Goal: Task Accomplishment & Management: Complete application form

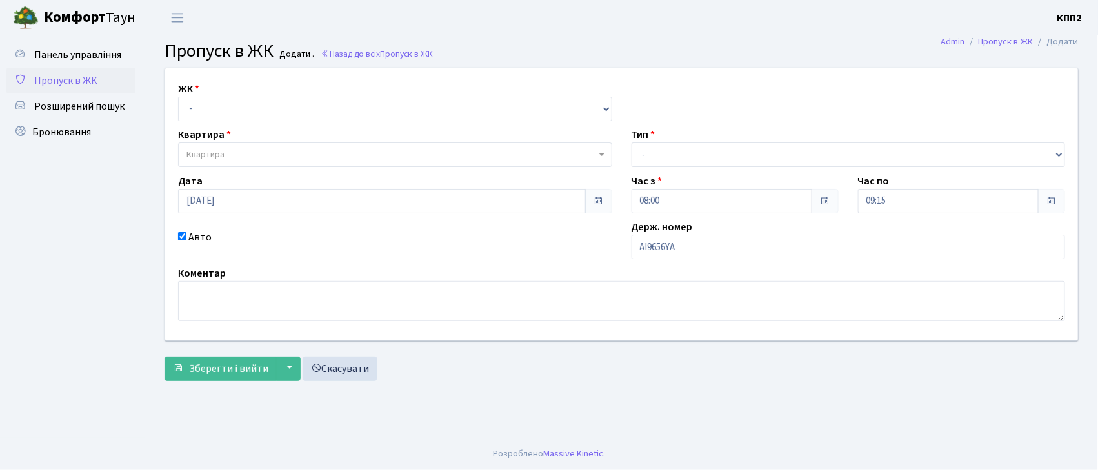
type input "АІ9656YА"
click at [225, 104] on select "- КТ, вул. Регенераторна, 4 КТ2, просп. [STREET_ADDRESS] [STREET_ADDRESS] [PERS…" at bounding box center [395, 109] width 434 height 25
select select "303"
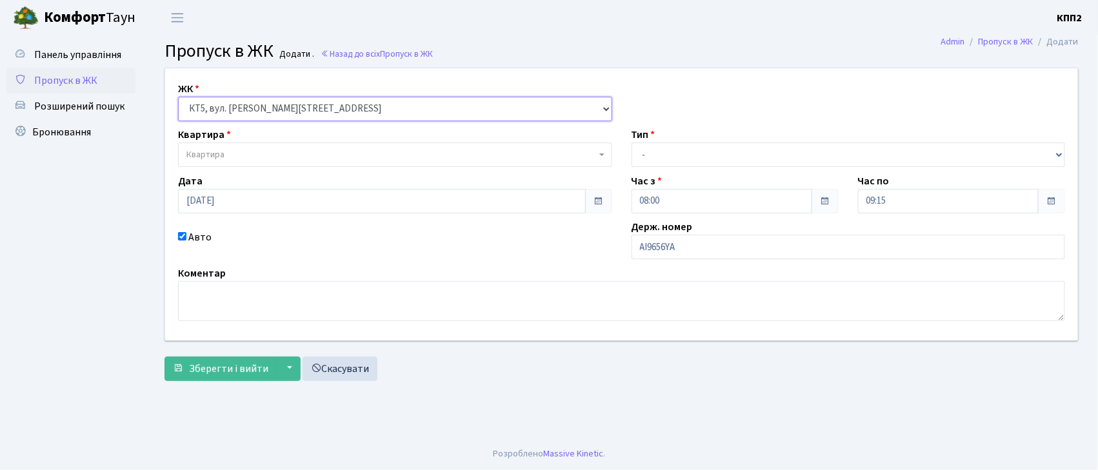
click at [178, 97] on select "- КТ, вул. Регенераторна, 4 КТ2, просп. Соборності, 17 КТ3, вул. Березнева, 16 …" at bounding box center [395, 109] width 434 height 25
select select
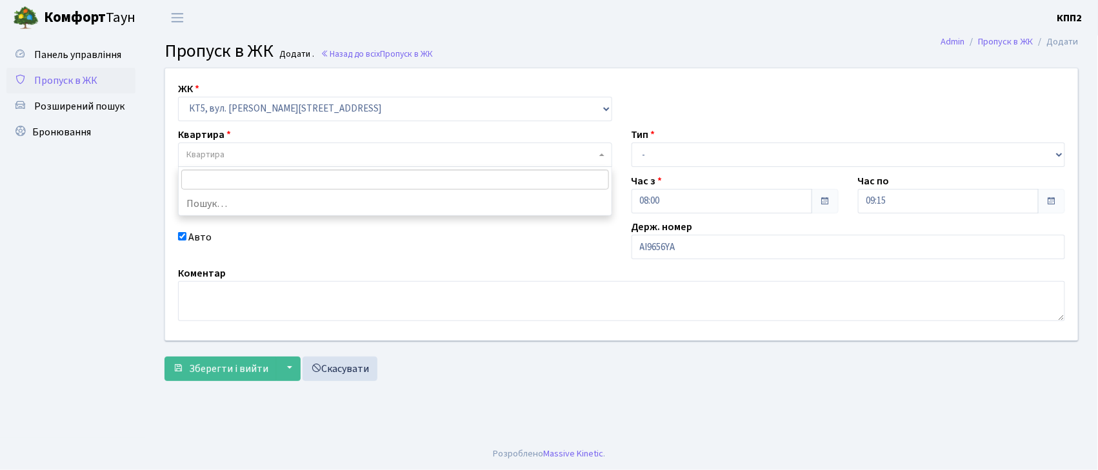
click at [237, 166] on body "Комфорт Таун КПП2 Мій обліковий запис Вийти Панель управління Пропуск в ЖК Розш…" at bounding box center [549, 235] width 1098 height 470
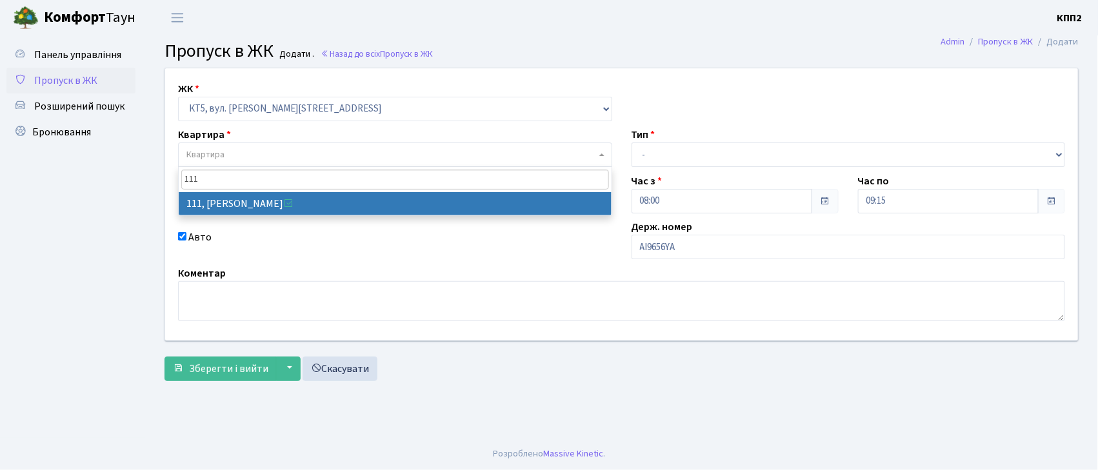
type input "111"
select select "17641"
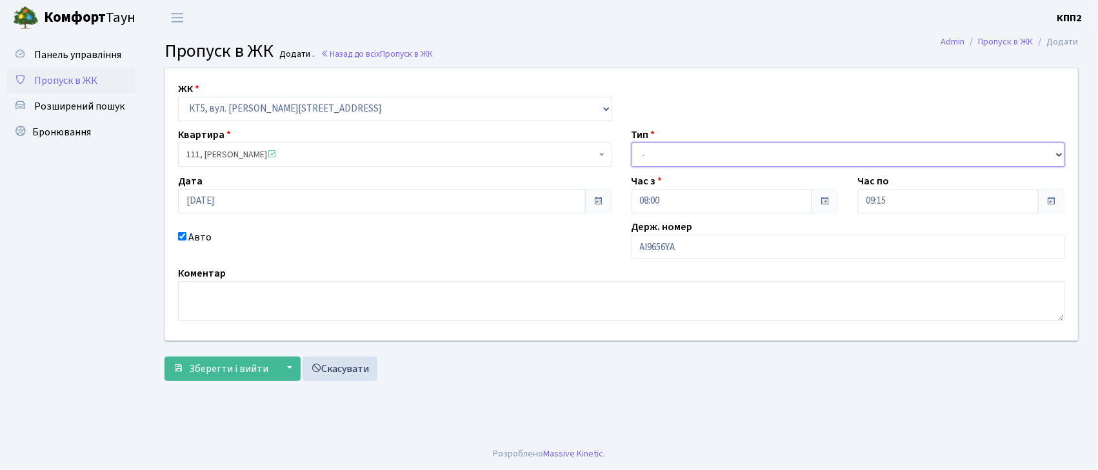
click at [677, 157] on select "- Доставка Таксі Гості Сервіс" at bounding box center [849, 155] width 434 height 25
select select "3"
click at [632, 143] on select "- Доставка Таксі Гості Сервіс" at bounding box center [849, 155] width 434 height 25
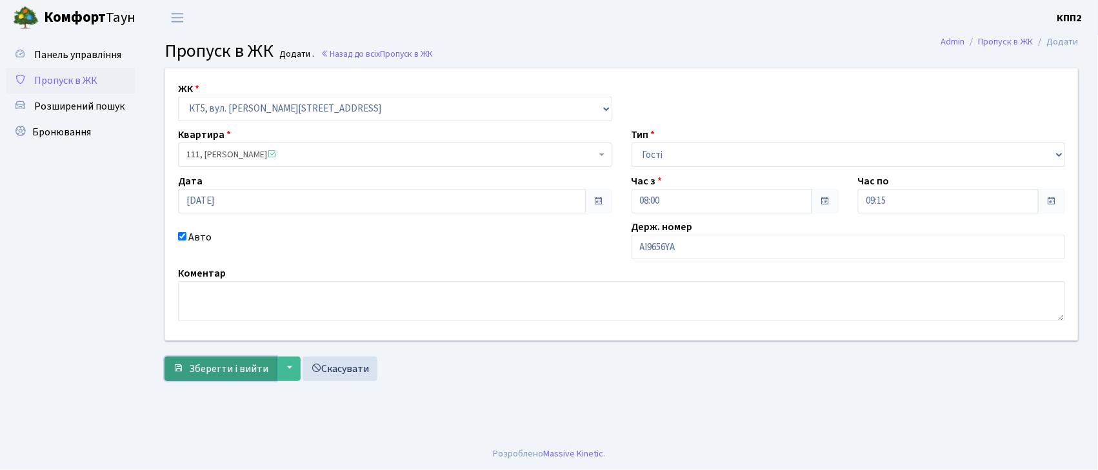
click at [228, 365] on span "Зберегти і вийти" at bounding box center [228, 369] width 79 height 14
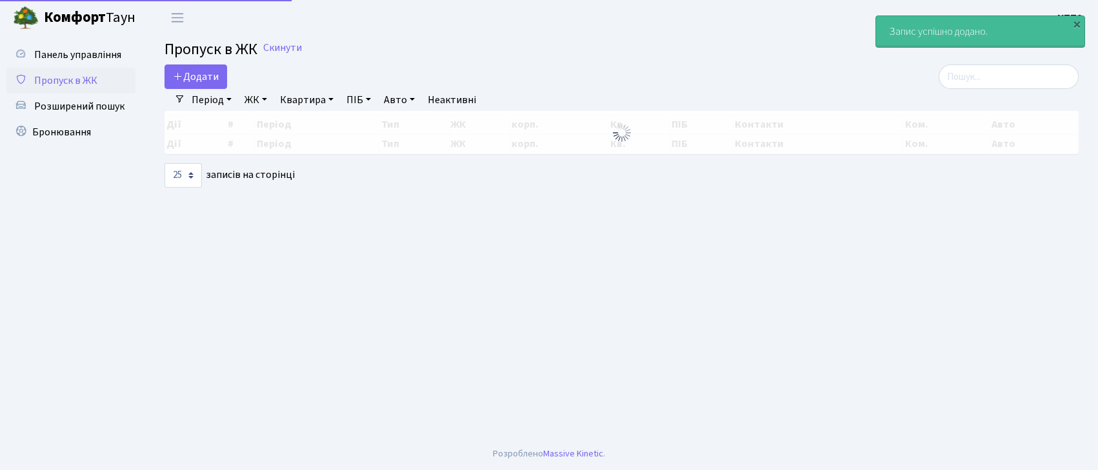
select select "25"
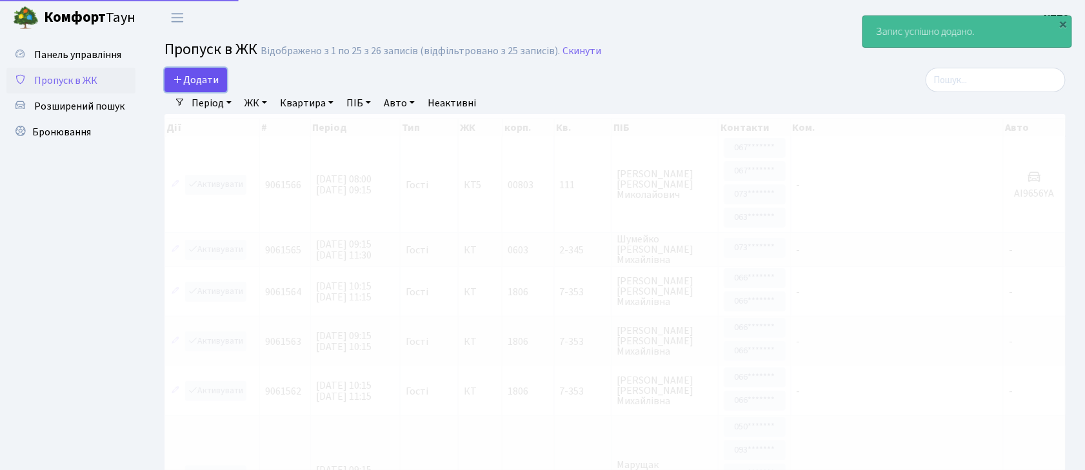
click at [205, 76] on span "Додати" at bounding box center [196, 80] width 46 height 14
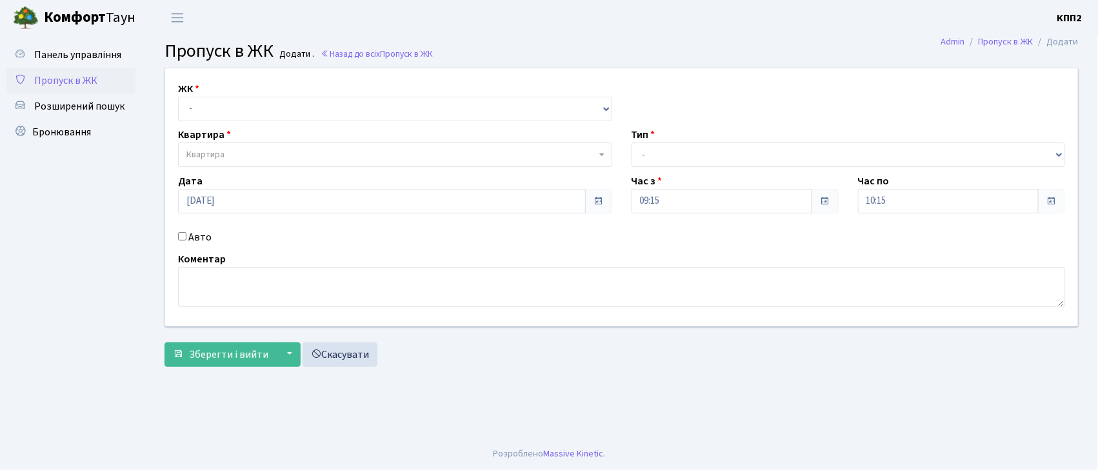
click at [181, 237] on input "Авто" at bounding box center [182, 236] width 8 height 8
checkbox input "true"
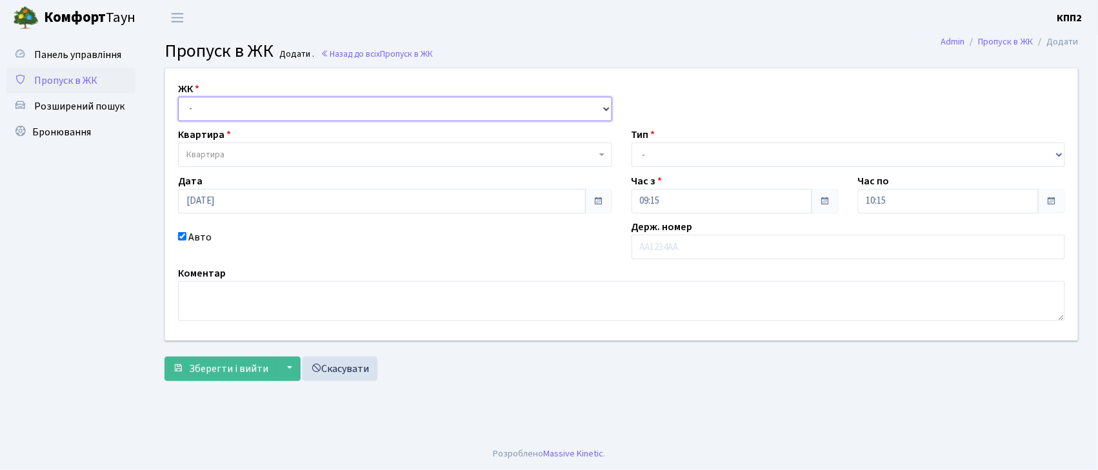
click at [230, 115] on select "- КТ, вул. Регенераторна, 4 КТ2, просп. Соборності, 17 КТ3, вул. Березнева, 16 …" at bounding box center [395, 109] width 434 height 25
select select "271"
click at [178, 97] on select "- КТ, вул. Регенераторна, 4 КТ2, просп. Соборності, 17 КТ3, вул. Березнева, 16 …" at bounding box center [395, 109] width 434 height 25
select select
click at [240, 150] on span "Квартира" at bounding box center [391, 154] width 410 height 13
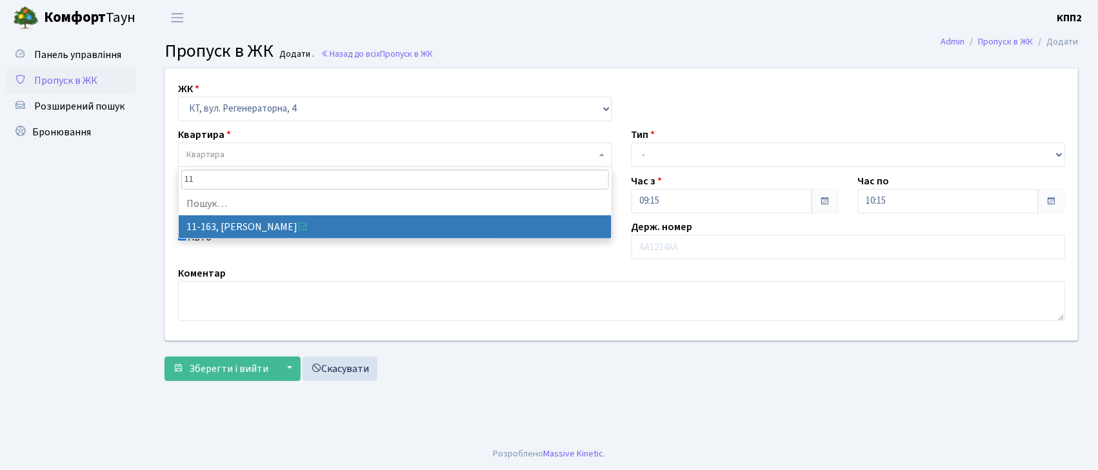
type input "1"
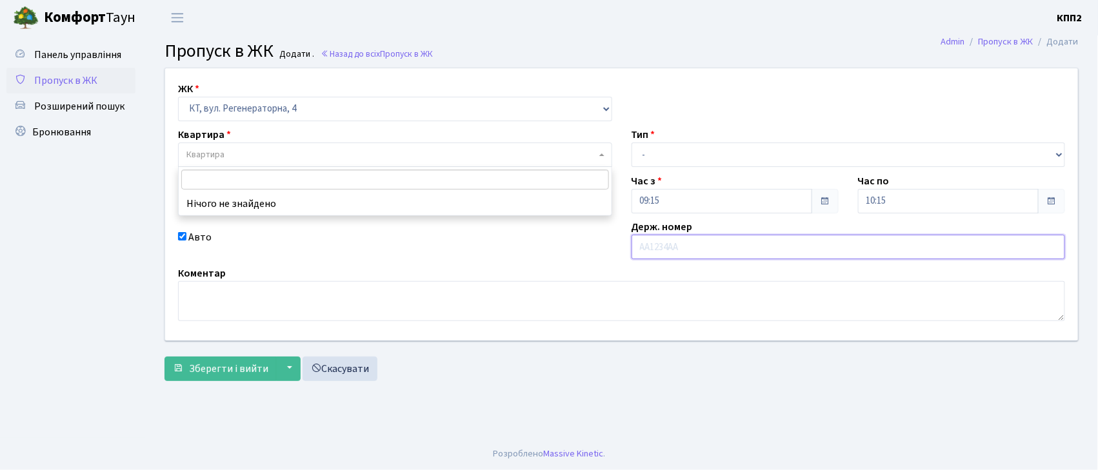
click at [654, 247] on input "text" at bounding box center [849, 247] width 434 height 25
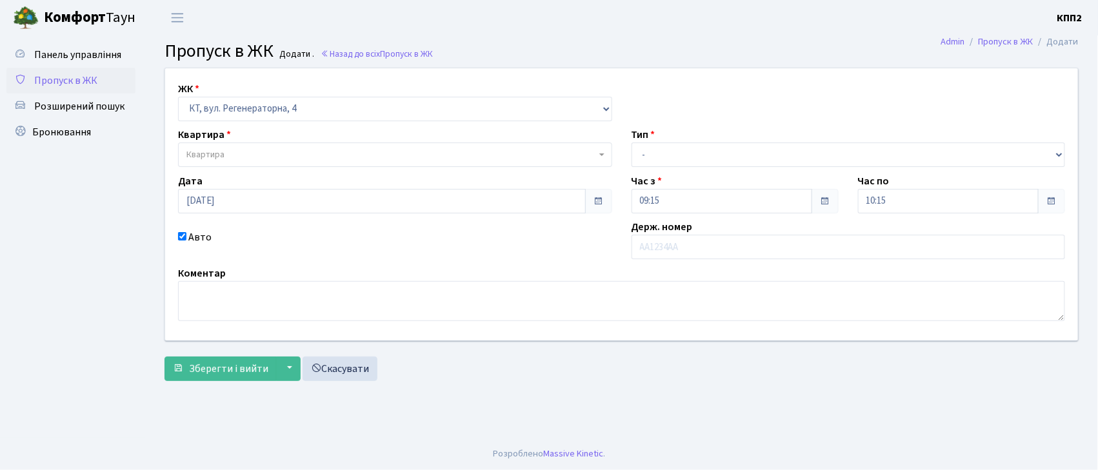
click at [222, 153] on span "Квартира" at bounding box center [205, 154] width 38 height 13
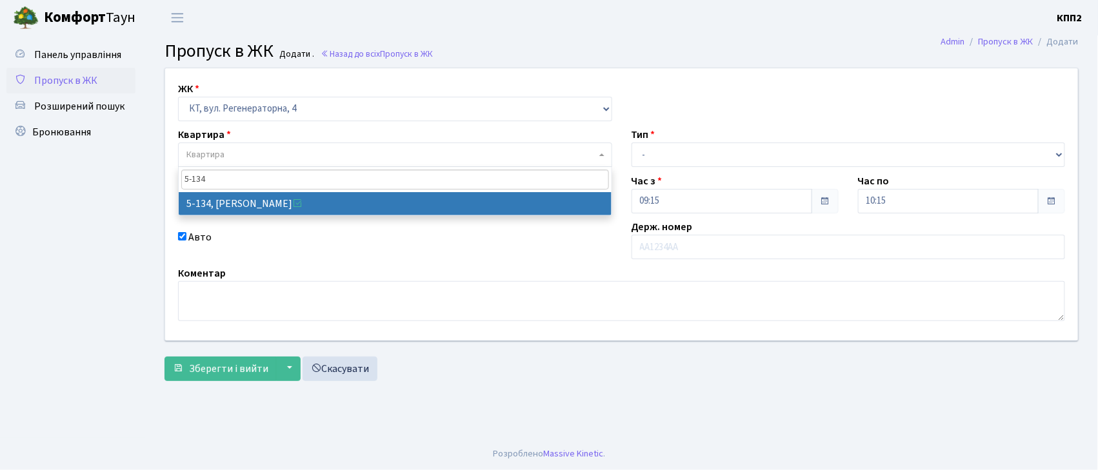
type input "5-134"
select select "2394"
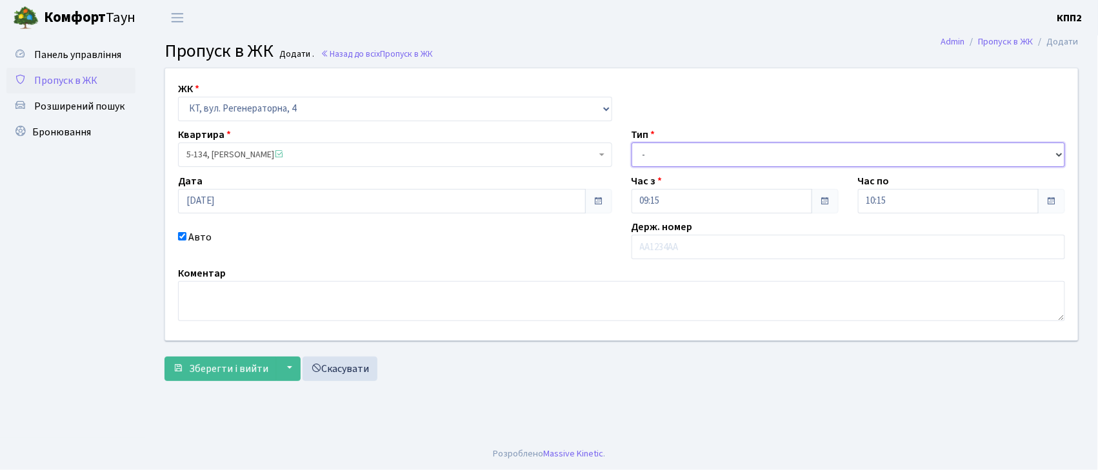
click at [682, 153] on select "- Доставка Таксі Гості Сервіс" at bounding box center [849, 155] width 434 height 25
select select "3"
click at [632, 143] on select "- Доставка Таксі Гості Сервіс" at bounding box center [849, 155] width 434 height 25
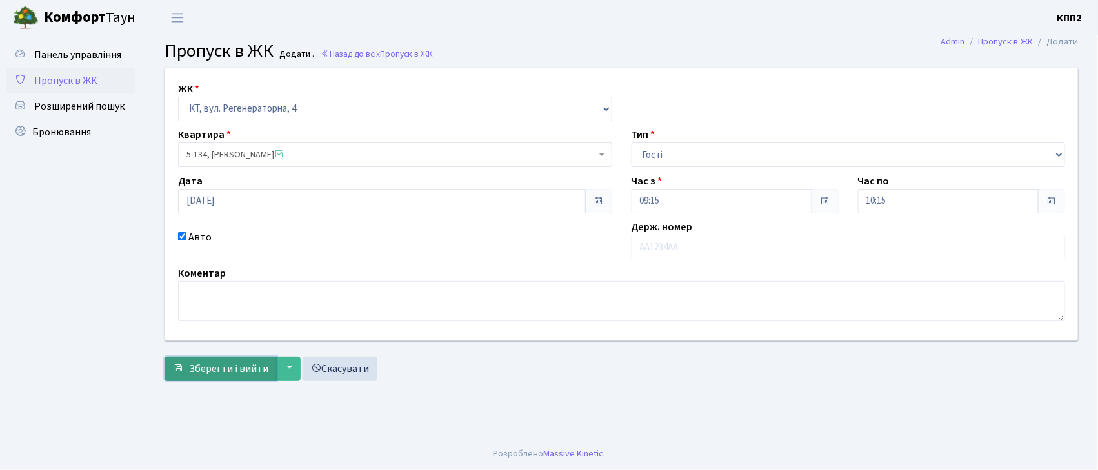
click at [212, 367] on span "Зберегти і вийти" at bounding box center [228, 369] width 79 height 14
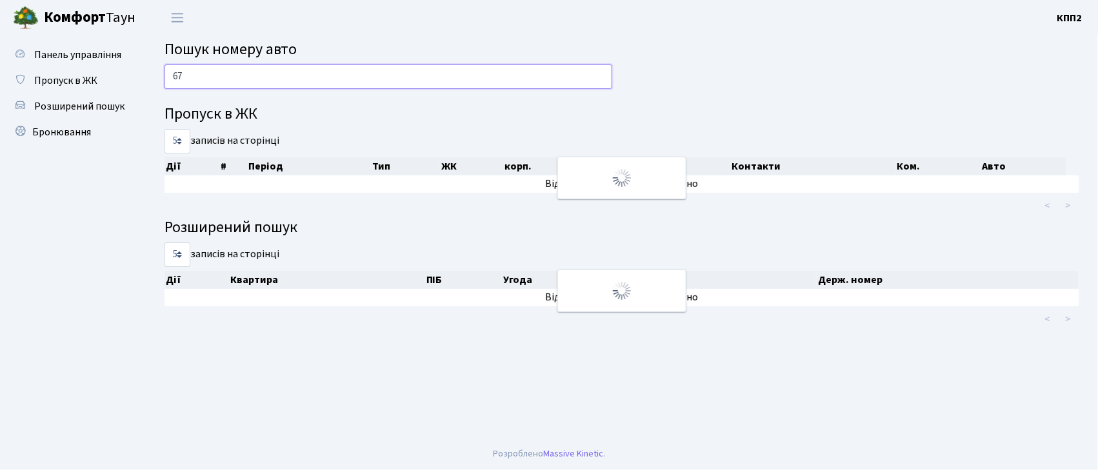
type input "6"
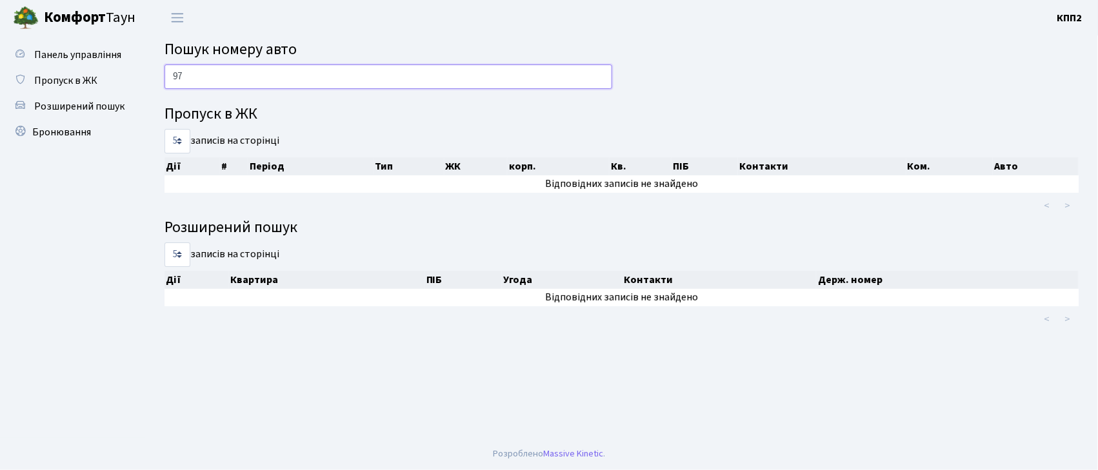
type input "9"
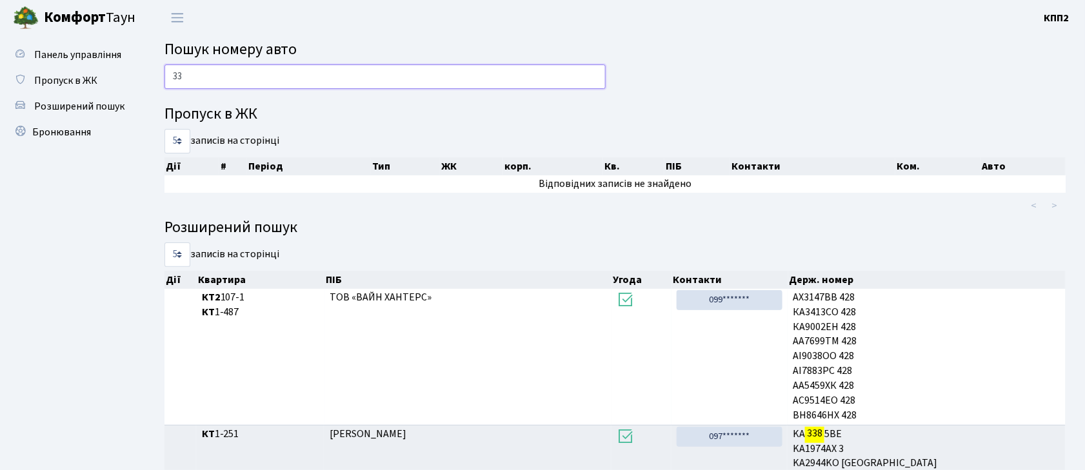
type input "3"
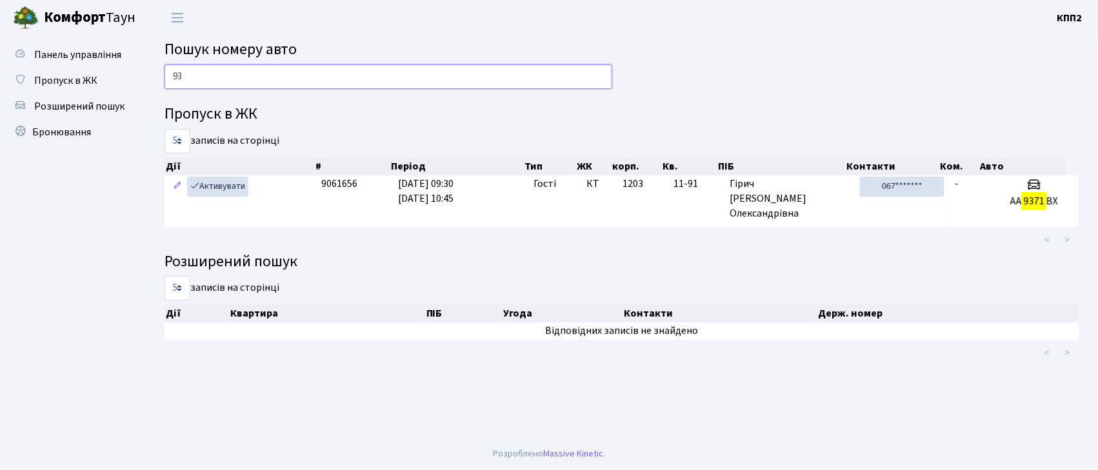
type input "9"
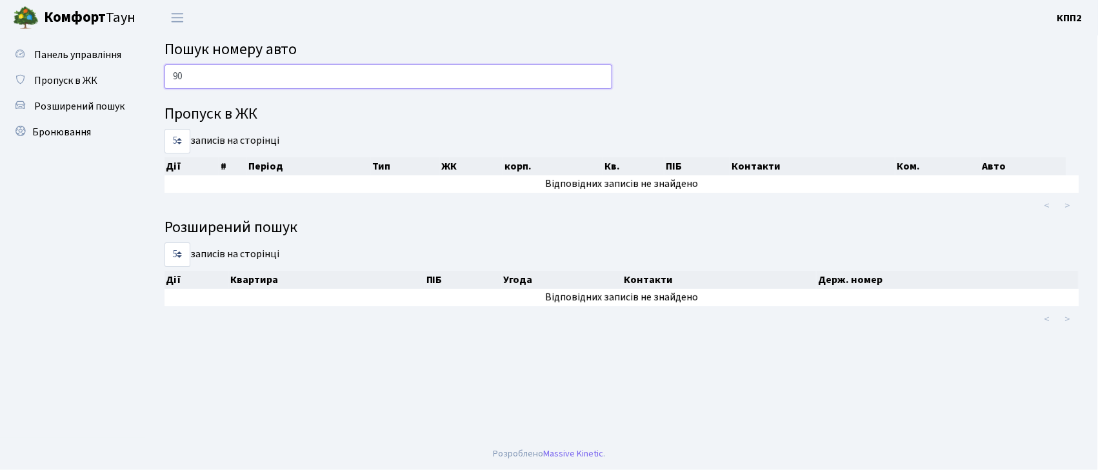
type input "9"
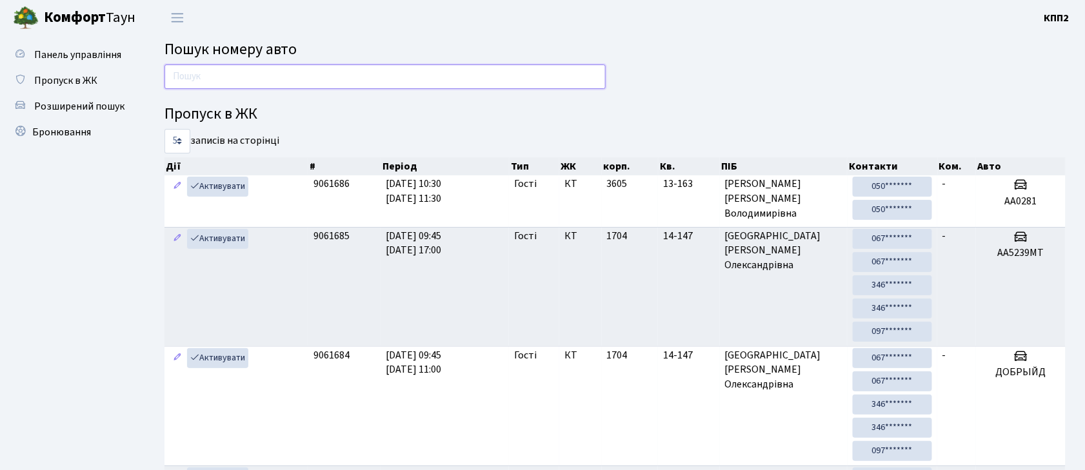
type input "7"
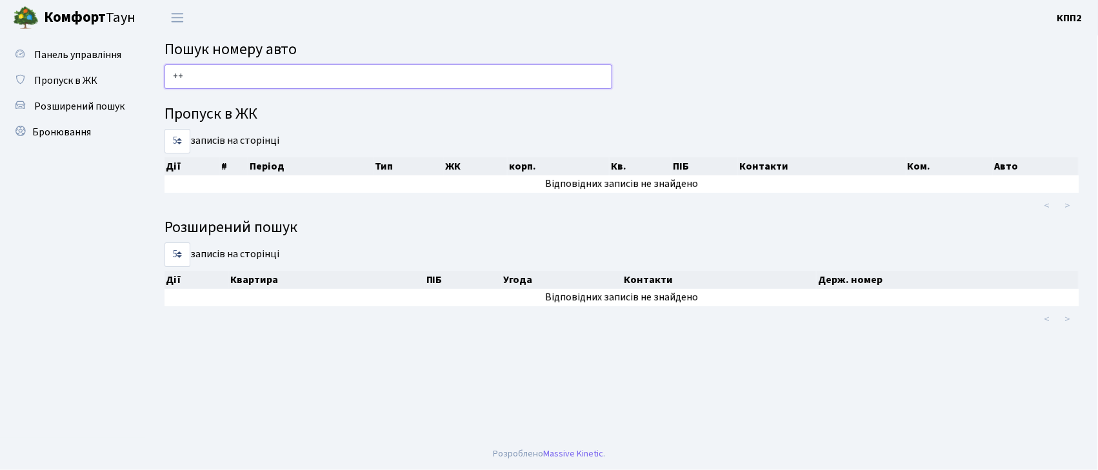
type input "+"
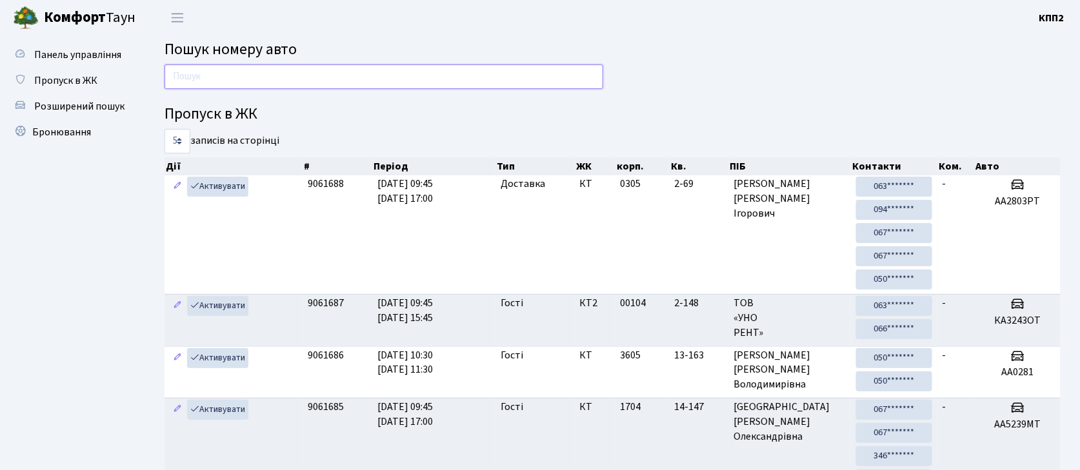
type input "2"
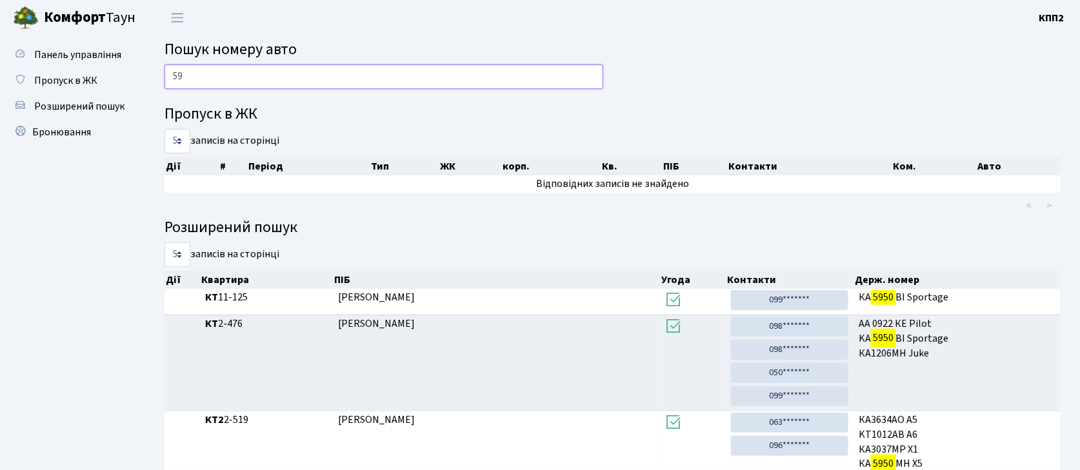
type input "5"
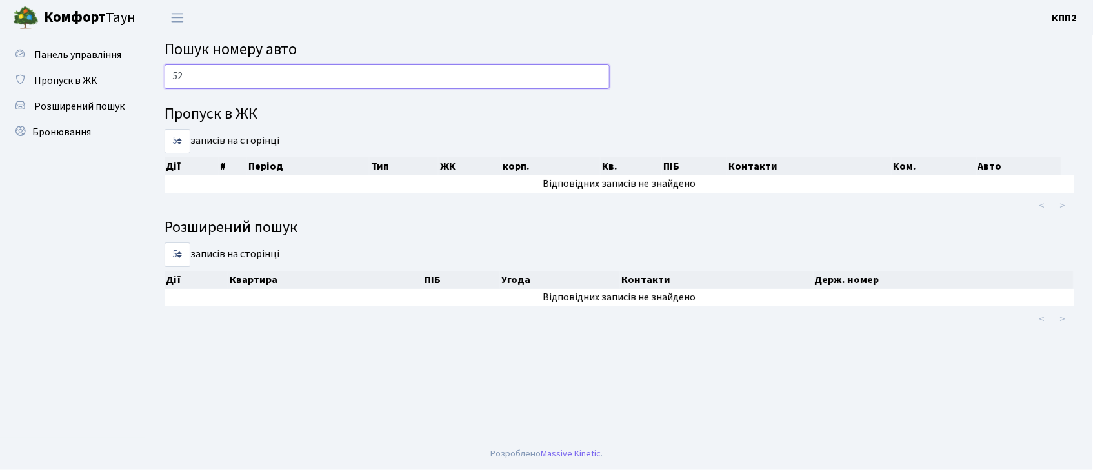
type input "5"
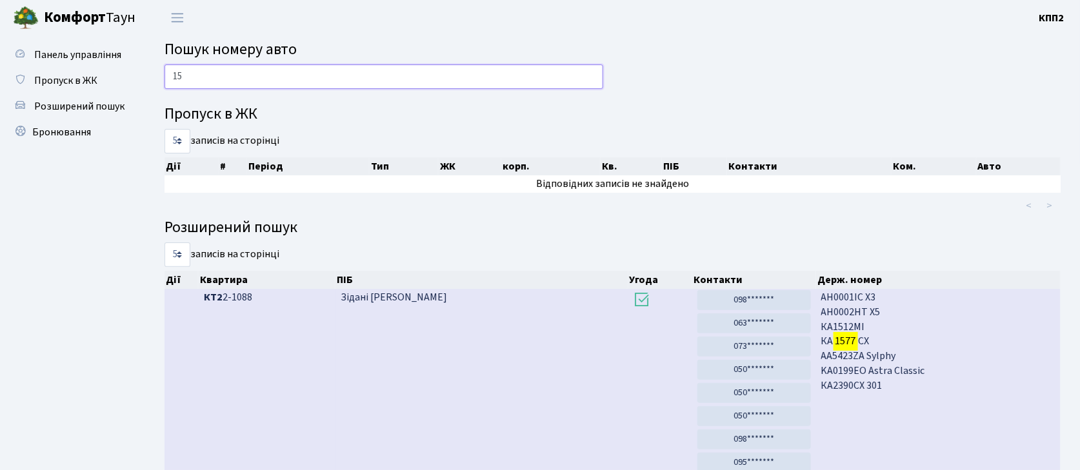
type input "1"
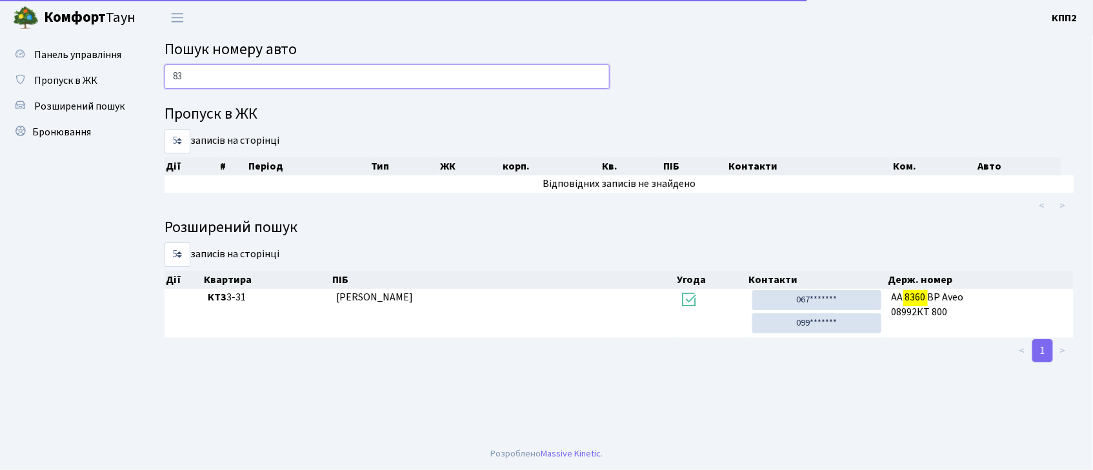
type input "8"
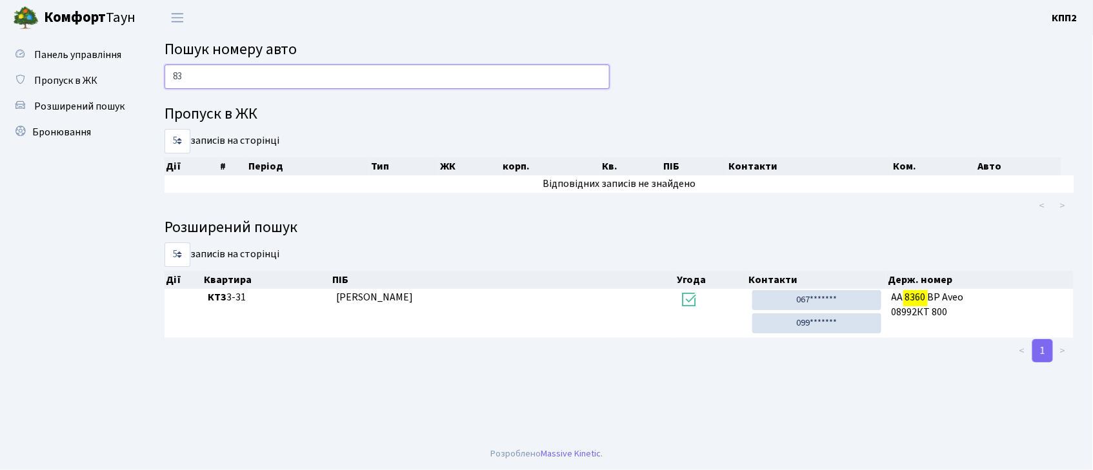
type input "8"
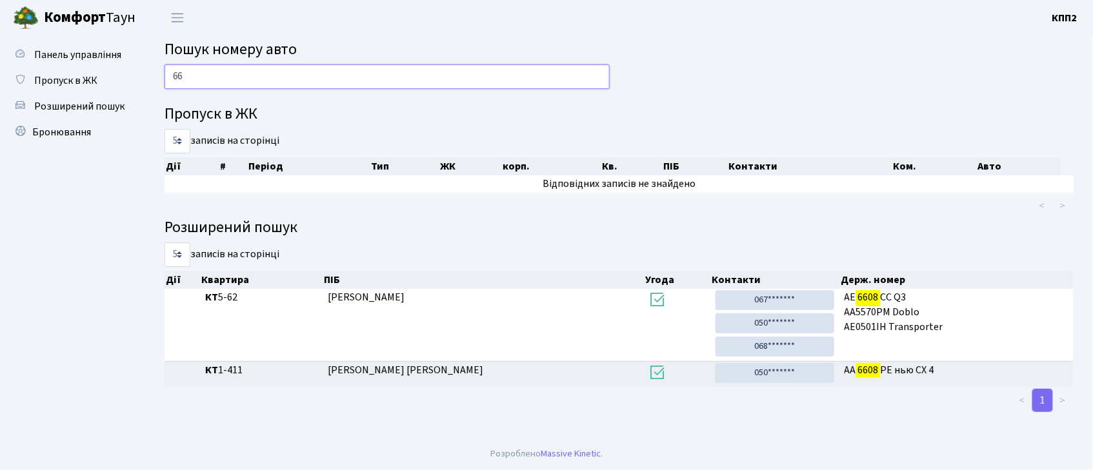
type input "6"
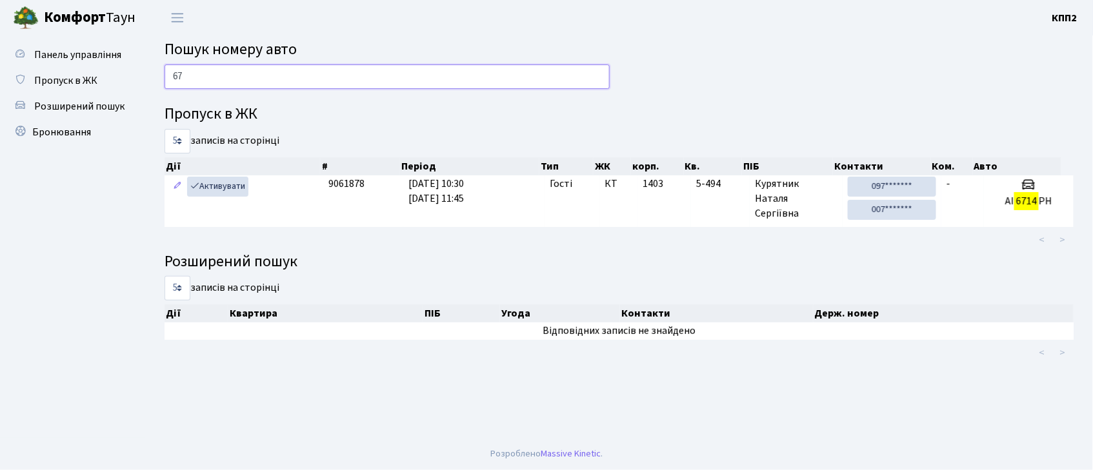
type input "6"
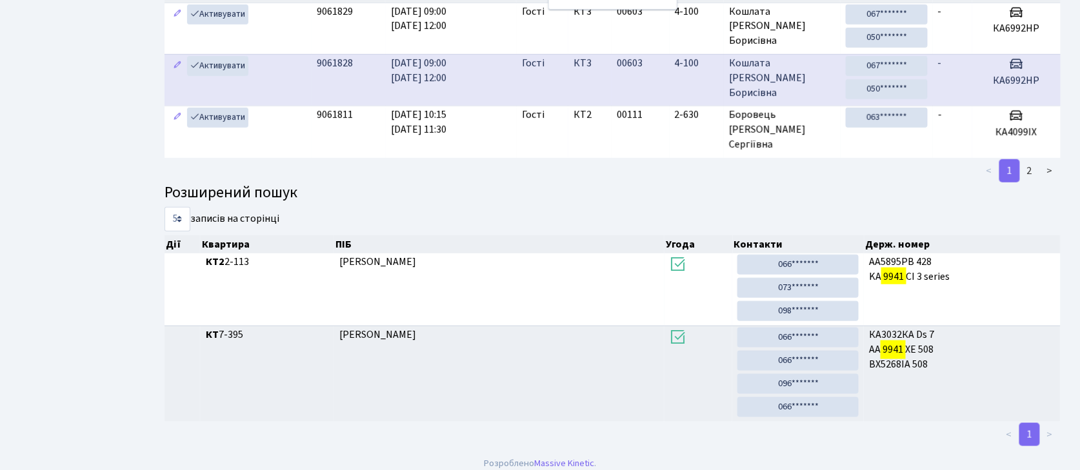
scroll to position [48, 0]
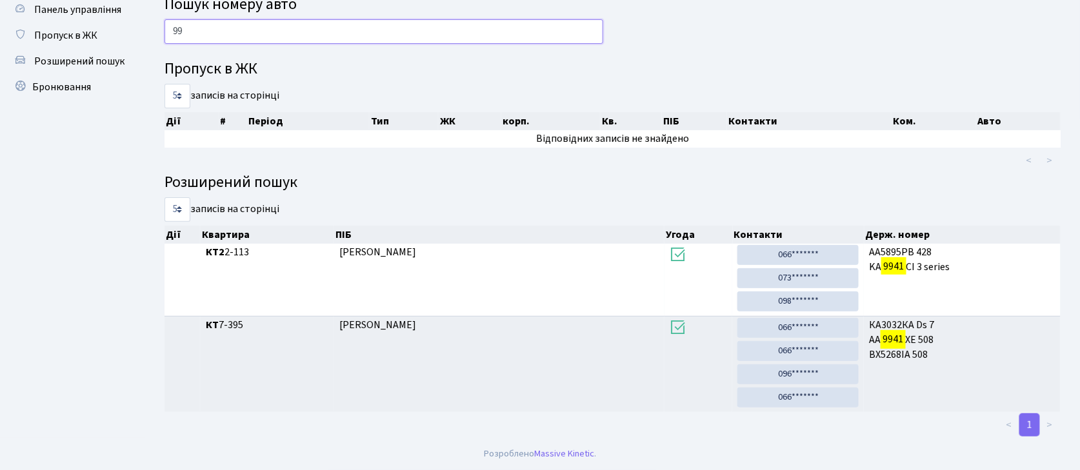
type input "9"
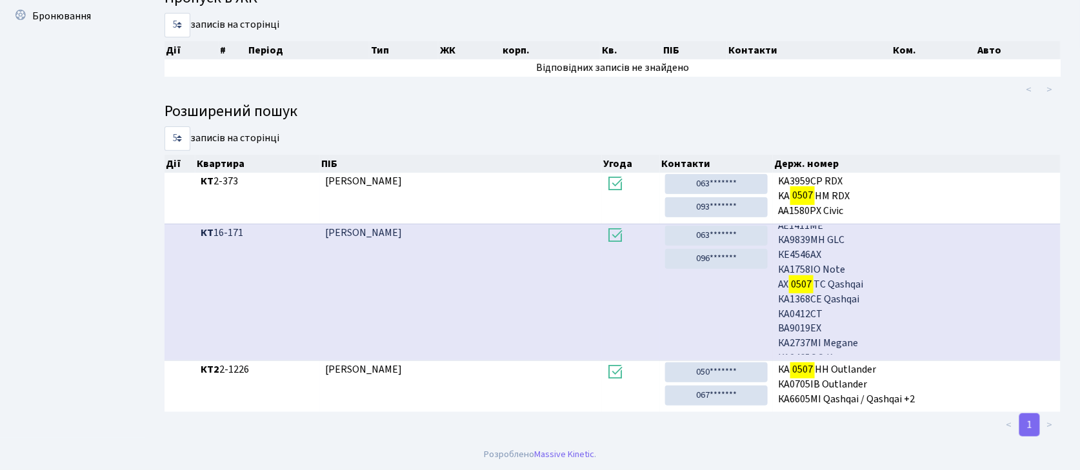
scroll to position [70, 0]
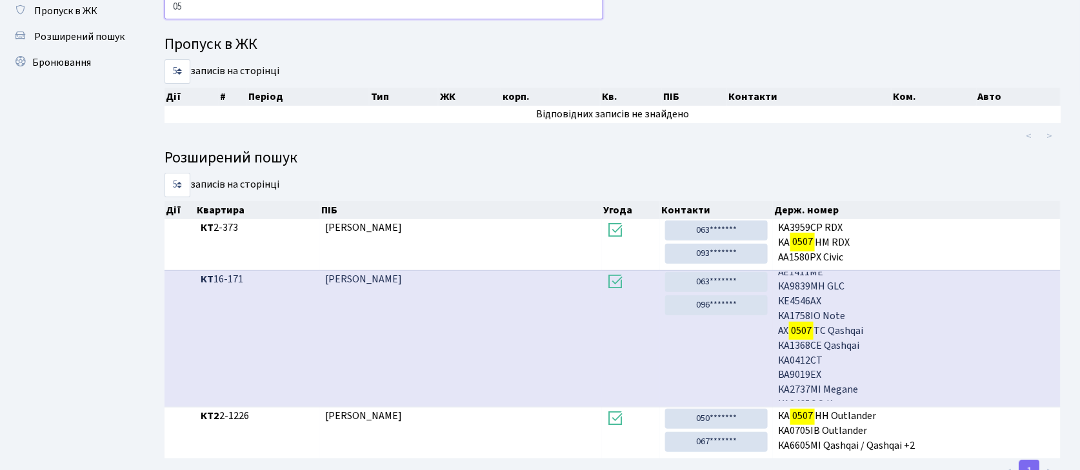
type input "0"
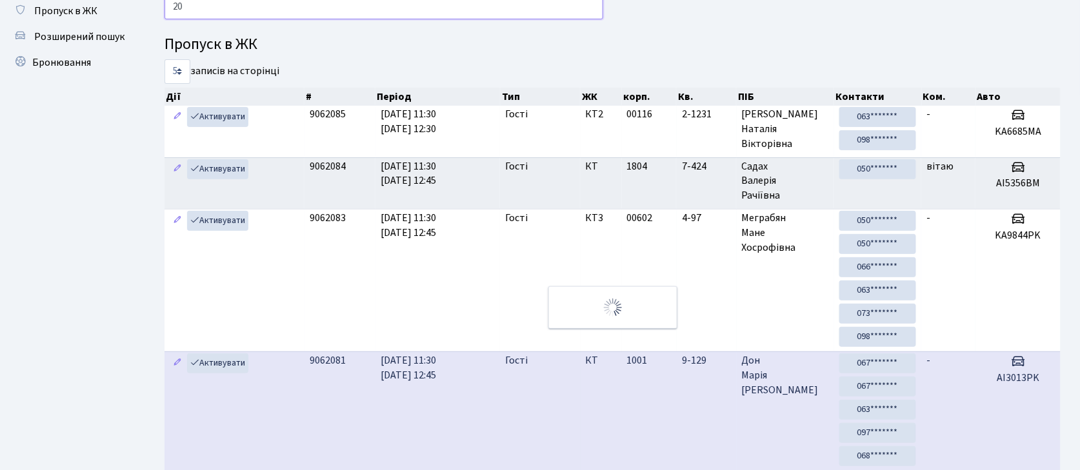
type input "2"
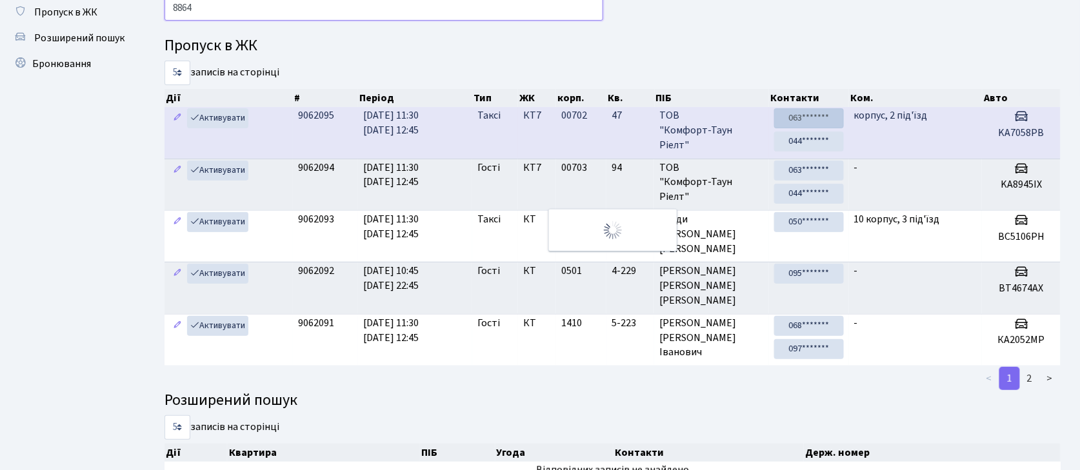
scroll to position [0, 0]
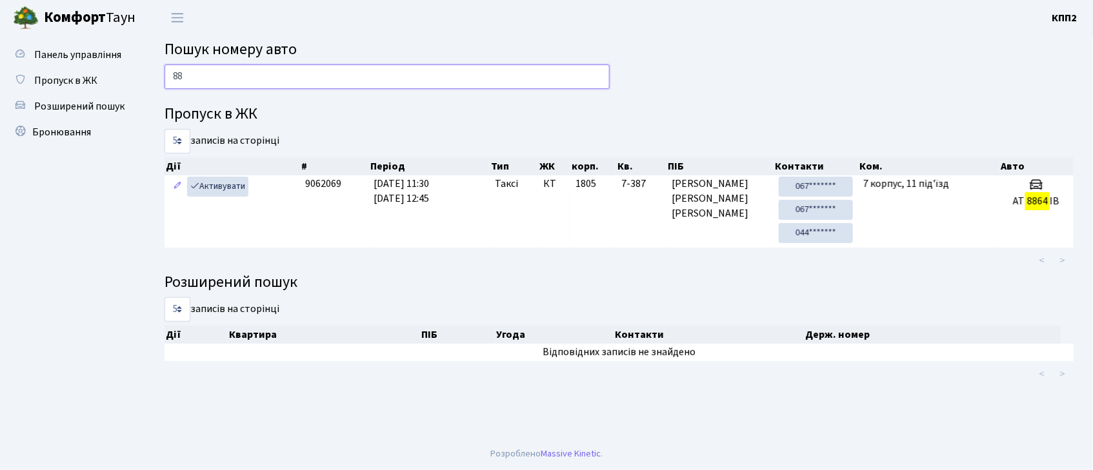
type input "8"
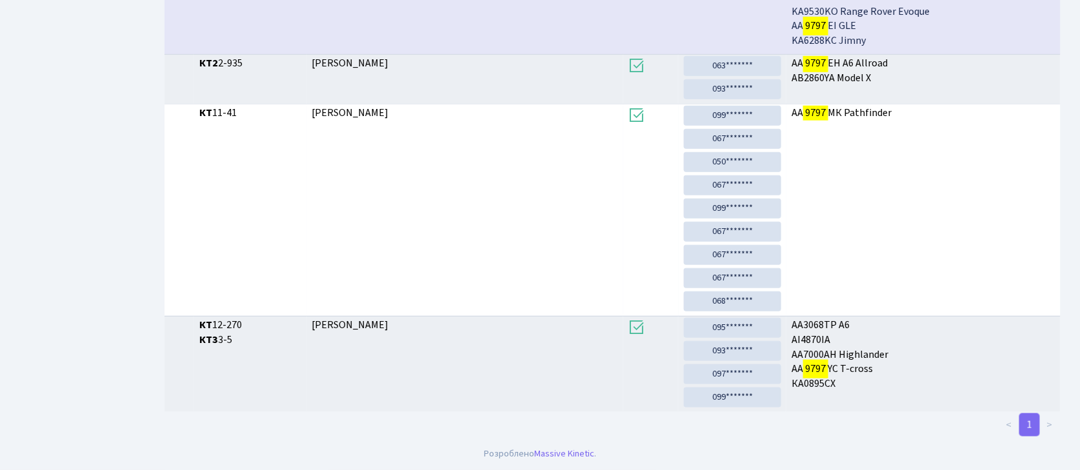
scroll to position [70, 0]
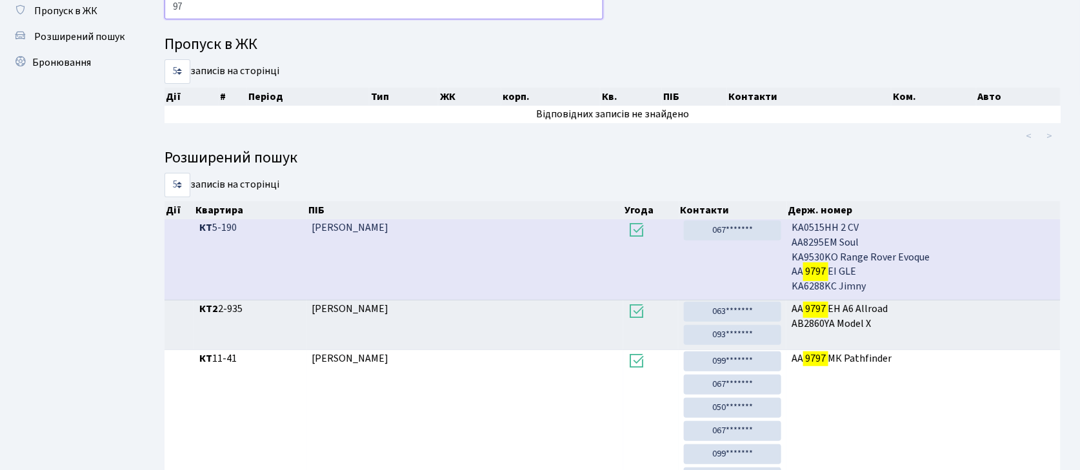
type input "9"
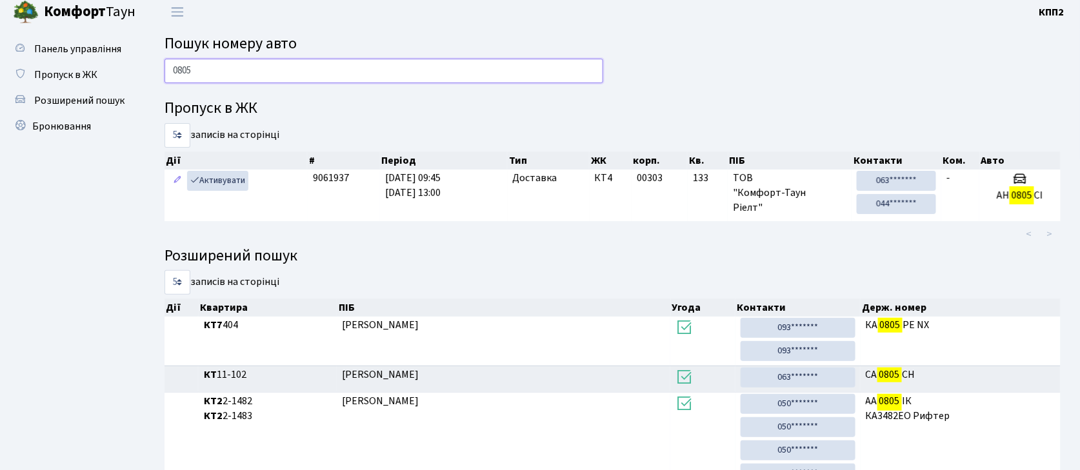
scroll to position [0, 0]
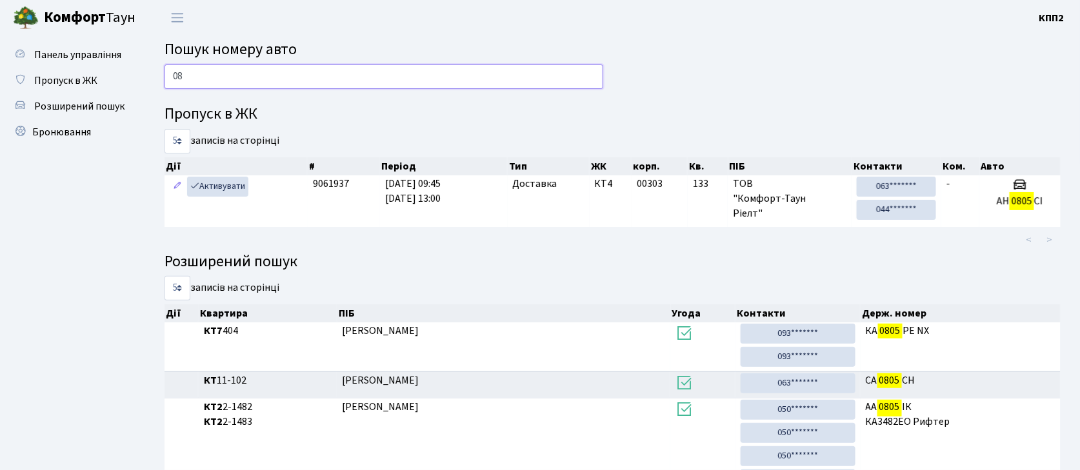
type input "0"
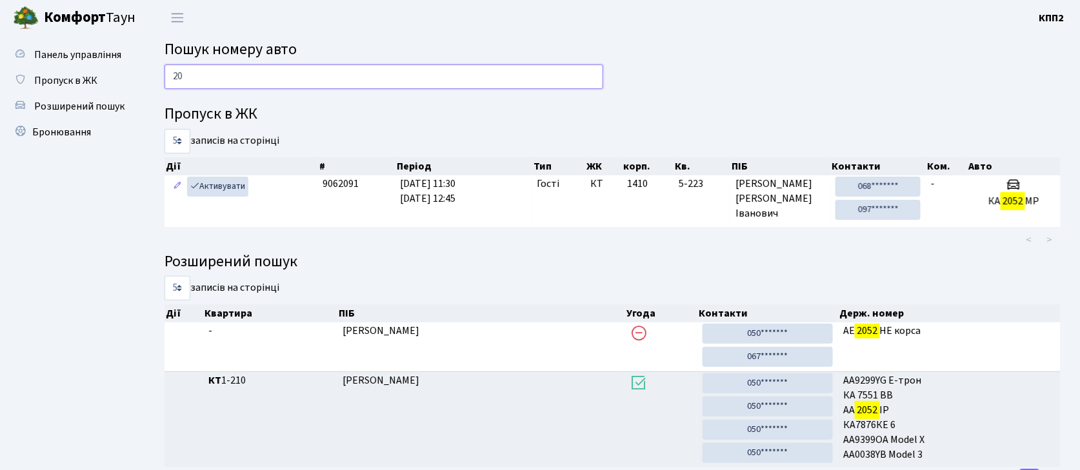
type input "2"
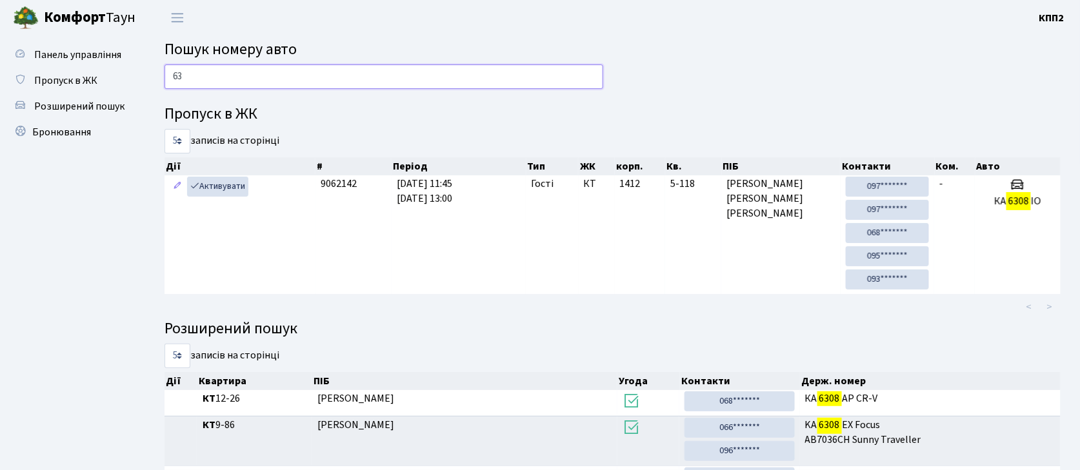
type input "6"
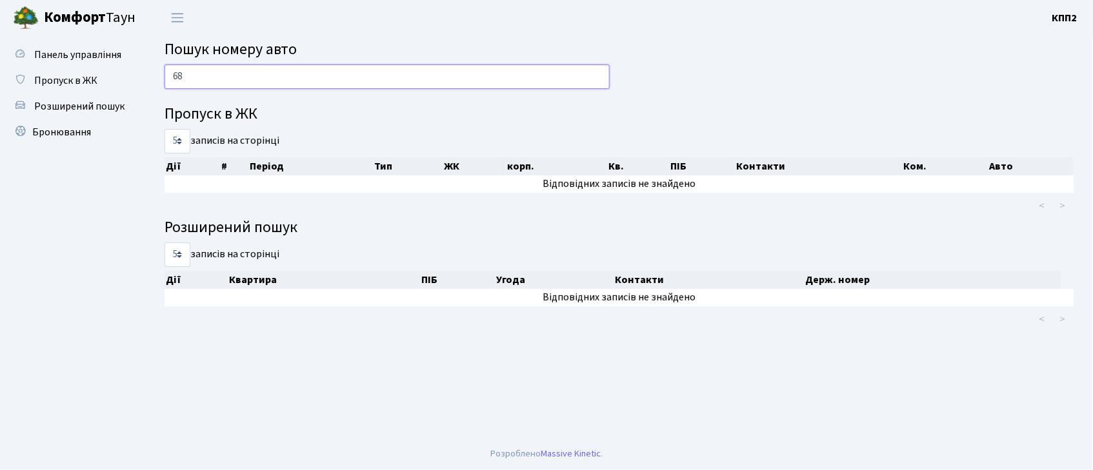
type input "6"
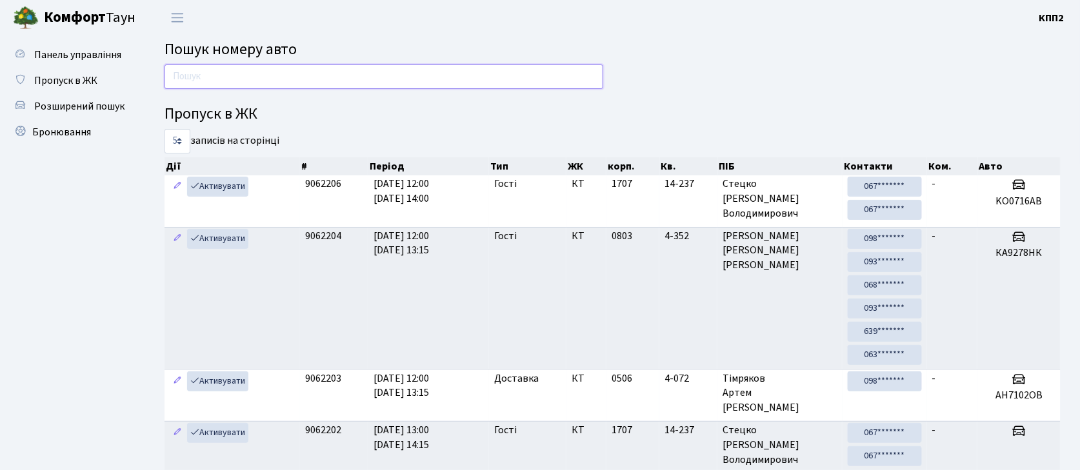
type input "9"
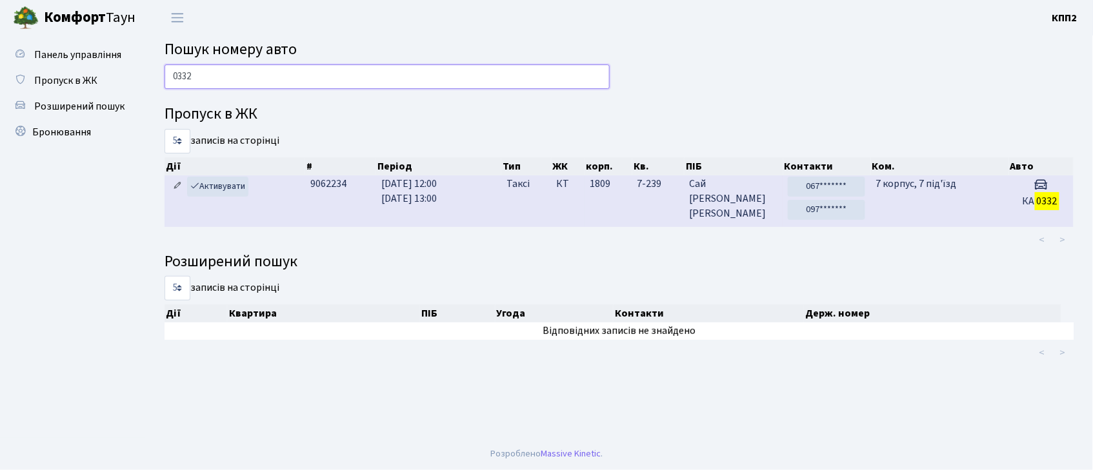
type input "0332"
click at [177, 190] on icon at bounding box center [177, 185] width 9 height 9
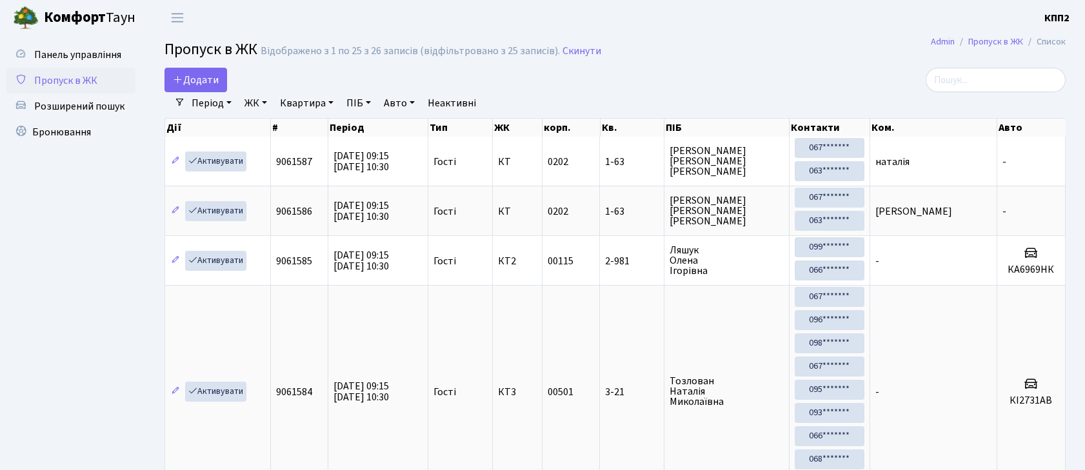
select select "25"
click at [217, 105] on link "Період" at bounding box center [211, 103] width 50 height 22
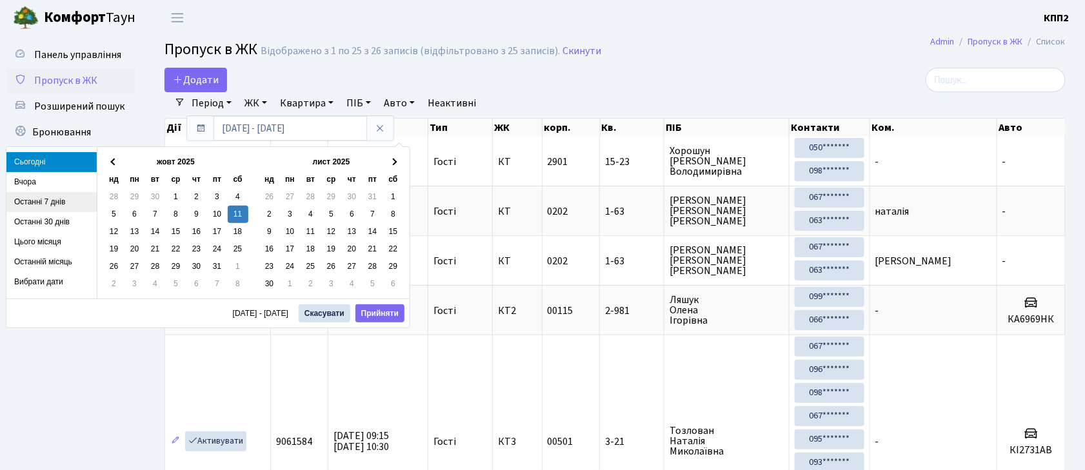
click at [34, 204] on li "Останні 7 днів" at bounding box center [51, 202] width 90 height 20
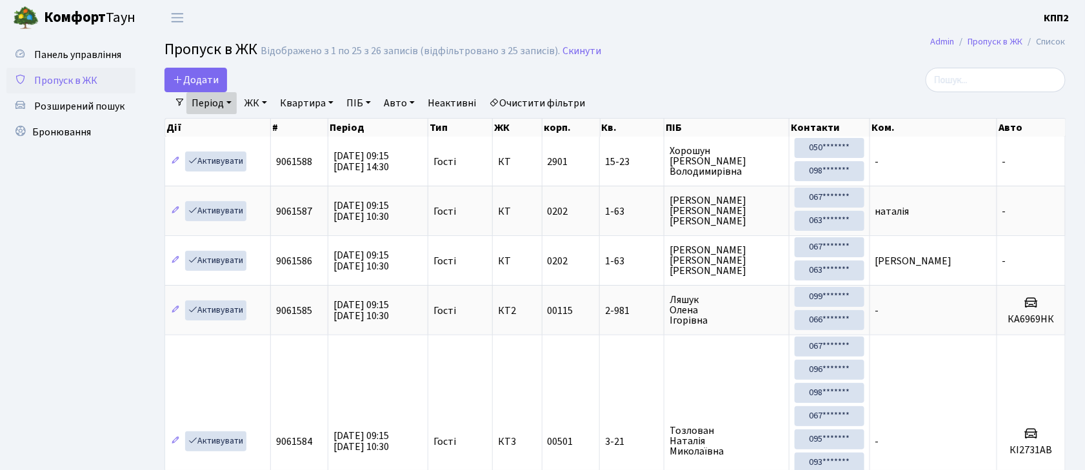
click at [223, 101] on link "Період" at bounding box center [211, 103] width 50 height 22
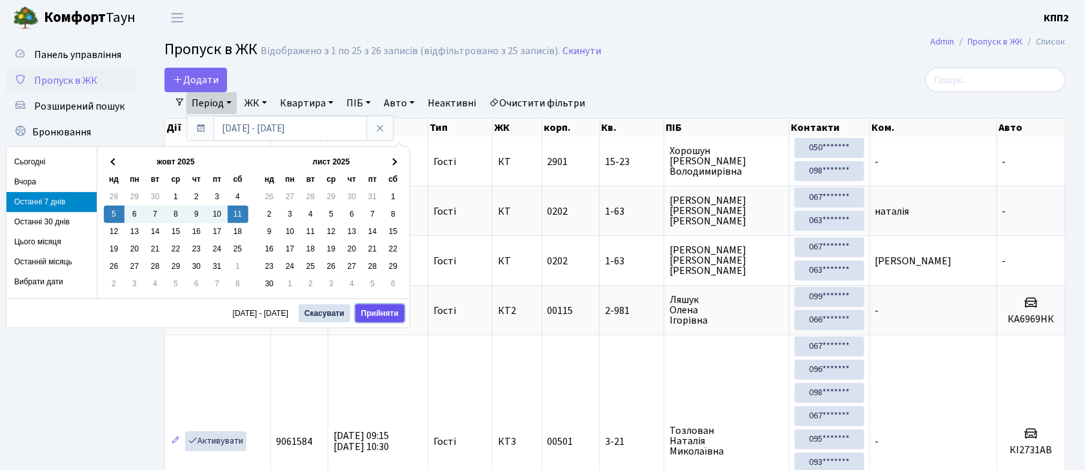
click at [370, 316] on button "Прийняти" at bounding box center [380, 314] width 49 height 18
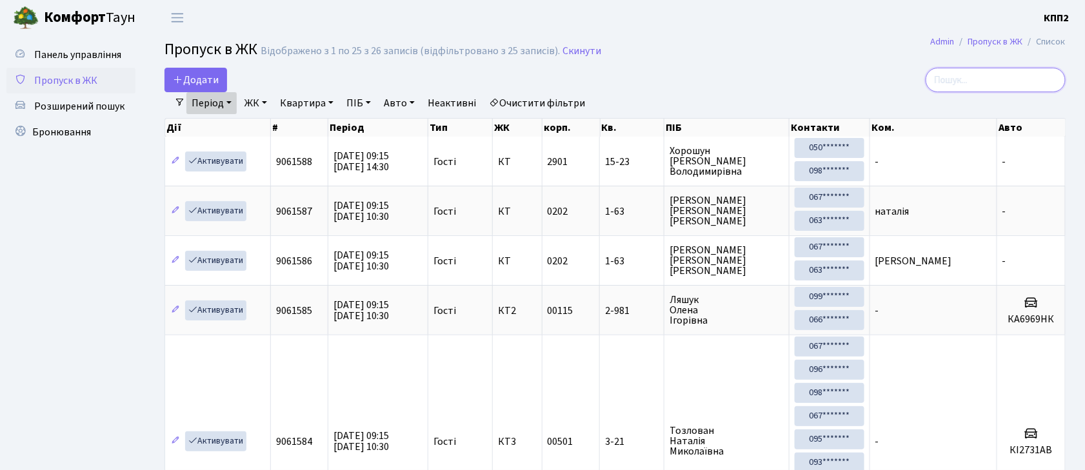
click at [974, 78] on input "search" at bounding box center [996, 80] width 140 height 25
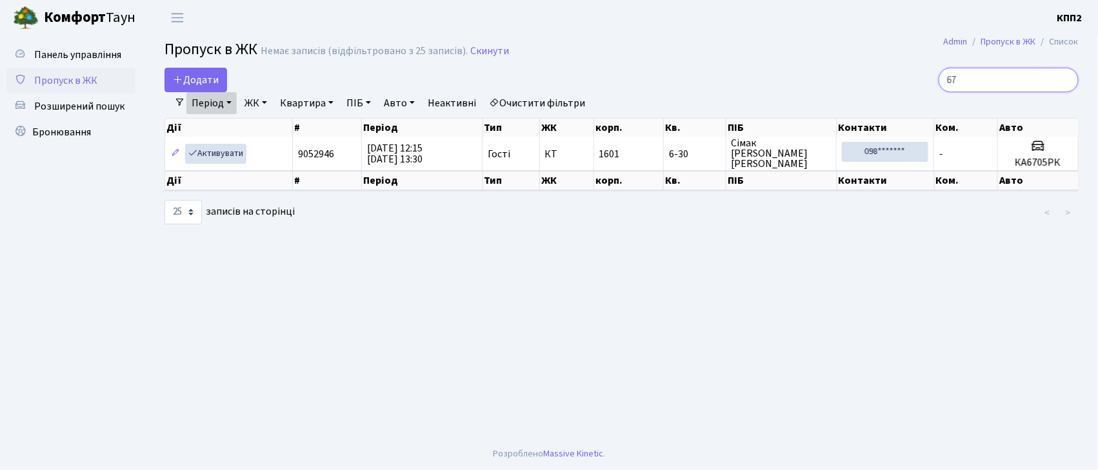
type input "6"
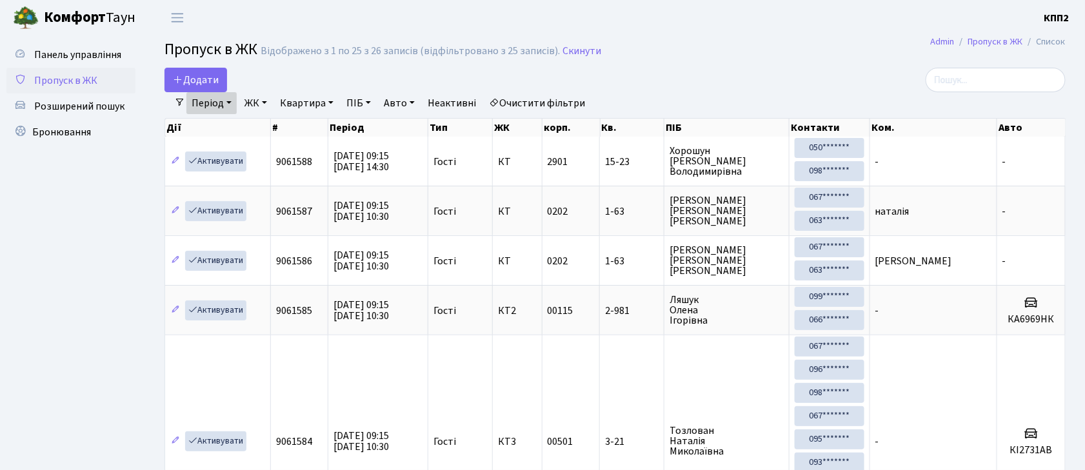
click at [86, 75] on span "Пропуск в ЖК" at bounding box center [65, 81] width 63 height 14
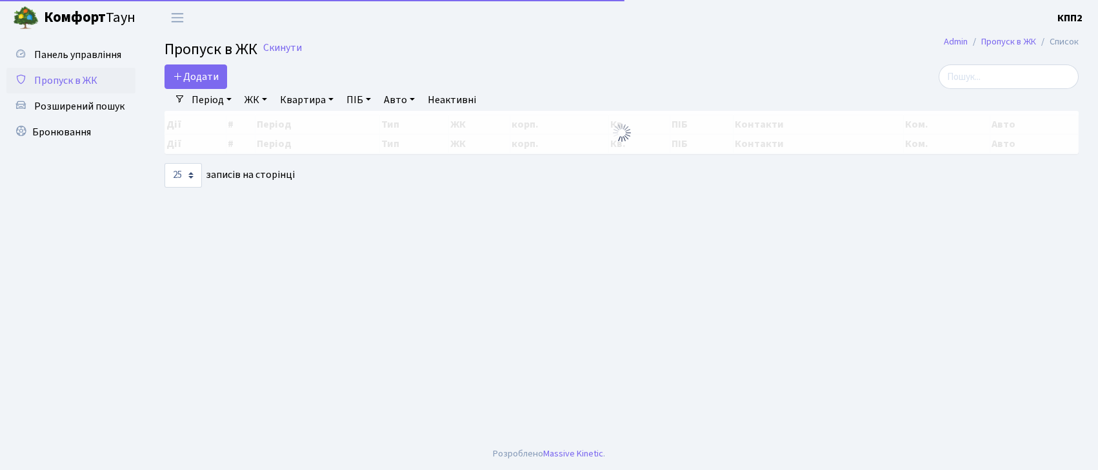
select select "25"
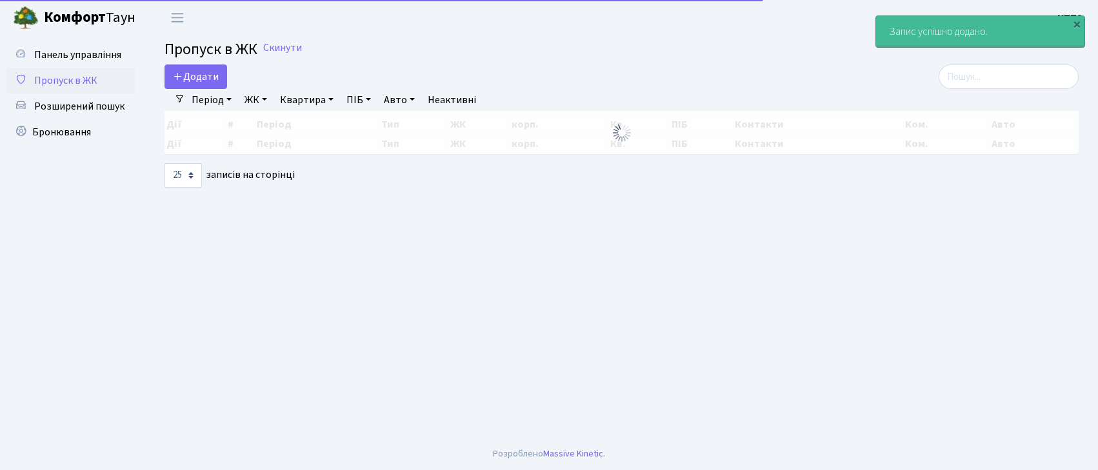
select select "25"
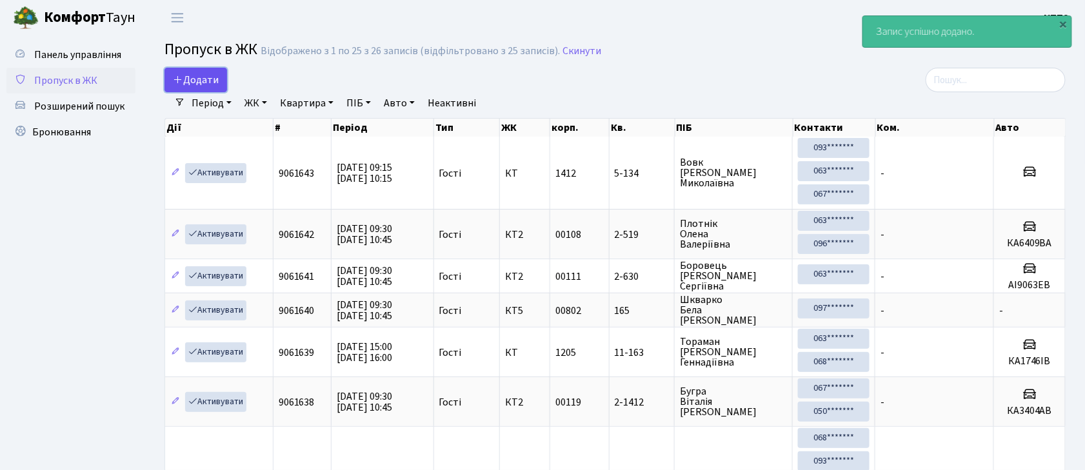
click at [212, 74] on span "Додати" at bounding box center [196, 80] width 46 height 14
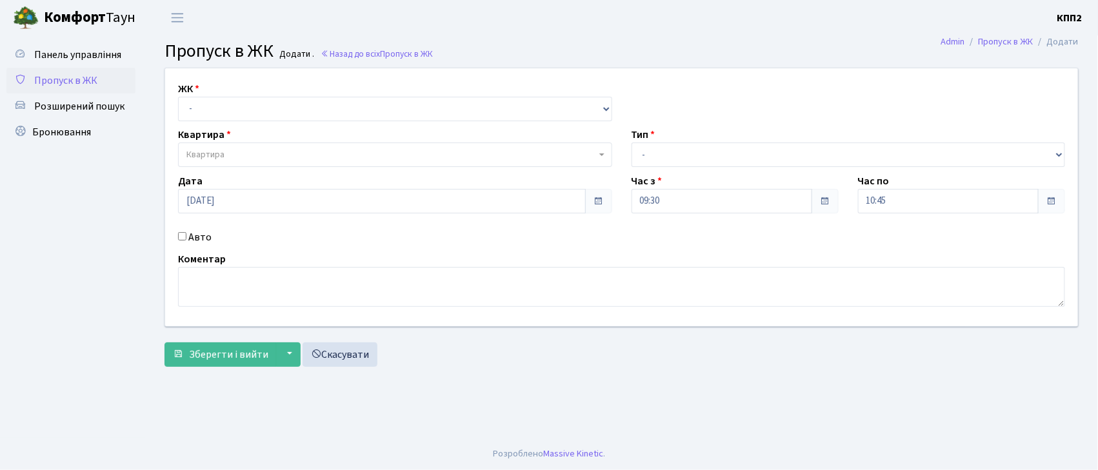
click at [178, 237] on input "Авто" at bounding box center [182, 236] width 8 height 8
checkbox input "true"
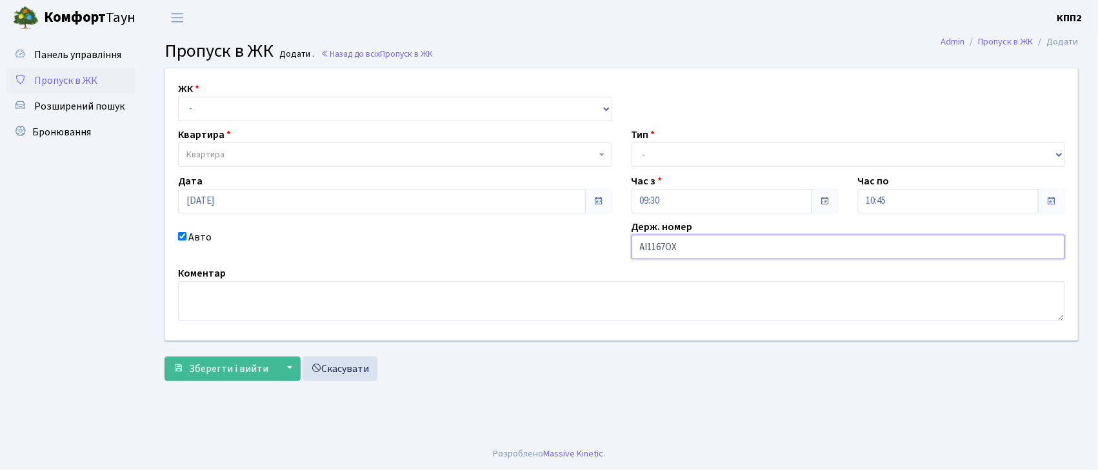
type input "АІ1167ОХ"
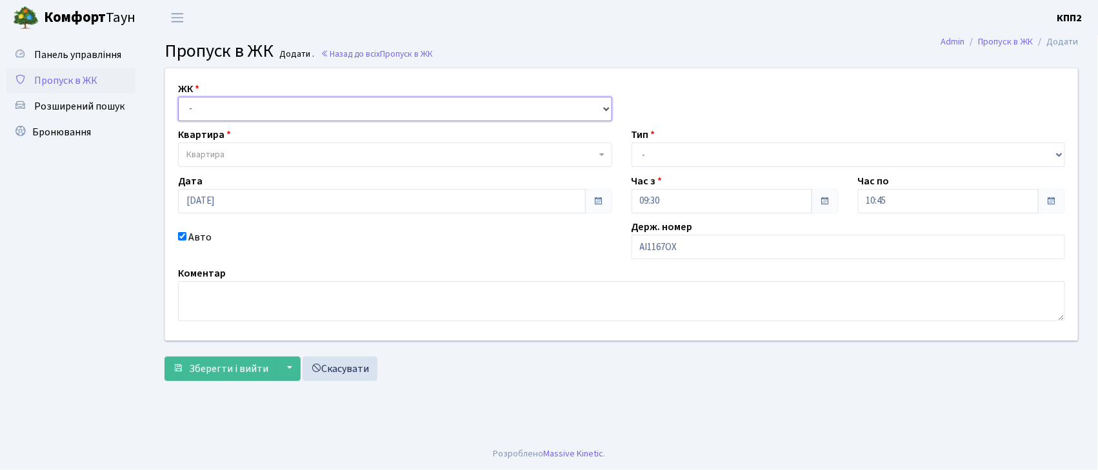
click at [247, 101] on select "- КТ, вул. Регенераторна, 4 КТ2, просп. [STREET_ADDRESS] [STREET_ADDRESS] [PERS…" at bounding box center [395, 109] width 434 height 25
select select "304"
click at [178, 97] on select "- КТ, вул. Регенераторна, 4 КТ2, просп. [STREET_ADDRESS] [STREET_ADDRESS] [PERS…" at bounding box center [395, 109] width 434 height 25
select select
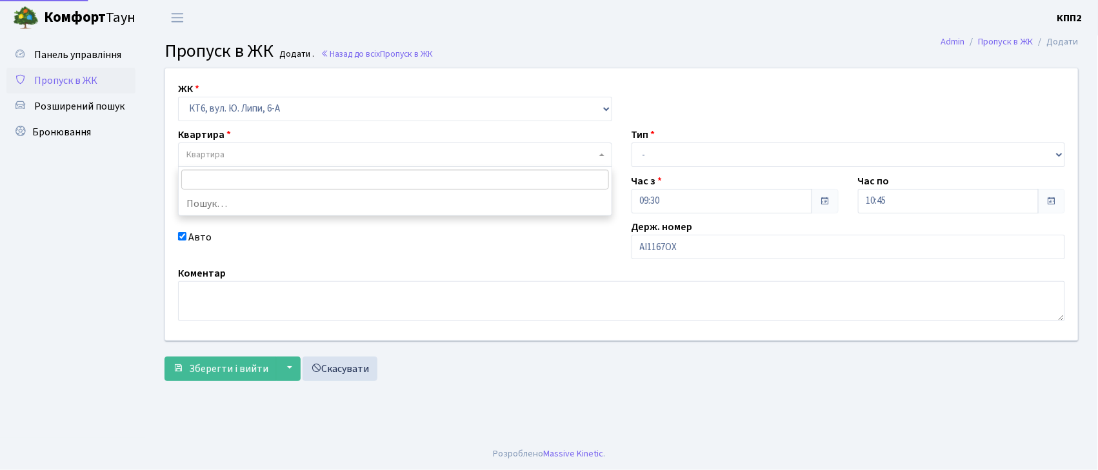
click at [220, 143] on span "Квартира" at bounding box center [395, 155] width 434 height 25
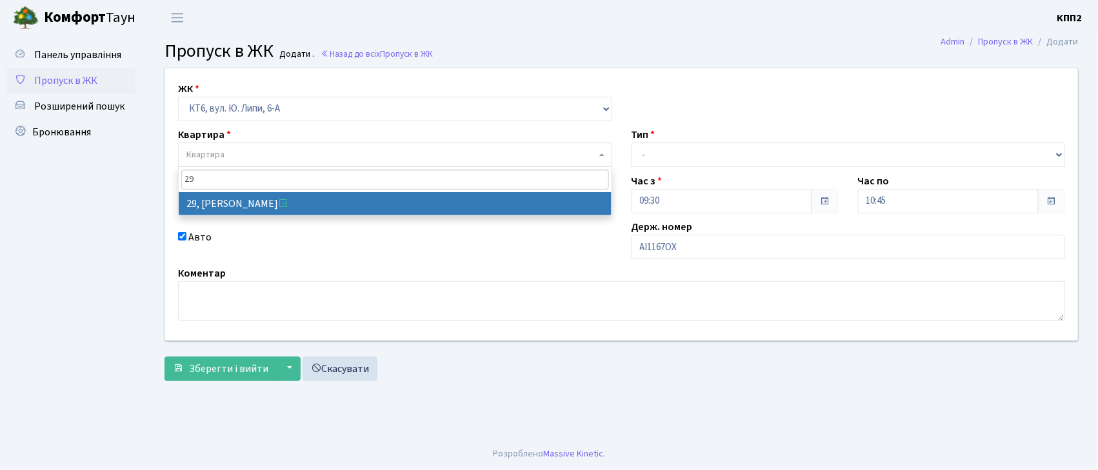
type input "29"
select select "17121"
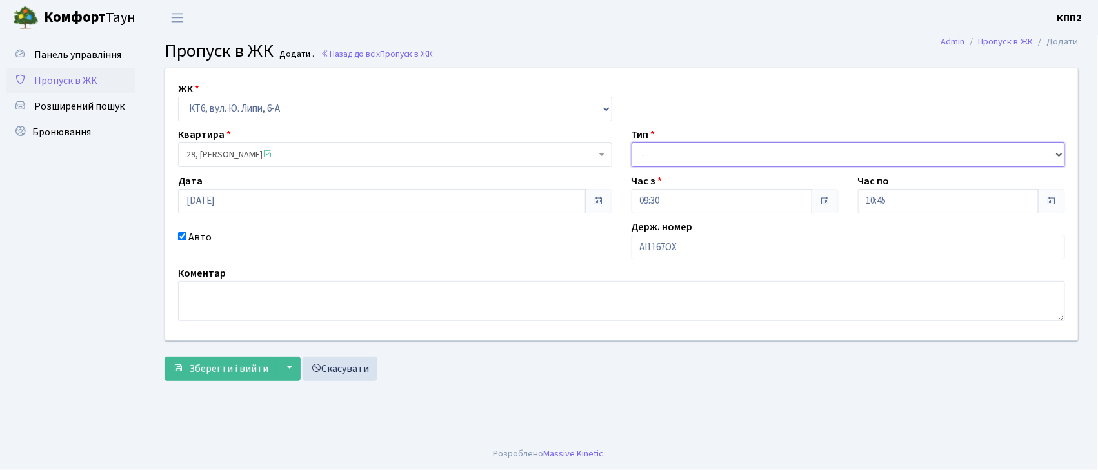
click at [685, 152] on select "- Доставка Таксі Гості Сервіс" at bounding box center [849, 155] width 434 height 25
select select "3"
click at [632, 143] on select "- Доставка Таксі Гості Сервіс" at bounding box center [849, 155] width 434 height 25
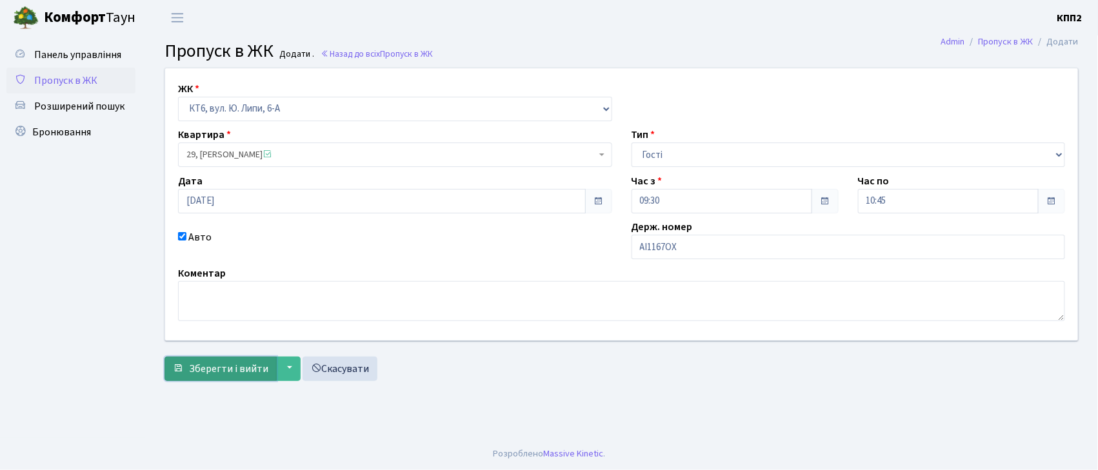
click at [223, 369] on span "Зберегти і вийти" at bounding box center [228, 369] width 79 height 14
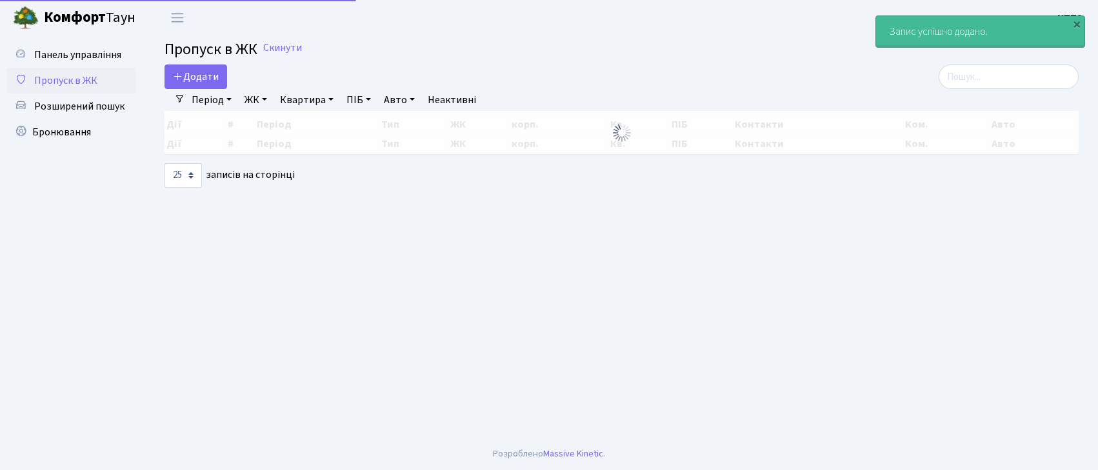
select select "25"
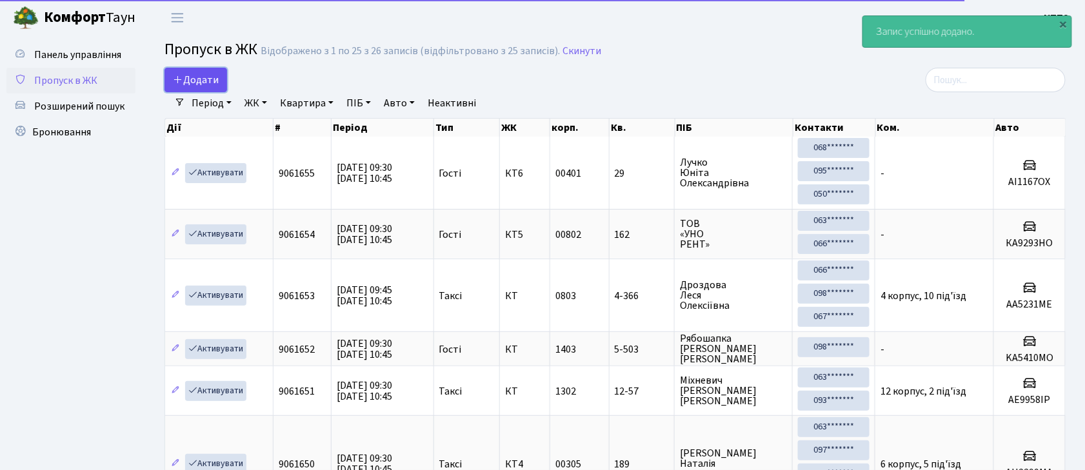
click at [203, 80] on span "Додати" at bounding box center [196, 80] width 46 height 14
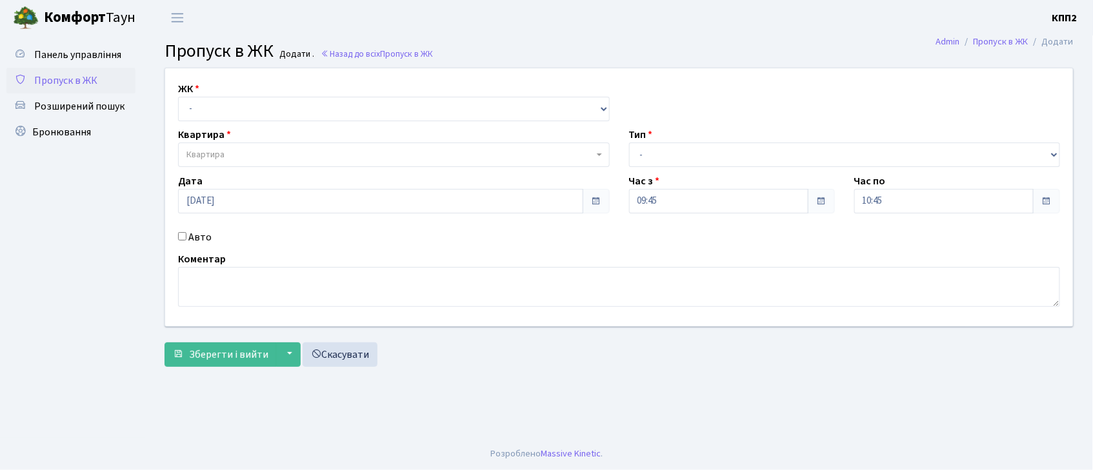
click at [179, 236] on input "Авто" at bounding box center [182, 236] width 8 height 8
checkbox input "true"
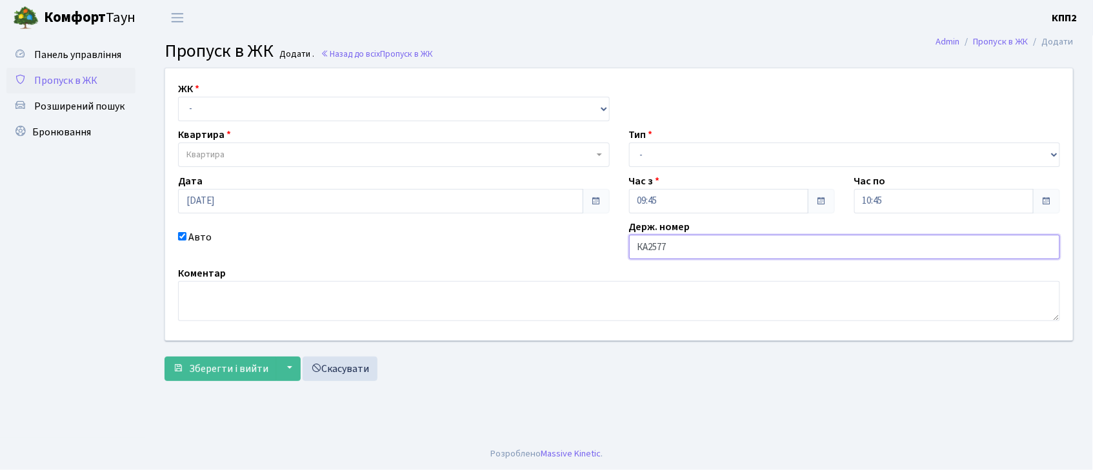
type input "КА2577СС"
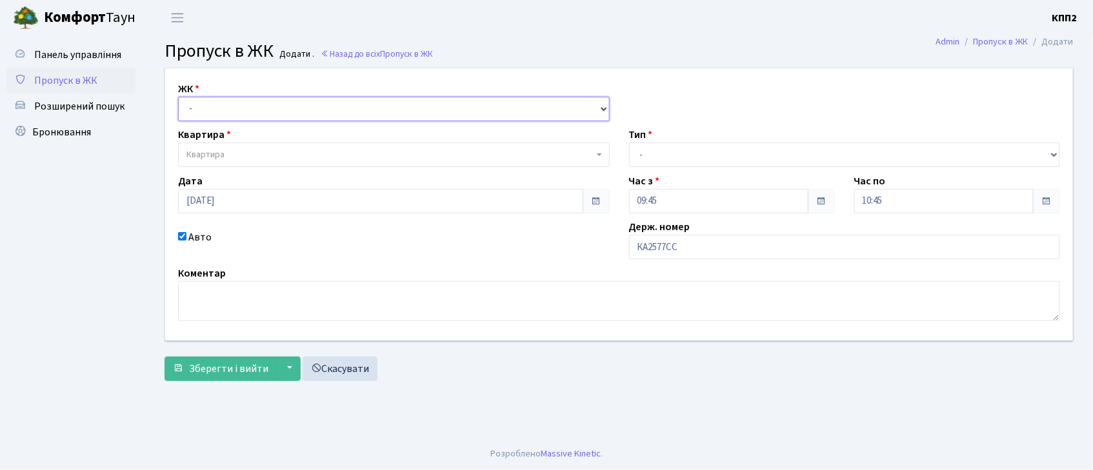
click at [213, 108] on select "- КТ, вул. Регенераторна, 4 КТ2, просп. Соборності, 17 КТ3, вул. Березнева, 16 …" at bounding box center [394, 109] width 432 height 25
select select "271"
click at [178, 97] on select "- КТ, вул. Регенераторна, 4 КТ2, просп. Соборності, 17 КТ3, вул. Березнева, 16 …" at bounding box center [394, 109] width 432 height 25
select select
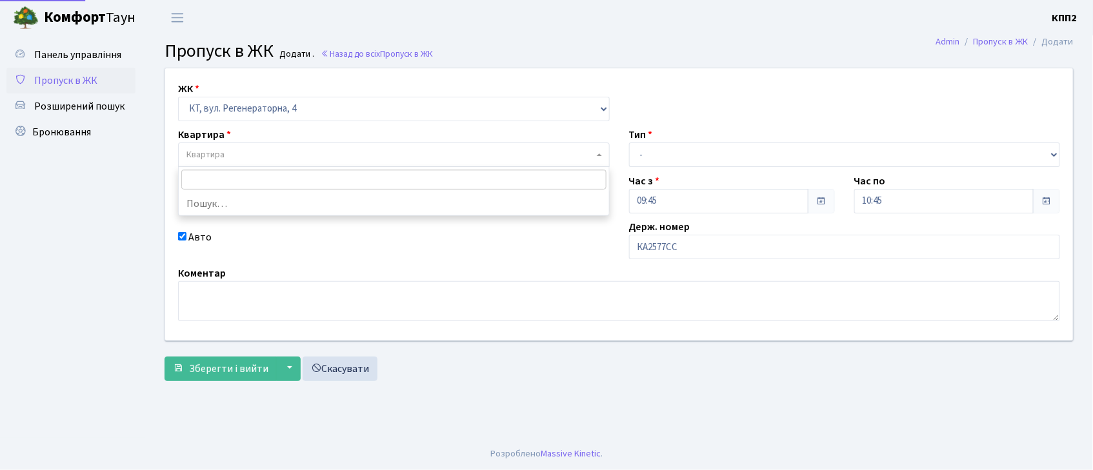
click at [225, 157] on span "Квартира" at bounding box center [205, 154] width 38 height 13
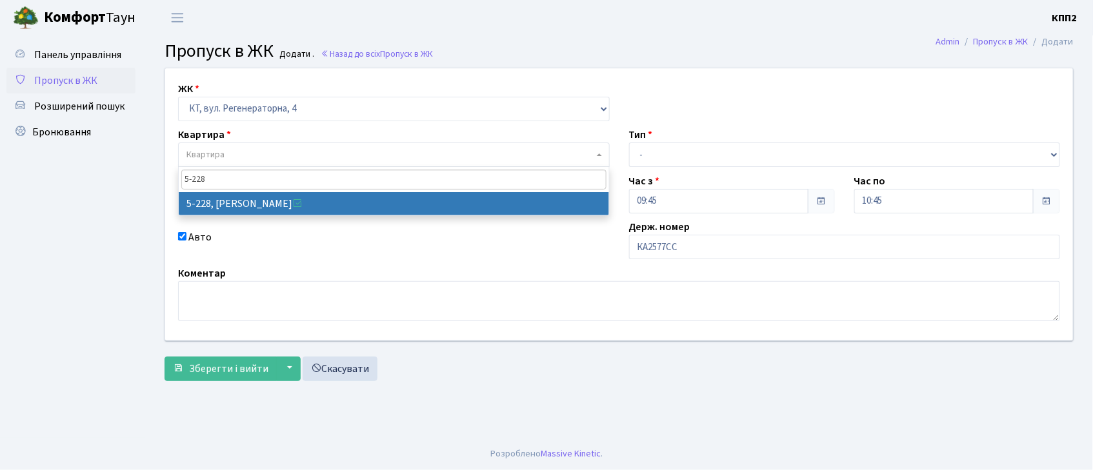
type input "5-228"
select select "2306"
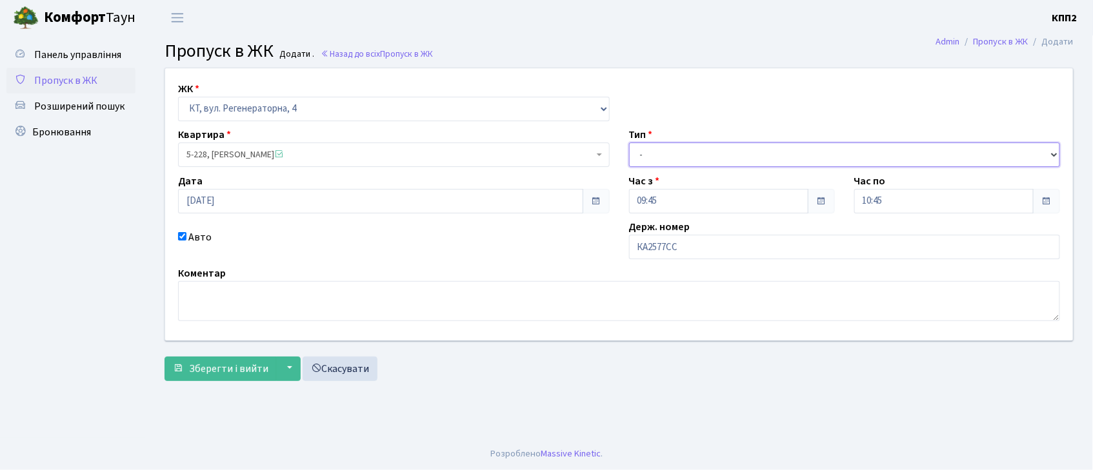
click at [661, 151] on select "- Доставка Таксі Гості Сервіс" at bounding box center [845, 155] width 432 height 25
select select "3"
click at [629, 143] on select "- Доставка Таксі Гості Сервіс" at bounding box center [845, 155] width 432 height 25
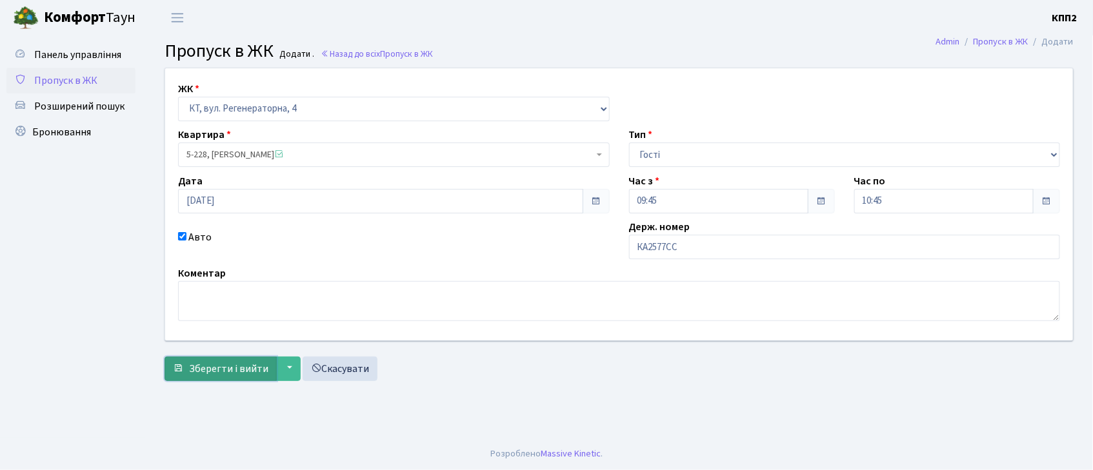
click at [247, 365] on span "Зберегти і вийти" at bounding box center [228, 369] width 79 height 14
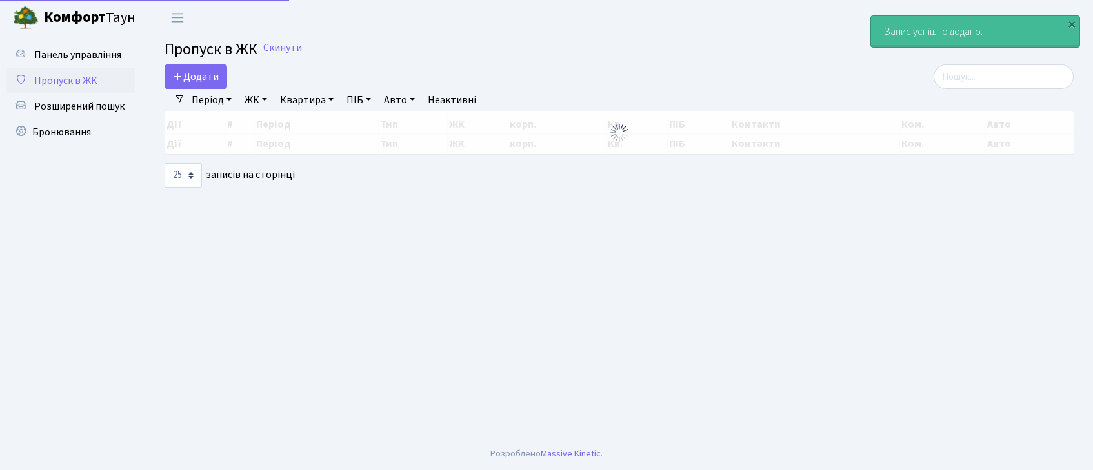
select select "25"
click at [192, 70] on link "Додати" at bounding box center [196, 77] width 63 height 25
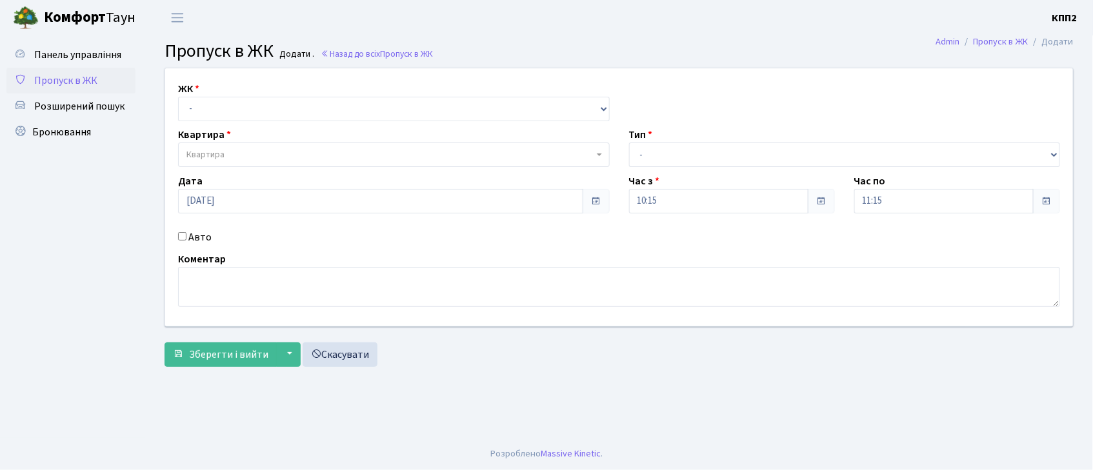
click at [181, 239] on input "Авто" at bounding box center [182, 236] width 8 height 8
checkbox input "true"
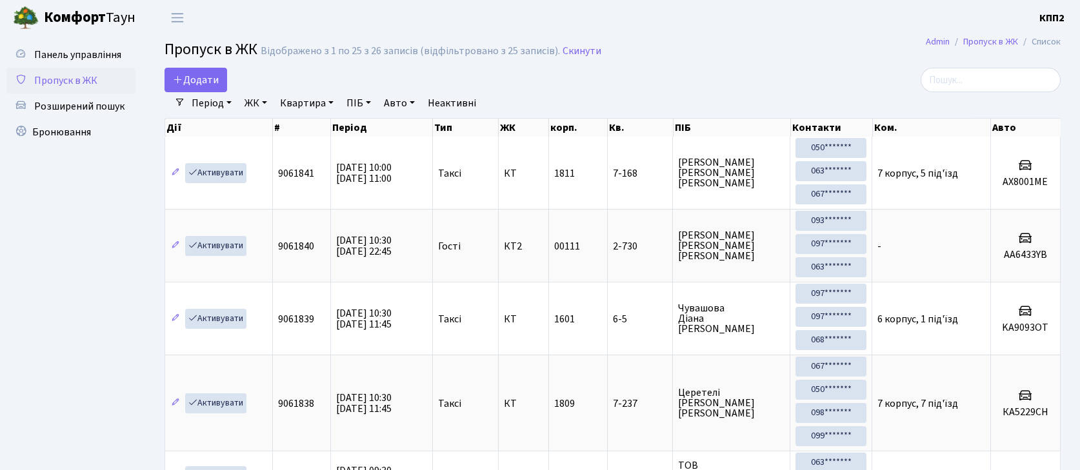
select select "25"
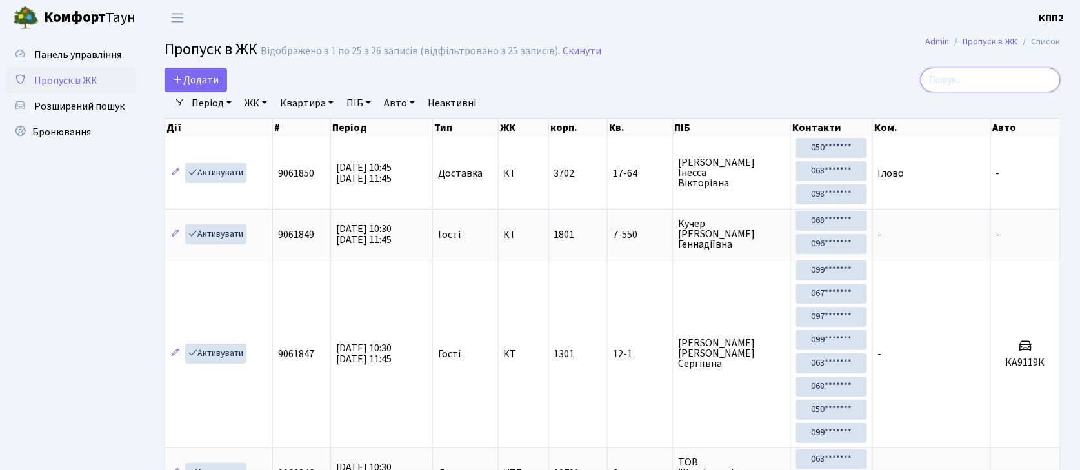
click at [971, 83] on input "search" at bounding box center [991, 80] width 140 height 25
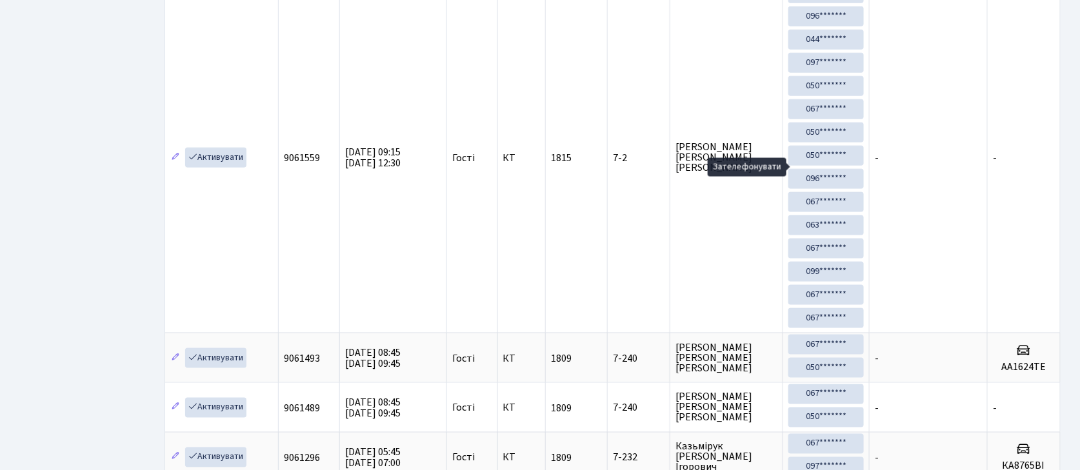
scroll to position [73, 0]
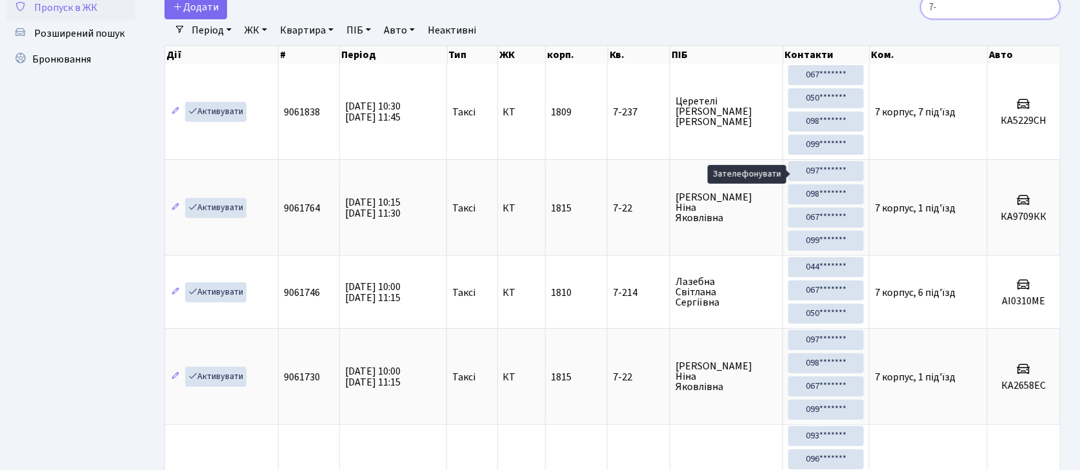
type input "7"
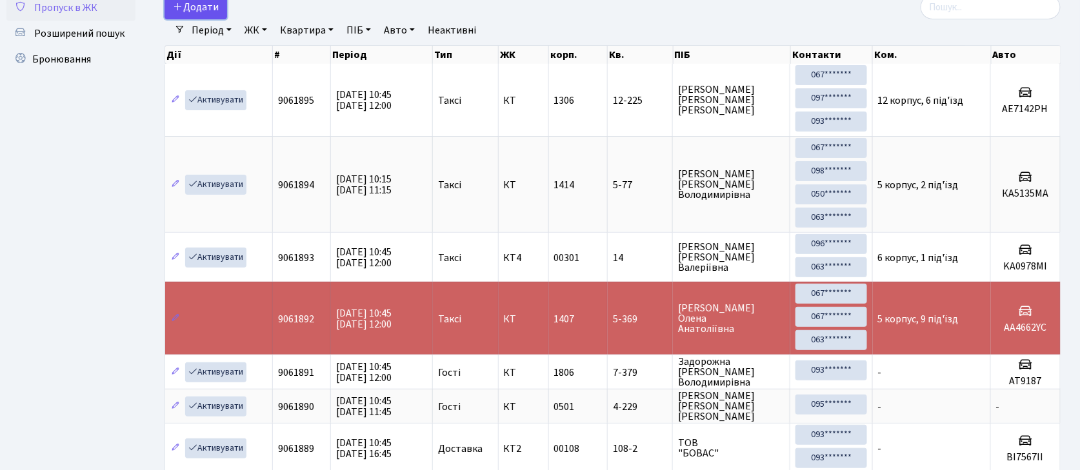
click at [190, 10] on span "Додати" at bounding box center [196, 7] width 46 height 14
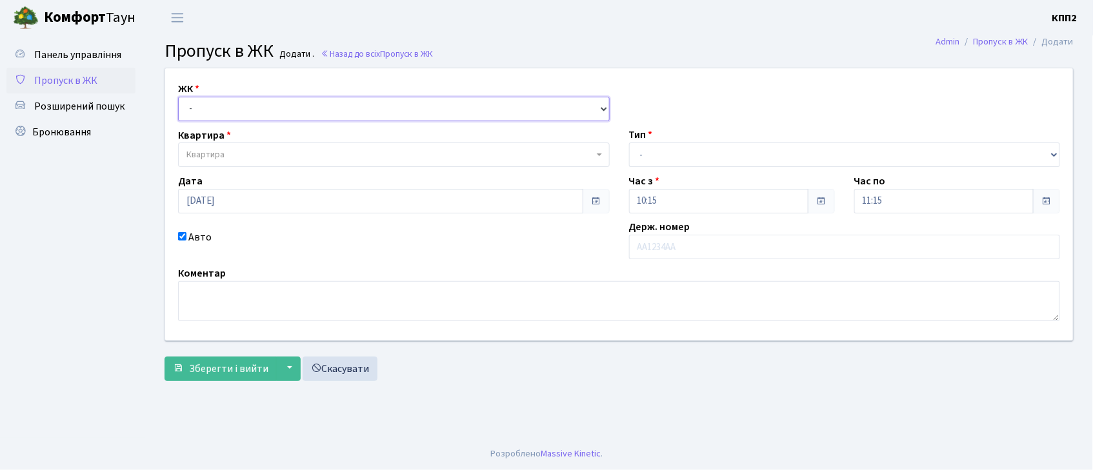
click at [285, 106] on select "- КТ, вул. Регенераторна, 4 КТ2, просп. [STREET_ADDRESS] [STREET_ADDRESS] [PERS…" at bounding box center [394, 109] width 432 height 25
select select "271"
click at [178, 97] on select "- КТ, вул. Регенераторна, 4 КТ2, просп. Соборності, 17 КТ3, вул. Березнева, 16 …" at bounding box center [394, 109] width 432 height 25
select select
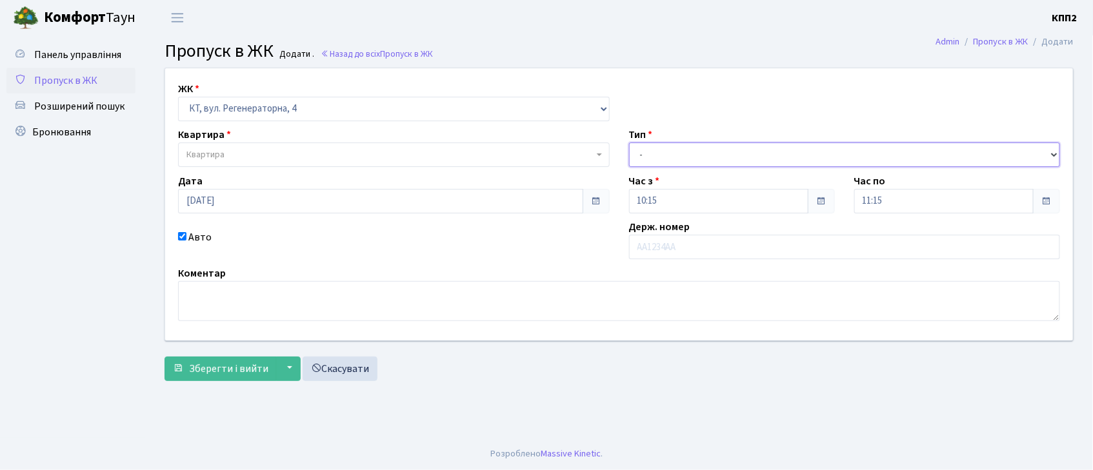
click at [698, 153] on select "- Доставка Таксі Гості Сервіс" at bounding box center [845, 155] width 432 height 25
select select "2"
click at [629, 143] on select "- Доставка Таксі Гості Сервіс" at bounding box center [845, 155] width 432 height 25
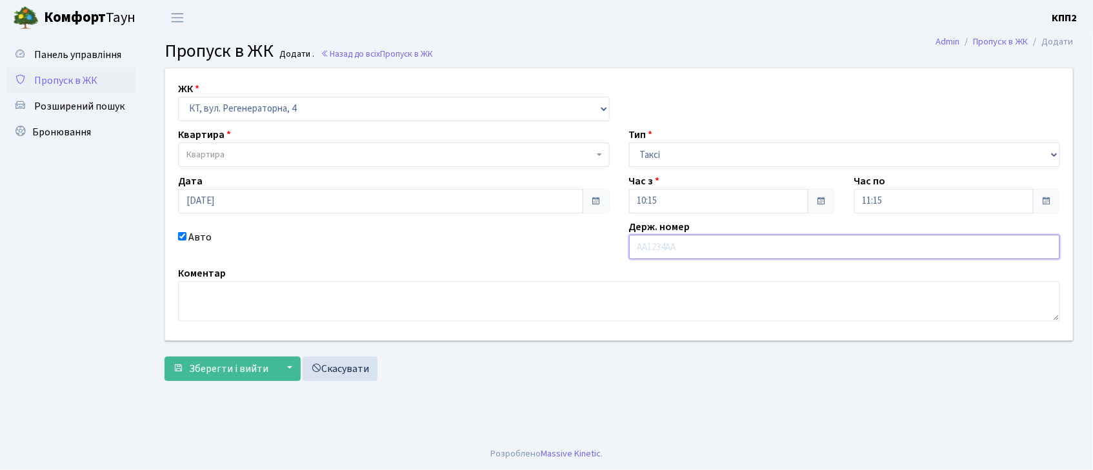
click at [687, 241] on input "text" at bounding box center [845, 247] width 432 height 25
type input "КА5135МА"
click at [314, 161] on span "Квартира" at bounding box center [389, 154] width 407 height 13
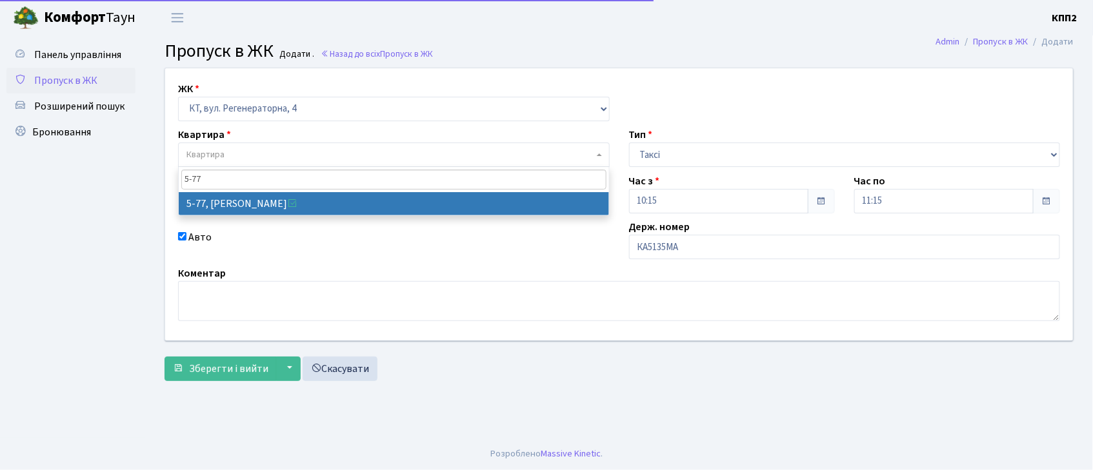
type input "5-77"
select select "2487"
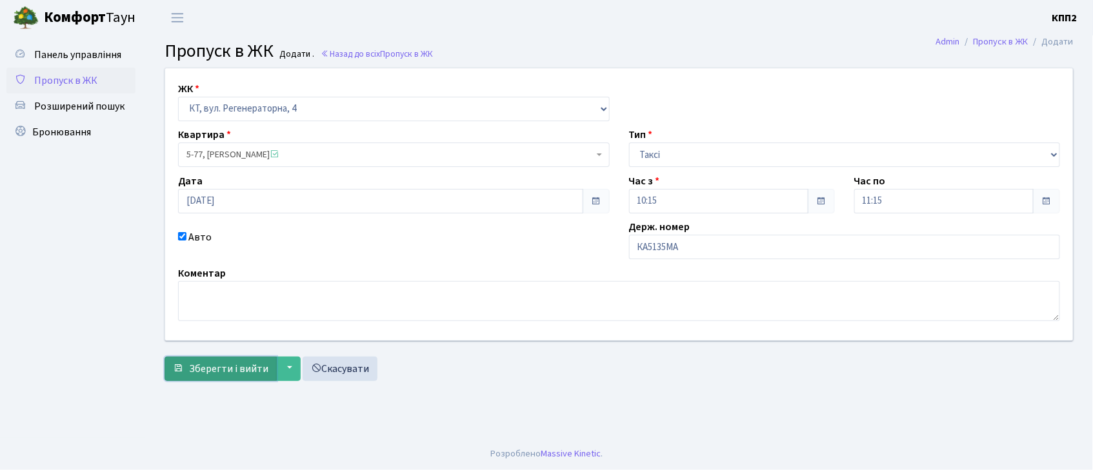
click at [227, 363] on span "Зберегти і вийти" at bounding box center [228, 369] width 79 height 14
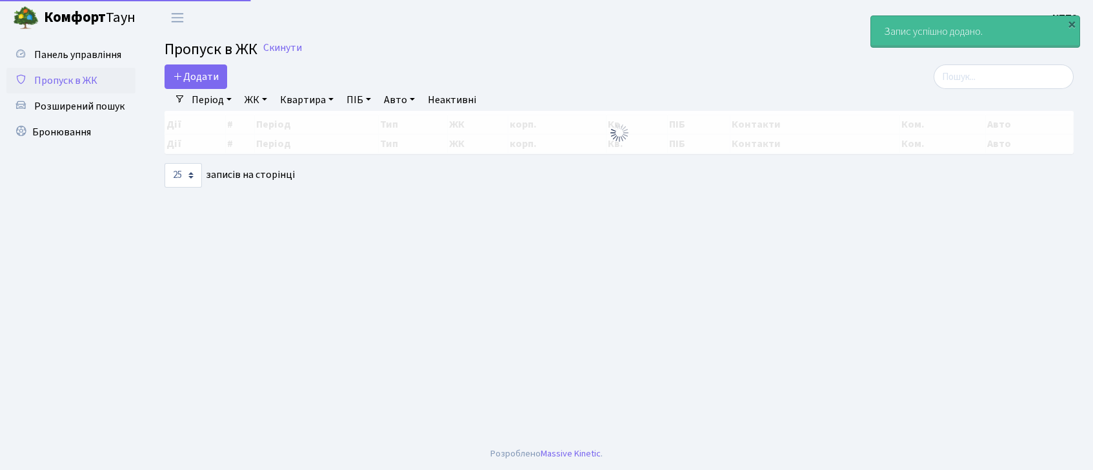
select select "25"
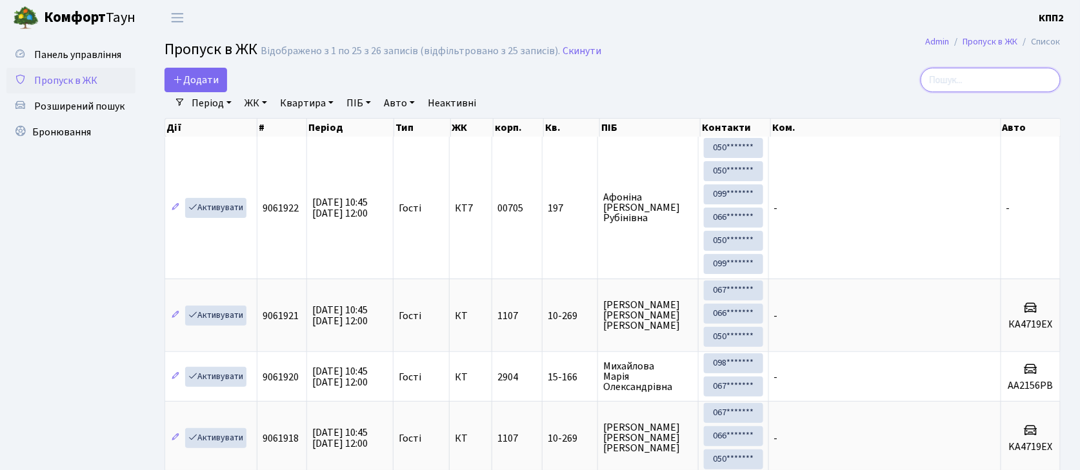
click at [983, 91] on input "search" at bounding box center [991, 80] width 140 height 25
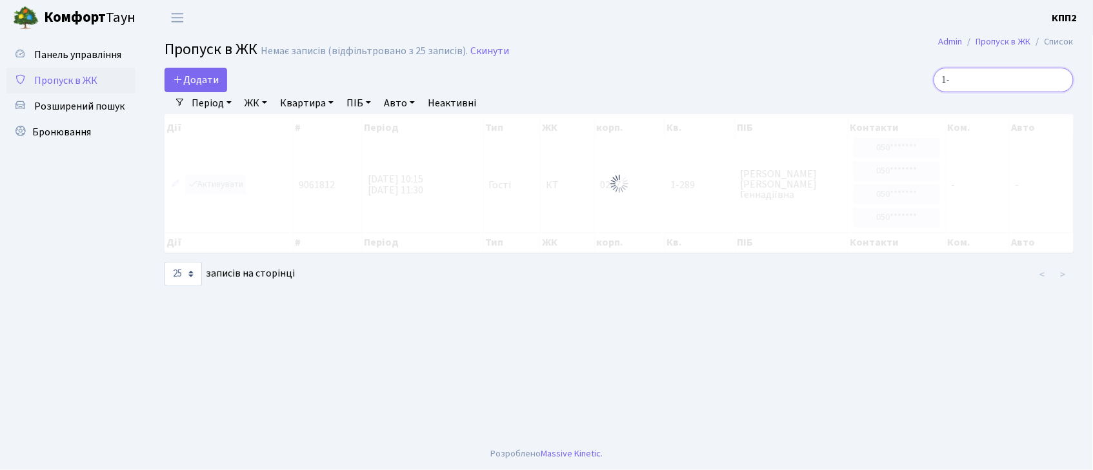
type input "1"
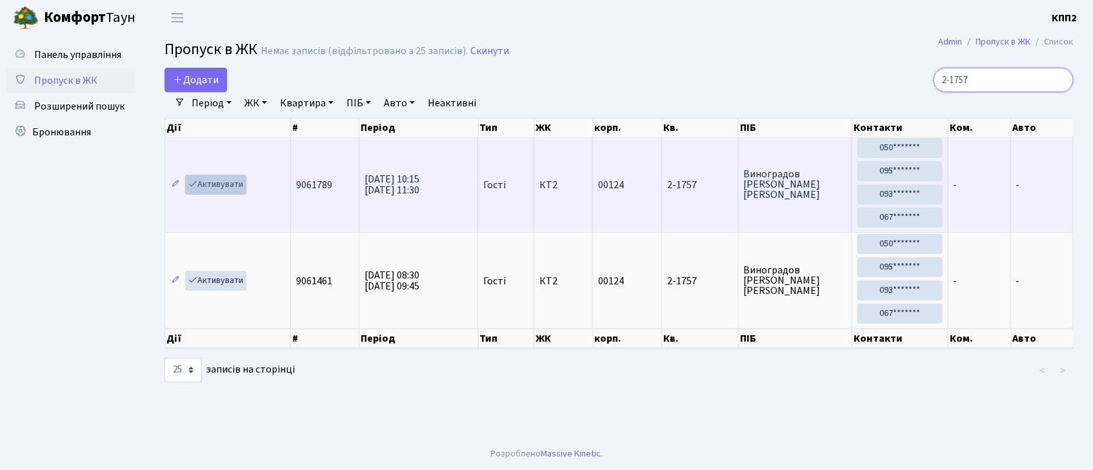
type input "2-1757"
click at [213, 183] on link "Активувати" at bounding box center [215, 185] width 61 height 20
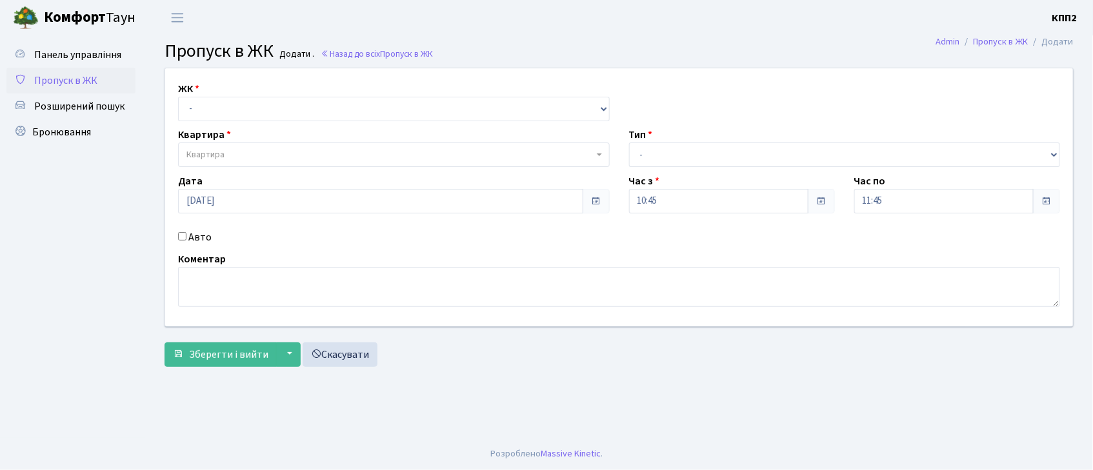
click at [517, 60] on h3 "Пропуск в ЖК Додати . Назад до всіх Пропуск в ЖК" at bounding box center [619, 52] width 909 height 22
click at [488, 32] on header "Комфорт Таун КПП2 Мій обліковий запис Вийти" at bounding box center [546, 17] width 1093 height 35
drag, startPoint x: 248, startPoint y: 99, endPoint x: 248, endPoint y: 112, distance: 12.9
click at [248, 99] on select "- КТ, вул. Регенераторна, 4 КТ2, просп. [STREET_ADDRESS] [STREET_ADDRESS] [PERS…" at bounding box center [394, 109] width 432 height 25
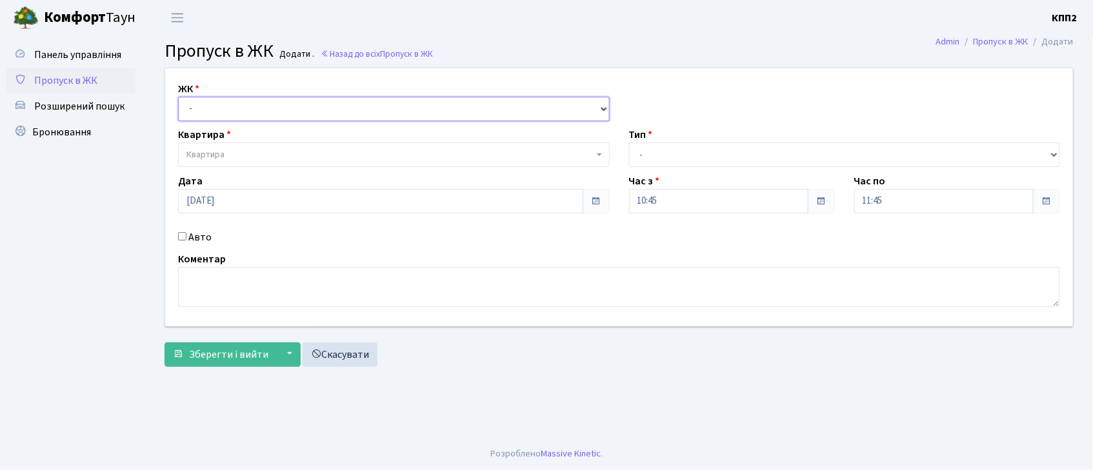
select select "271"
click at [178, 97] on select "- КТ, вул. Регенераторна, 4 КТ2, просп. [STREET_ADDRESS] [STREET_ADDRESS] [PERS…" at bounding box center [394, 109] width 432 height 25
select select
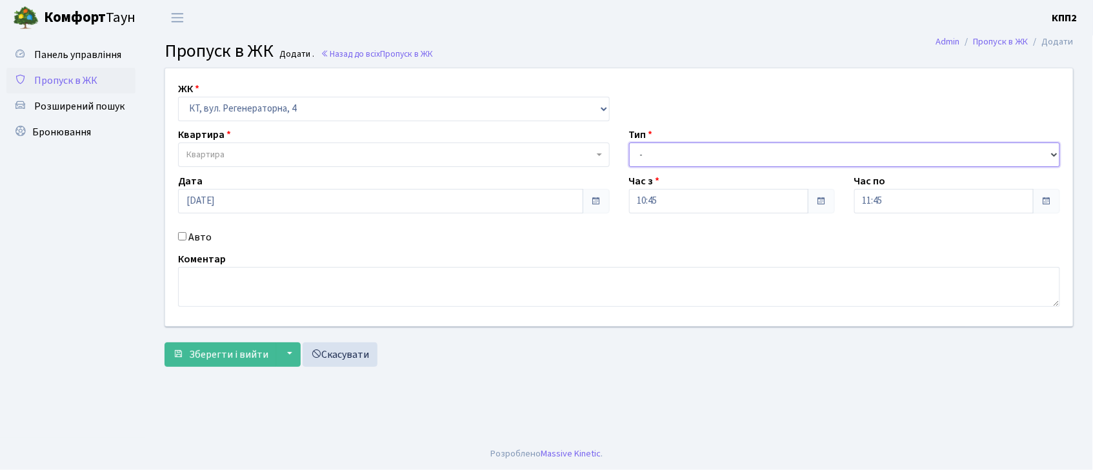
drag, startPoint x: 669, startPoint y: 147, endPoint x: 661, endPoint y: 155, distance: 11.0
click at [669, 147] on select "- Доставка Таксі Гості Сервіс" at bounding box center [845, 155] width 432 height 25
select select "2"
click at [629, 143] on select "- Доставка Таксі Гості Сервіс" at bounding box center [845, 155] width 432 height 25
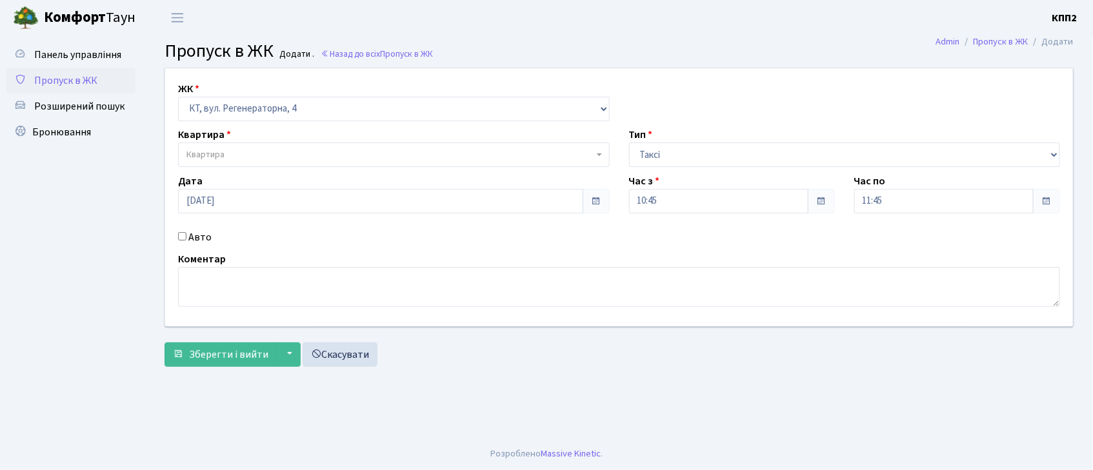
click at [184, 238] on input "Авто" at bounding box center [182, 236] width 8 height 8
checkbox input "true"
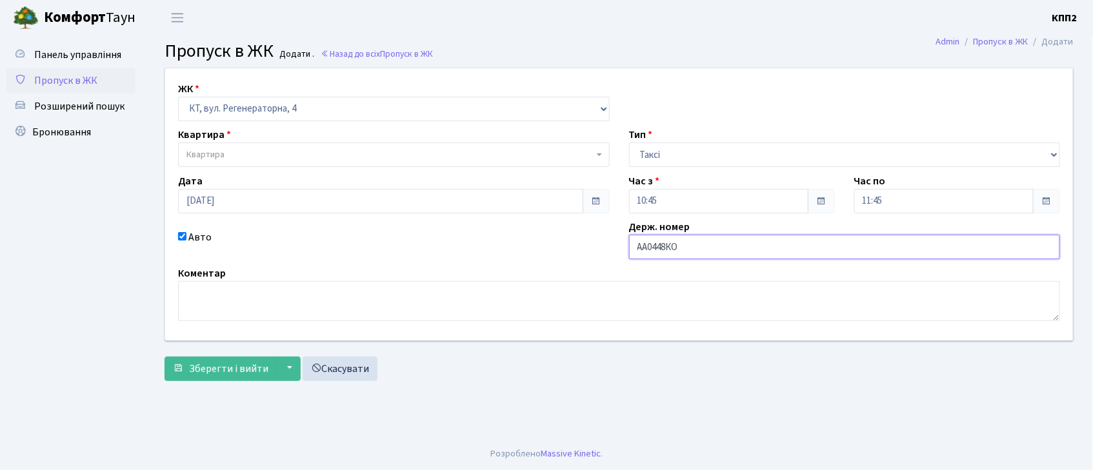
type input "АА0448КО"
click at [236, 161] on span "Квартира" at bounding box center [389, 154] width 407 height 13
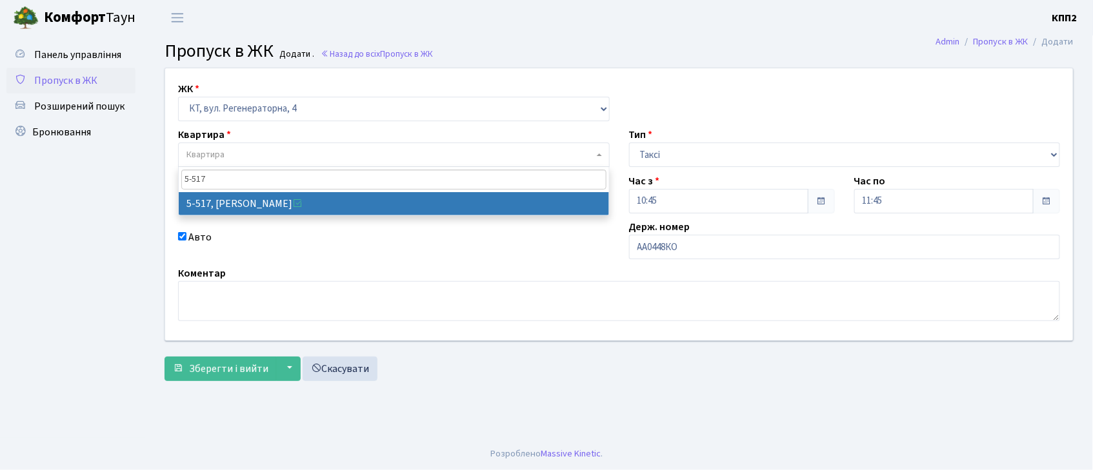
type input "5-517"
select select "2045"
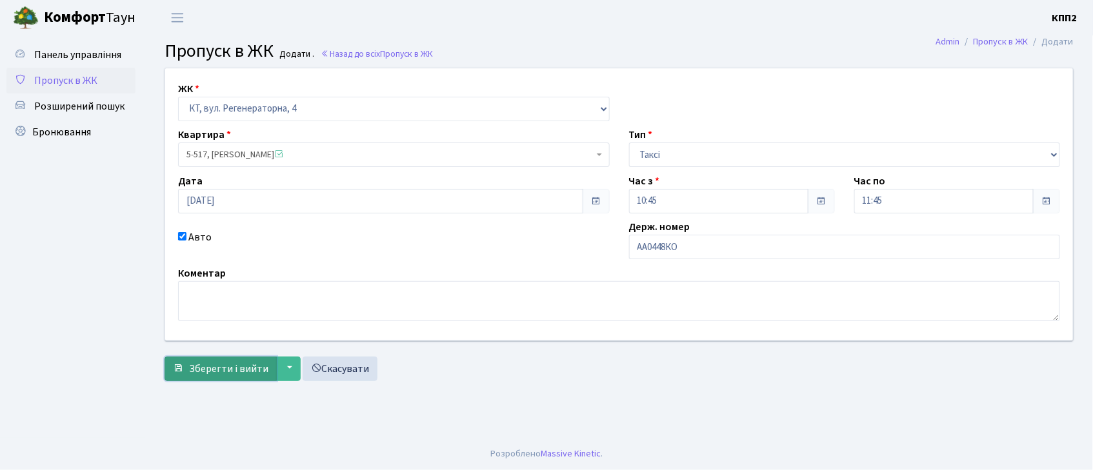
click at [197, 372] on span "Зберегти і вийти" at bounding box center [228, 369] width 79 height 14
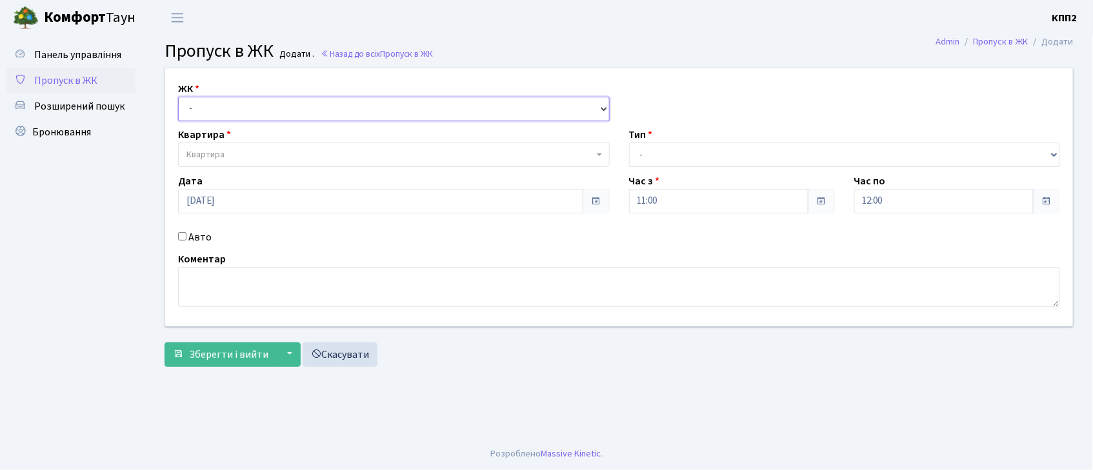
click at [336, 114] on select "- КТ, вул. Регенераторна, 4 КТ2, просп. [STREET_ADDRESS] [STREET_ADDRESS] [PERS…" at bounding box center [394, 109] width 432 height 25
select select "271"
click at [178, 97] on select "- КТ, вул. Регенераторна, 4 КТ2, просп. [STREET_ADDRESS] [STREET_ADDRESS] [PERS…" at bounding box center [394, 109] width 432 height 25
select select
click at [182, 239] on input "Авто" at bounding box center [182, 236] width 8 height 8
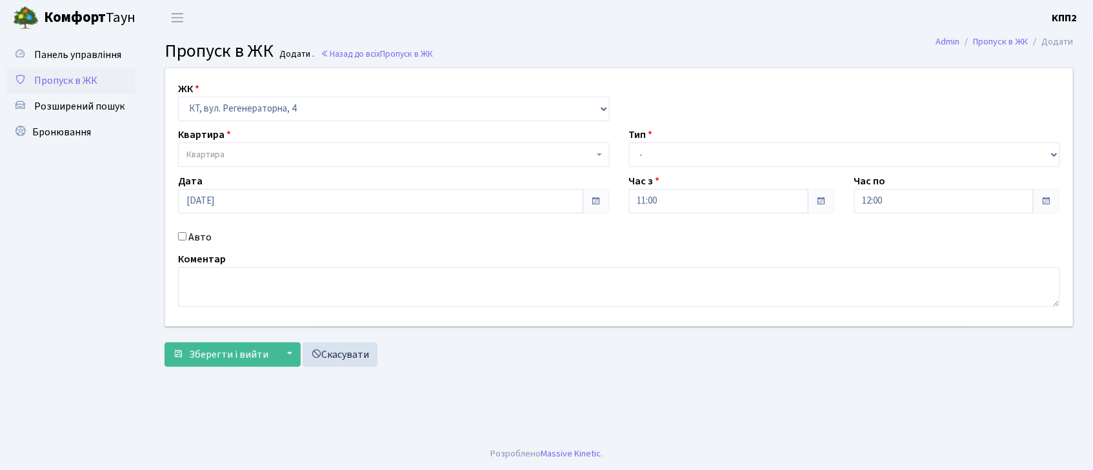
checkbox input "true"
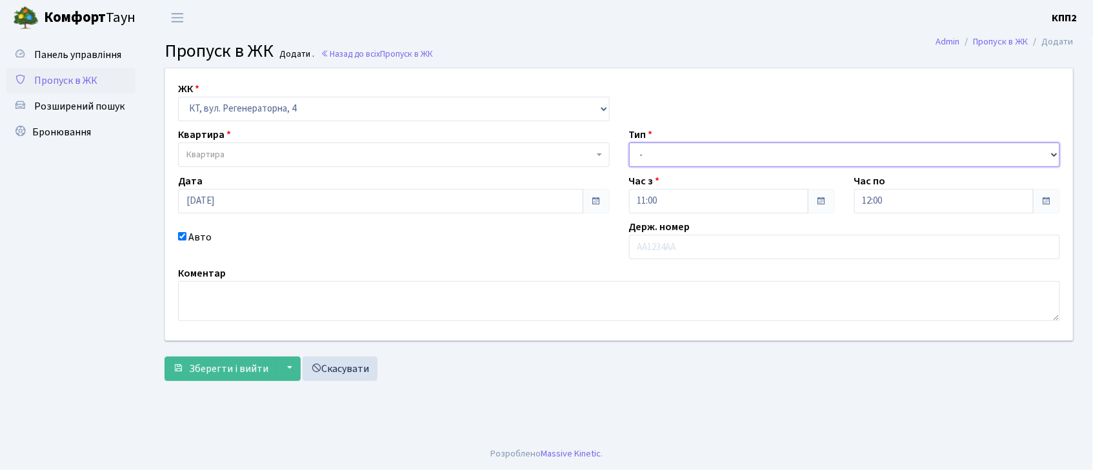
drag, startPoint x: 647, startPoint y: 148, endPoint x: 646, endPoint y: 155, distance: 7.1
click at [647, 148] on select "- Доставка Таксі Гості Сервіс" at bounding box center [845, 155] width 432 height 25
select select "2"
click at [629, 143] on select "- Доставка Таксі Гості Сервіс" at bounding box center [845, 155] width 432 height 25
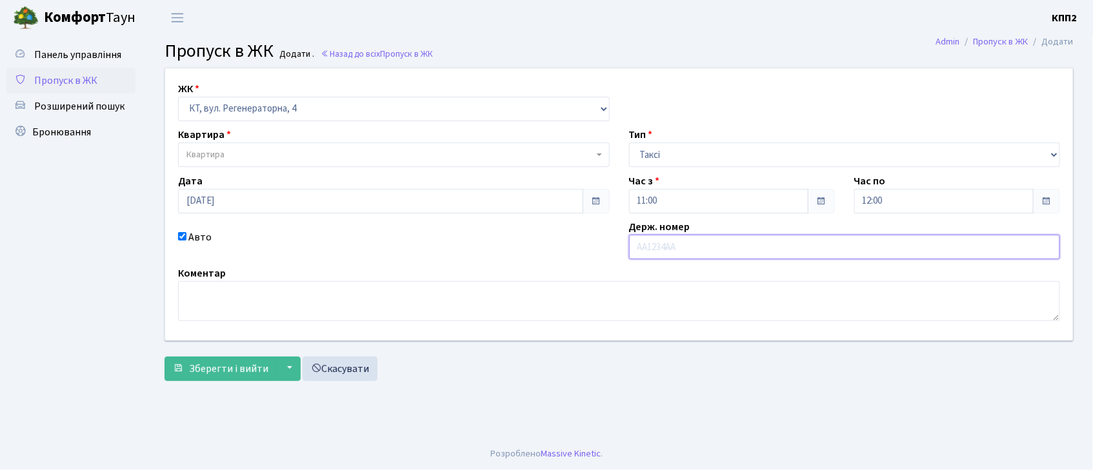
click at [662, 248] on input "text" at bounding box center [845, 247] width 432 height 25
type input "КА0909СК"
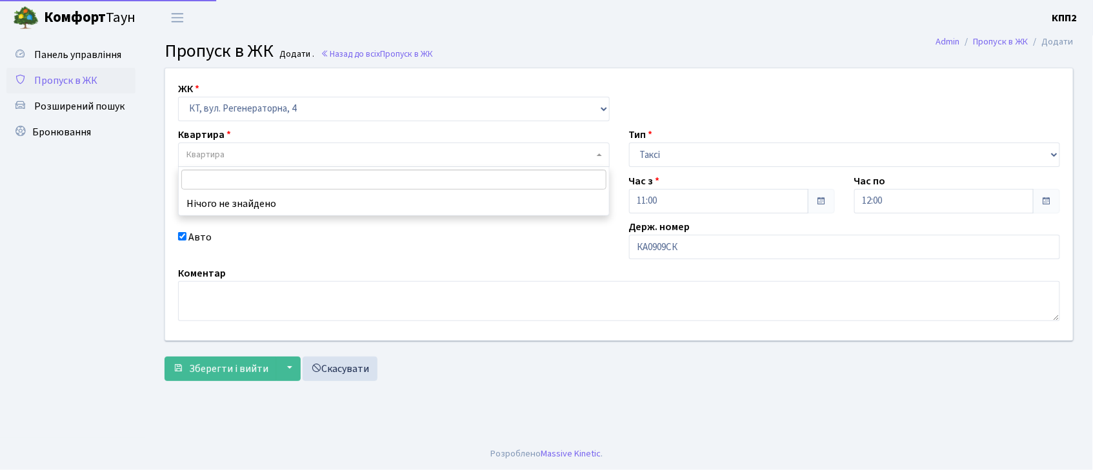
click at [404, 165] on span "Квартира" at bounding box center [394, 155] width 432 height 25
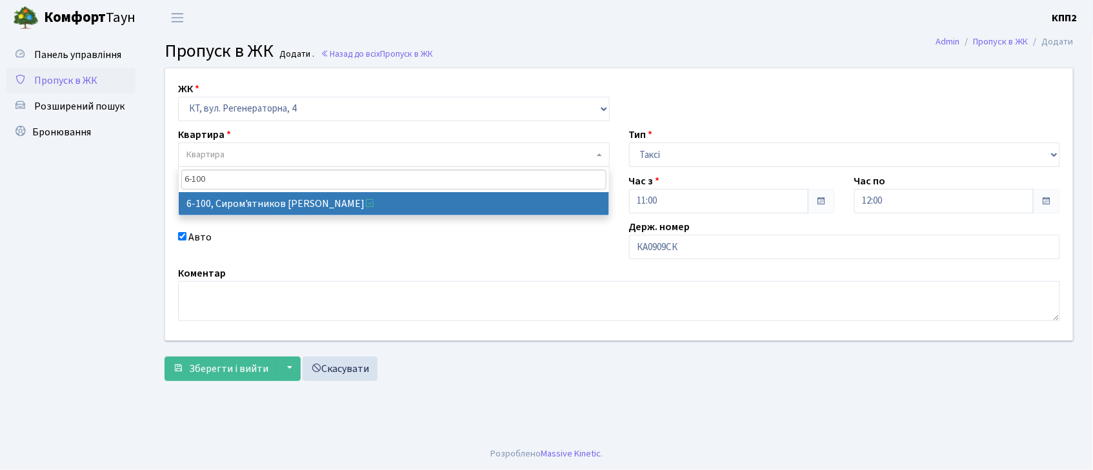
type input "6-100"
drag, startPoint x: 357, startPoint y: 197, endPoint x: 317, endPoint y: 241, distance: 58.5
select select "5236"
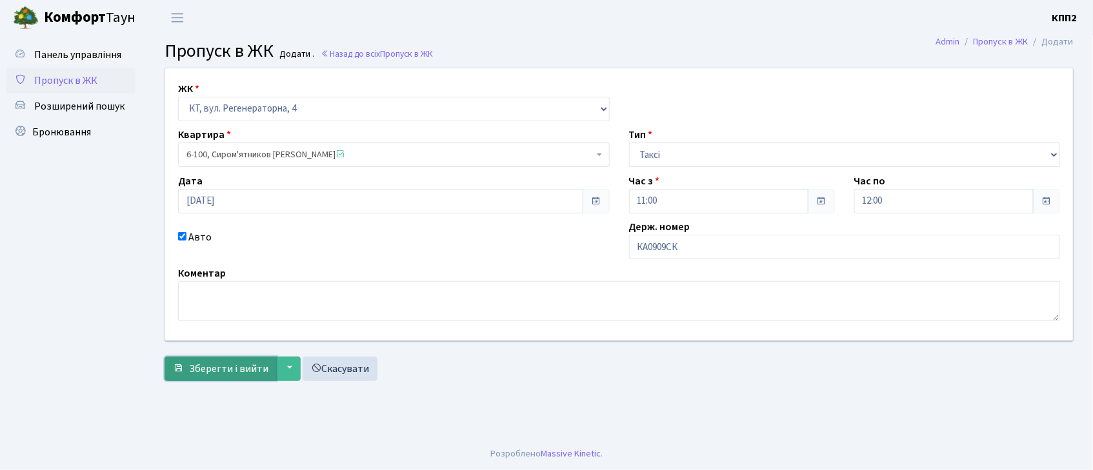
click at [203, 370] on span "Зберегти і вийти" at bounding box center [228, 369] width 79 height 14
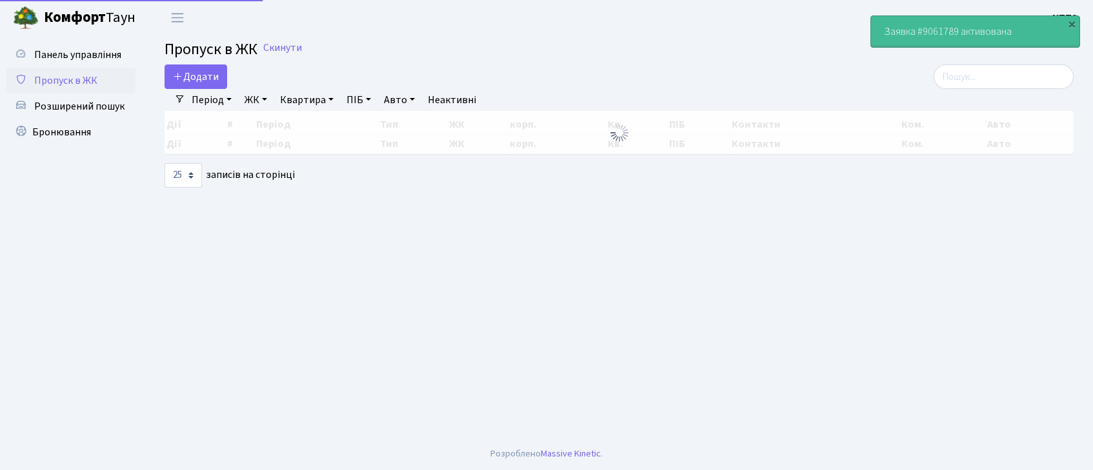
select select "25"
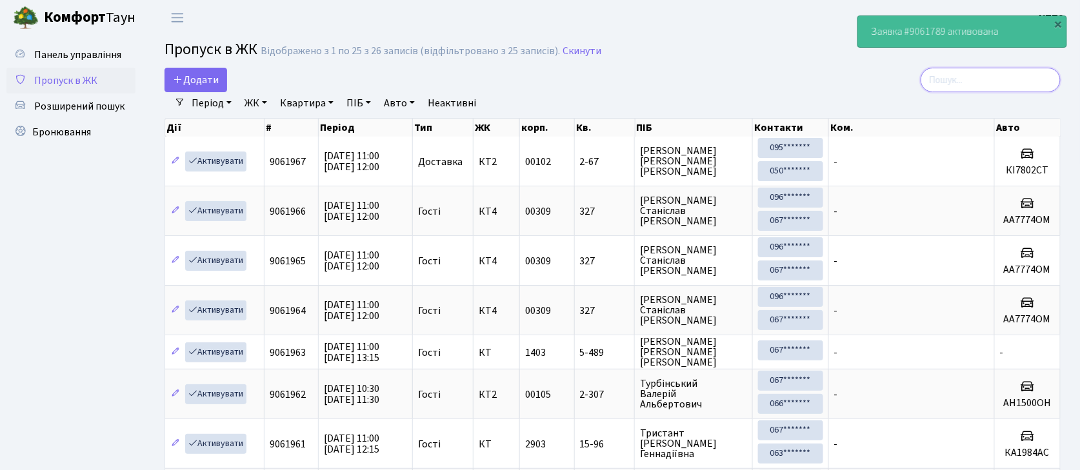
click at [1007, 86] on input "search" at bounding box center [991, 80] width 140 height 25
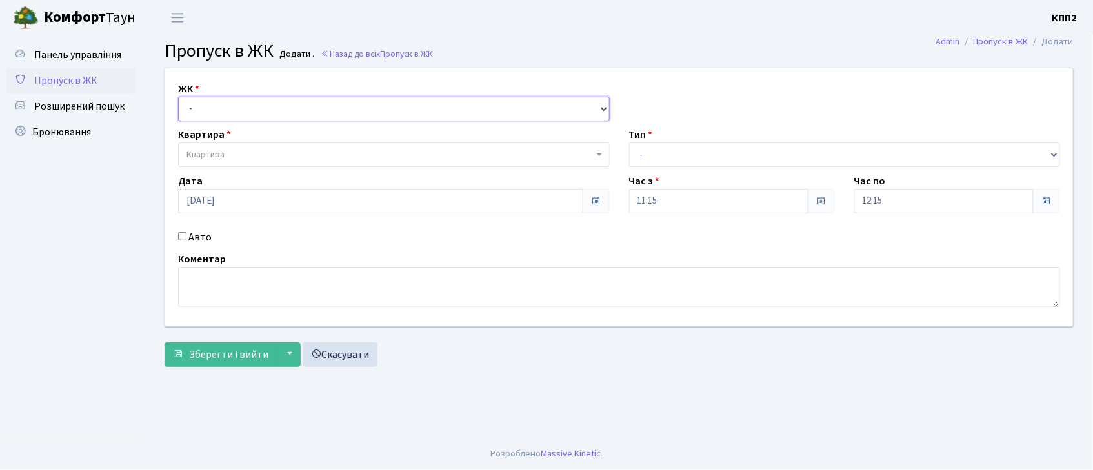
click at [232, 111] on select "- КТ, вул. Регенераторна, 4 КТ2, просп. [STREET_ADDRESS] [STREET_ADDRESS] [PERS…" at bounding box center [394, 109] width 432 height 25
select select "271"
click at [178, 97] on select "- КТ, вул. Регенераторна, 4 КТ2, просп. [STREET_ADDRESS] [STREET_ADDRESS] [PERS…" at bounding box center [394, 109] width 432 height 25
select select
click at [181, 236] on input "Авто" at bounding box center [182, 236] width 8 height 8
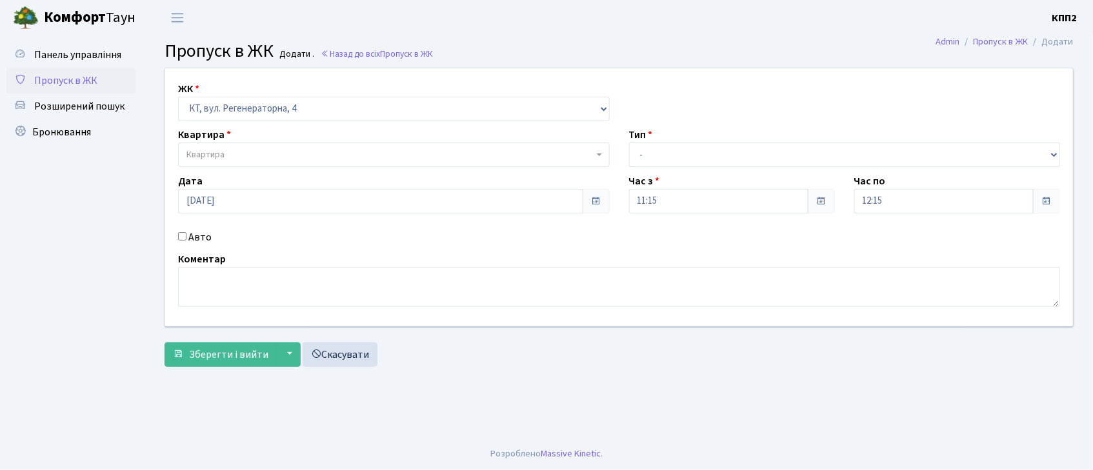
checkbox input "true"
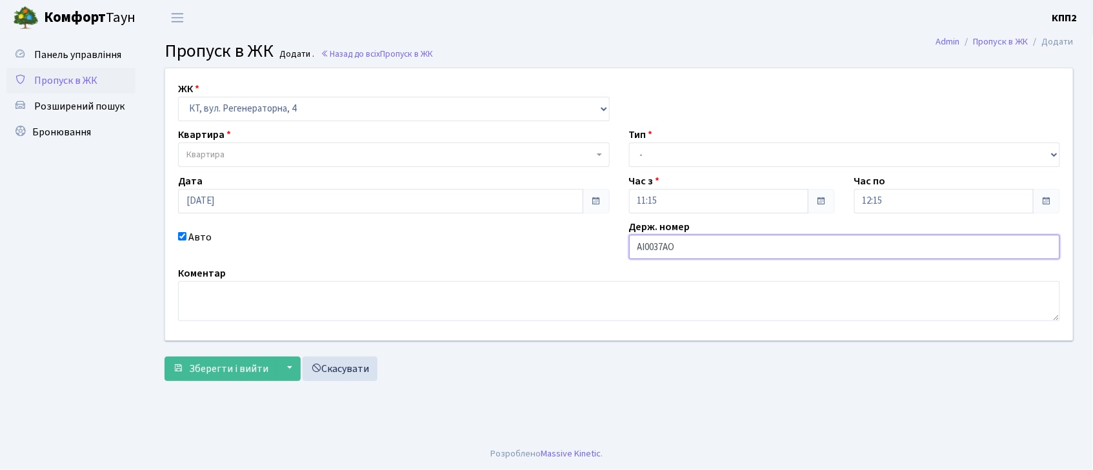
type input "АІ0037АО"
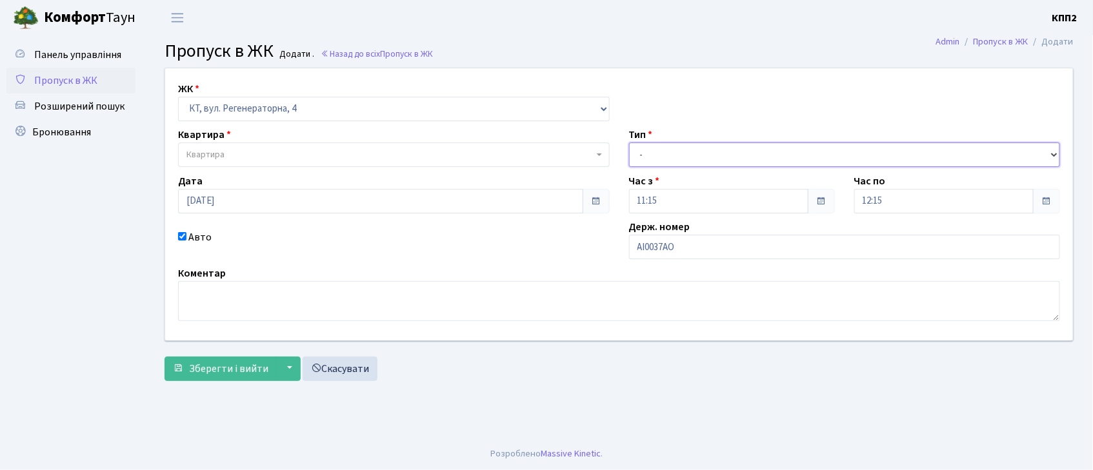
click at [661, 155] on select "- Доставка Таксі Гості Сервіс" at bounding box center [845, 155] width 432 height 25
select select "3"
click at [629, 143] on select "- Доставка Таксі Гості Сервіс" at bounding box center [845, 155] width 432 height 25
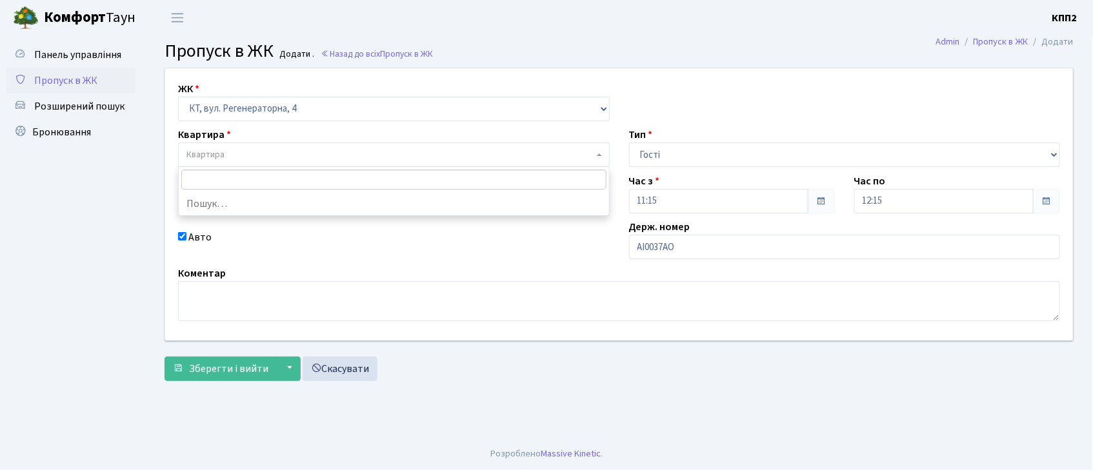
click at [489, 164] on span "Квартира" at bounding box center [394, 155] width 432 height 25
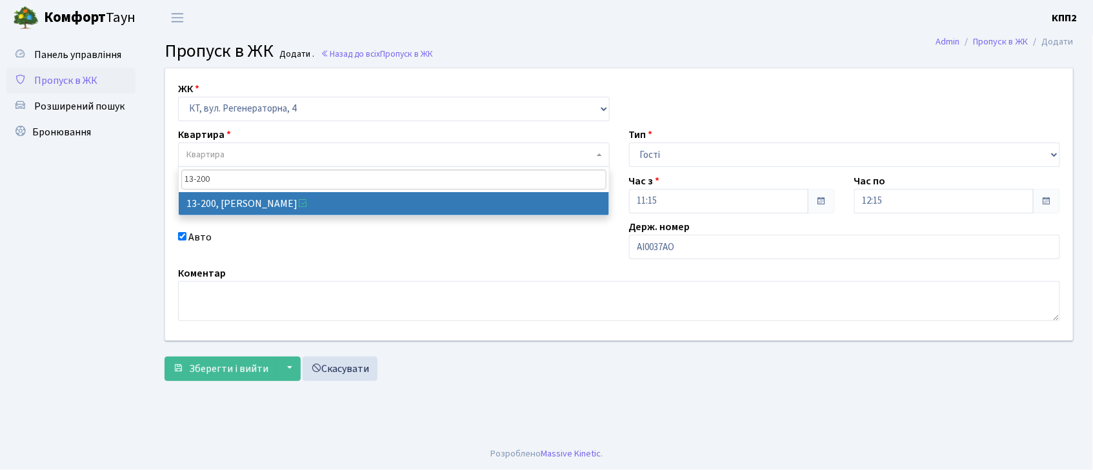
type input "13-200"
select select "7846"
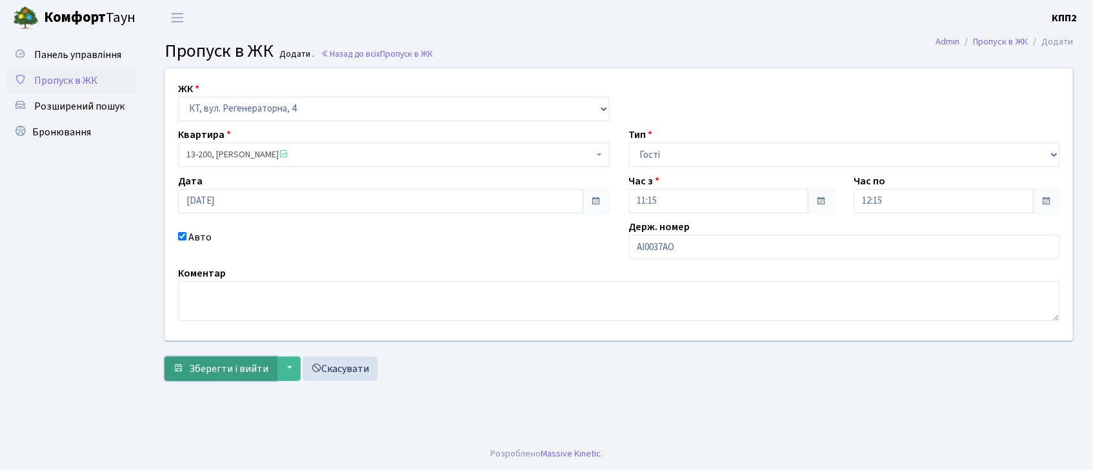
click at [212, 362] on span "Зберегти і вийти" at bounding box center [228, 369] width 79 height 14
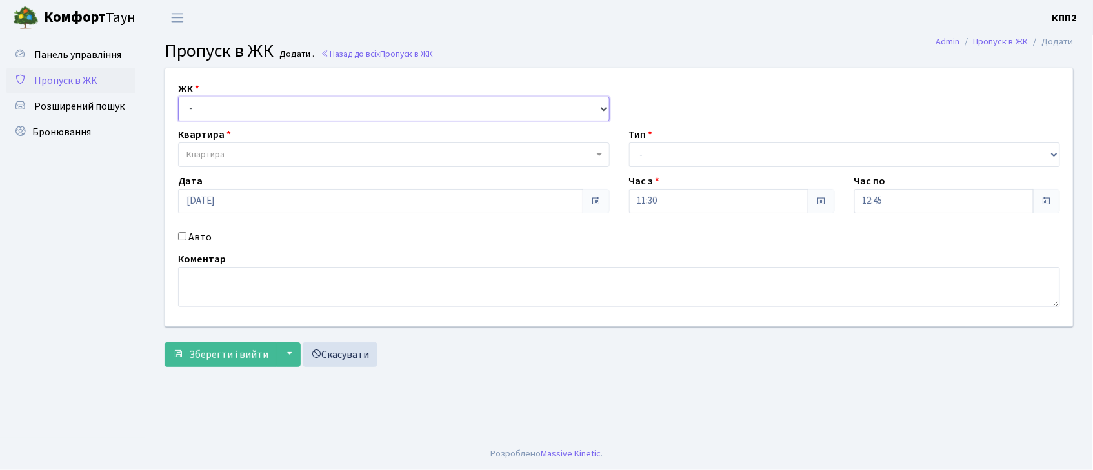
click at [264, 112] on select "- КТ, вул. Регенераторна, 4 КТ2, просп. Соборності, 17 КТ3, вул. Березнева, 16 …" at bounding box center [394, 109] width 432 height 25
select select "271"
click at [178, 97] on select "- КТ, вул. Регенераторна, 4 КТ2, просп. Соборності, 17 КТ3, вул. Березнева, 16 …" at bounding box center [394, 109] width 432 height 25
select select
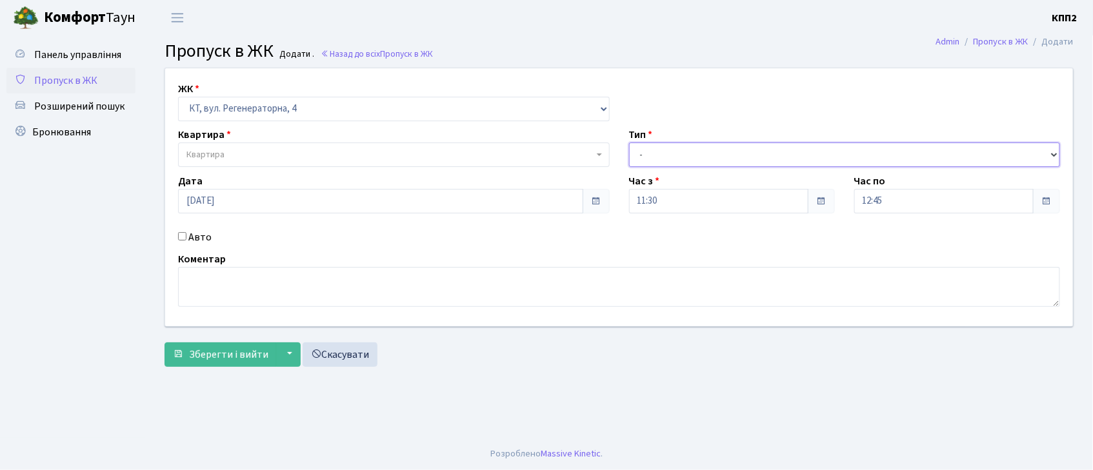
click at [653, 147] on select "- Доставка Таксі Гості Сервіс" at bounding box center [845, 155] width 432 height 25
select select "2"
click at [629, 143] on select "- Доставка Таксі Гості Сервіс" at bounding box center [845, 155] width 432 height 25
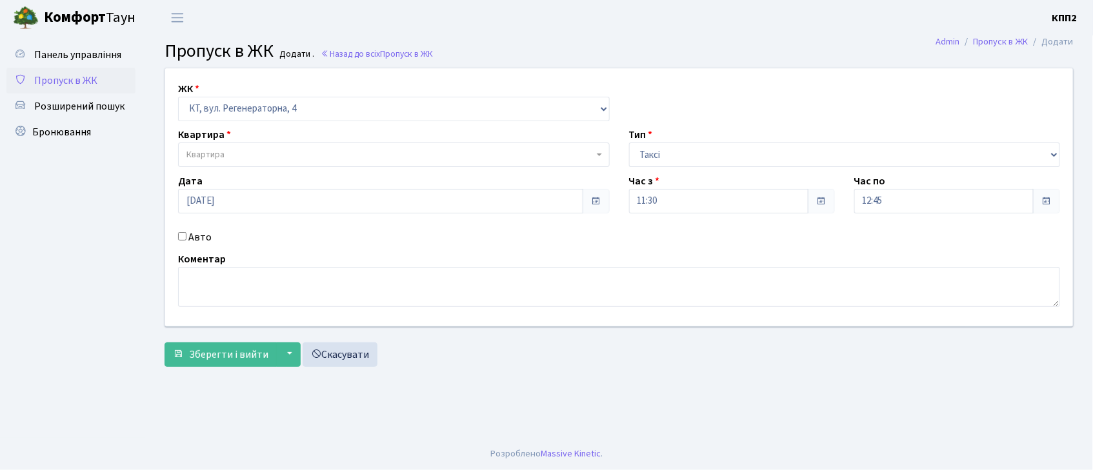
click at [181, 239] on input "Авто" at bounding box center [182, 236] width 8 height 8
checkbox input "true"
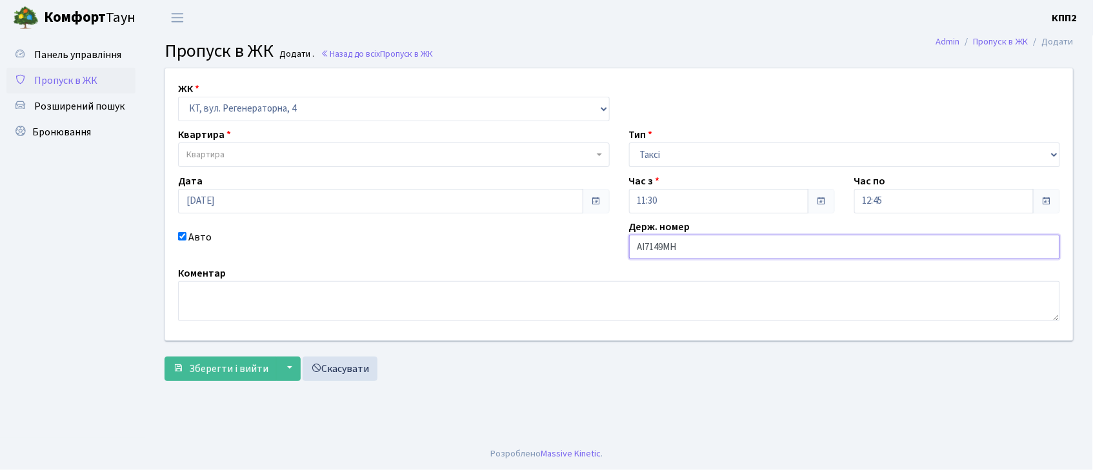
type input "АІ7149МН"
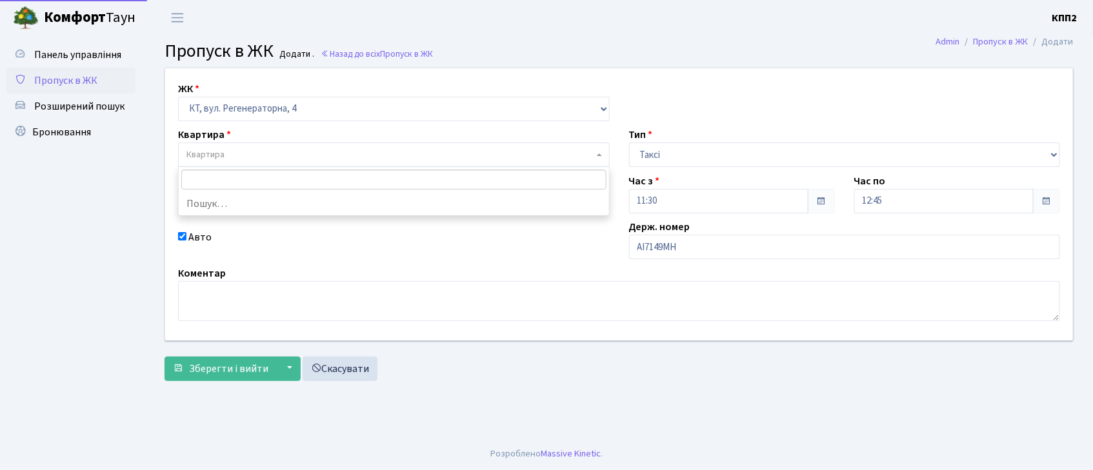
click at [261, 156] on span "Квартира" at bounding box center [389, 154] width 407 height 13
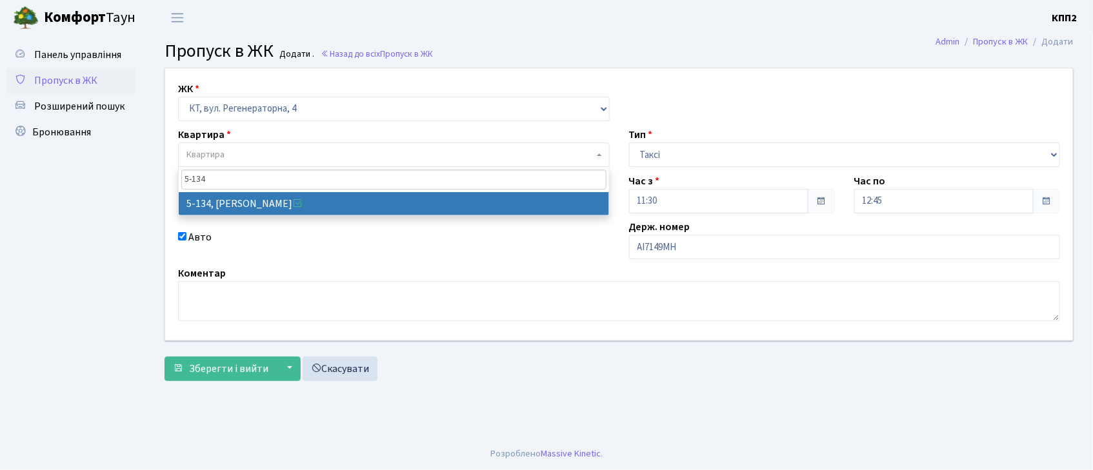
type input "5-134"
select select "2394"
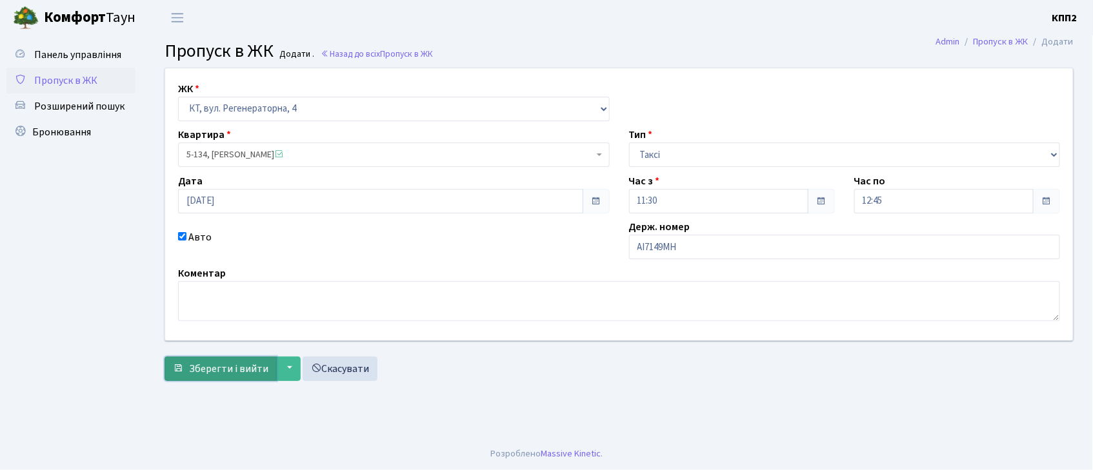
click at [210, 362] on span "Зберегти і вийти" at bounding box center [228, 369] width 79 height 14
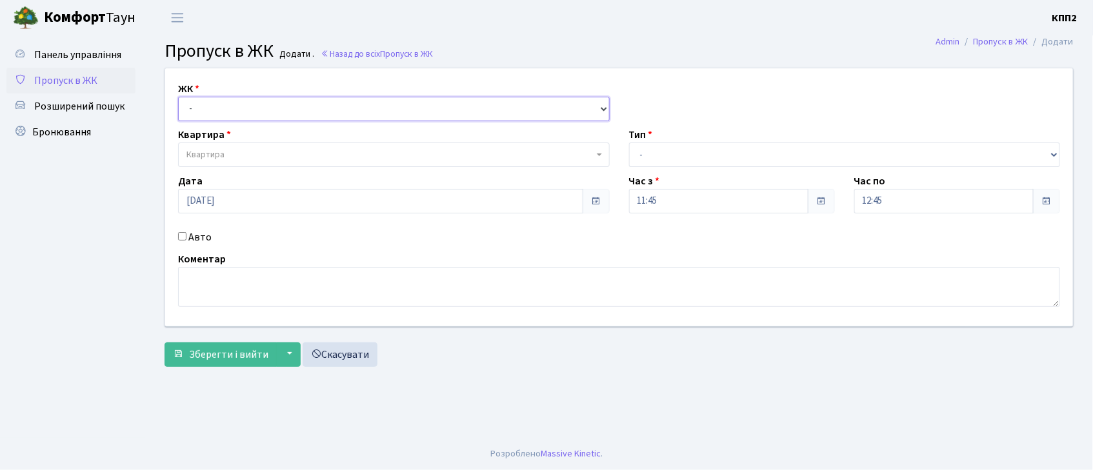
click at [259, 107] on select "- КТ, вул. Регенераторна, 4 КТ2, просп. [STREET_ADDRESS] [STREET_ADDRESS] [PERS…" at bounding box center [394, 109] width 432 height 25
select select "271"
click at [178, 97] on select "- КТ, вул. Регенераторна, 4 КТ2, просп. [STREET_ADDRESS] [STREET_ADDRESS] [PERS…" at bounding box center [394, 109] width 432 height 25
select select
click at [196, 241] on label "Авто" at bounding box center [199, 237] width 23 height 15
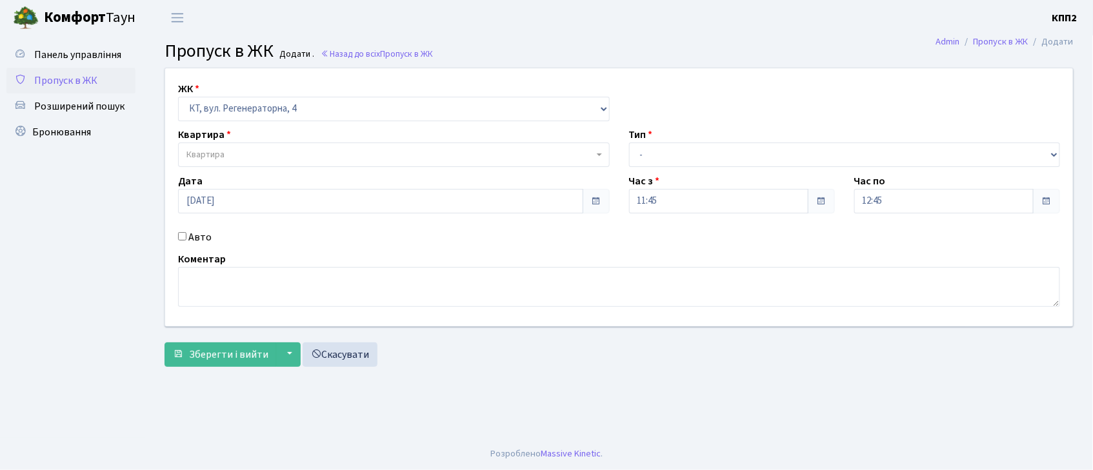
click at [186, 241] on input "Авто" at bounding box center [182, 236] width 8 height 8
checkbox input "true"
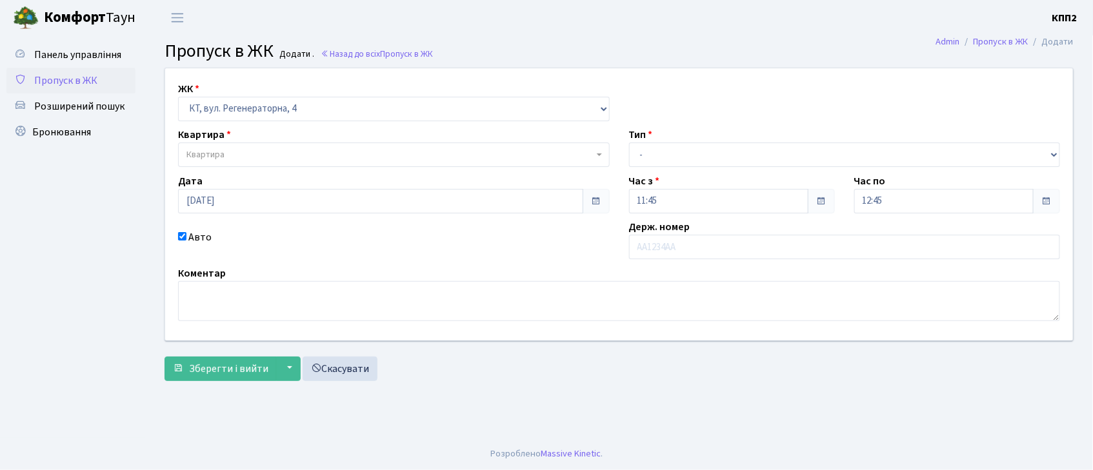
click at [205, 160] on span "Квартира" at bounding box center [205, 154] width 38 height 13
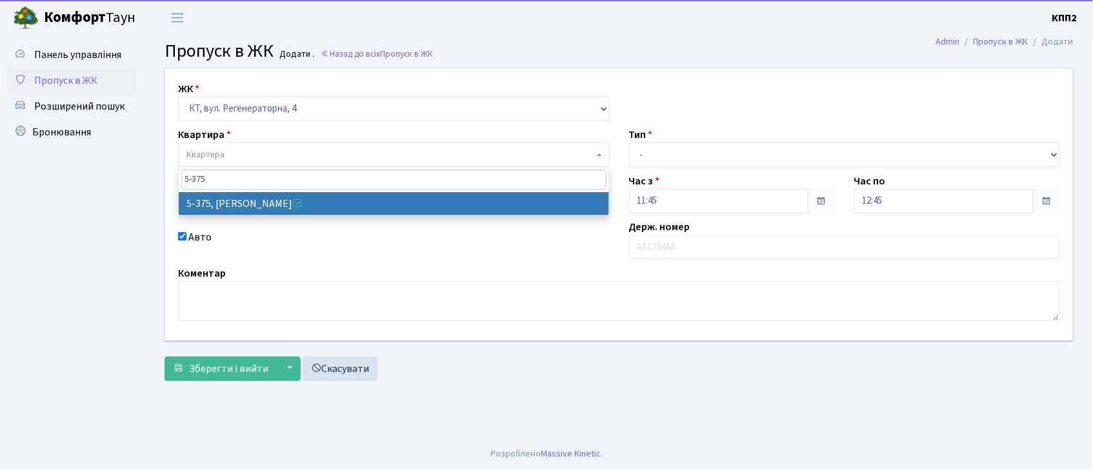
type input "5-375"
select select "2133"
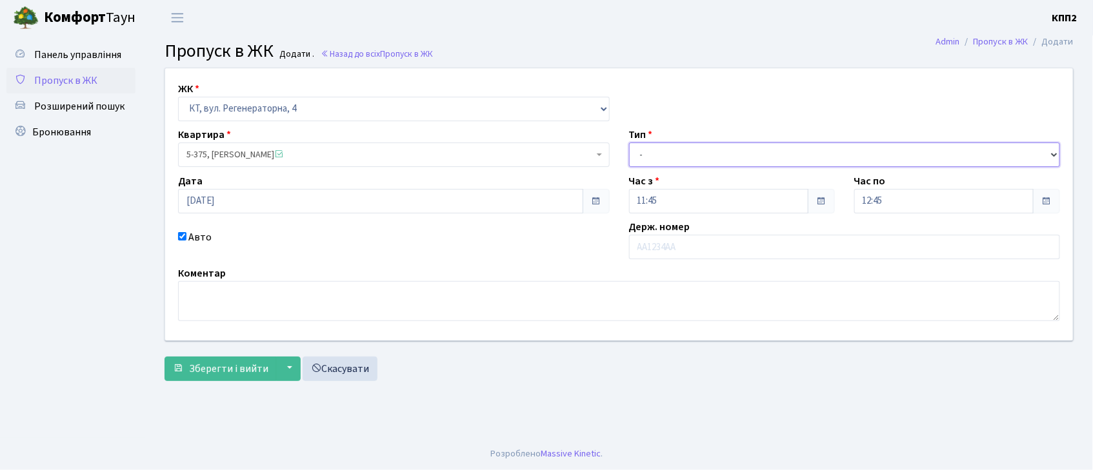
click at [714, 146] on select "- Доставка Таксі Гості Сервіс" at bounding box center [845, 155] width 432 height 25
select select "18"
click at [629, 143] on select "- Доставка Таксі Гості Сервіс" at bounding box center [845, 155] width 432 height 25
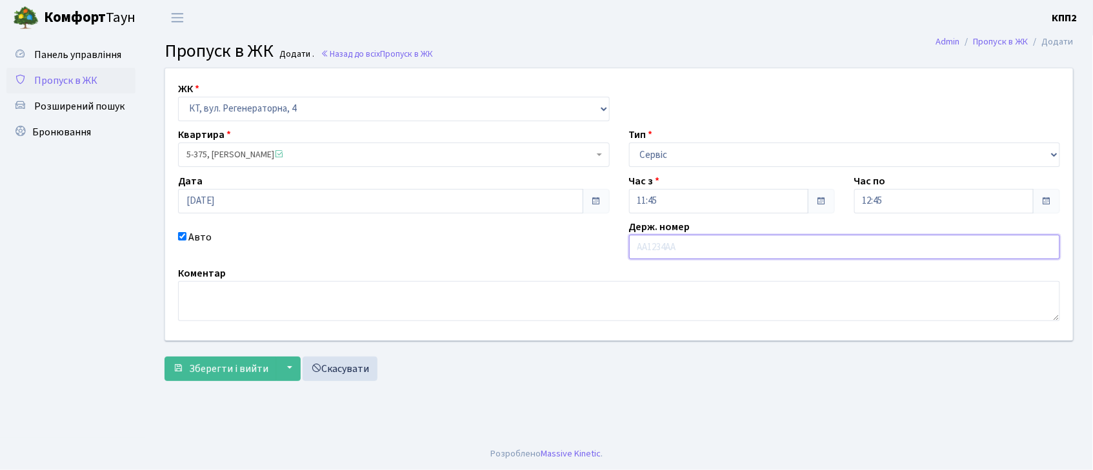
click at [651, 241] on input "text" at bounding box center [845, 247] width 432 height 25
type input "КА3898ВЕ"
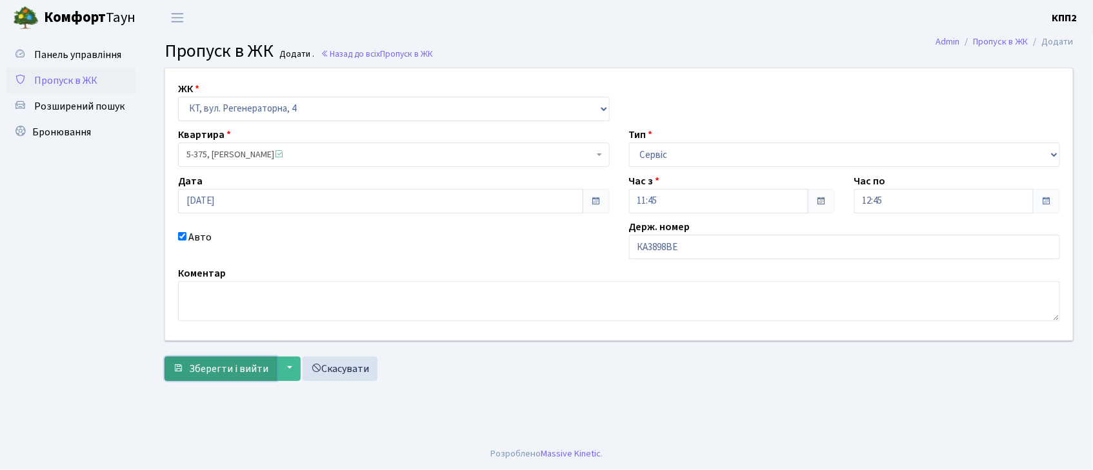
click at [223, 368] on span "Зберегти і вийти" at bounding box center [228, 369] width 79 height 14
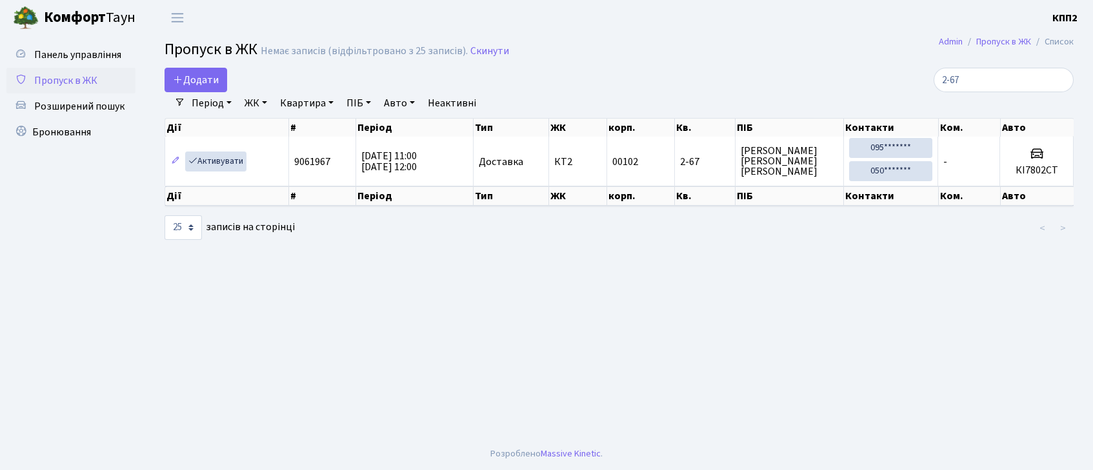
select select "25"
click at [1056, 76] on input "2-67" at bounding box center [1004, 80] width 140 height 25
click at [1060, 78] on input "2-67" at bounding box center [1004, 80] width 140 height 25
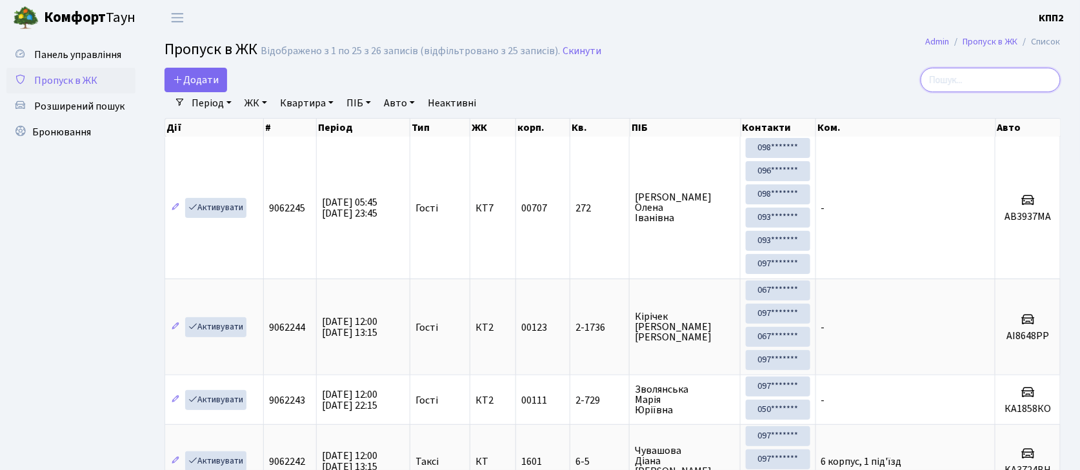
click at [964, 76] on input "search" at bounding box center [991, 80] width 140 height 25
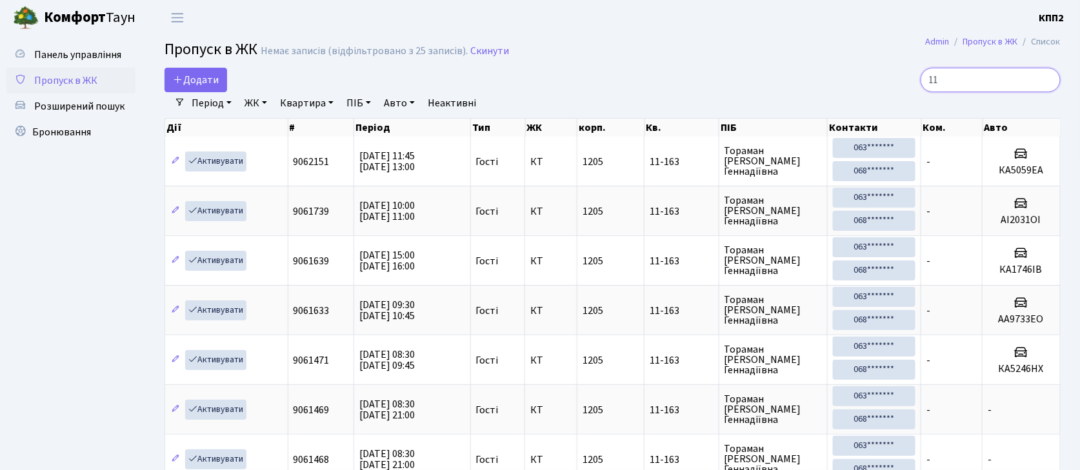
type input "1"
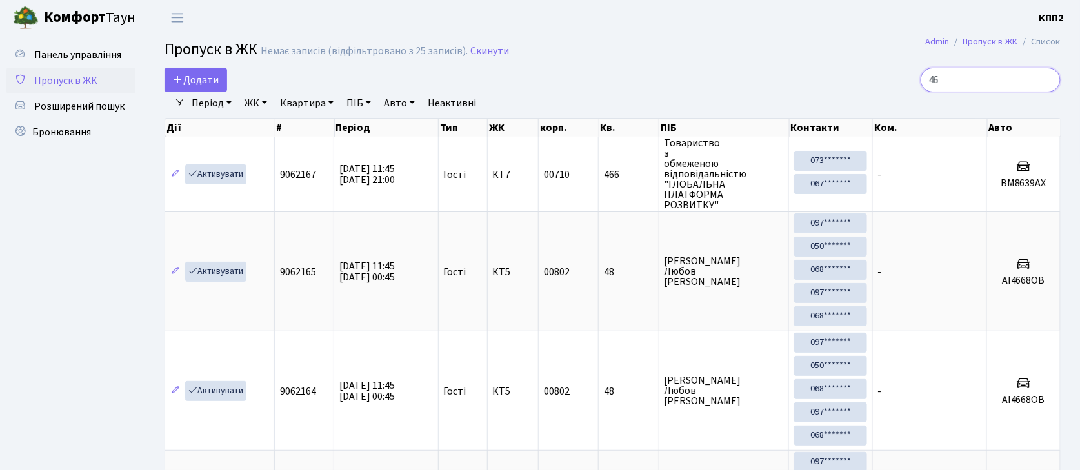
type input "4"
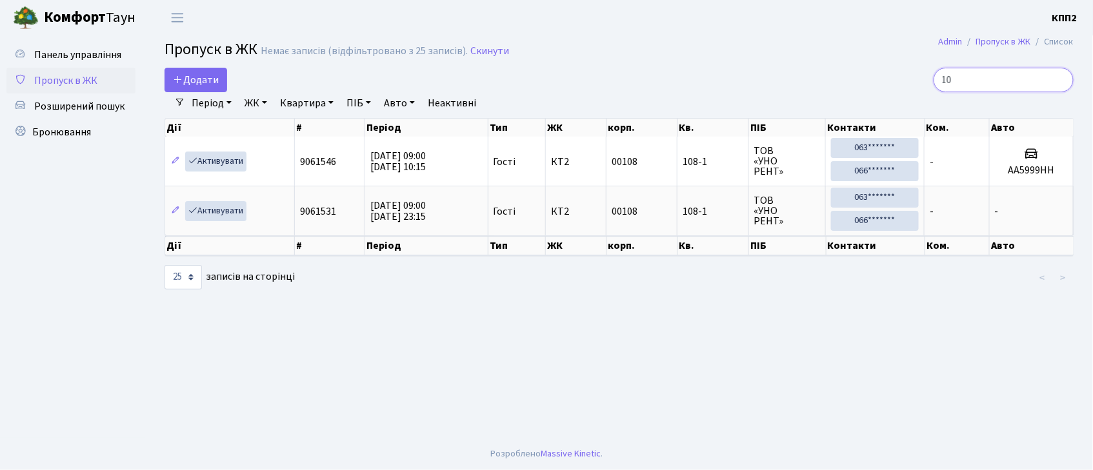
type input "1"
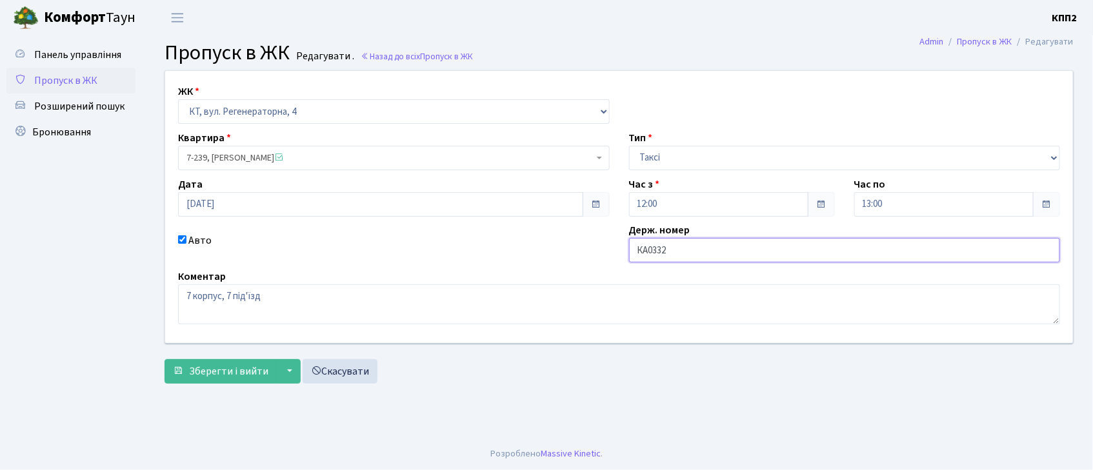
click at [677, 243] on input "КА0332" at bounding box center [845, 250] width 432 height 25
type input "КА0332ЕЕ"
click at [192, 388] on div "ЖК - КТ, вул. Регенераторна, 4 КТ2, просп. Соборності, 17 КТ3, вул. Березнева, …" at bounding box center [619, 230] width 929 height 320
click at [194, 382] on button "Зберегти і вийти" at bounding box center [221, 371] width 112 height 25
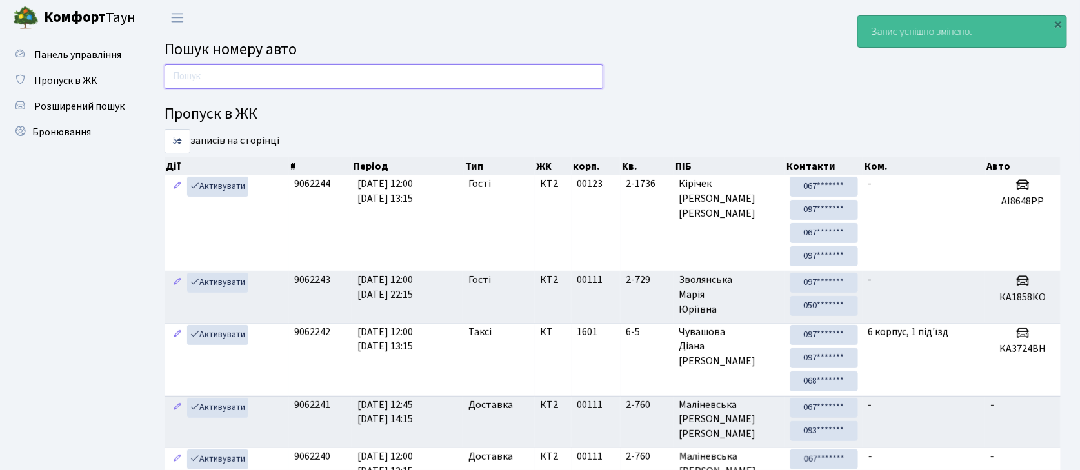
click at [234, 73] on input "text" at bounding box center [384, 77] width 439 height 25
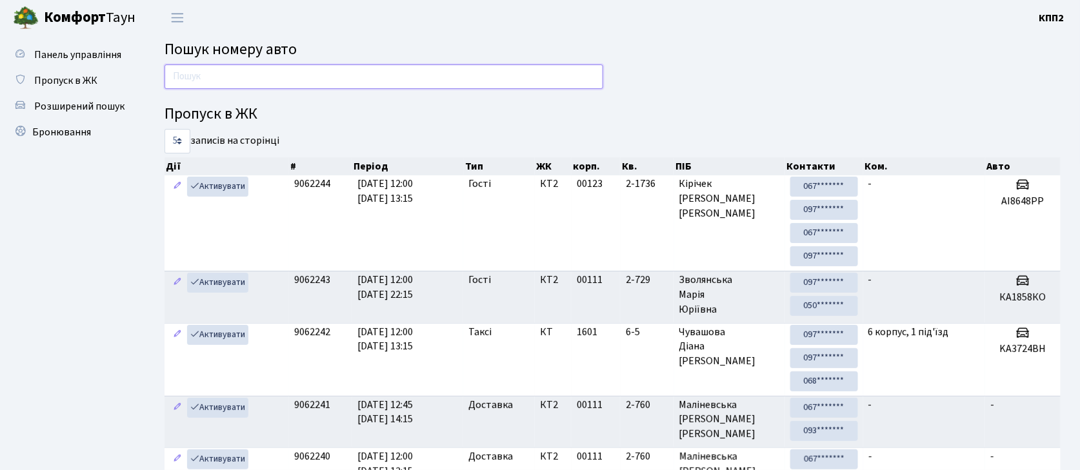
click at [214, 84] on input "text" at bounding box center [384, 77] width 439 height 25
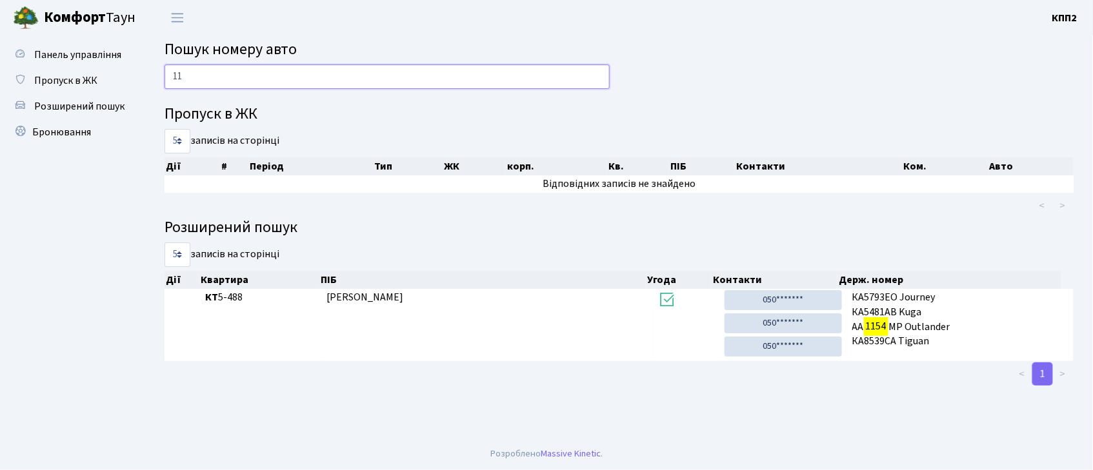
type input "1"
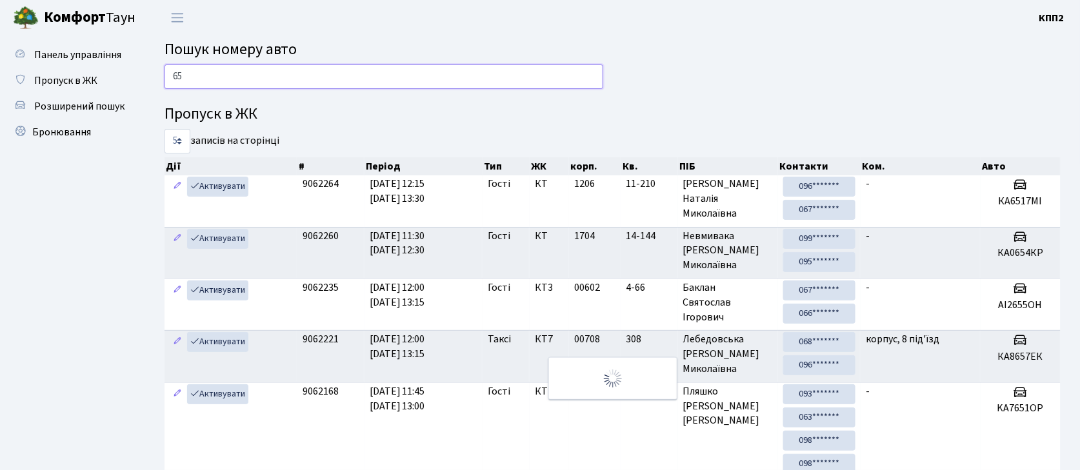
type input "6"
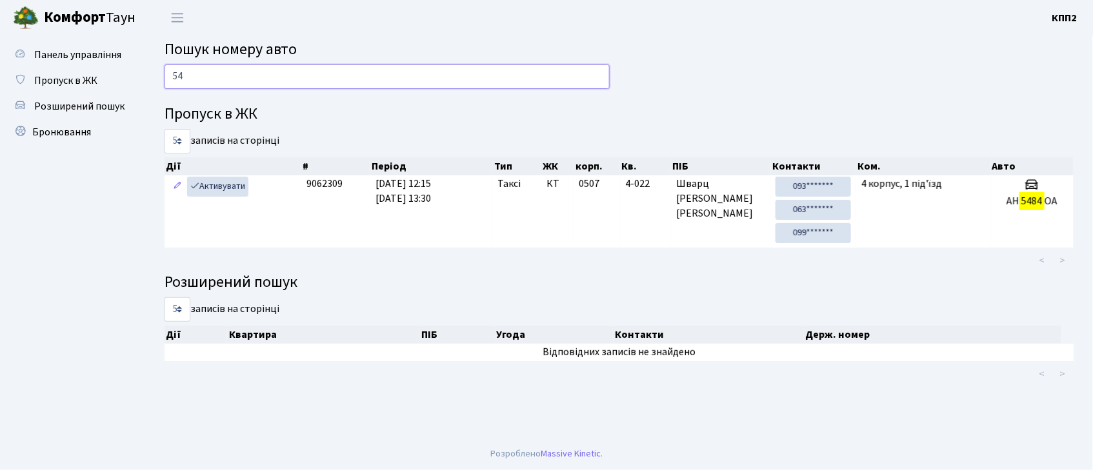
type input "5"
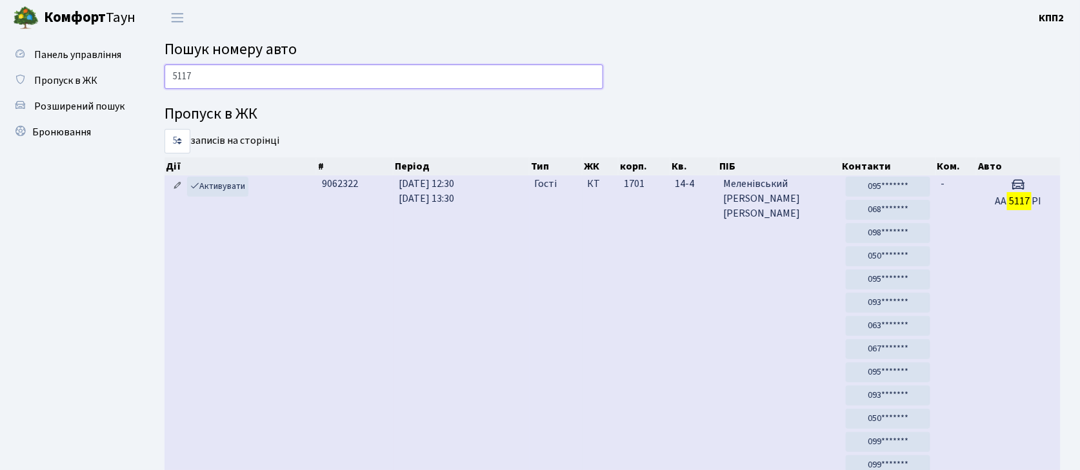
type input "5117"
click at [173, 186] on icon at bounding box center [177, 185] width 9 height 9
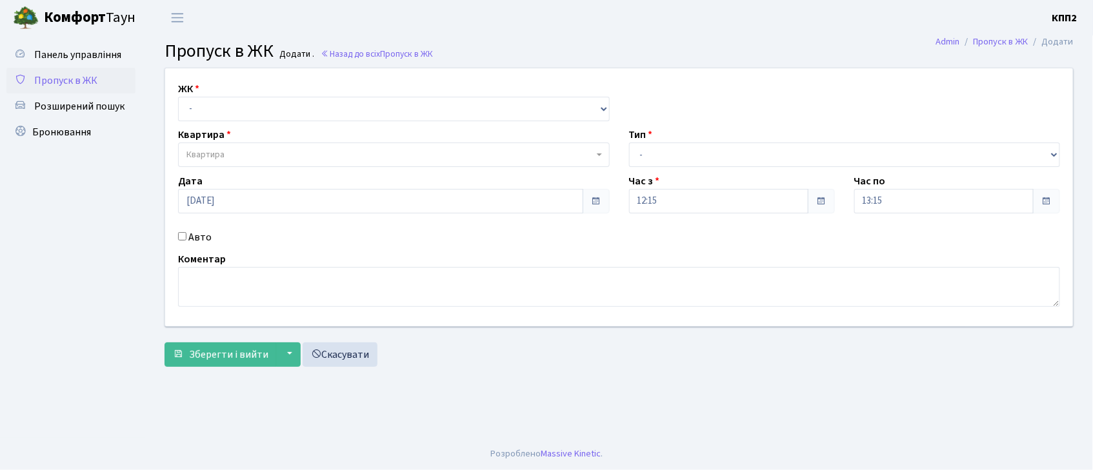
click at [250, 122] on div "ЖК - КТ, вул. Регенераторна, 4 КТ2, просп. [STREET_ADDRESS] [STREET_ADDRESS] [P…" at bounding box center [619, 197] width 927 height 258
click at [250, 119] on select "- КТ, вул. Регенераторна, 4 КТ2, просп. [STREET_ADDRESS] [STREET_ADDRESS] [PERS…" at bounding box center [394, 109] width 432 height 25
select select "271"
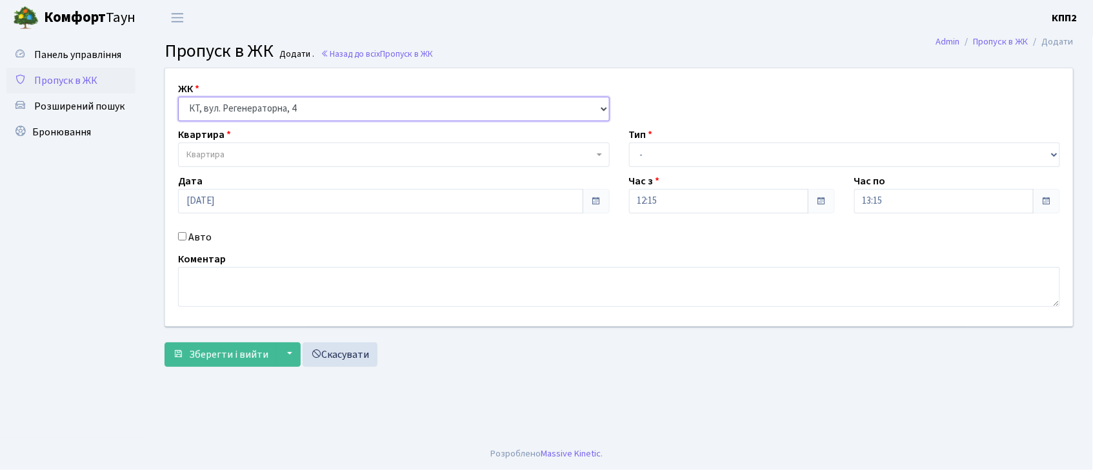
click at [178, 97] on select "- КТ, вул. Регенераторна, 4 КТ2, просп. [STREET_ADDRESS] [STREET_ADDRESS] [PERS…" at bounding box center [394, 109] width 432 height 25
select select
click at [201, 241] on label "Авто" at bounding box center [199, 237] width 23 height 15
click at [186, 241] on input "Авто" at bounding box center [182, 236] width 8 height 8
checkbox input "true"
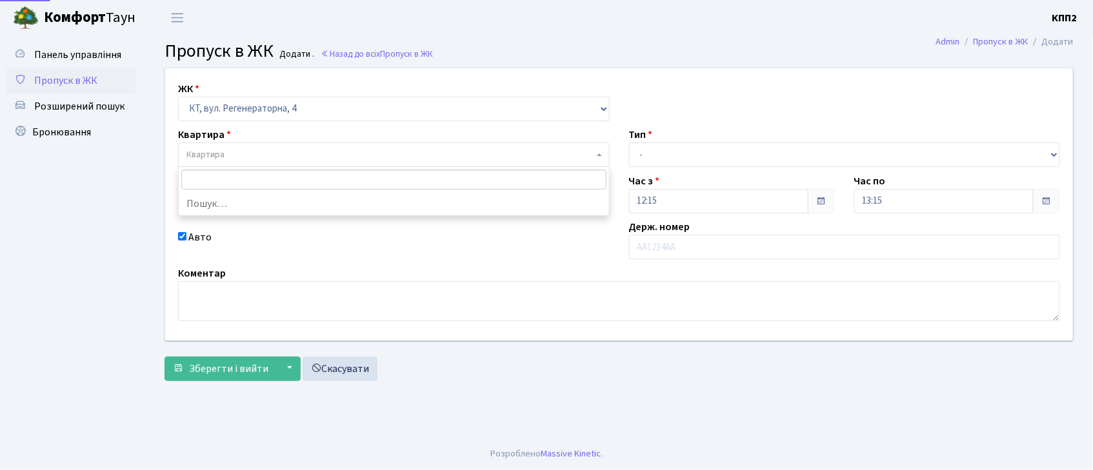
click at [228, 158] on span "Квартира" at bounding box center [389, 154] width 407 height 13
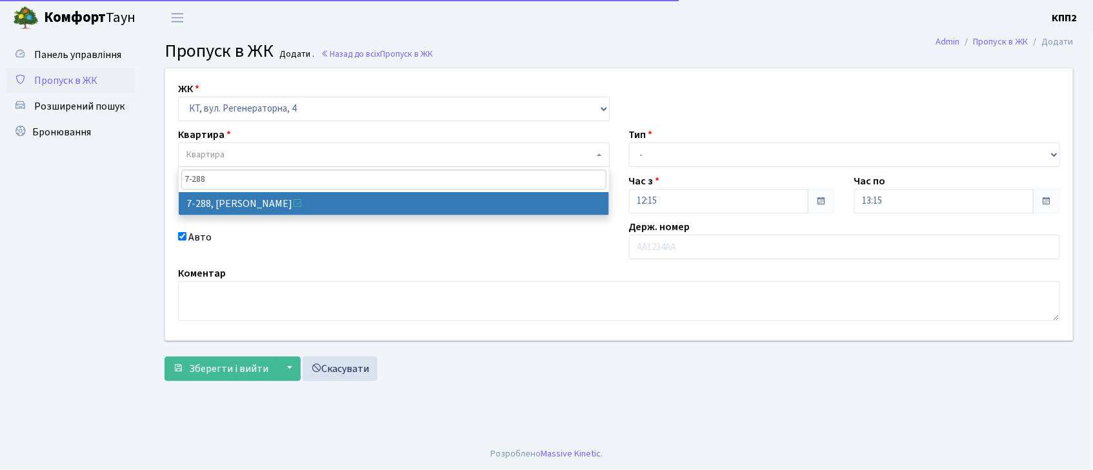
type input "7-288"
select select "4896"
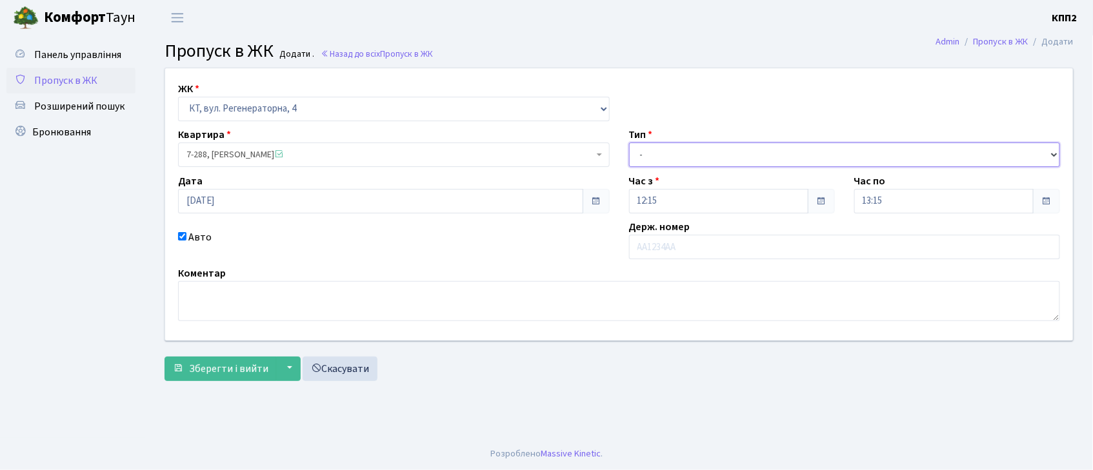
click at [649, 157] on select "- Доставка Таксі Гості Сервіс" at bounding box center [845, 155] width 432 height 25
select select "3"
click at [629, 143] on select "- Доставка Таксі Гості Сервіс" at bounding box center [845, 155] width 432 height 25
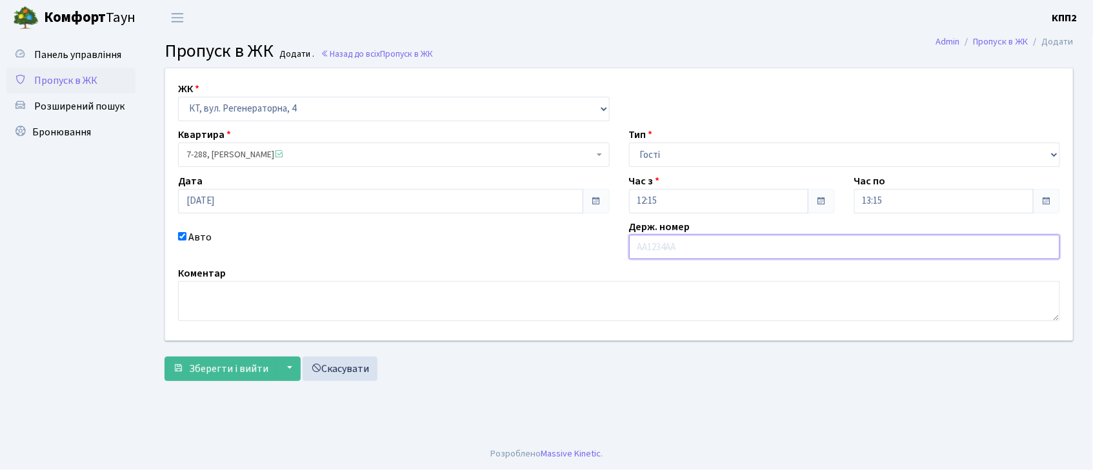
click at [658, 256] on input "text" at bounding box center [845, 247] width 432 height 25
type input "КА6597КХ"
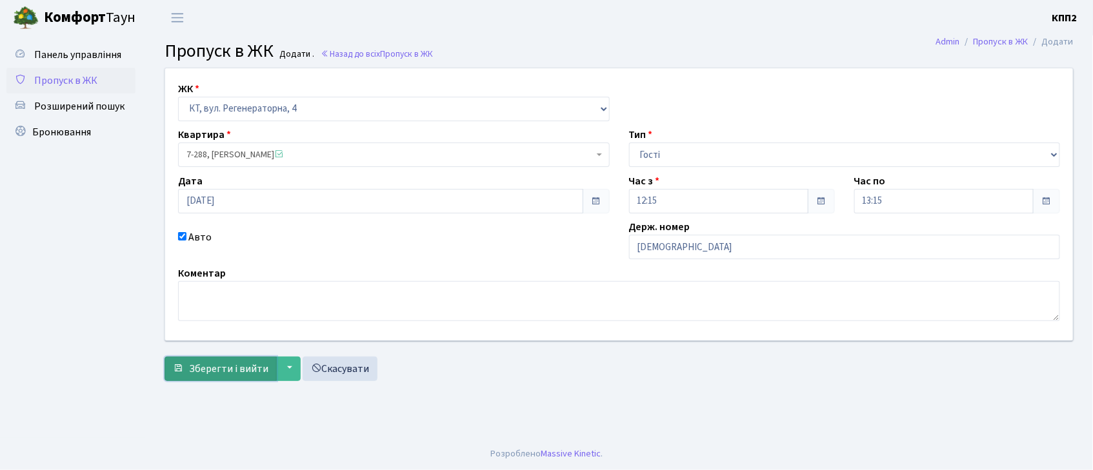
click at [227, 368] on span "Зберегти і вийти" at bounding box center [228, 369] width 79 height 14
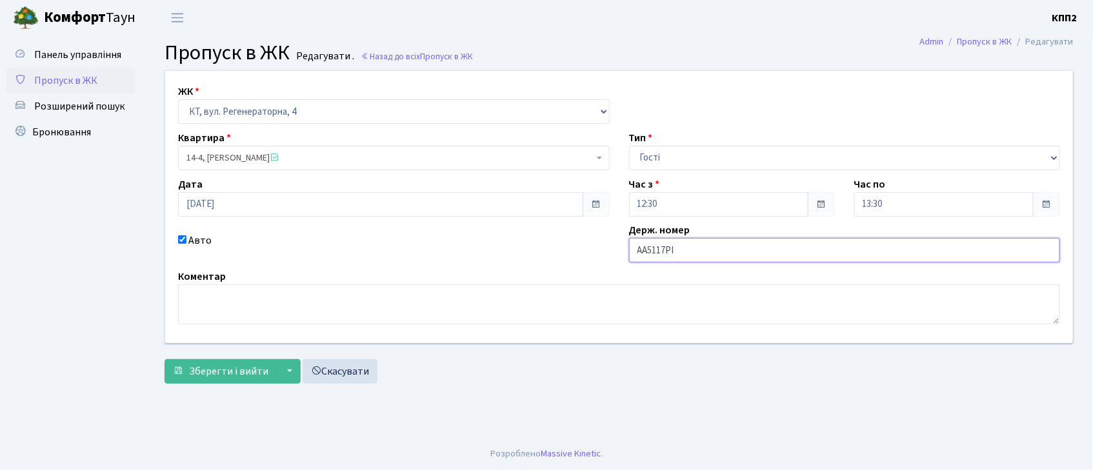
click at [672, 250] on input "АА5117РІ" at bounding box center [845, 250] width 432 height 25
type input "АА5117ТІ"
click at [235, 377] on span "Зберегти і вийти" at bounding box center [228, 372] width 79 height 14
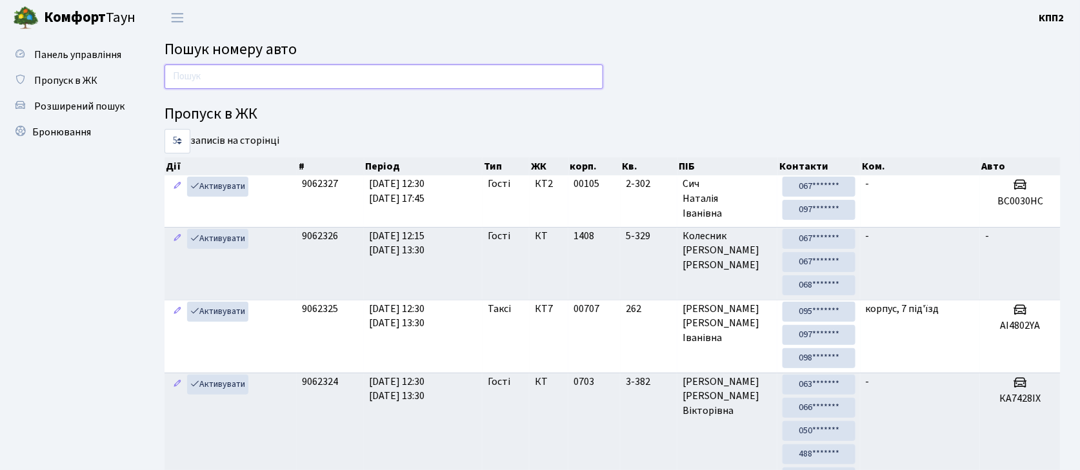
click at [228, 88] on input "text" at bounding box center [384, 77] width 439 height 25
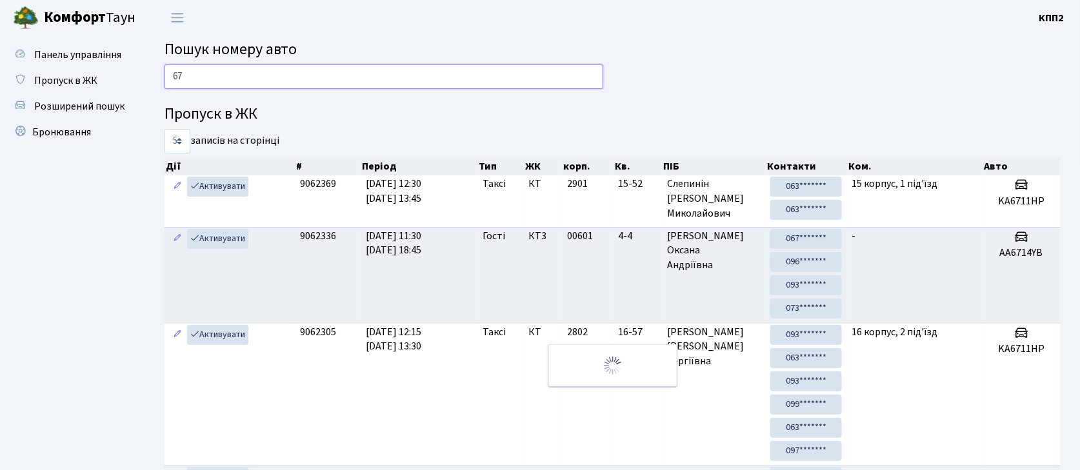
type input "6"
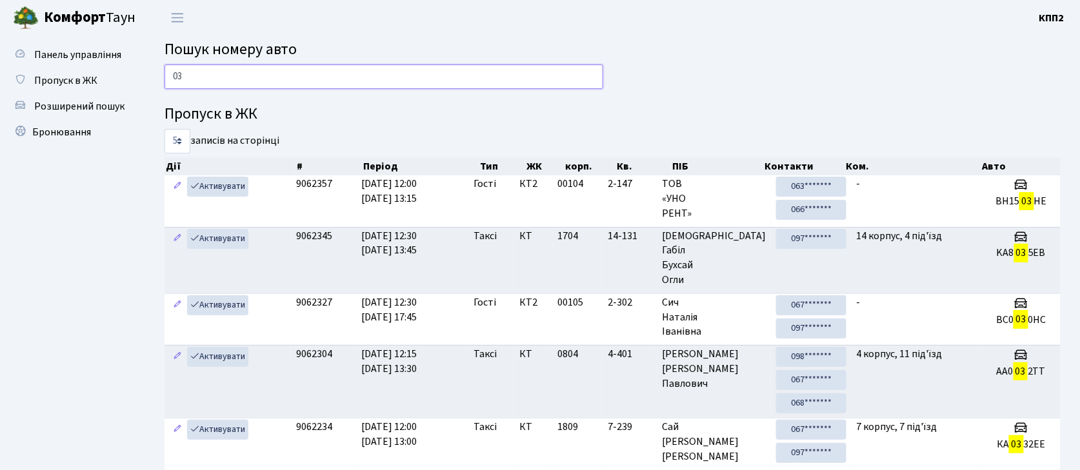
type input "0"
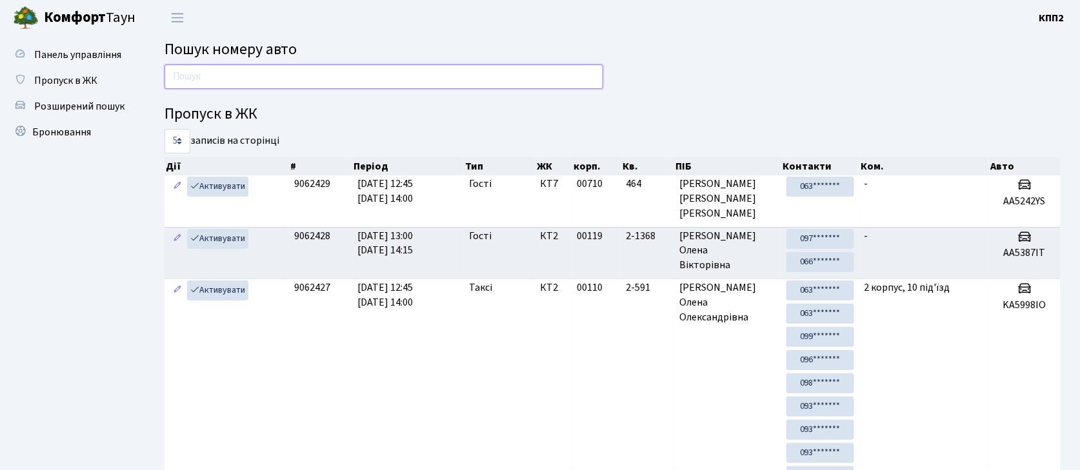
type input "7"
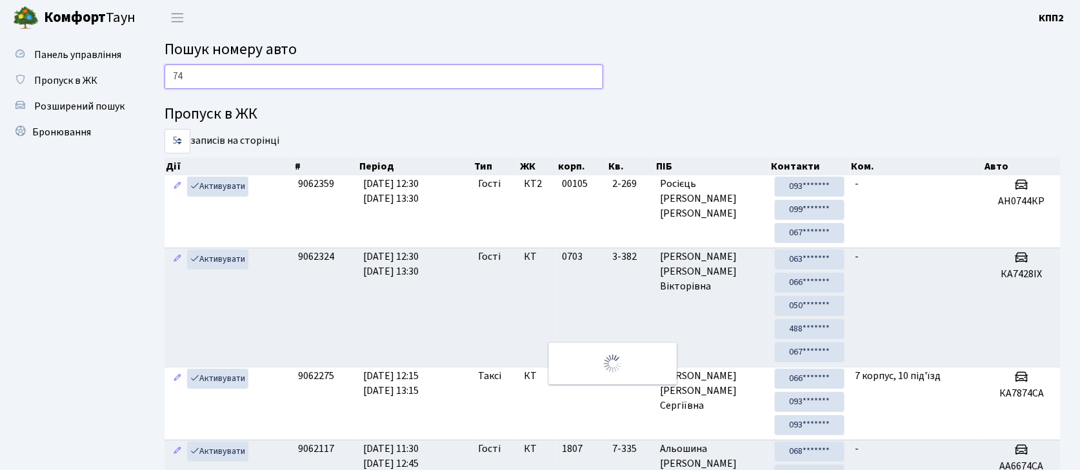
type input "7"
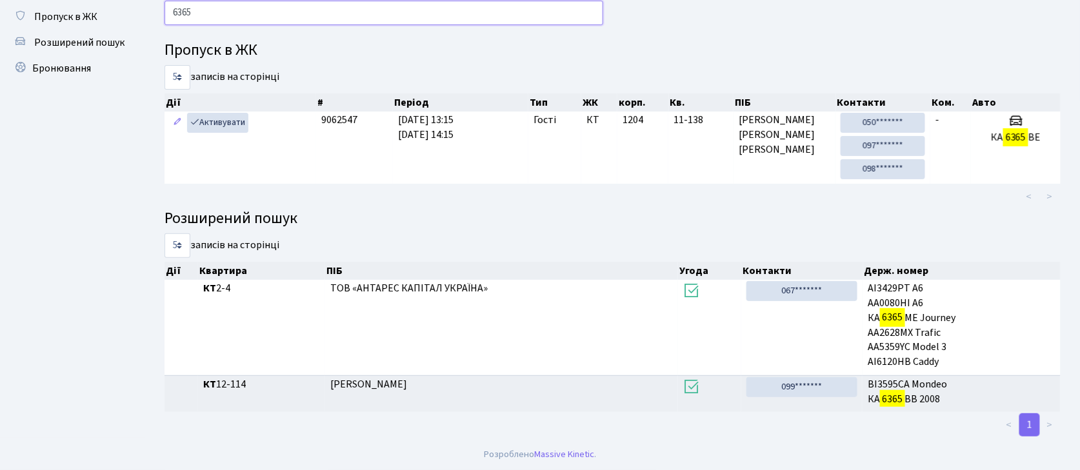
scroll to position [65, 0]
type input "6"
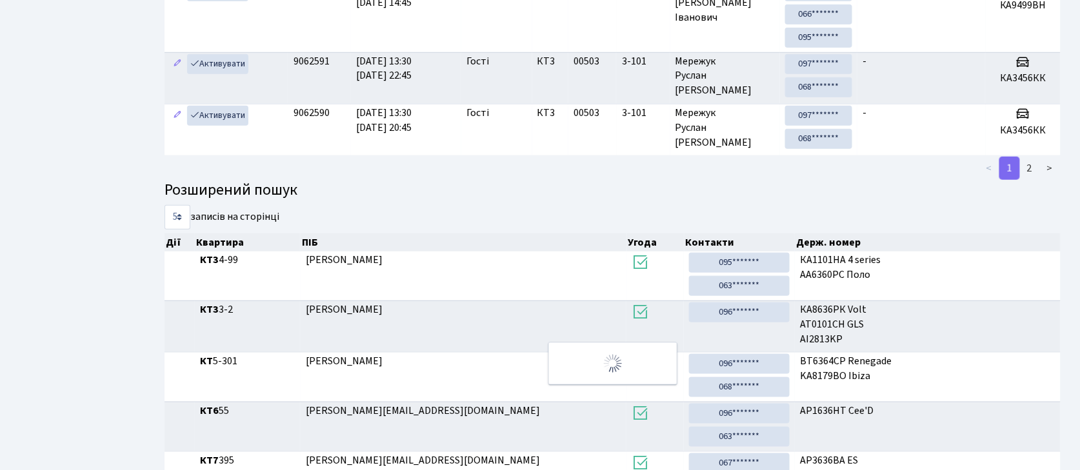
scroll to position [70, 0]
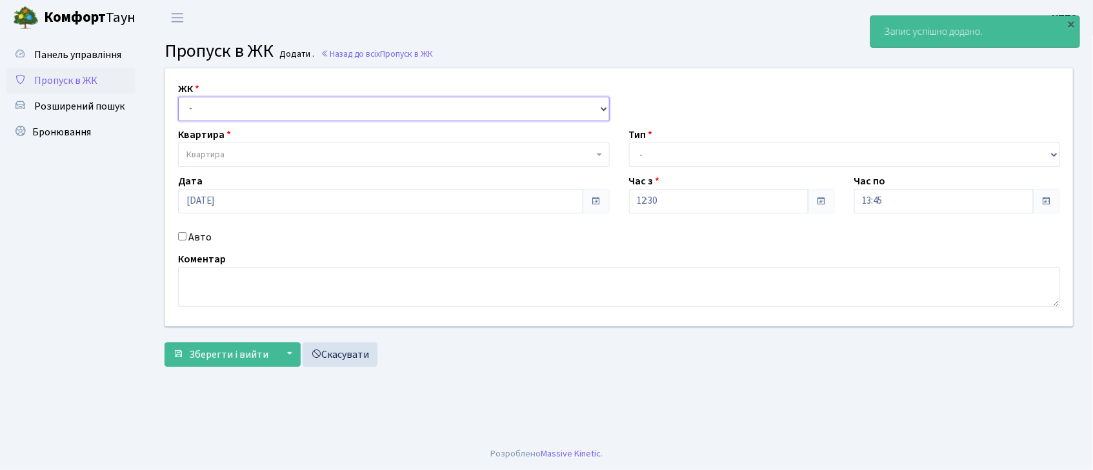
click at [220, 115] on select "- КТ, вул. Регенераторна, 4 КТ2, просп. [STREET_ADDRESS] [STREET_ADDRESS] [PERS…" at bounding box center [394, 109] width 432 height 25
select select "271"
click at [178, 97] on select "- КТ, вул. Регенераторна, 4 КТ2, просп. [STREET_ADDRESS] [STREET_ADDRESS] [PERS…" at bounding box center [394, 109] width 432 height 25
select select
click at [186, 234] on input "Авто" at bounding box center [182, 236] width 8 height 8
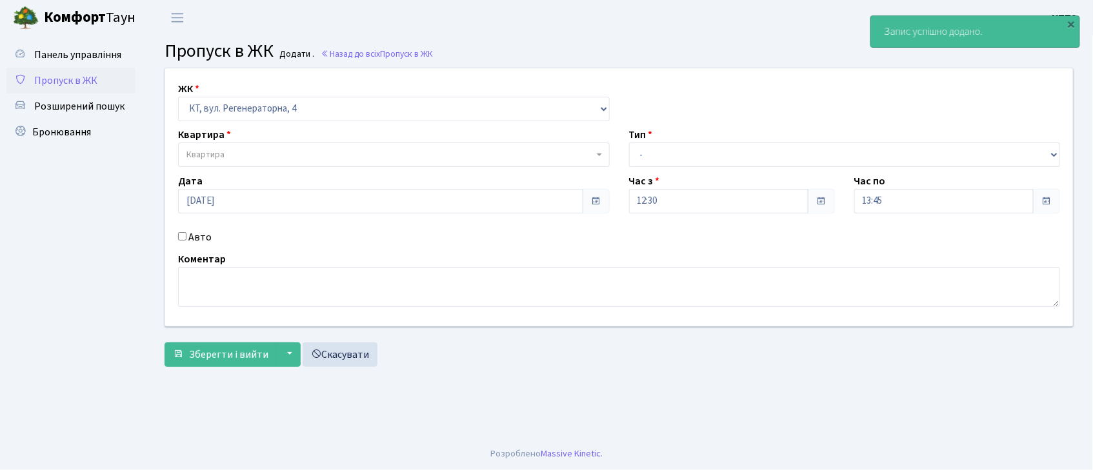
checkbox input "true"
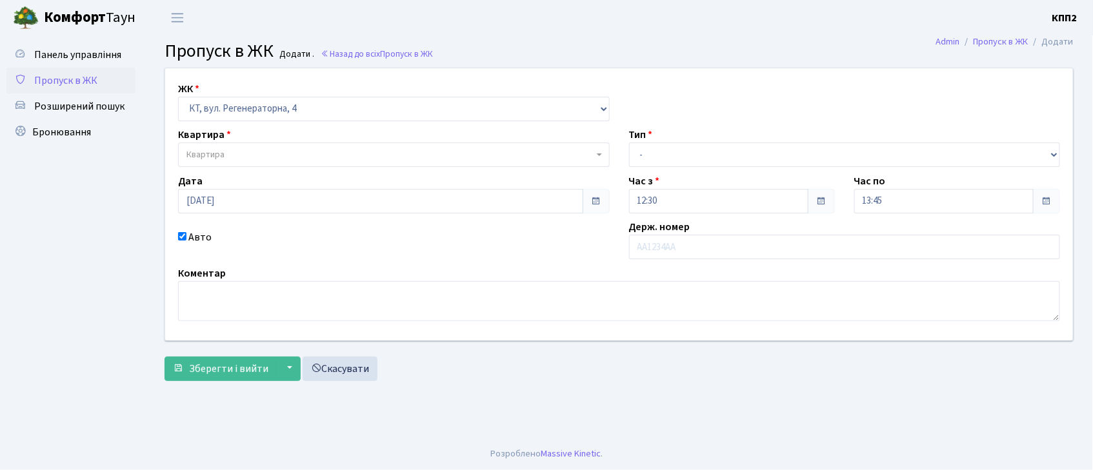
click at [194, 145] on span "Квартира" at bounding box center [394, 155] width 432 height 25
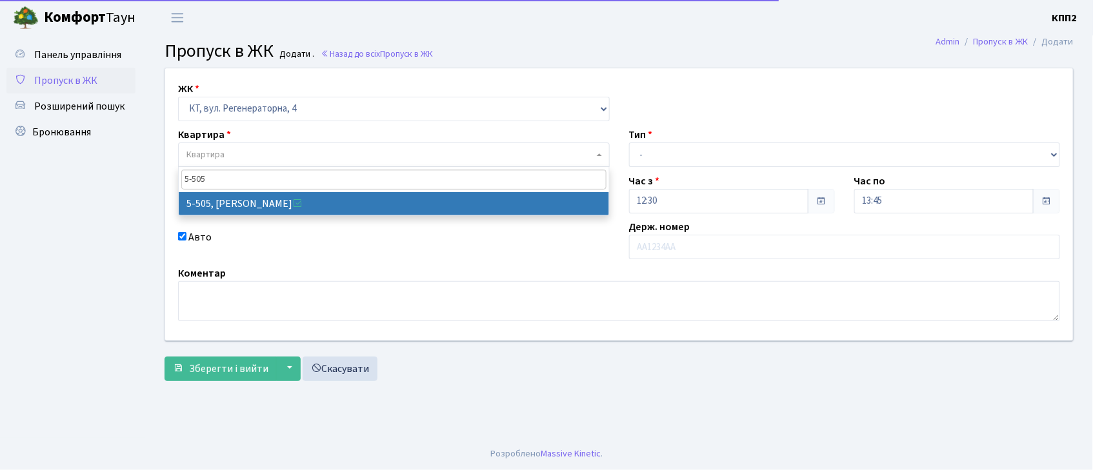
type input "5-505"
select select "2033"
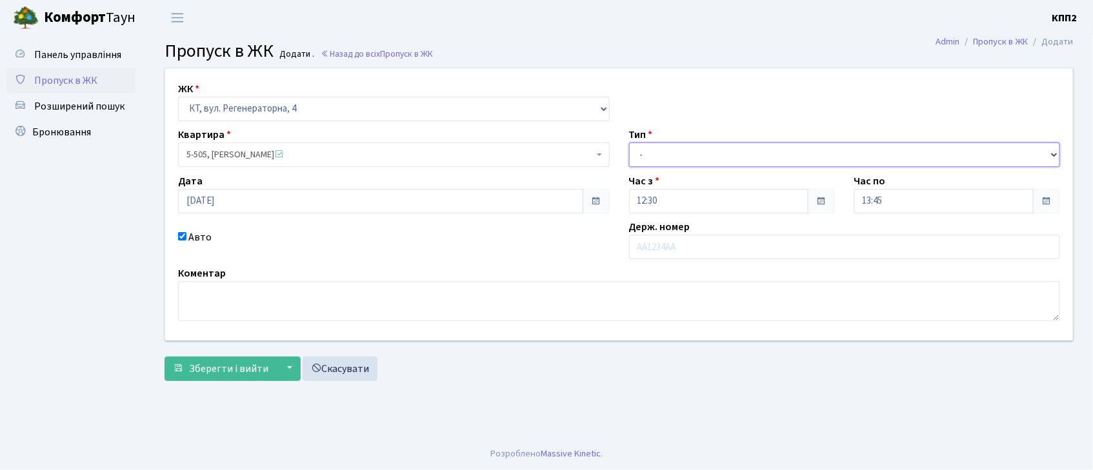
click at [676, 161] on select "- Доставка Таксі Гості Сервіс" at bounding box center [845, 155] width 432 height 25
select select "2"
click at [629, 143] on select "- Доставка Таксі Гості Сервіс" at bounding box center [845, 155] width 432 height 25
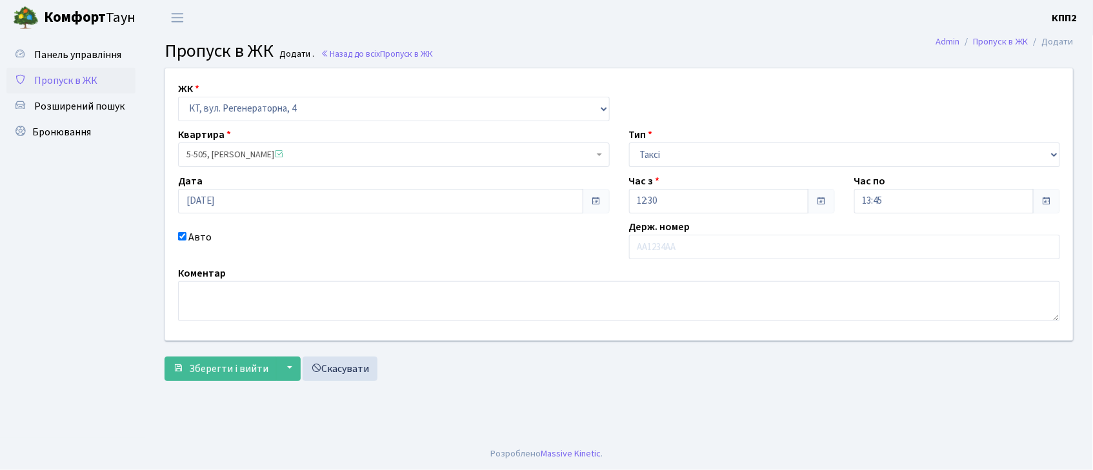
click at [666, 220] on label "Держ. номер" at bounding box center [659, 226] width 61 height 15
click at [669, 236] on input "text" at bounding box center [845, 247] width 432 height 25
click at [650, 246] on input "КДІ11" at bounding box center [845, 247] width 432 height 25
click at [651, 245] on input "КДІ11" at bounding box center [845, 247] width 432 height 25
click at [674, 250] on input "KLI11" at bounding box center [845, 247] width 432 height 25
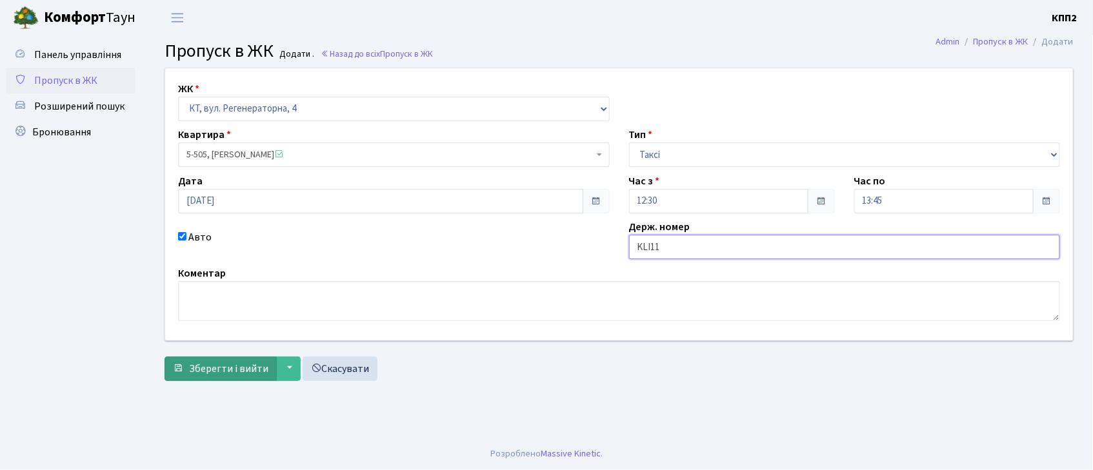
type input "KLI11"
click at [225, 365] on span "Зберегти і вийти" at bounding box center [228, 369] width 79 height 14
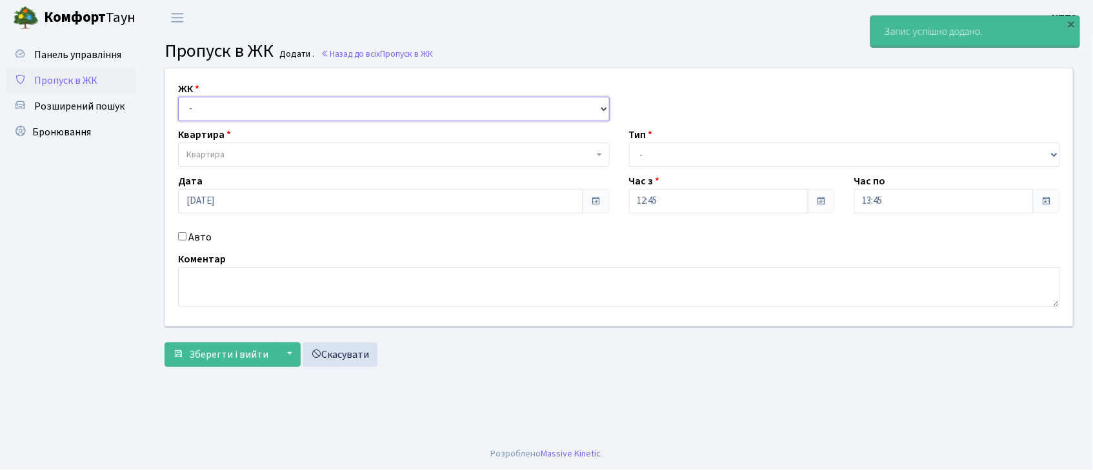
click at [237, 109] on select "- КТ, вул. Регенераторна, 4 КТ2, просп. [STREET_ADDRESS] [STREET_ADDRESS] [PERS…" at bounding box center [394, 109] width 432 height 25
select select "271"
click at [178, 97] on select "- КТ, вул. Регенераторна, 4 КТ2, просп. [STREET_ADDRESS] [STREET_ADDRESS] [PERS…" at bounding box center [394, 109] width 432 height 25
select select
click at [201, 243] on label "Авто" at bounding box center [199, 237] width 23 height 15
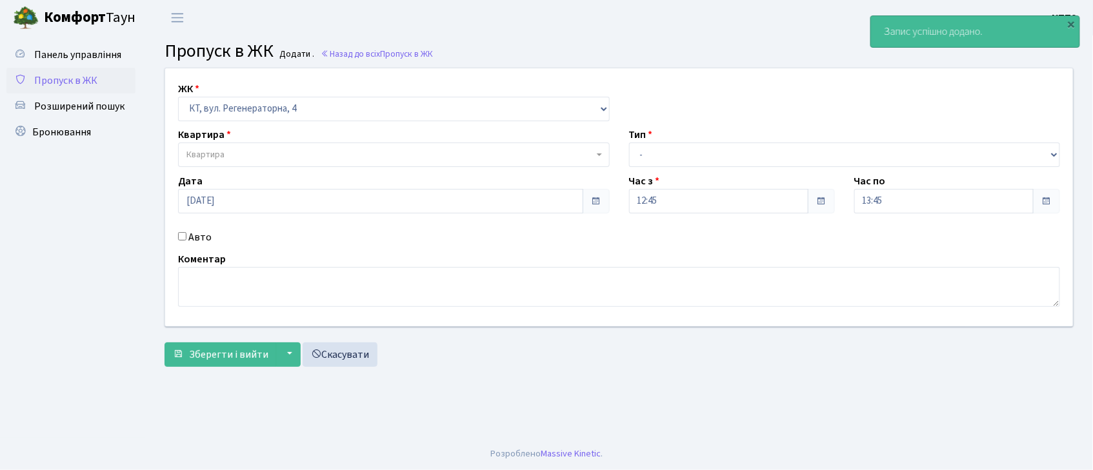
click at [186, 241] on input "Авто" at bounding box center [182, 236] width 8 height 8
checkbox input "true"
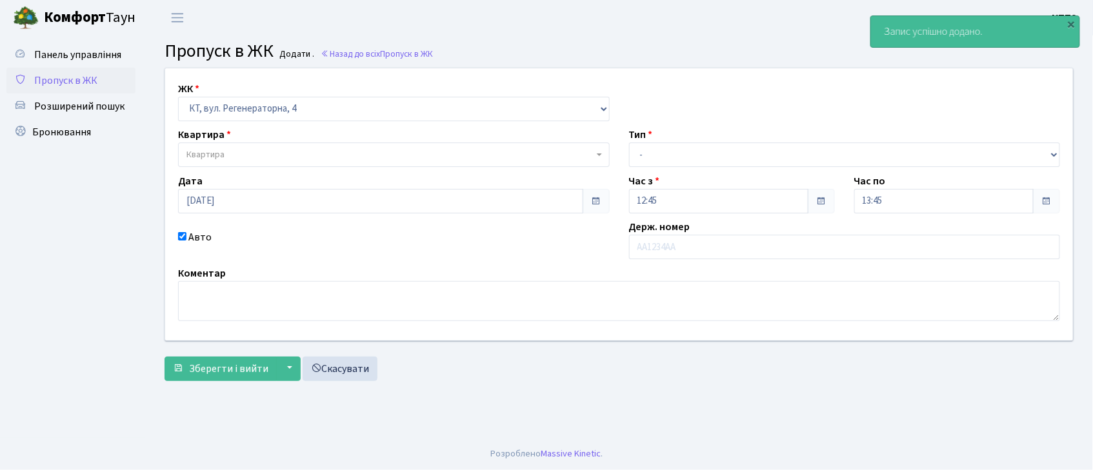
click at [235, 142] on div "Квартира Квартира" at bounding box center [393, 147] width 451 height 40
click at [243, 148] on span "Квартира" at bounding box center [389, 154] width 407 height 13
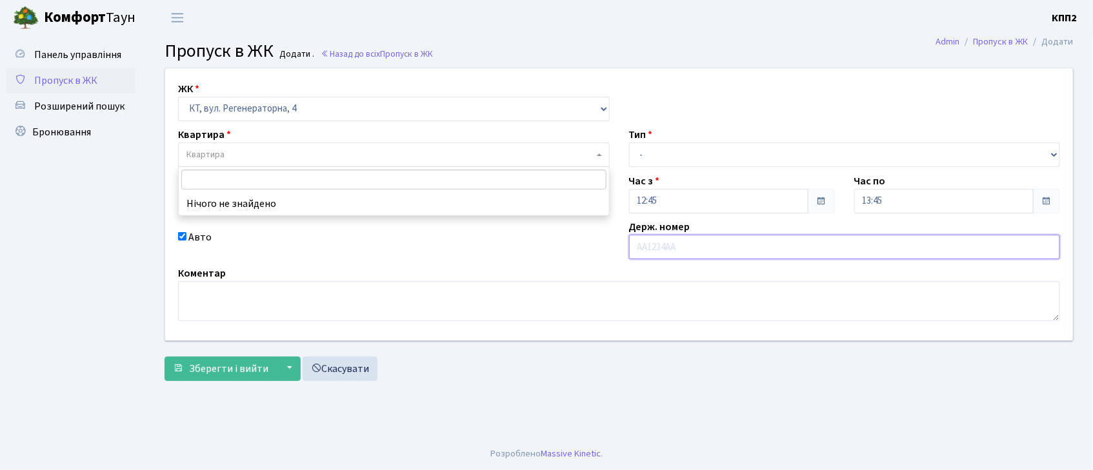
click at [656, 236] on input "text" at bounding box center [845, 247] width 432 height 25
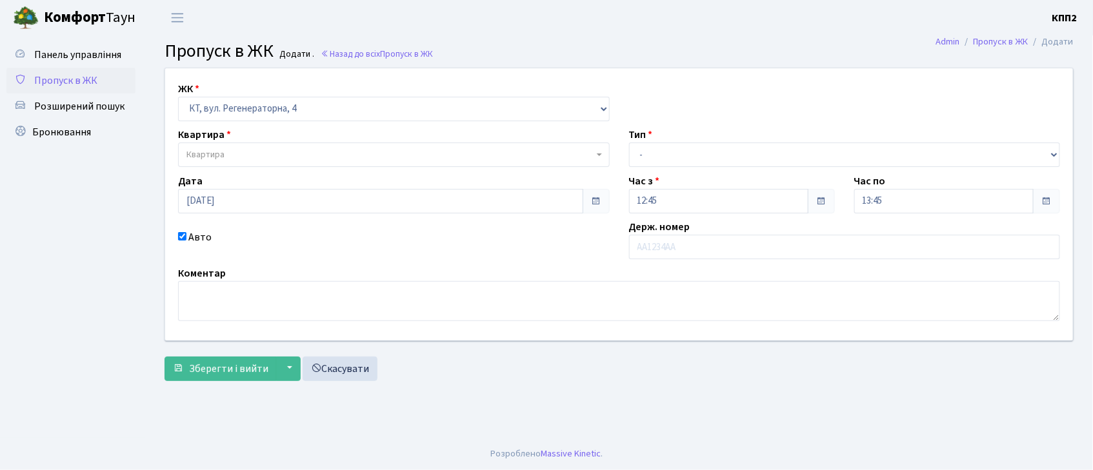
click at [453, 166] on body "Комфорт Таун КПП2 Мій обліковий запис Вийти Панель управління Пропуск в ЖК Розш…" at bounding box center [546, 235] width 1093 height 470
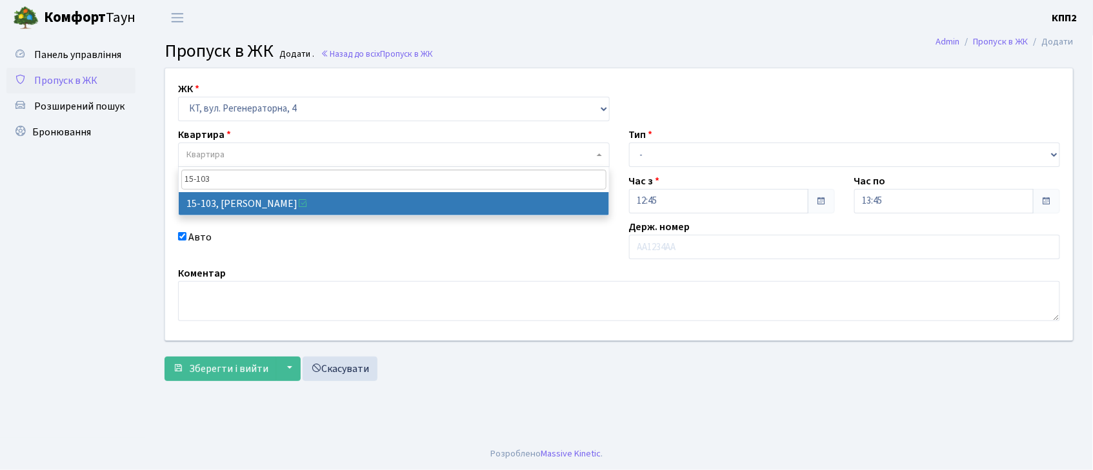
type input "15-103"
select select "8878"
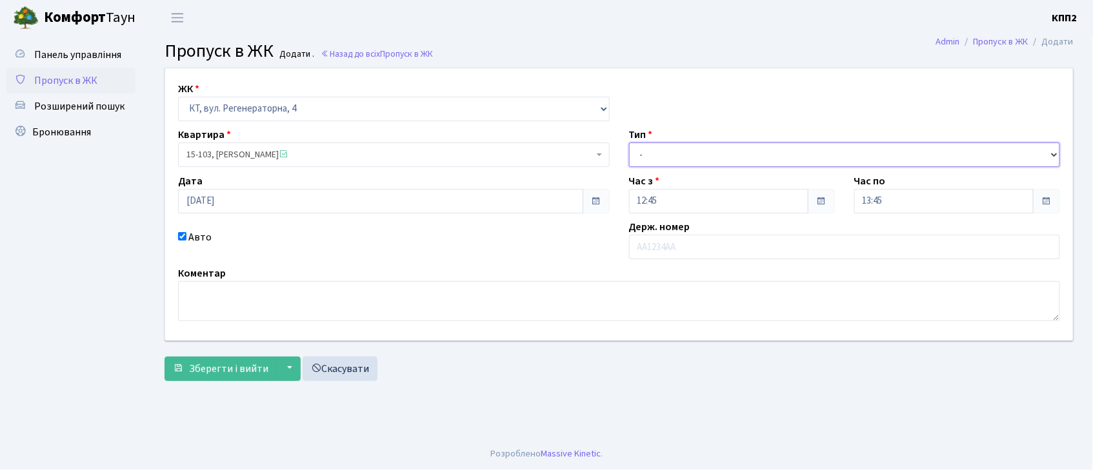
click at [698, 157] on select "- Доставка Таксі Гості Сервіс" at bounding box center [845, 155] width 432 height 25
select select "3"
click at [629, 143] on select "- Доставка Таксі Гості Сервіс" at bounding box center [845, 155] width 432 height 25
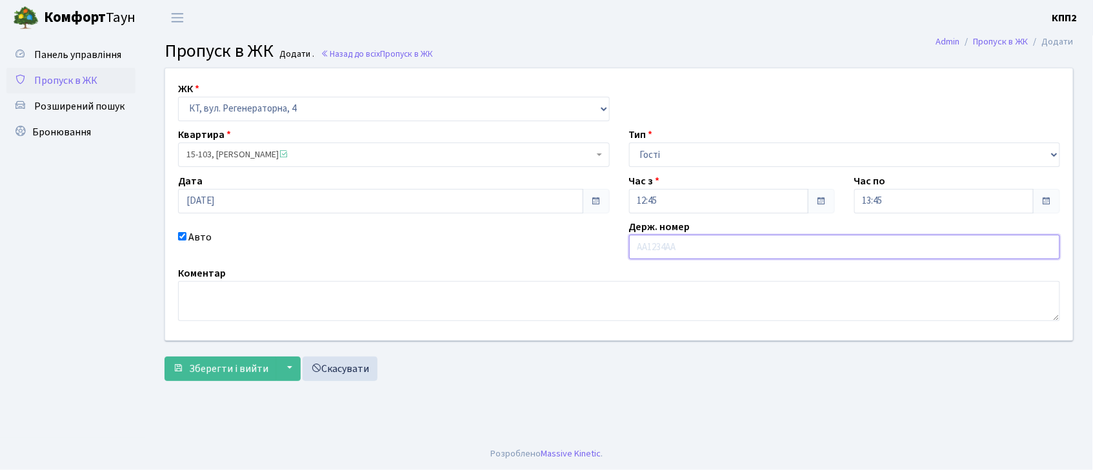
click at [660, 241] on input "text" at bounding box center [845, 247] width 432 height 25
type input "R"
type input "КА7185МЕ"
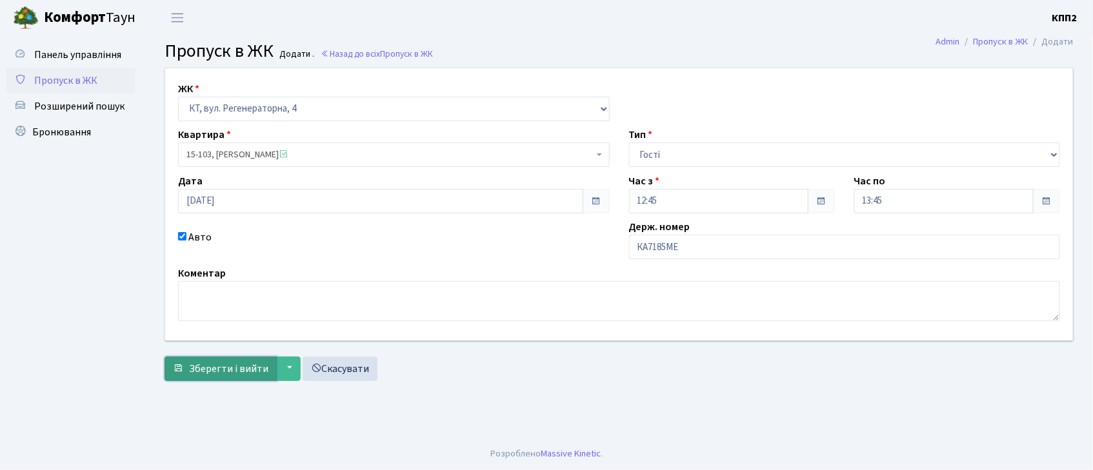
click at [208, 367] on span "Зберегти і вийти" at bounding box center [228, 369] width 79 height 14
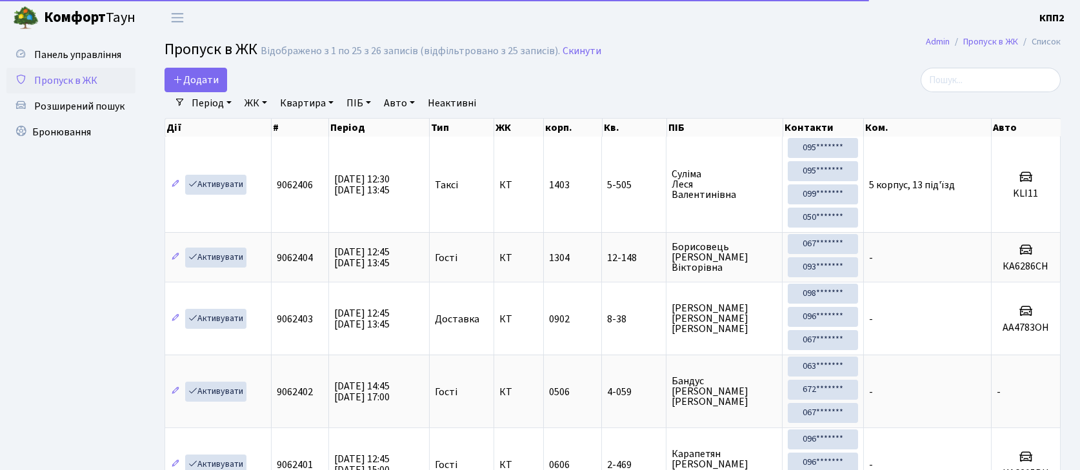
select select "25"
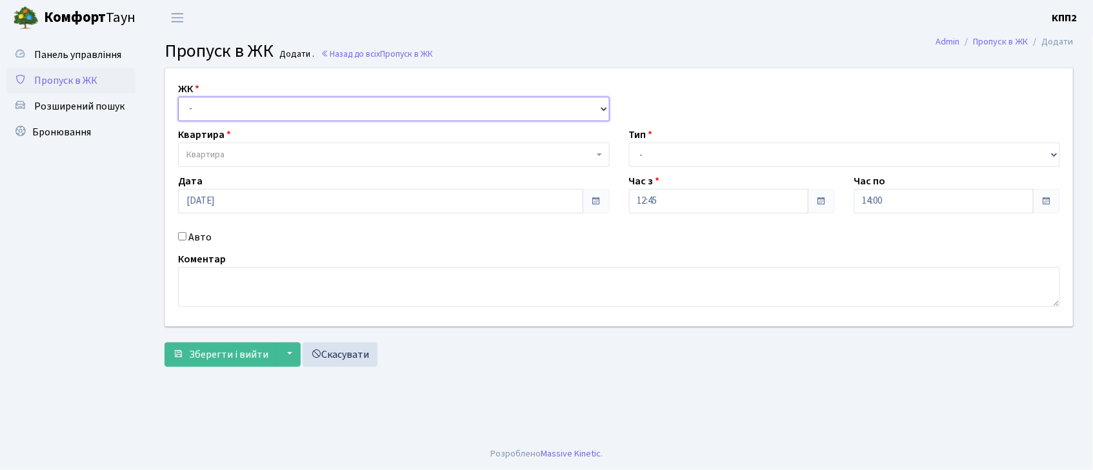
click at [205, 115] on select "- КТ, вул. Регенераторна, 4 КТ2, просп. Соборності, 17 КТ3, вул. Березнева, 16 …" at bounding box center [394, 109] width 432 height 25
select select "271"
click at [178, 97] on select "- КТ, вул. Регенераторна, 4 КТ2, просп. Соборності, 17 КТ3, вул. Березнева, 16 …" at bounding box center [394, 109] width 432 height 25
select select
click at [190, 236] on label "Авто" at bounding box center [199, 237] width 23 height 15
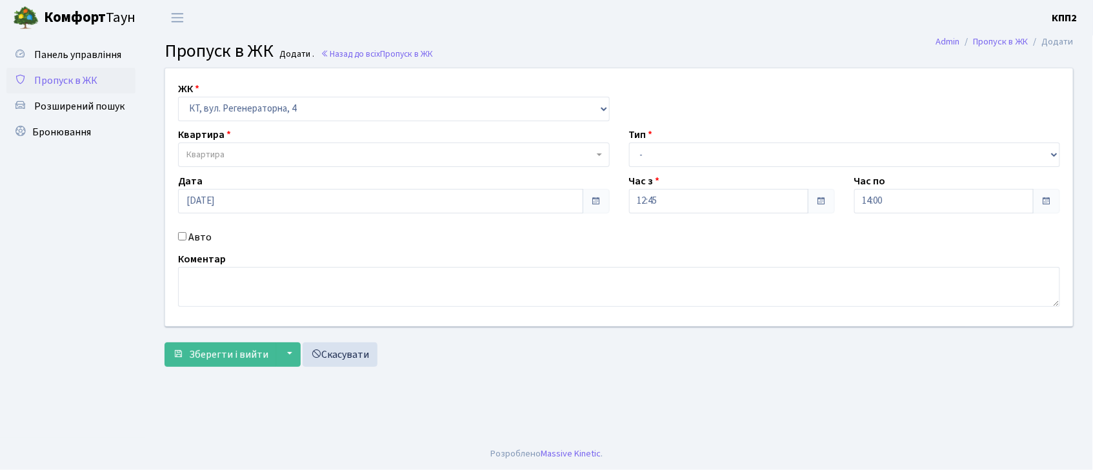
click at [186, 236] on input "Авто" at bounding box center [182, 236] width 8 height 8
checkbox input "true"
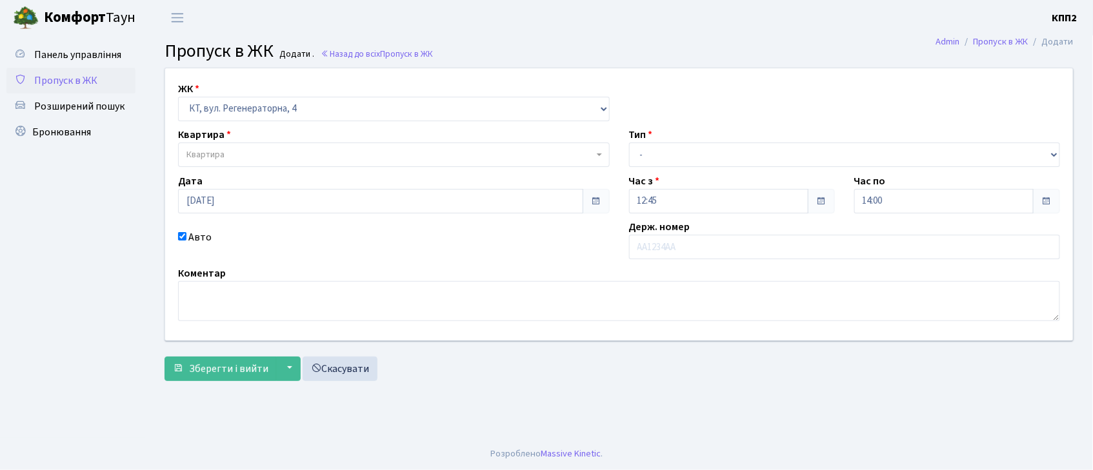
click at [241, 148] on span "Квартира" at bounding box center [394, 155] width 432 height 25
click at [339, 114] on select "- КТ, вул. Регенераторна, 4 КТ2, просп. Соборності, 17 КТ3, вул. Березнева, 16 …" at bounding box center [394, 109] width 432 height 25
select select "302"
click at [178, 97] on select "- КТ, вул. Регенераторна, 4 КТ2, просп. [STREET_ADDRESS] [STREET_ADDRESS] [PERS…" at bounding box center [394, 109] width 432 height 25
select select
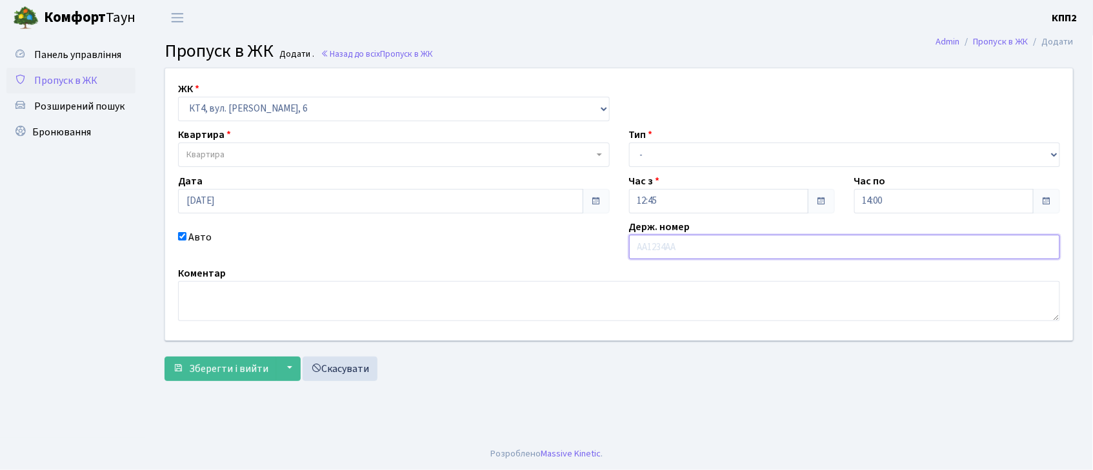
click at [690, 241] on input "text" at bounding box center [845, 247] width 432 height 25
type input "АІ5759РІ"
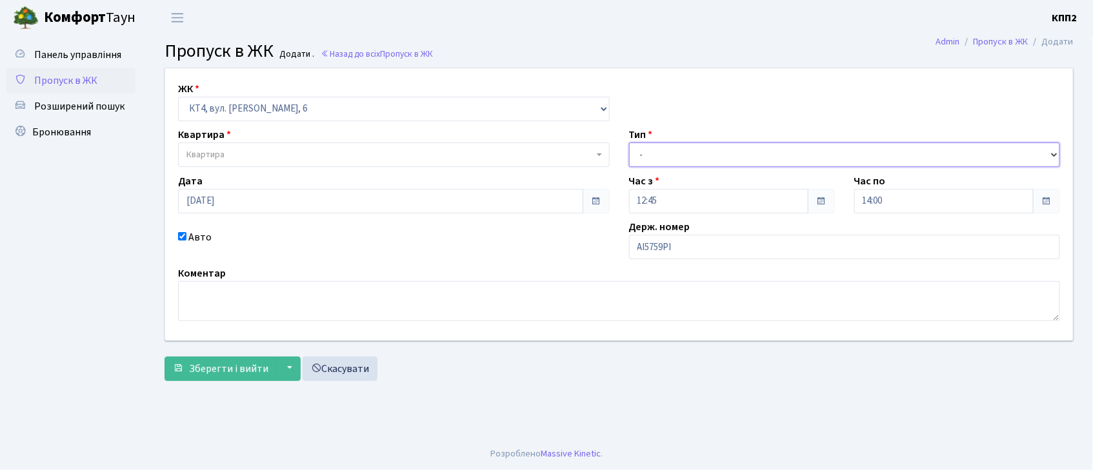
click at [693, 145] on select "- Доставка Таксі Гості Сервіс" at bounding box center [845, 155] width 432 height 25
select select "2"
click at [629, 143] on select "- Доставка Таксі Гості Сервіс" at bounding box center [845, 155] width 432 height 25
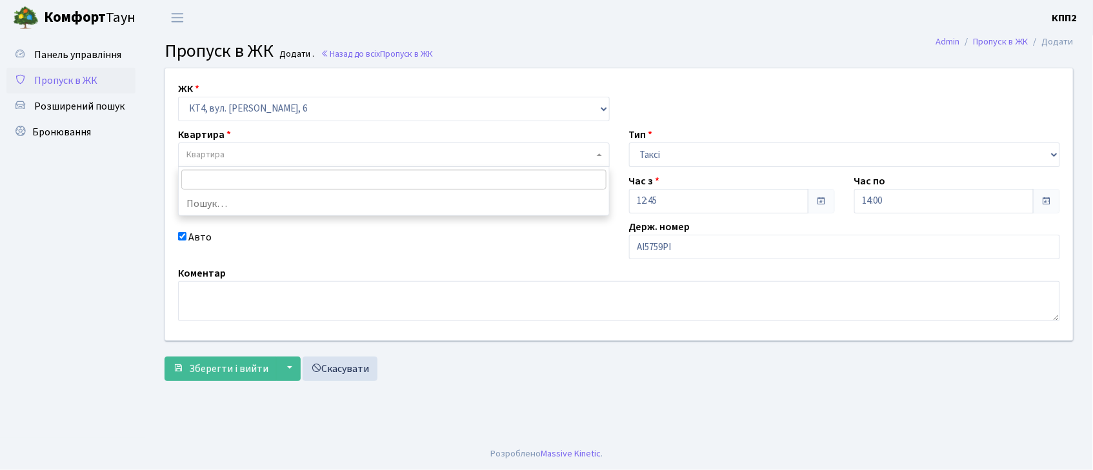
click at [409, 154] on span "Квартира" at bounding box center [389, 154] width 407 height 13
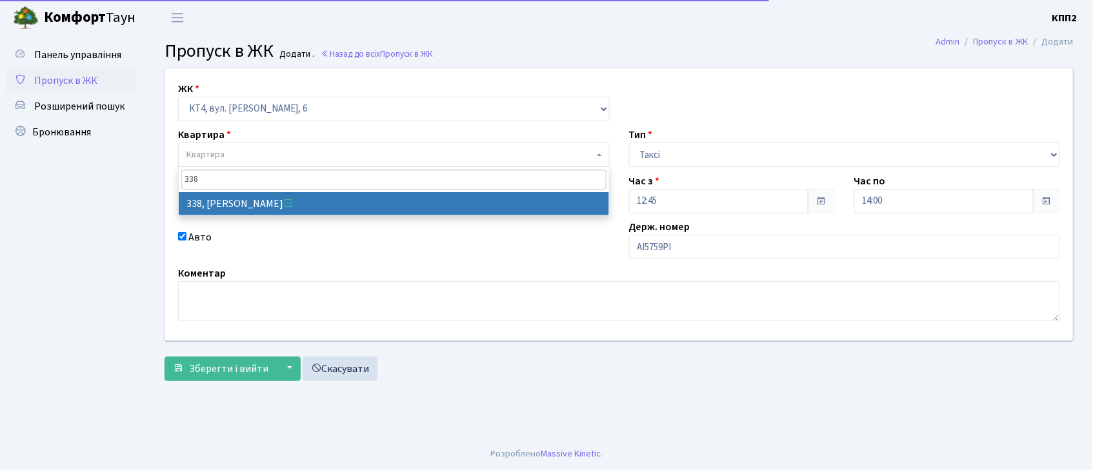
type input "338"
select select "17045"
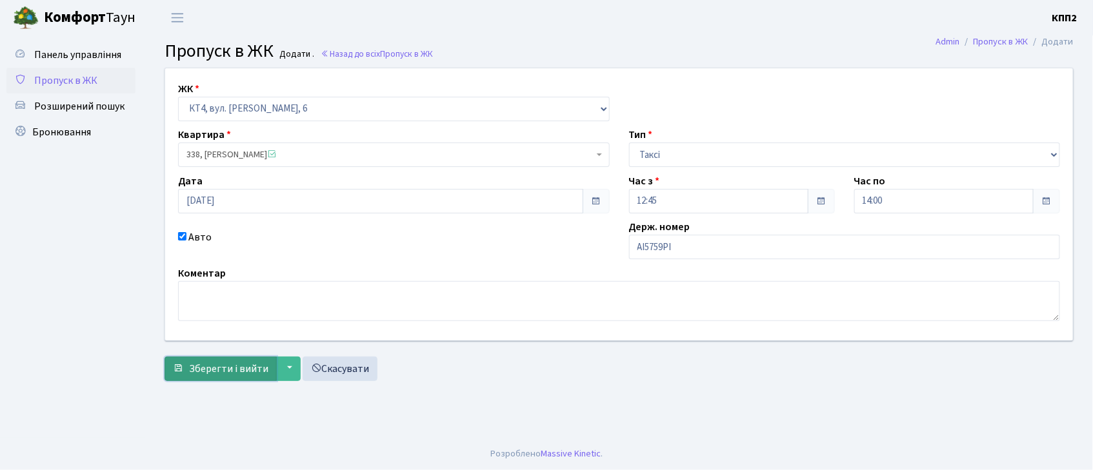
click at [215, 372] on span "Зберегти і вийти" at bounding box center [228, 369] width 79 height 14
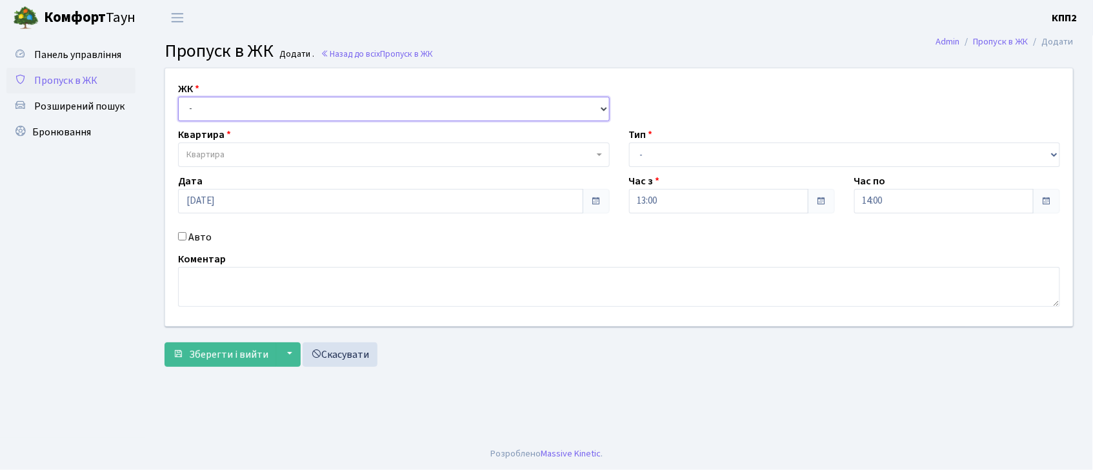
click at [331, 117] on select "- КТ, вул. Регенераторна, 4 КТ2, просп. Соборності, 17 КТ3, вул. Березнева, 16 …" at bounding box center [394, 109] width 432 height 25
select select "271"
click at [178, 97] on select "- КТ, вул. Регенераторна, 4 КТ2, просп. Соборності, 17 КТ3, вул. Березнева, 16 …" at bounding box center [394, 109] width 432 height 25
select select
click at [184, 233] on input "Авто" at bounding box center [182, 236] width 8 height 8
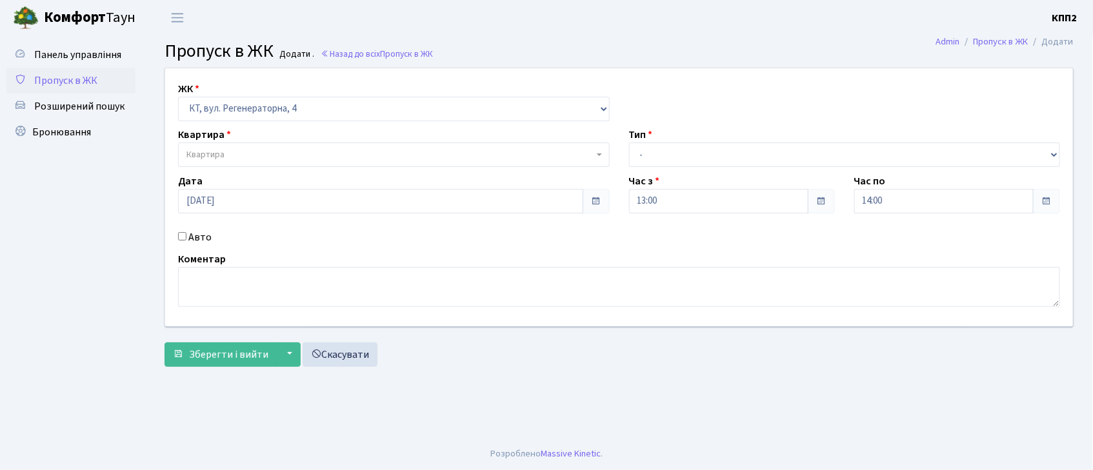
checkbox input "true"
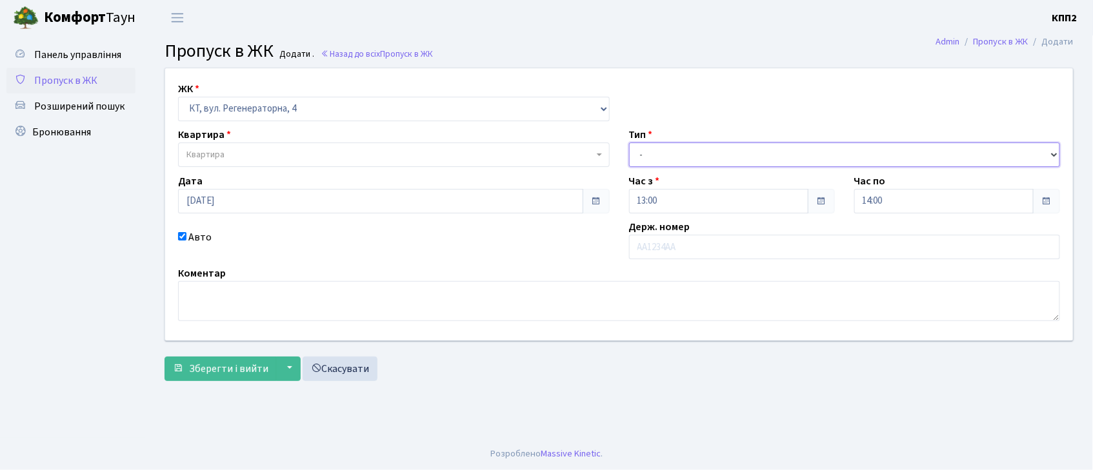
click at [658, 157] on select "- Доставка Таксі Гості Сервіс" at bounding box center [845, 155] width 432 height 25
select select "3"
click at [629, 143] on select "- Доставка Таксі Гості Сервіс" at bounding box center [845, 155] width 432 height 25
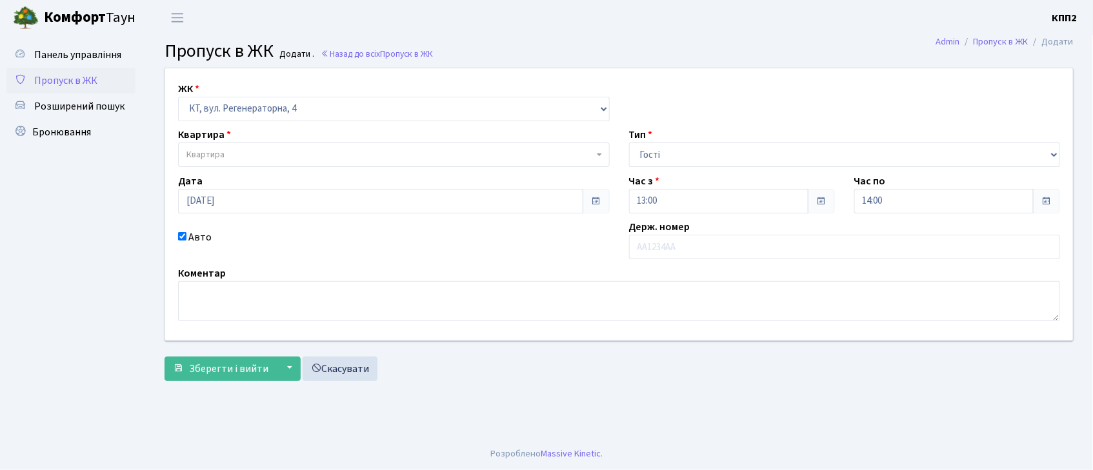
click at [181, 236] on input "Авто" at bounding box center [182, 236] width 8 height 8
checkbox input "false"
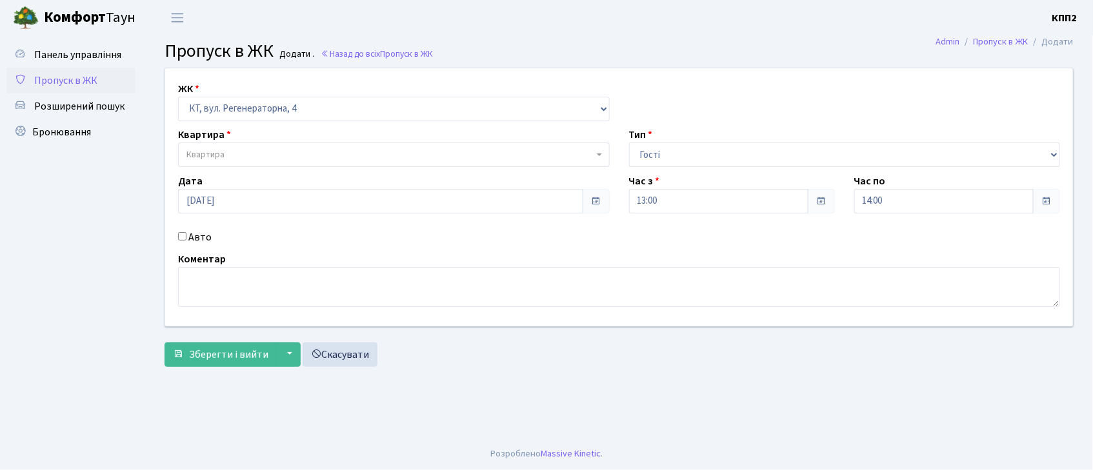
click at [267, 164] on span "Квартира" at bounding box center [394, 155] width 432 height 25
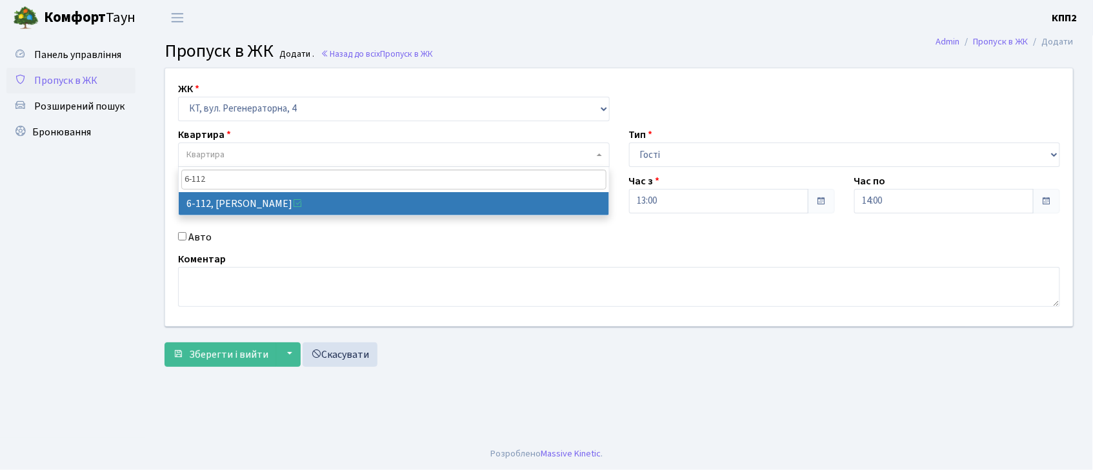
type input "6-112"
select select "5248"
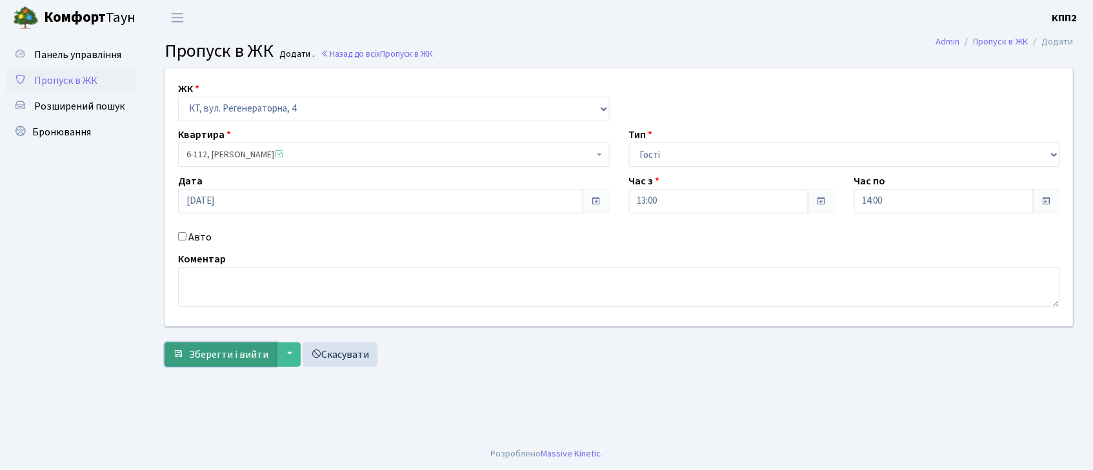
click at [208, 350] on span "Зберегти і вийти" at bounding box center [228, 355] width 79 height 14
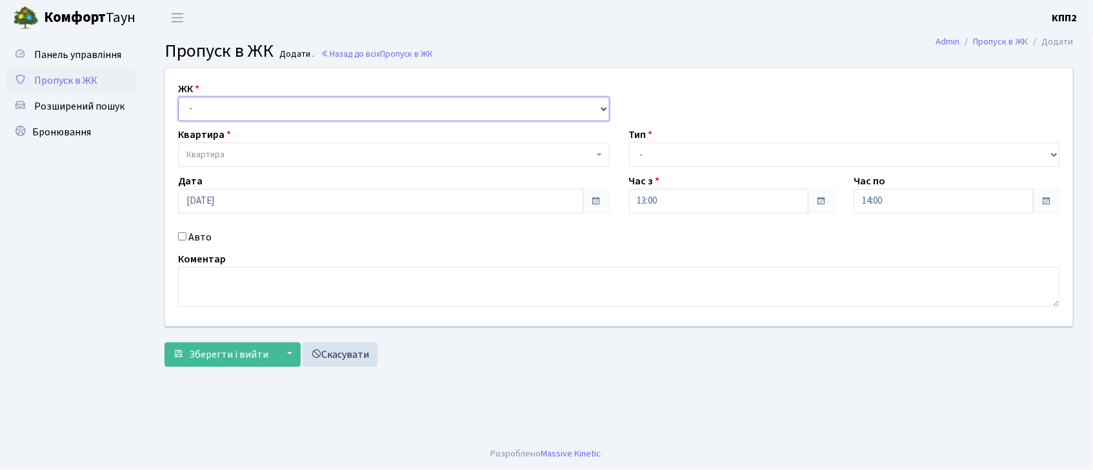
click at [316, 115] on select "- КТ, вул. Регенераторна, 4 КТ2, просп. [STREET_ADDRESS] [STREET_ADDRESS] [PERS…" at bounding box center [394, 109] width 432 height 25
select select "271"
click at [178, 97] on select "- КТ, вул. Регенераторна, 4 КТ2, просп. [STREET_ADDRESS] [STREET_ADDRESS] [PERS…" at bounding box center [394, 109] width 432 height 25
select select
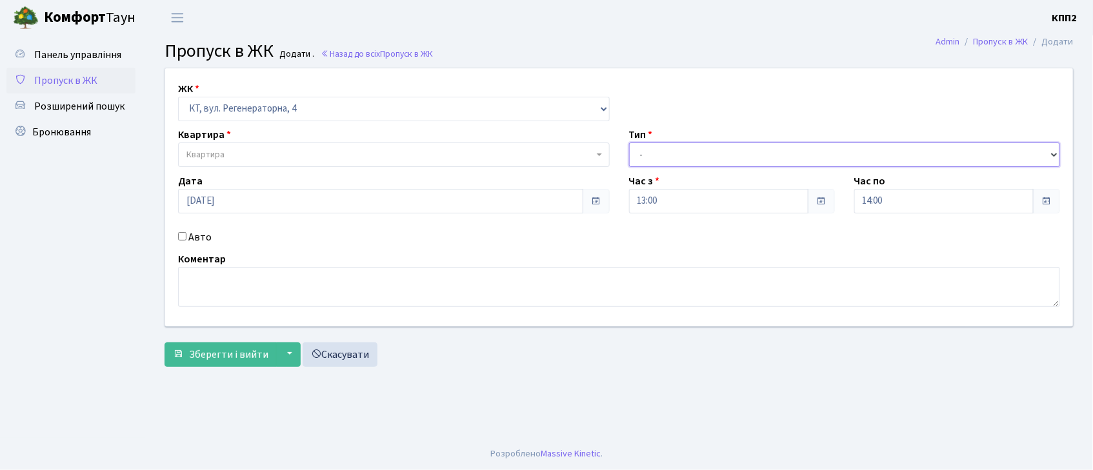
drag, startPoint x: 650, startPoint y: 154, endPoint x: 651, endPoint y: 163, distance: 9.1
click at [651, 154] on select "- Доставка Таксі Гості Сервіс" at bounding box center [845, 155] width 432 height 25
select select "3"
click at [629, 143] on select "- Доставка Таксі Гості Сервіс" at bounding box center [845, 155] width 432 height 25
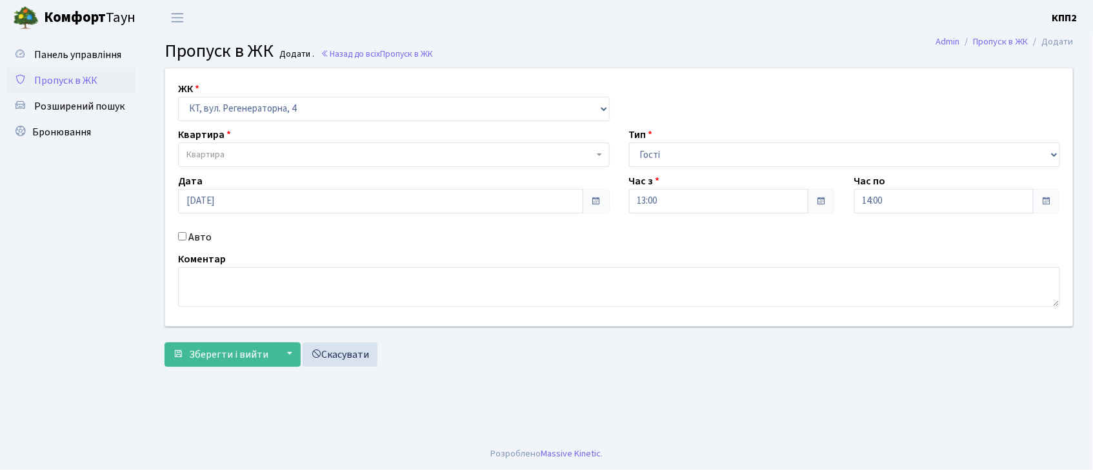
click at [256, 154] on span "Квартира" at bounding box center [389, 154] width 407 height 13
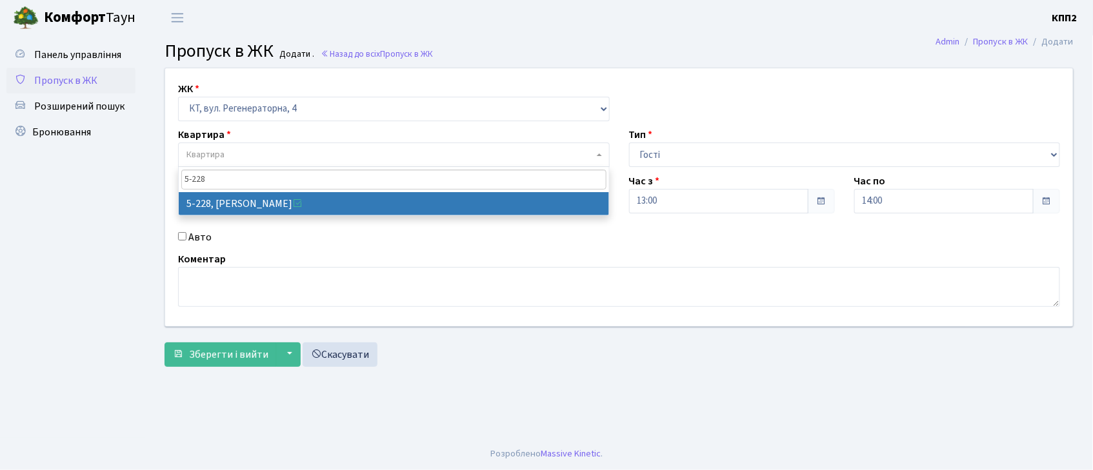
type input "5-228"
select select "2306"
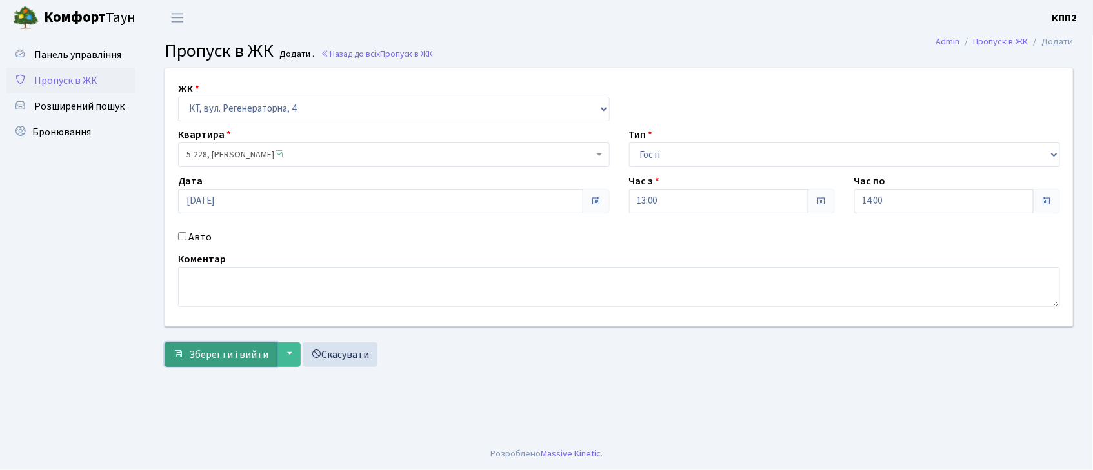
click at [209, 362] on span "Зберегти і вийти" at bounding box center [228, 355] width 79 height 14
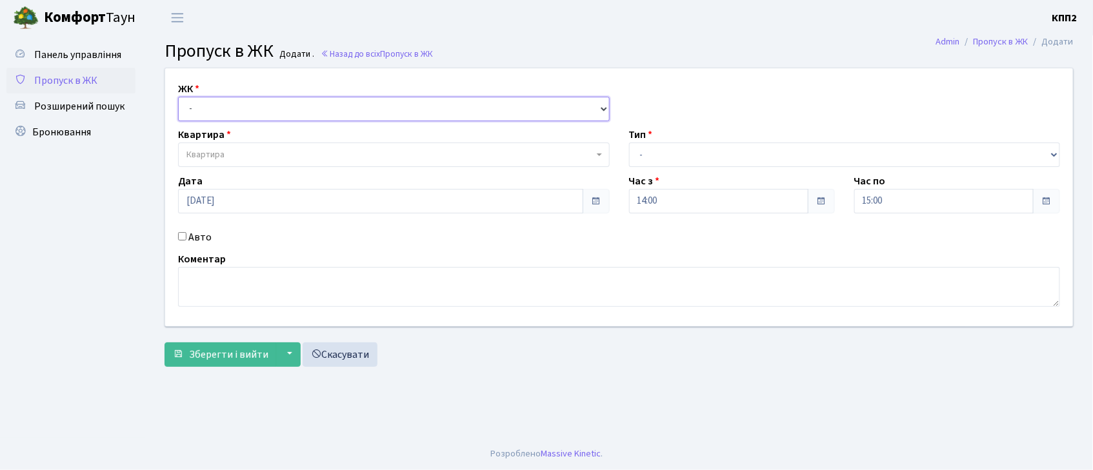
click at [288, 102] on select "- КТ, вул. Регенераторна, 4 КТ2, просп. [STREET_ADDRESS] [STREET_ADDRESS] [PERS…" at bounding box center [394, 109] width 432 height 25
select select "271"
click at [178, 97] on select "- КТ, вул. Регенераторна, 4 КТ2, просп. [STREET_ADDRESS] [STREET_ADDRESS] [PERS…" at bounding box center [394, 109] width 432 height 25
select select
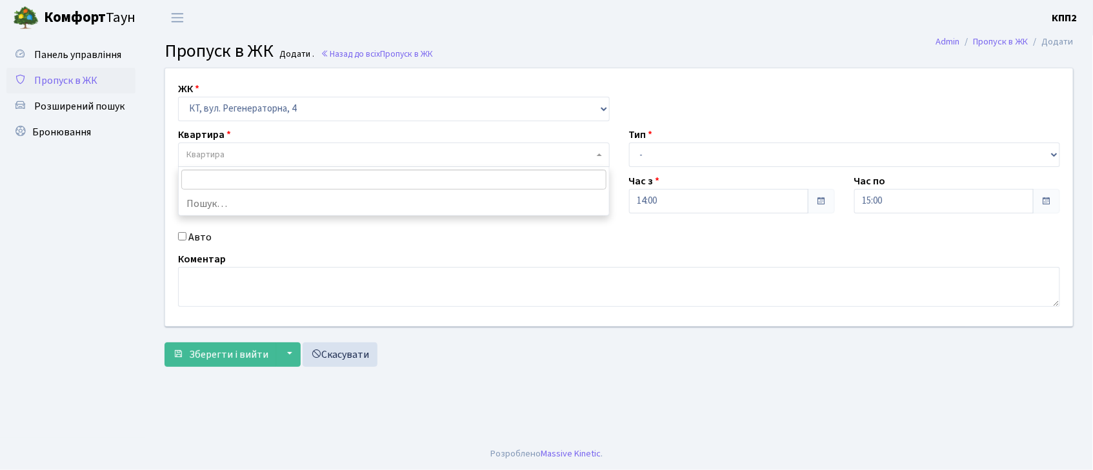
click at [200, 154] on span "Квартира" at bounding box center [205, 154] width 38 height 13
click at [179, 237] on input "Авто" at bounding box center [182, 236] width 8 height 8
checkbox input "true"
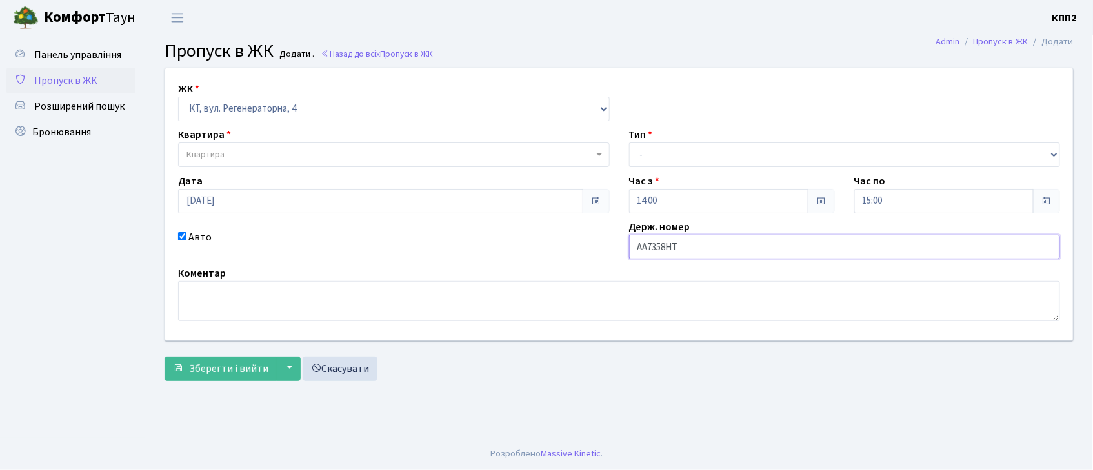
type input "АА7358НТ"
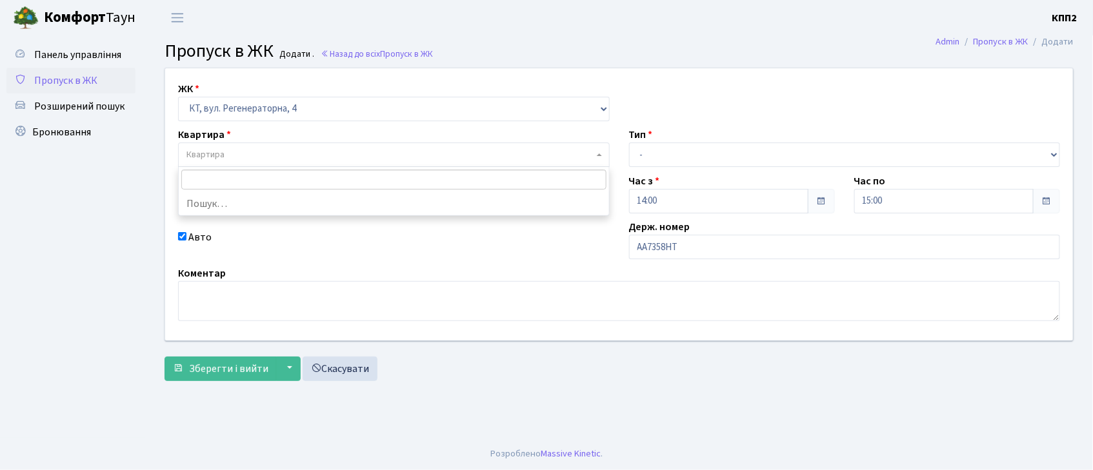
click at [277, 159] on span "Квартира" at bounding box center [389, 154] width 407 height 13
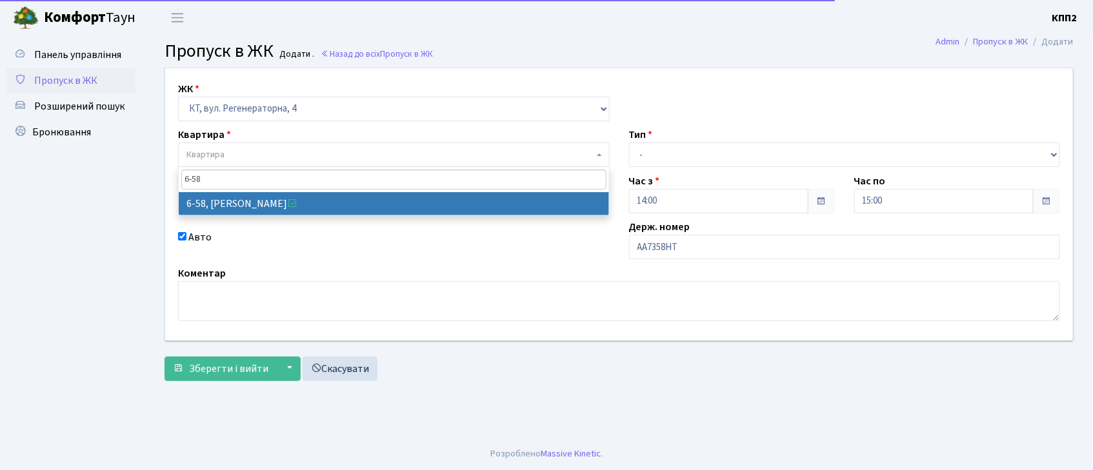
type input "6-58"
select select "5283"
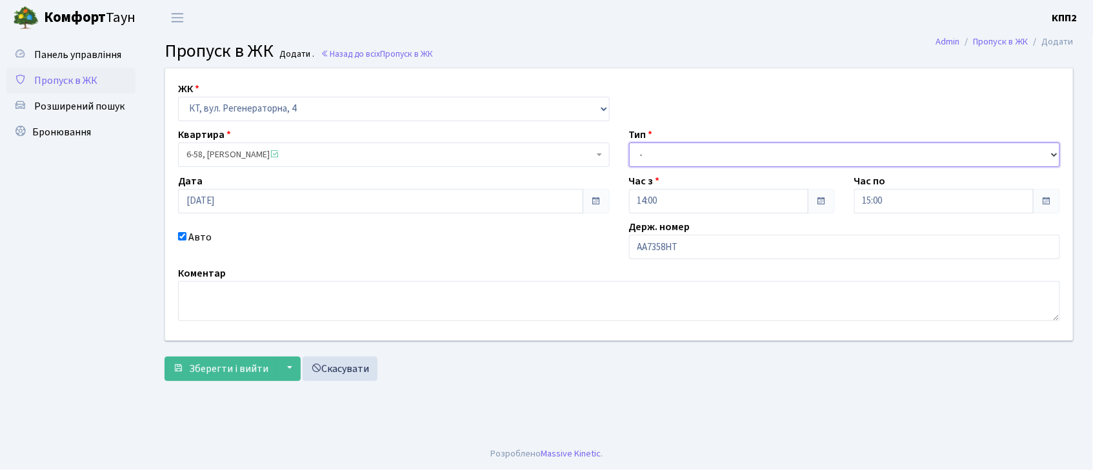
click at [680, 157] on select "- Доставка Таксі Гості Сервіс" at bounding box center [845, 155] width 432 height 25
select select "2"
click at [629, 143] on select "- Доставка Таксі Гості Сервіс" at bounding box center [845, 155] width 432 height 25
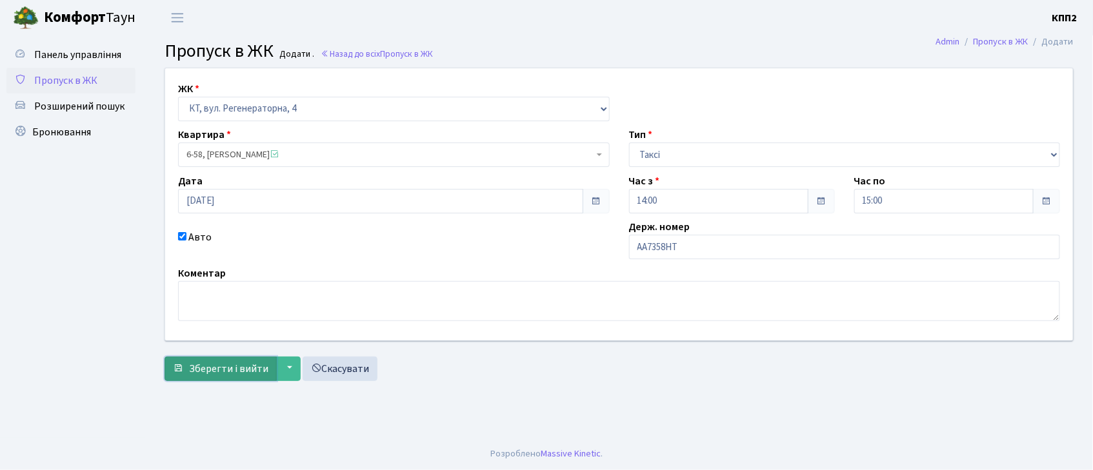
click at [202, 372] on span "Зберегти і вийти" at bounding box center [228, 369] width 79 height 14
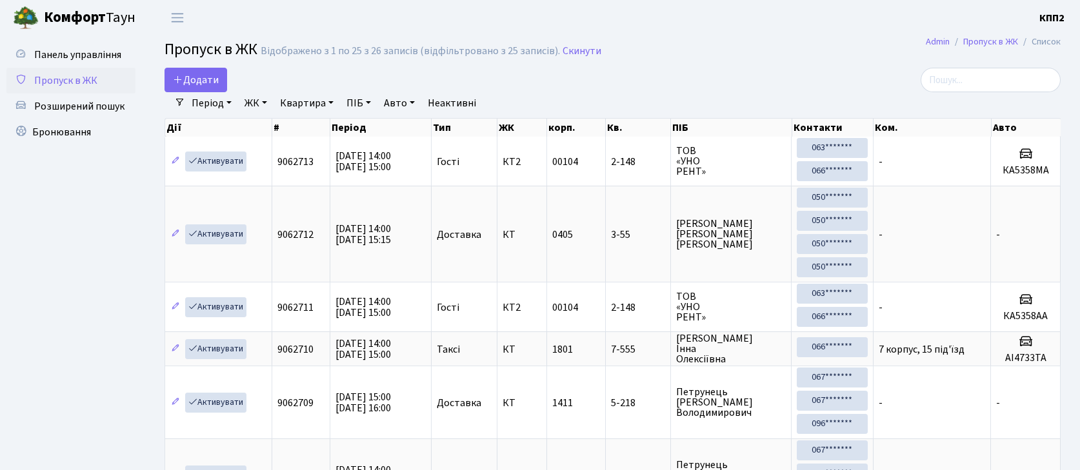
select select "25"
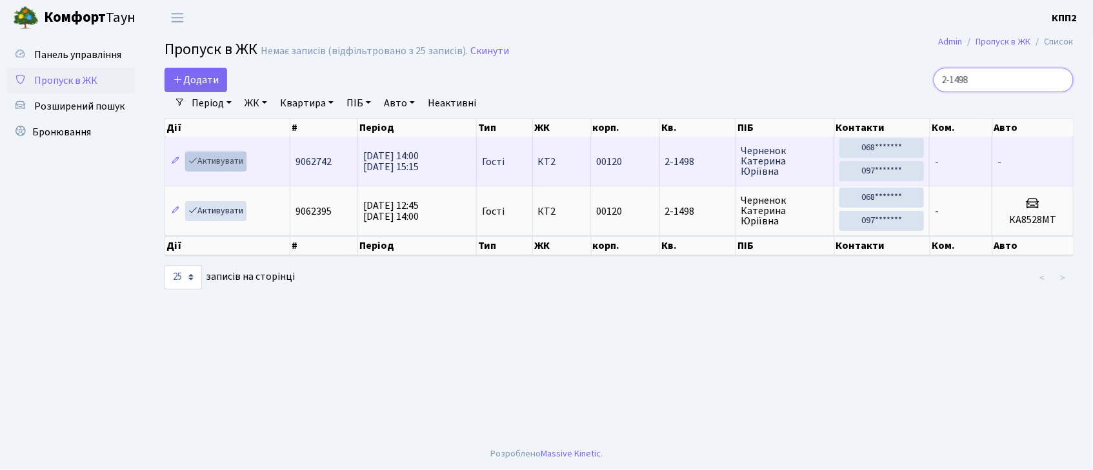
type input "2-1498"
click at [212, 158] on link "Активувати" at bounding box center [215, 162] width 61 height 20
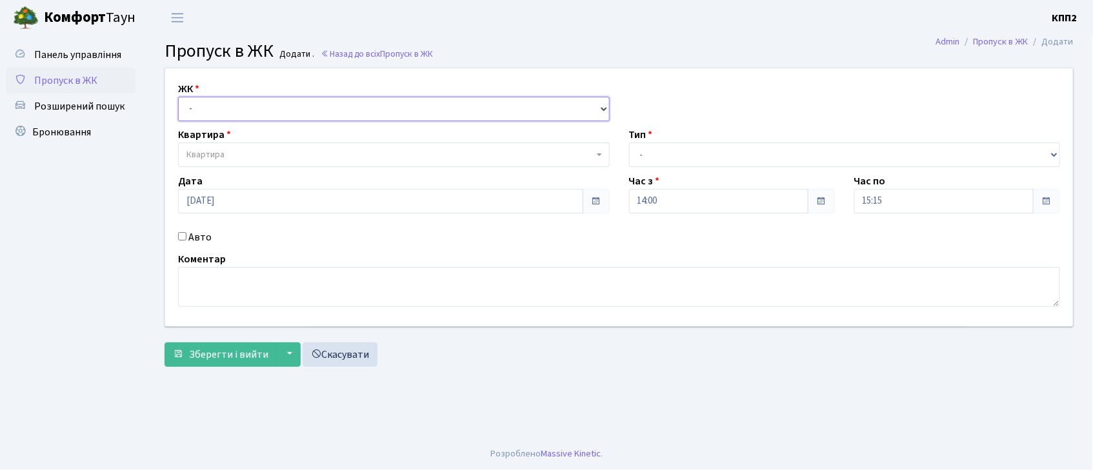
click at [403, 112] on select "- КТ, вул. Регенераторна, 4 КТ2, просп. Соборності, 17 КТ3, вул. Березнева, 16 …" at bounding box center [394, 109] width 432 height 25
select select "271"
click at [178, 97] on select "- КТ, вул. Регенераторна, 4 КТ2, просп. Соборності, 17 КТ3, вул. Березнева, 16 …" at bounding box center [394, 109] width 432 height 25
select select
click at [183, 238] on input "Авто" at bounding box center [182, 236] width 8 height 8
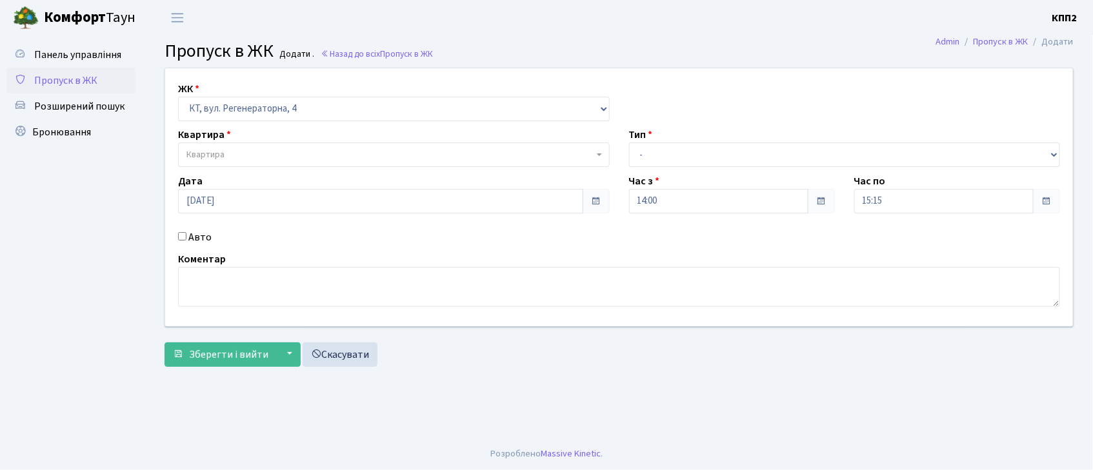
checkbox input "true"
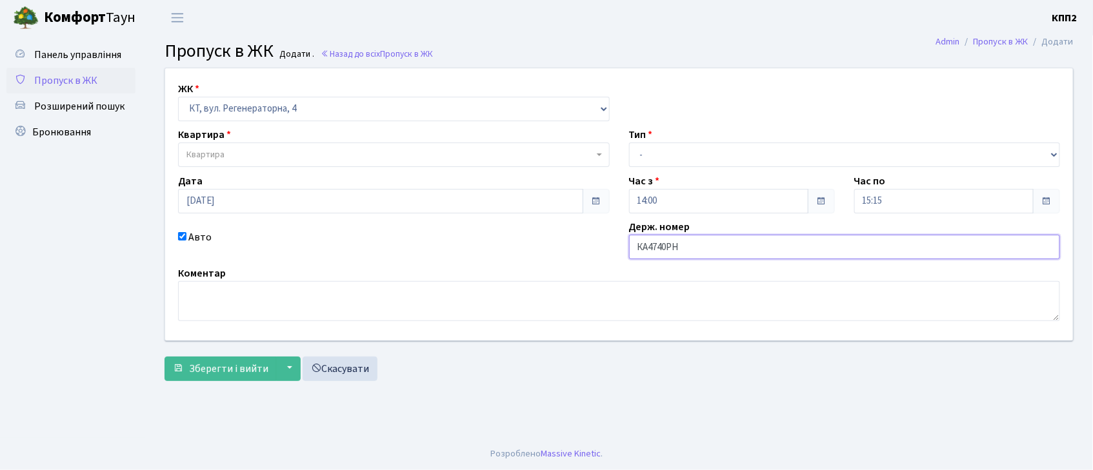
type input "КА4740РН"
click at [719, 140] on div "Тип - Доставка Таксі Гості Сервіс" at bounding box center [845, 147] width 451 height 40
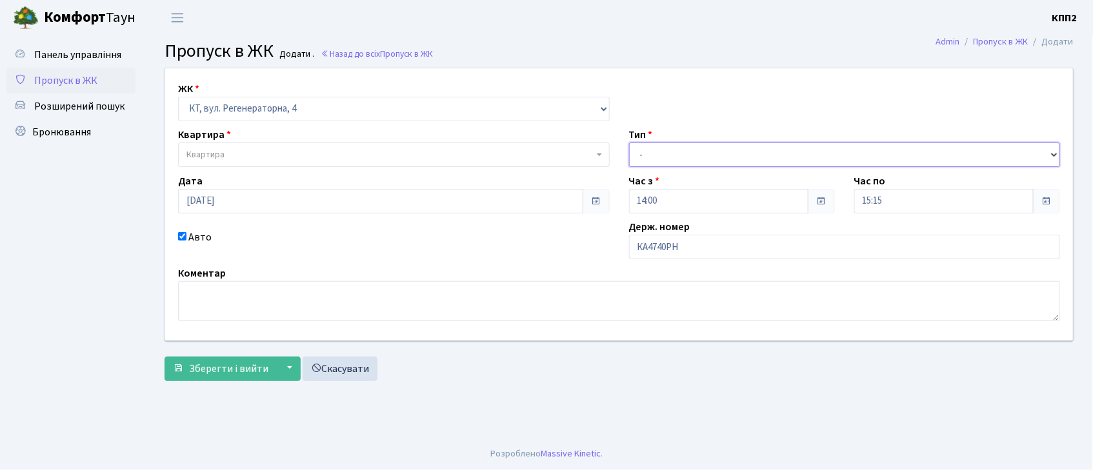
click at [719, 155] on select "- Доставка Таксі Гості Сервіс" at bounding box center [845, 155] width 432 height 25
select select "2"
click at [629, 143] on select "- Доставка Таксі Гості Сервіс" at bounding box center [845, 155] width 432 height 25
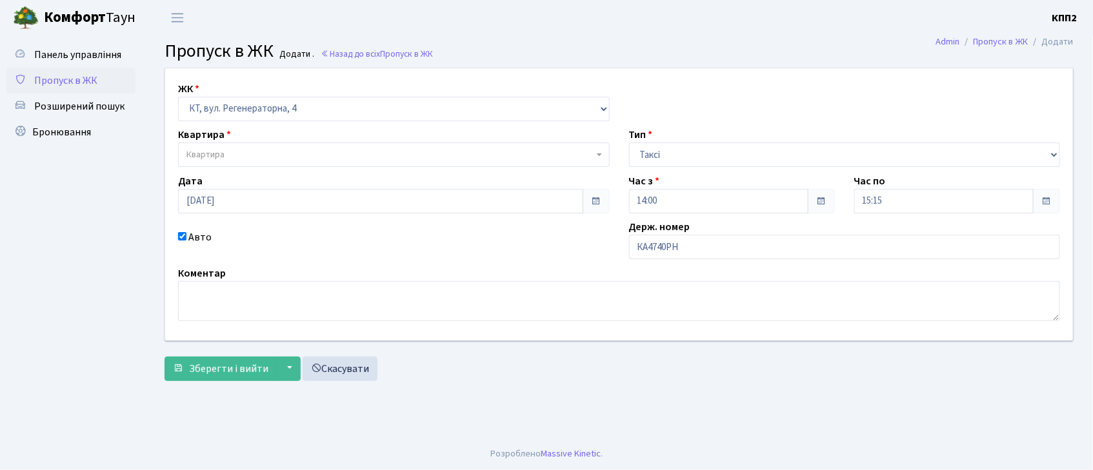
click at [539, 150] on span "Квартира" at bounding box center [389, 154] width 407 height 13
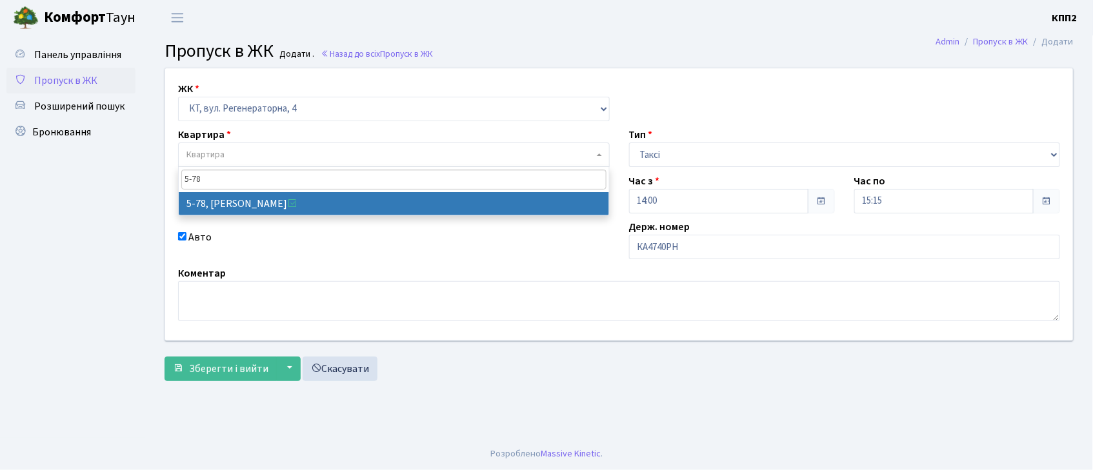
type input "5-78"
drag, startPoint x: 507, startPoint y: 212, endPoint x: 563, endPoint y: 210, distance: 56.2
select select "2488"
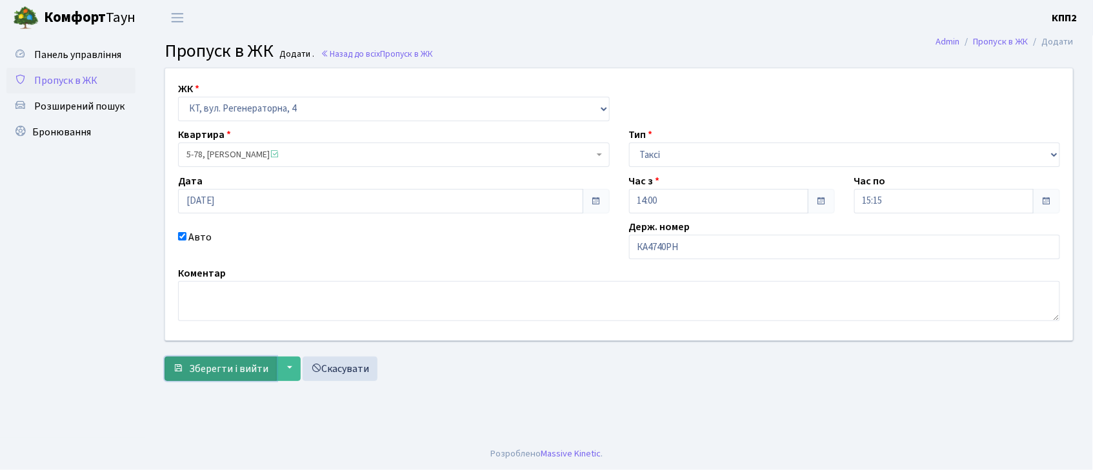
click at [228, 377] on button "Зберегти і вийти" at bounding box center [221, 369] width 112 height 25
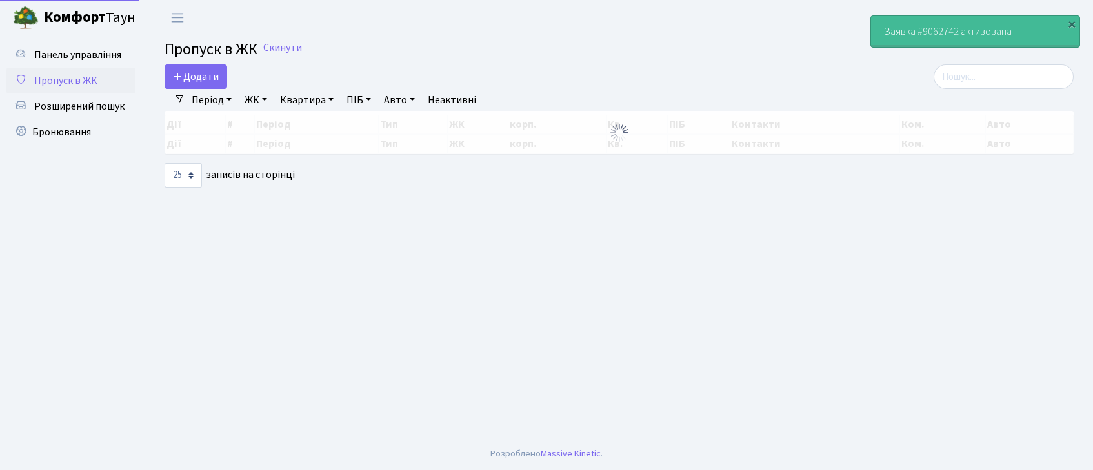
select select "25"
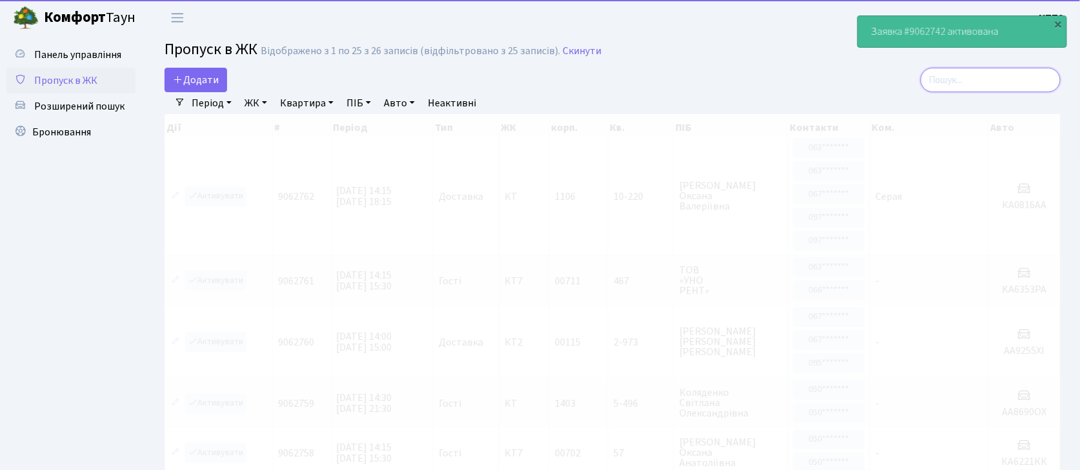
click at [969, 85] on input "search" at bounding box center [991, 80] width 140 height 25
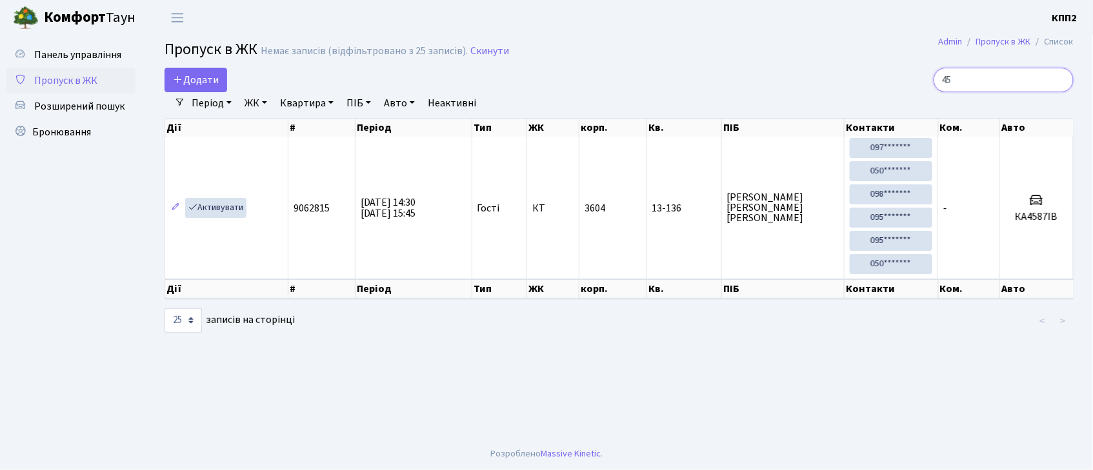
type input "4"
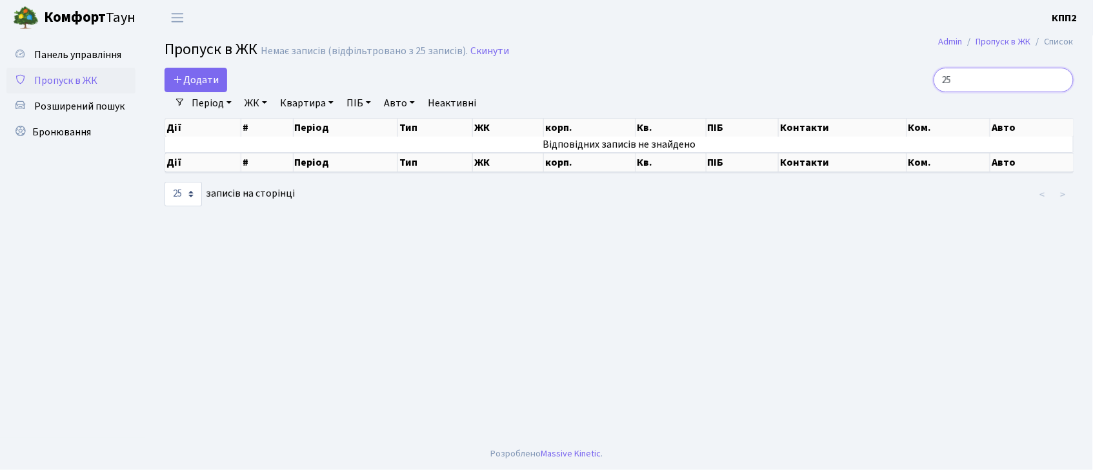
type input "2"
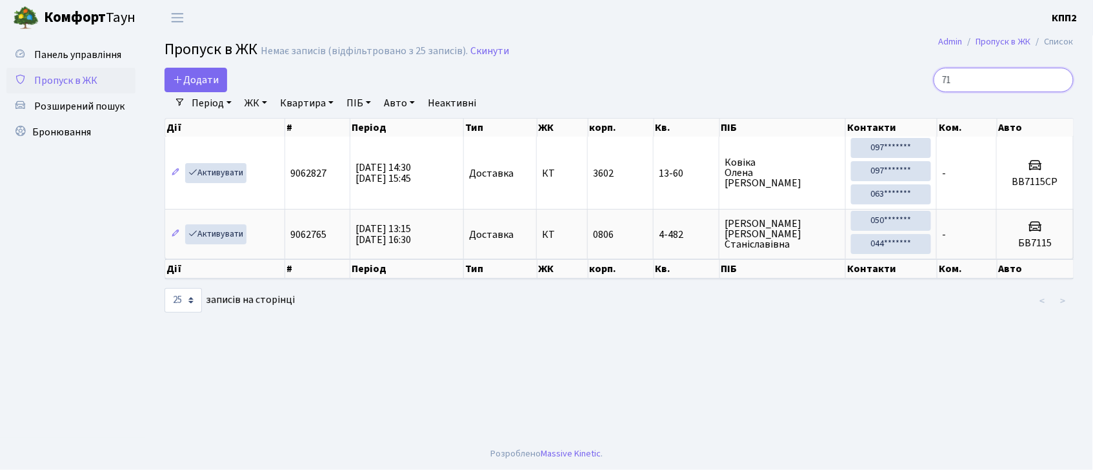
type input "7"
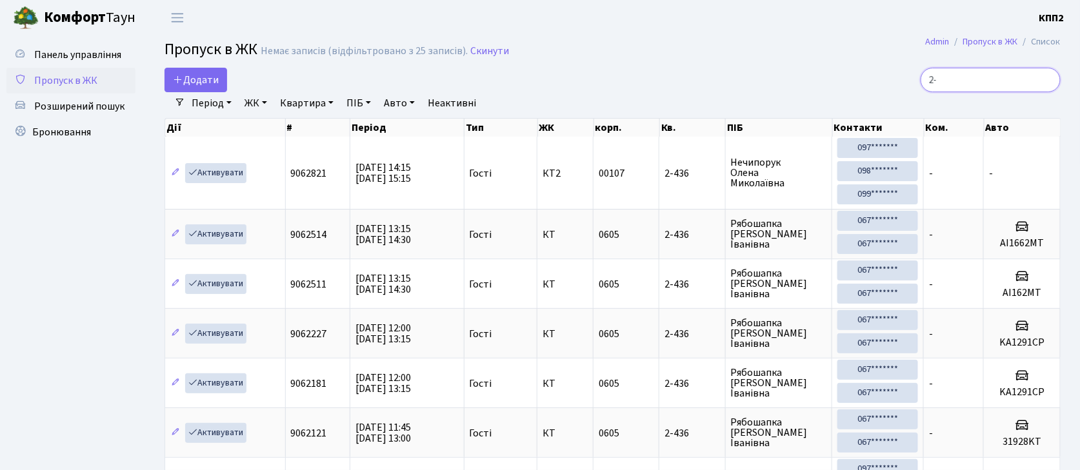
type input "2"
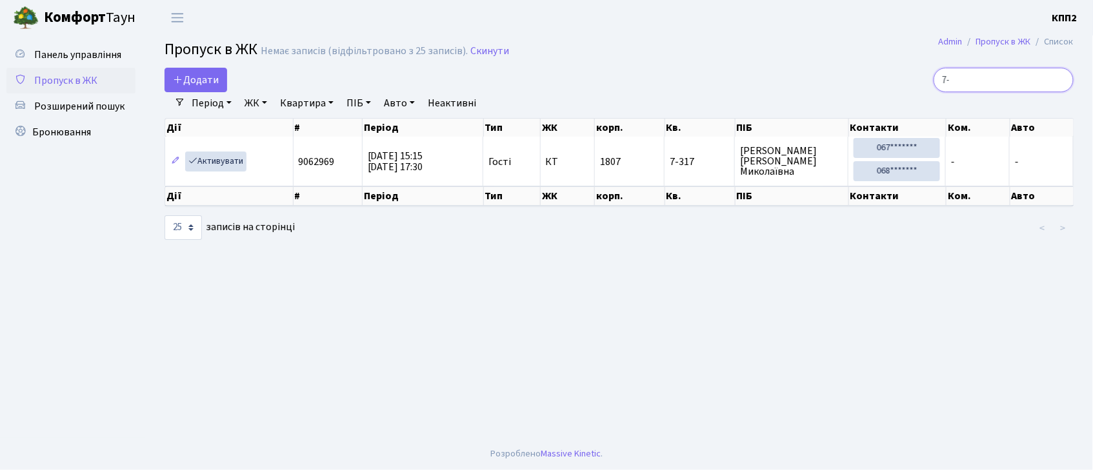
type input "7"
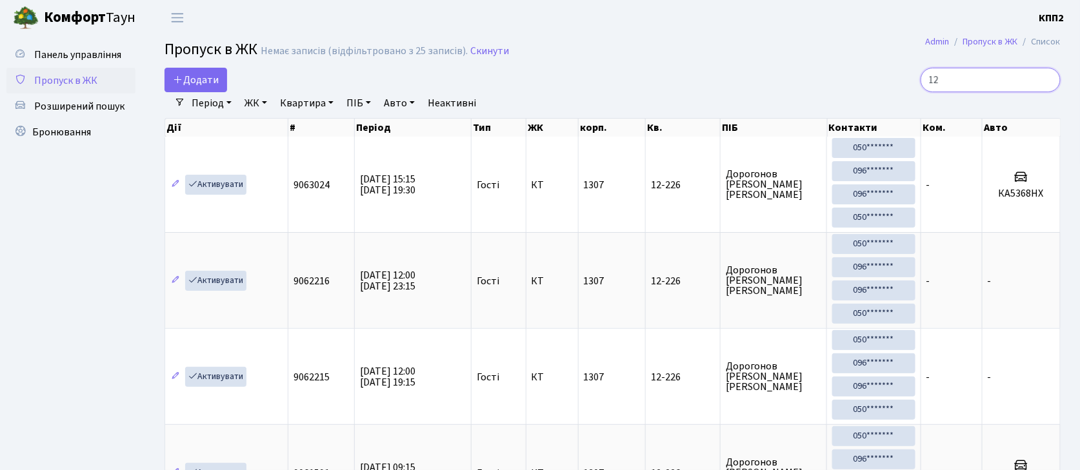
type input "1"
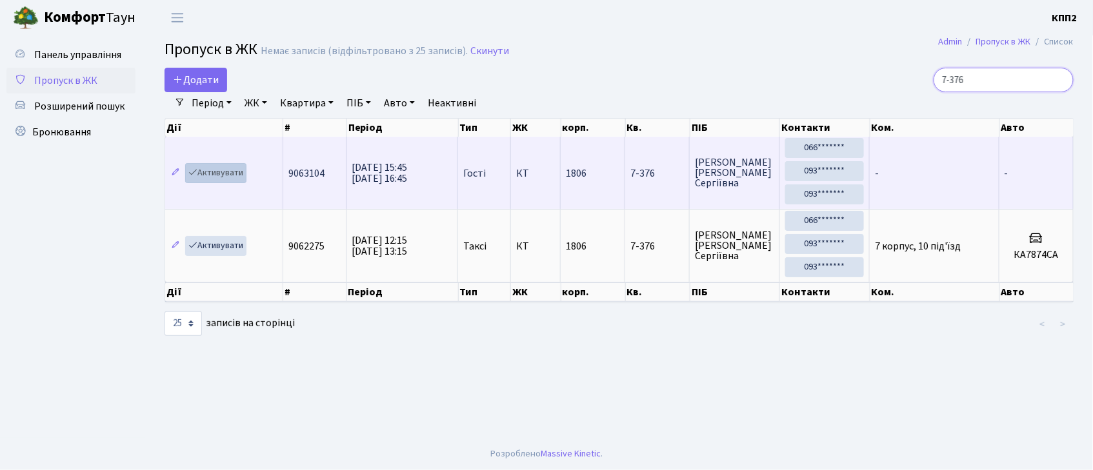
type input "7-376"
click at [215, 174] on link "Активувати" at bounding box center [215, 173] width 61 height 20
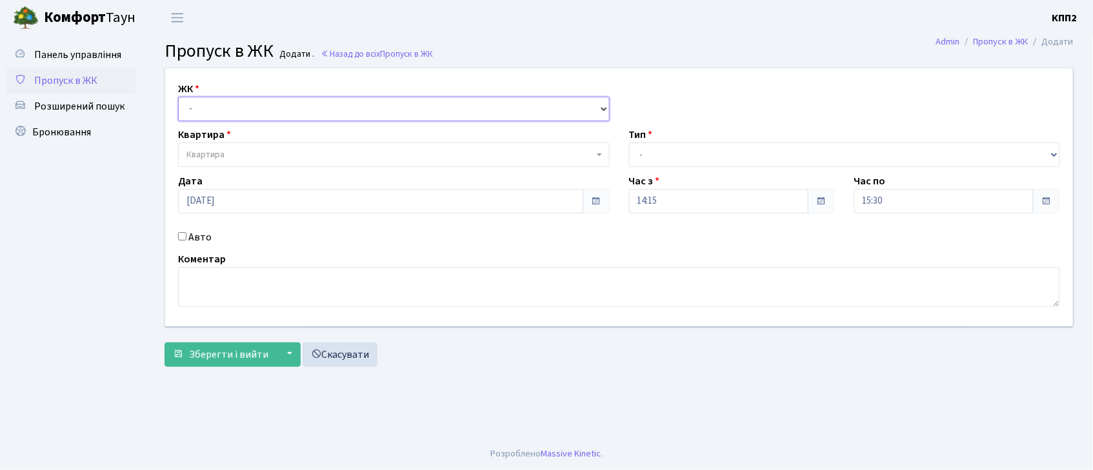
click at [254, 110] on select "- КТ, вул. Регенераторна, 4 КТ2, просп. [STREET_ADDRESS] [STREET_ADDRESS] [PERS…" at bounding box center [394, 109] width 432 height 25
select select "271"
click at [178, 97] on select "- КТ, вул. Регенераторна, 4 КТ2, просп. [STREET_ADDRESS] [STREET_ADDRESS] [PERS…" at bounding box center [394, 109] width 432 height 25
select select
click at [181, 241] on div "Авто" at bounding box center [393, 237] width 451 height 15
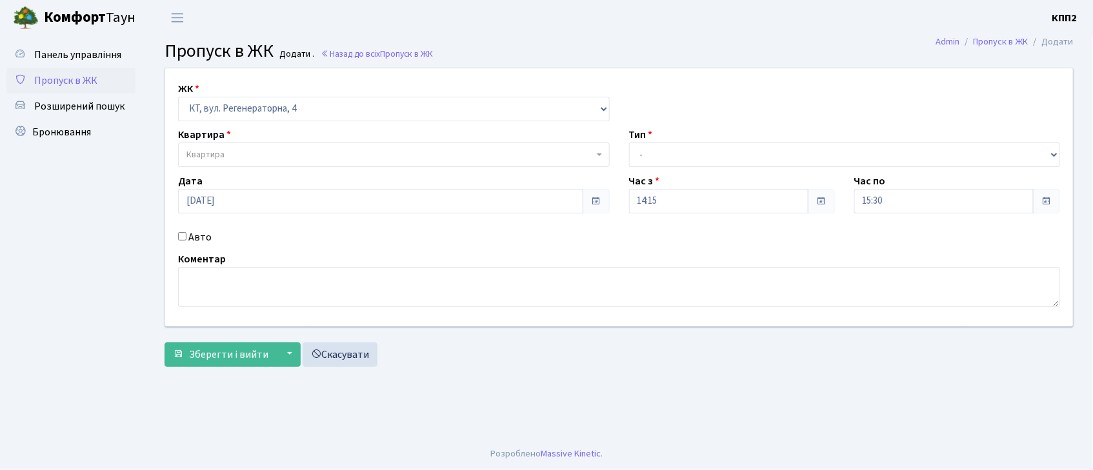
click at [181, 236] on input "Авто" at bounding box center [182, 236] width 8 height 8
checkbox input "true"
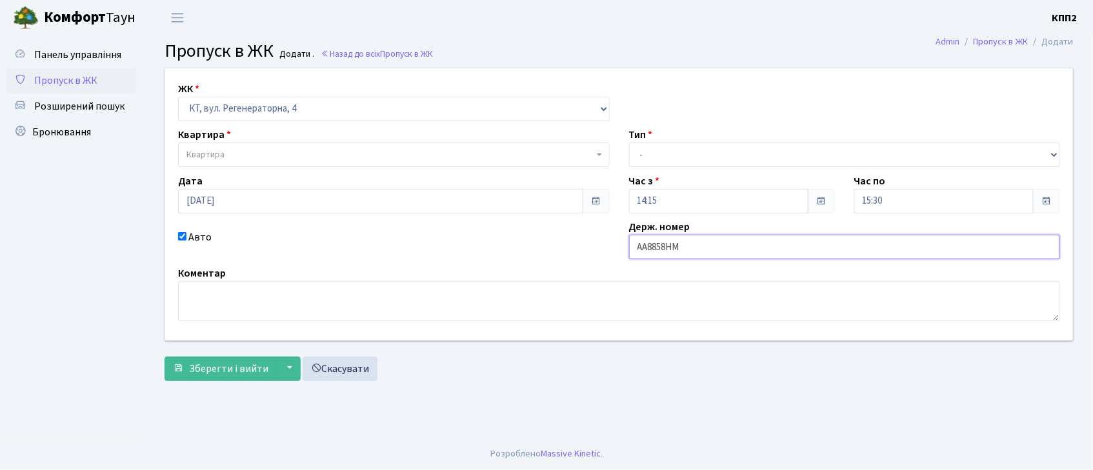
type input "АА8858НМ"
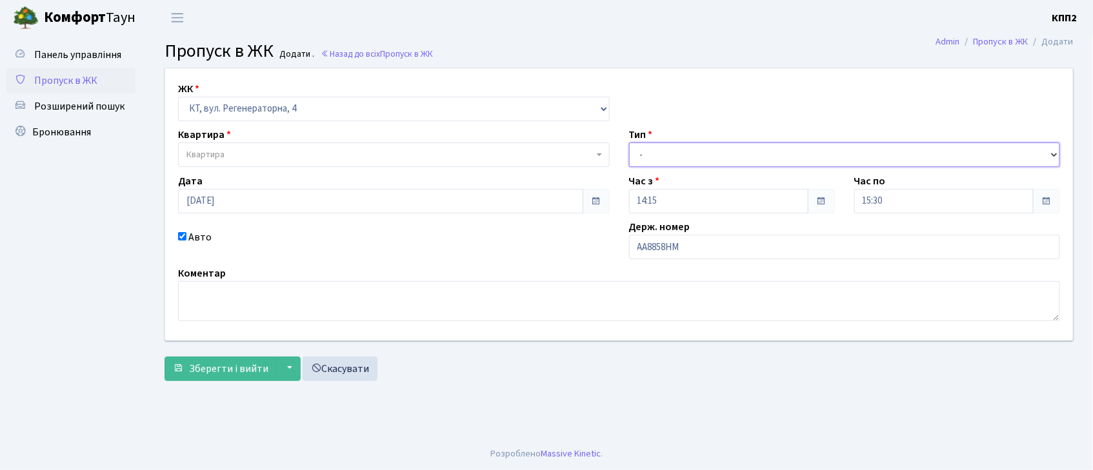
click at [649, 150] on select "- Доставка Таксі Гості Сервіс" at bounding box center [845, 155] width 432 height 25
select select "2"
click at [629, 143] on select "- Доставка Таксі Гості Сервіс" at bounding box center [845, 155] width 432 height 25
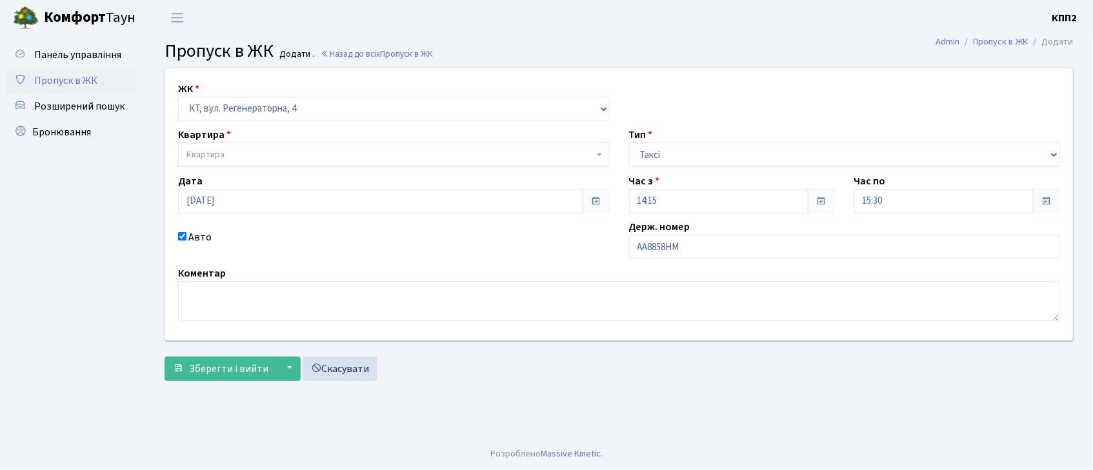
click at [409, 156] on span "Квартира" at bounding box center [389, 154] width 407 height 13
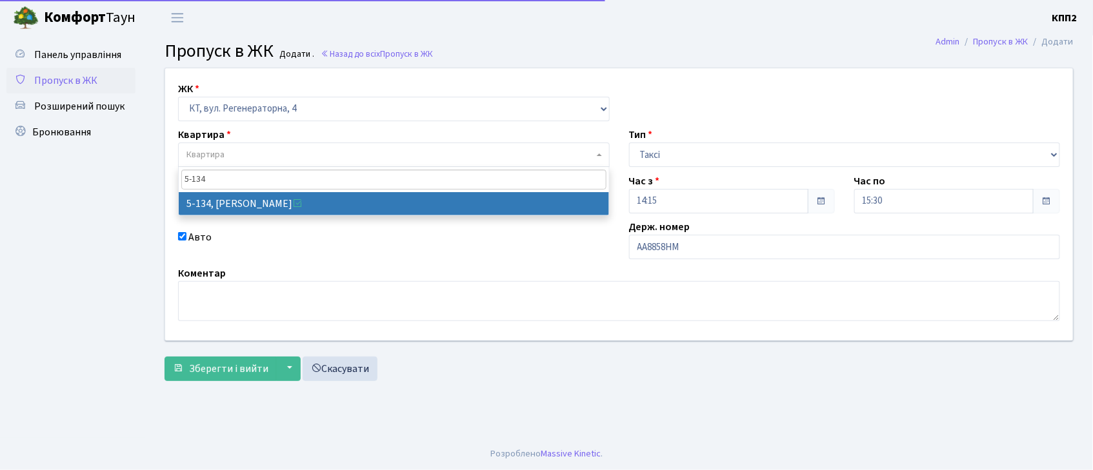
type input "5-134"
drag, startPoint x: 352, startPoint y: 199, endPoint x: 328, endPoint y: 220, distance: 31.6
select select "2394"
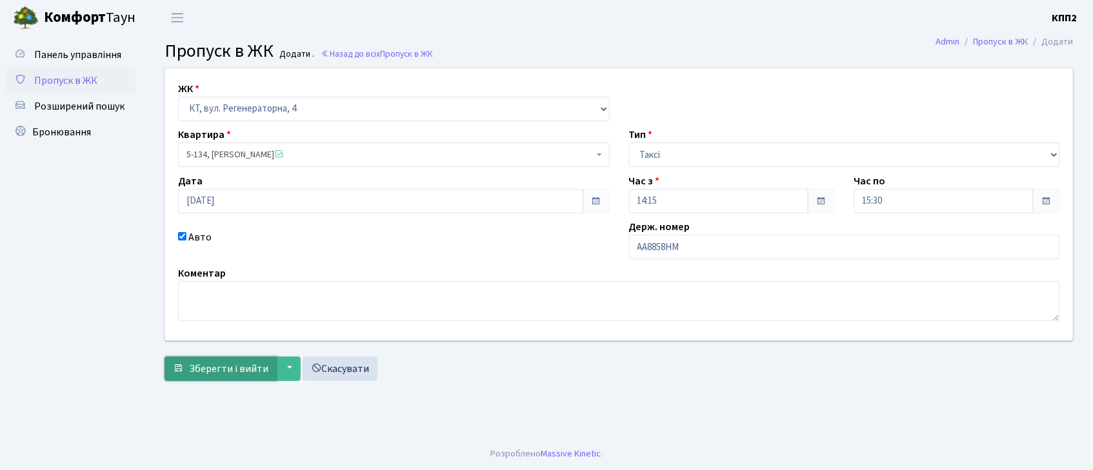
click at [212, 369] on span "Зберегти і вийти" at bounding box center [228, 369] width 79 height 14
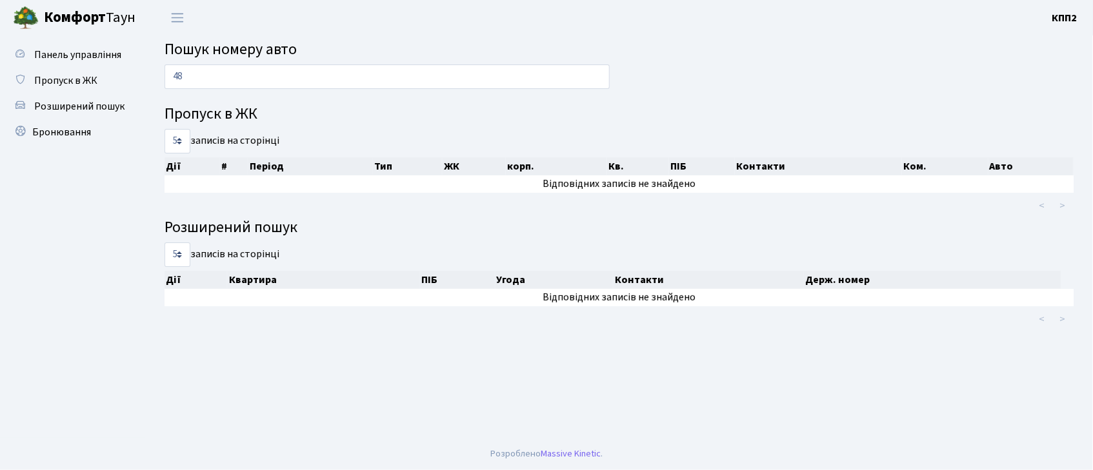
type input "4"
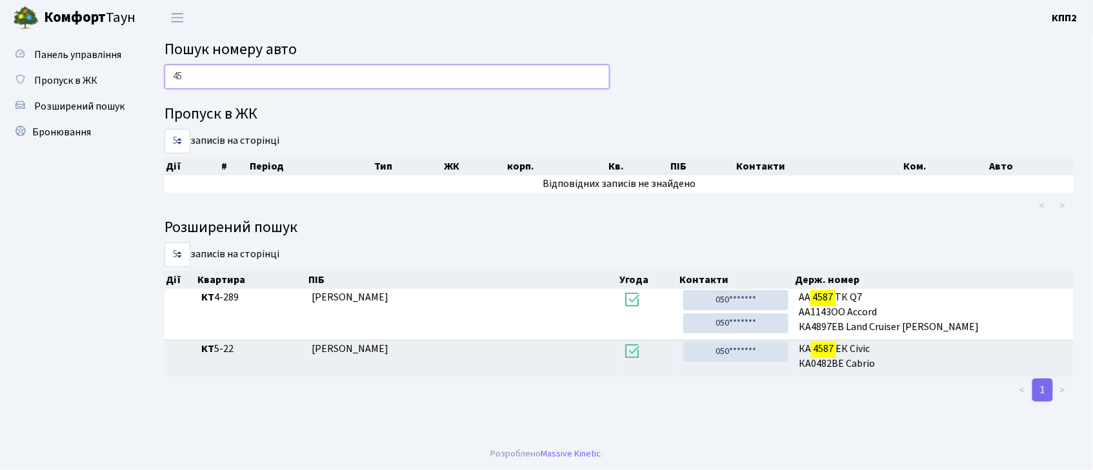
type input "4"
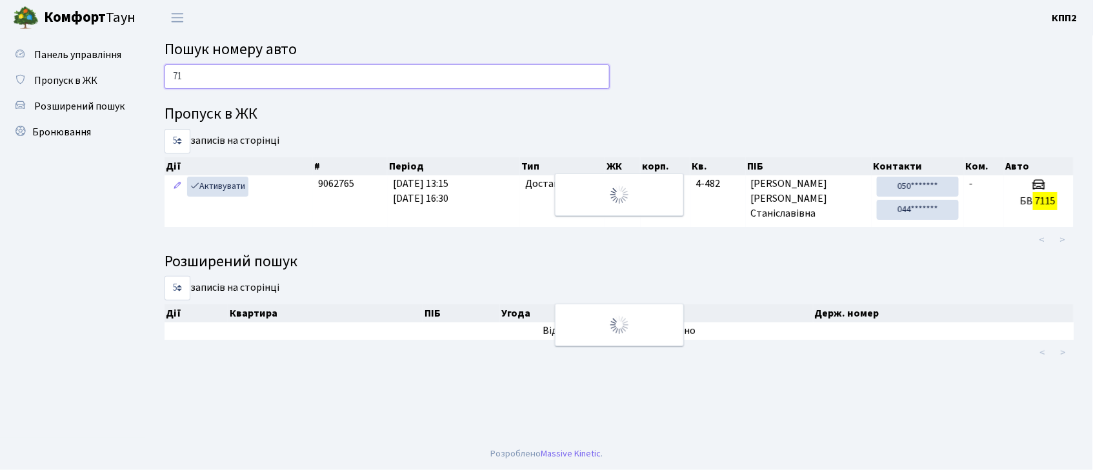
type input "7"
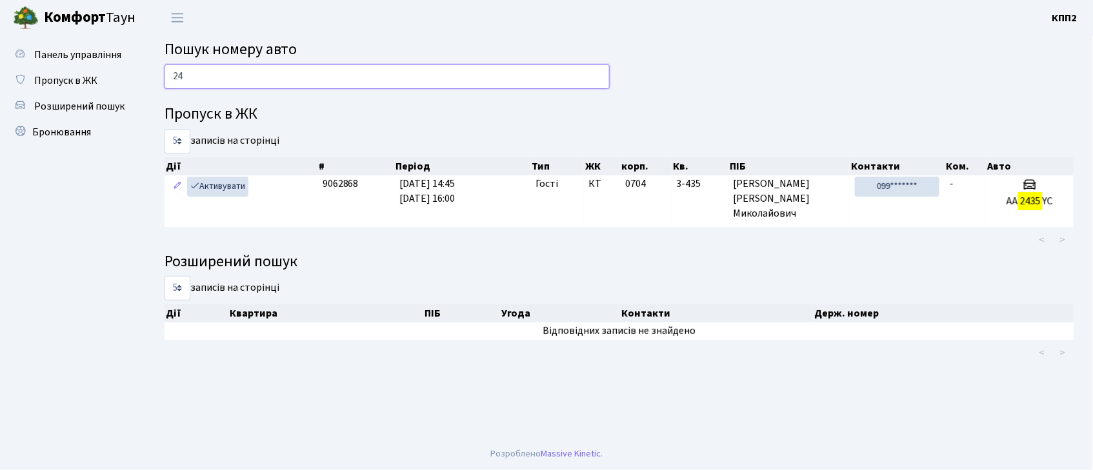
type input "2"
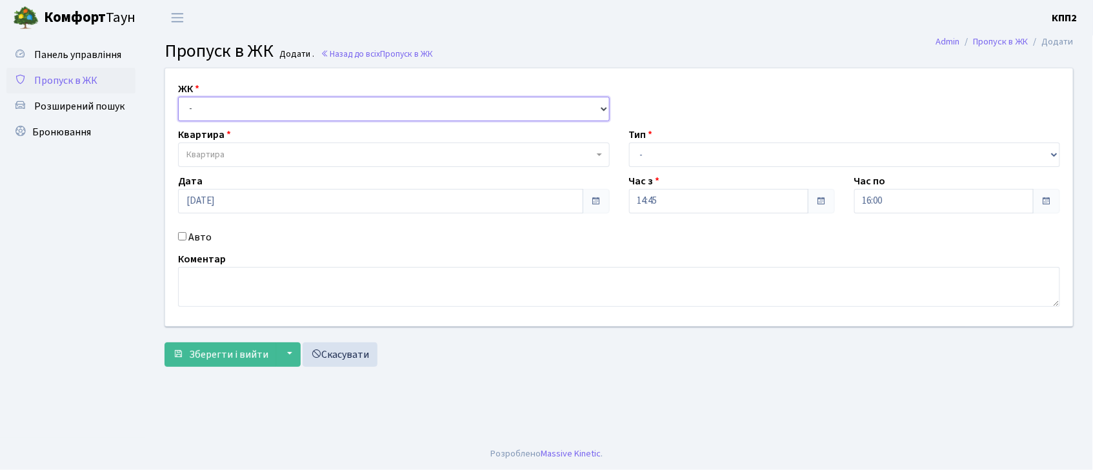
click at [385, 106] on select "- КТ, вул. Регенераторна, 4 КТ2, просп. Соборності, 17 КТ3, вул. Березнева, 16 …" at bounding box center [394, 109] width 432 height 25
select select "271"
click at [178, 97] on select "- КТ, вул. Регенераторна, 4 КТ2, просп. Соборності, 17 КТ3, вул. Березнева, 16 …" at bounding box center [394, 109] width 432 height 25
select select
click at [181, 241] on div "Авто" at bounding box center [393, 237] width 451 height 15
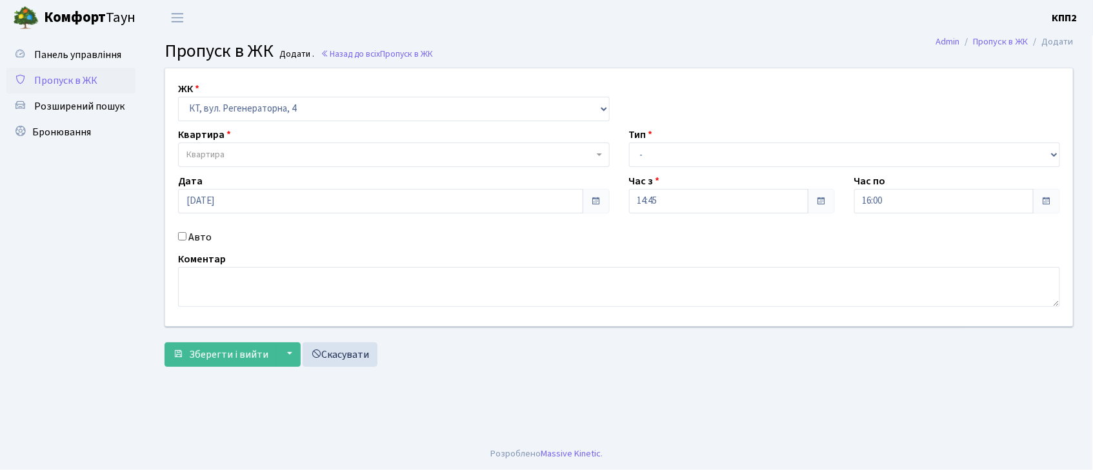
click at [181, 236] on input "Авто" at bounding box center [182, 236] width 8 height 8
checkbox input "true"
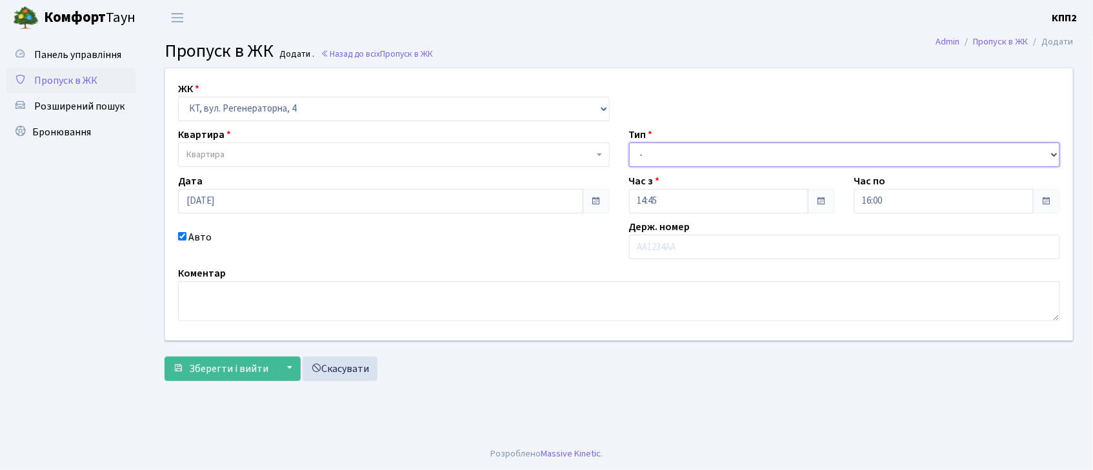
click at [750, 156] on select "- Доставка Таксі Гості Сервіс" at bounding box center [845, 155] width 432 height 25
select select "2"
click at [629, 143] on select "- Доставка Таксі Гості Сервіс" at bounding box center [845, 155] width 432 height 25
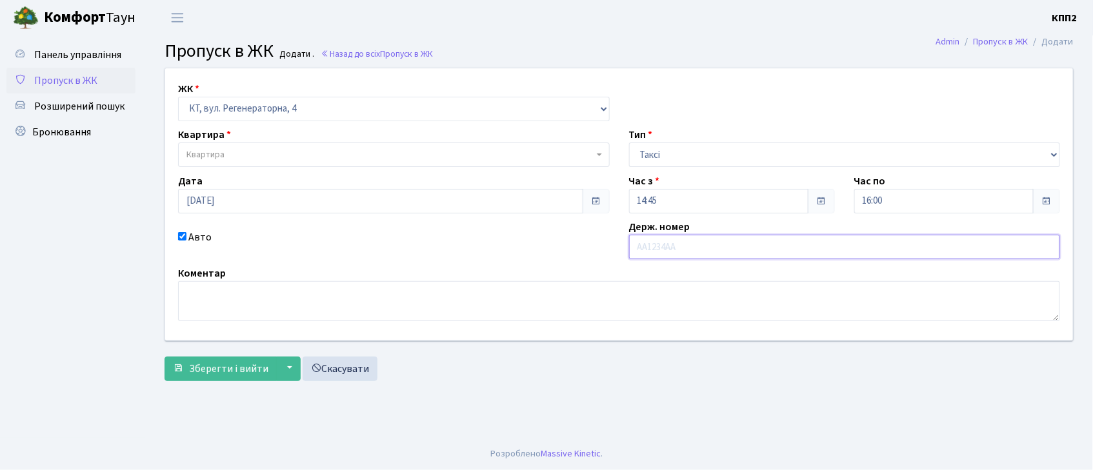
click at [747, 256] on input "text" at bounding box center [845, 247] width 432 height 25
type input "КА1730МК"
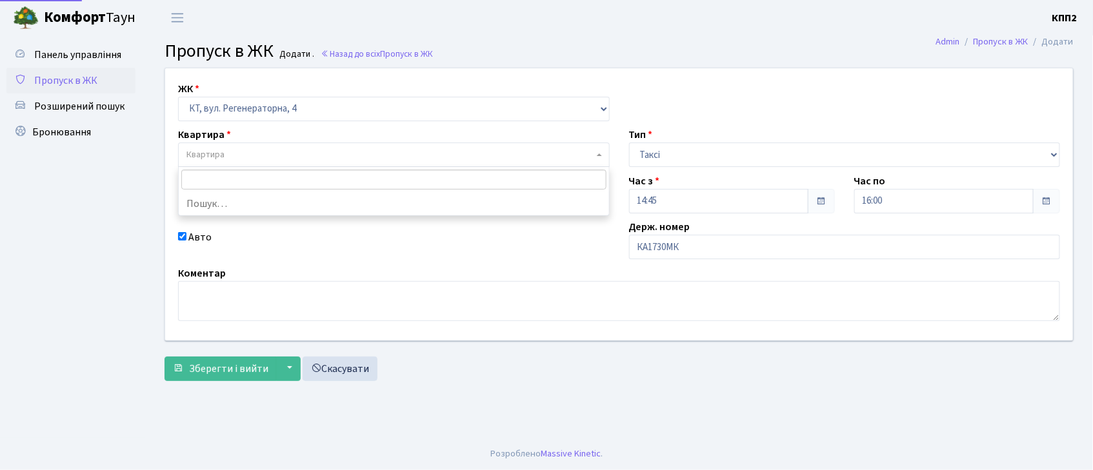
click at [414, 165] on span "Квартира" at bounding box center [394, 155] width 432 height 25
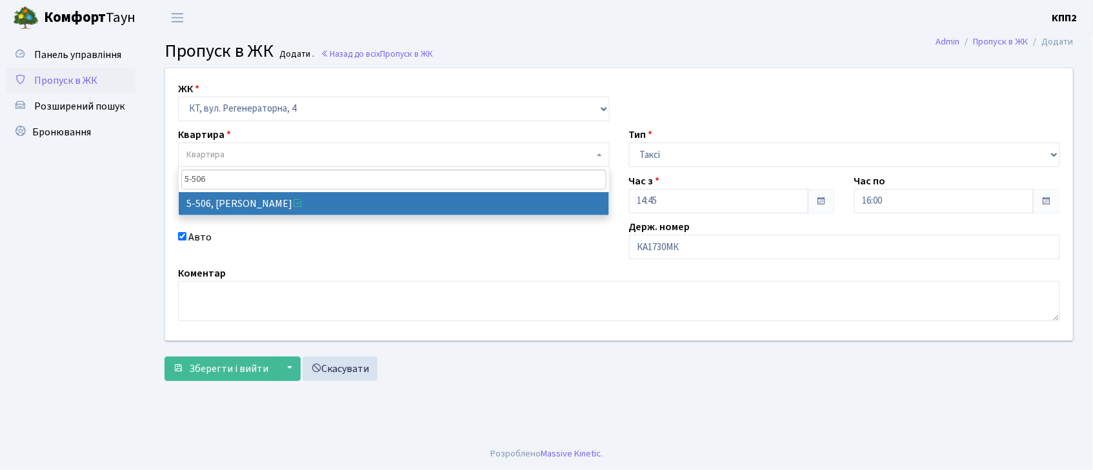
type input "5-506"
select select "2034"
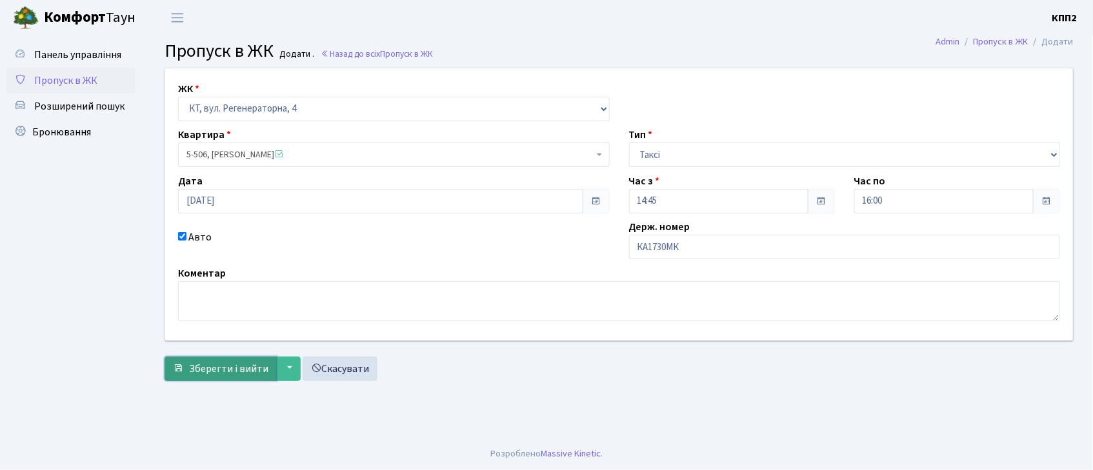
click at [227, 373] on span "Зберегти і вийти" at bounding box center [228, 369] width 79 height 14
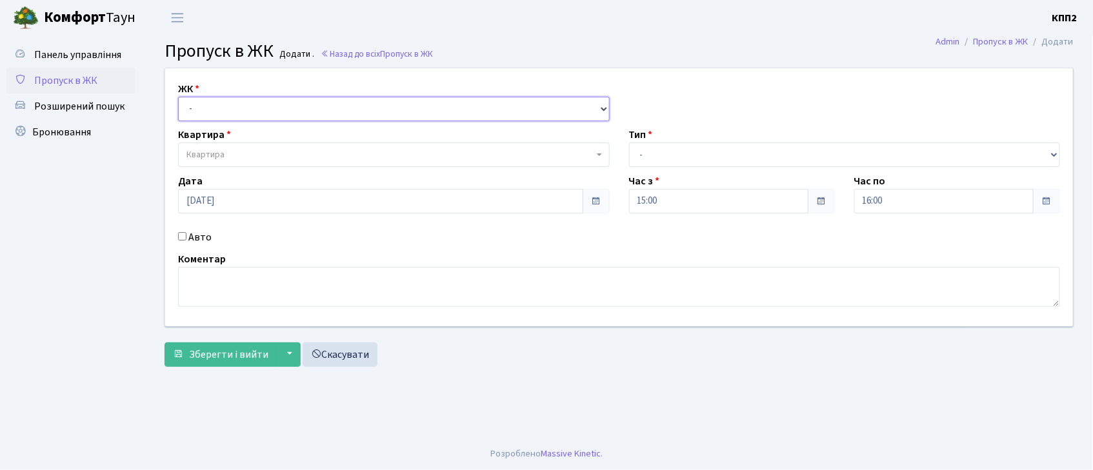
click at [345, 106] on select "- КТ, вул. Регенераторна, 4 КТ2, просп. [STREET_ADDRESS] [STREET_ADDRESS] [PERS…" at bounding box center [394, 109] width 432 height 25
select select "271"
click at [178, 97] on select "- КТ, вул. Регенераторна, 4 КТ2, просп. [STREET_ADDRESS] [STREET_ADDRESS] [PERS…" at bounding box center [394, 109] width 432 height 25
select select
click at [184, 238] on input "Авто" at bounding box center [182, 236] width 8 height 8
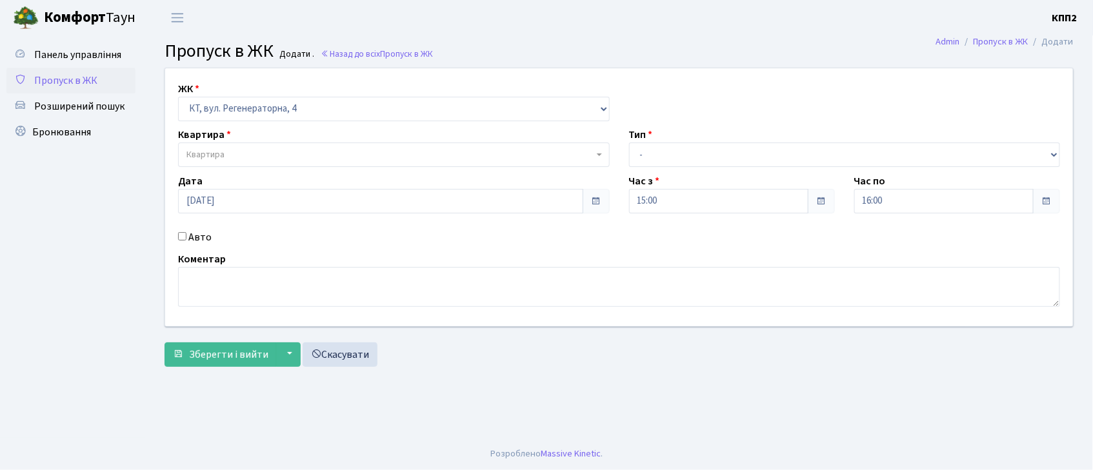
checkbox input "true"
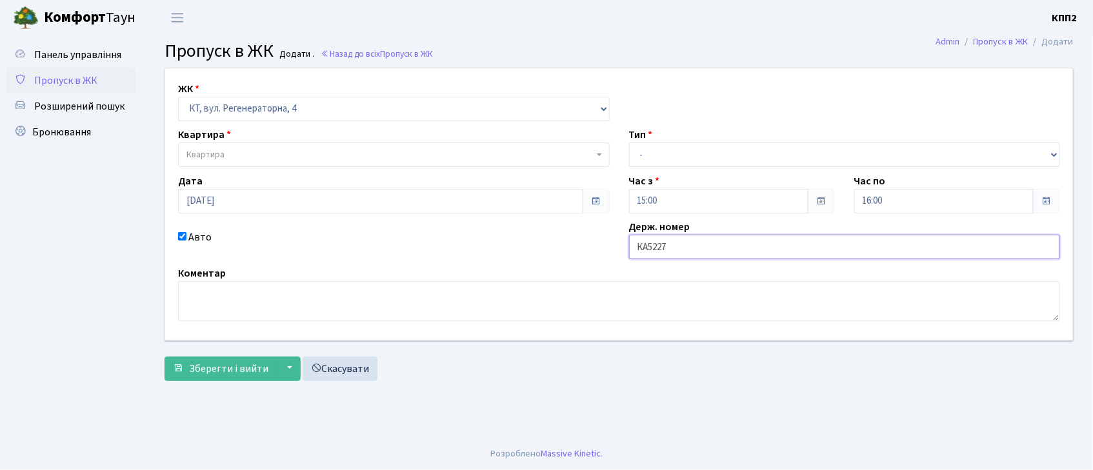
type input "КА5227ЕВ"
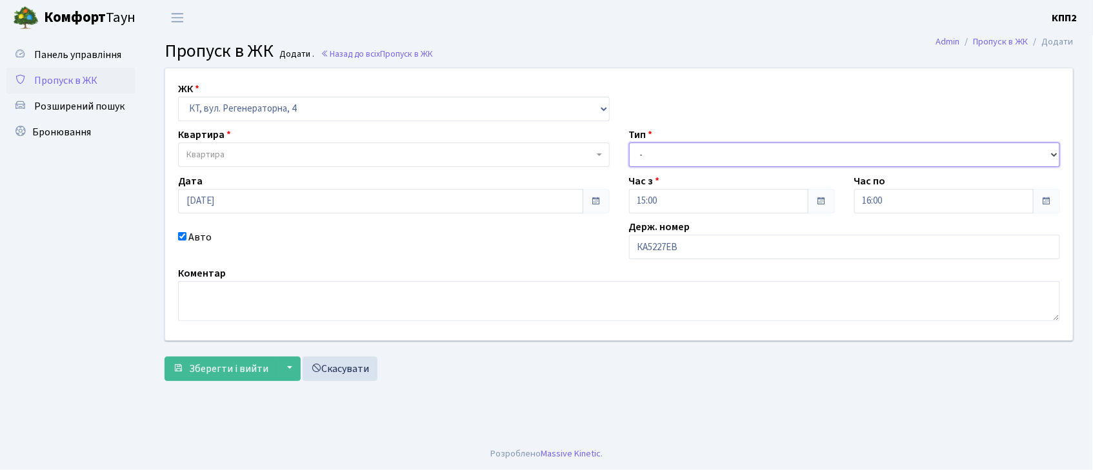
click at [680, 152] on select "- Доставка Таксі Гості Сервіс" at bounding box center [845, 155] width 432 height 25
select select "3"
click at [629, 143] on select "- Доставка Таксі Гості Сервіс" at bounding box center [845, 155] width 432 height 25
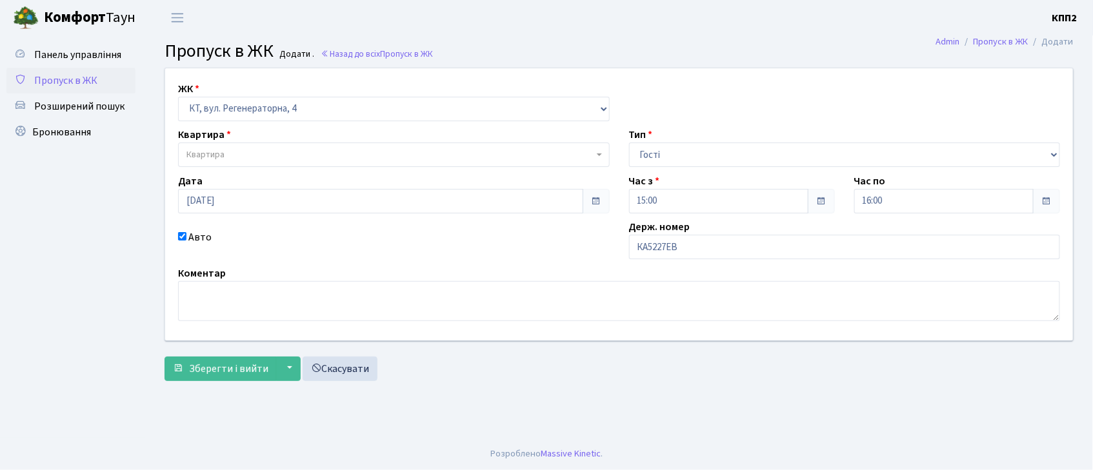
click at [290, 150] on span "Квартира" at bounding box center [389, 154] width 407 height 13
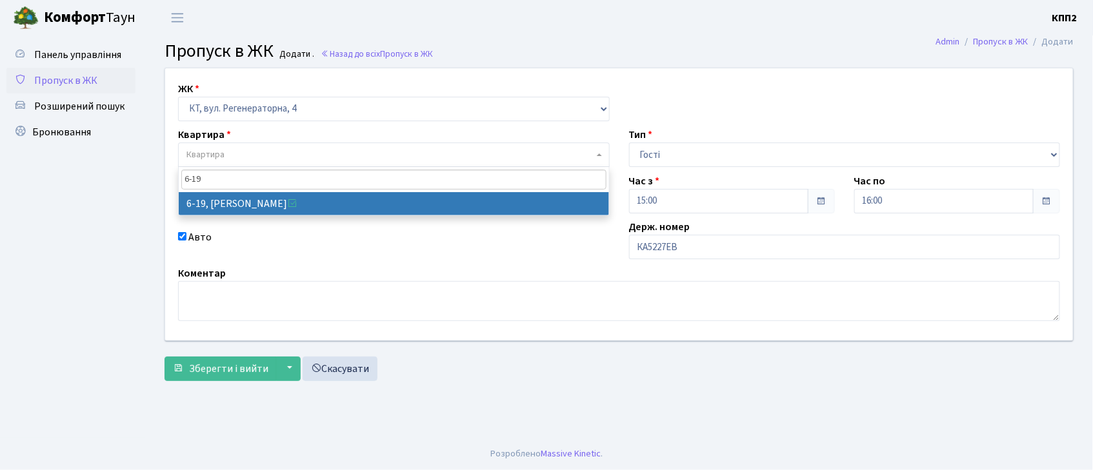
type input "6-19"
select select "5199"
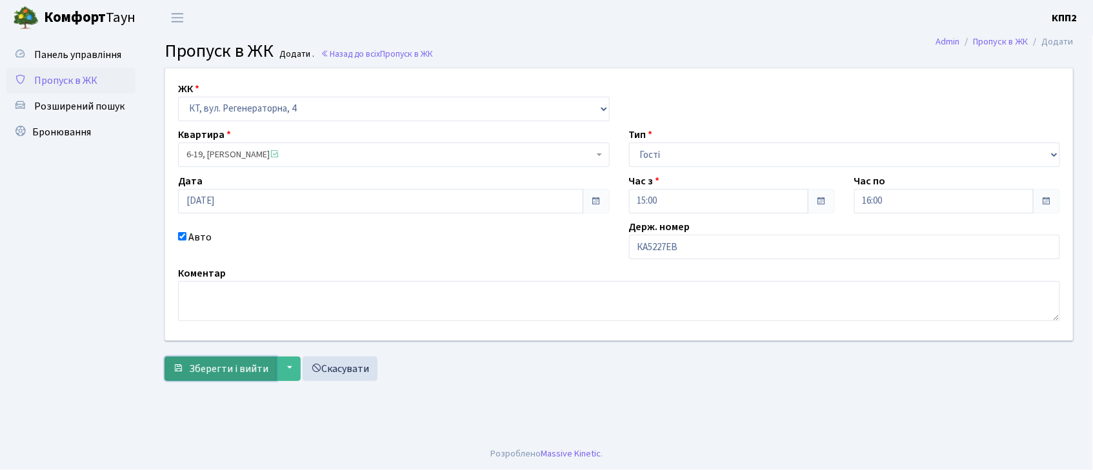
click at [213, 372] on span "Зберегти і вийти" at bounding box center [228, 369] width 79 height 14
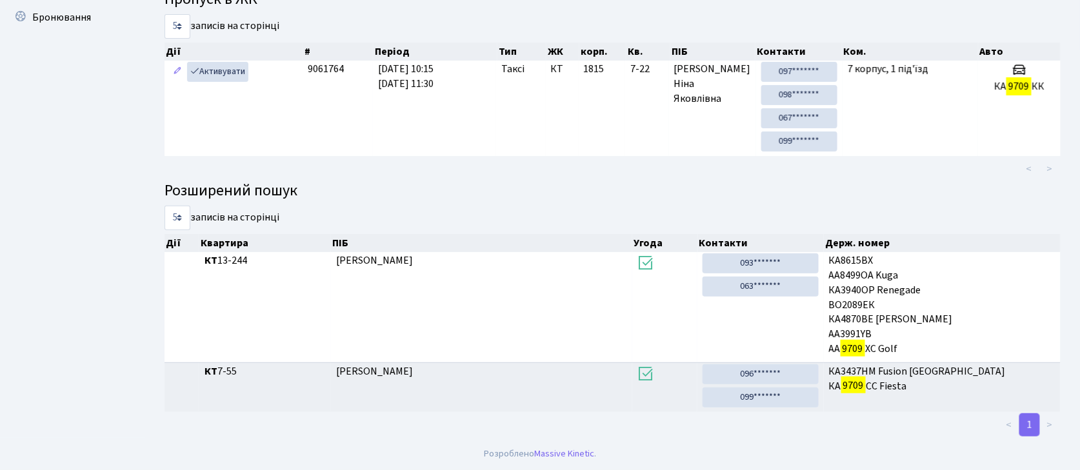
scroll to position [70, 0]
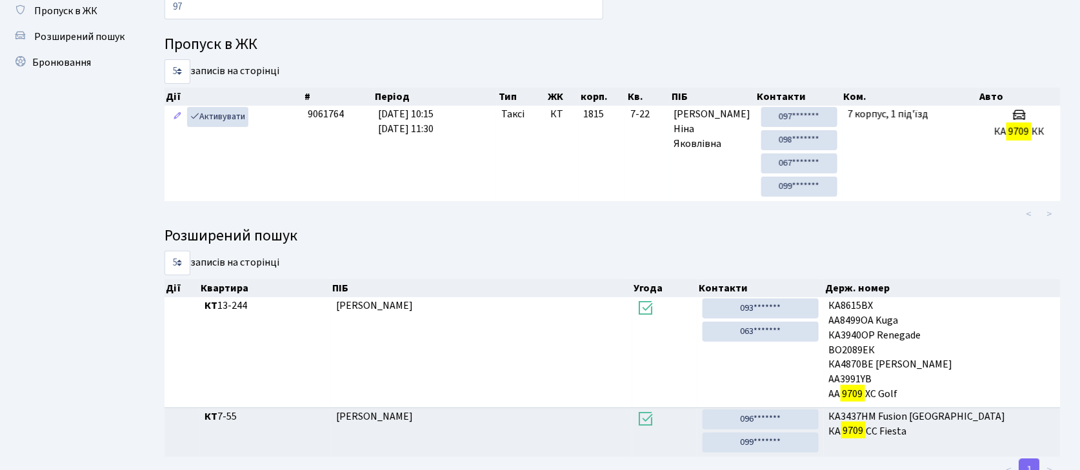
type input "9"
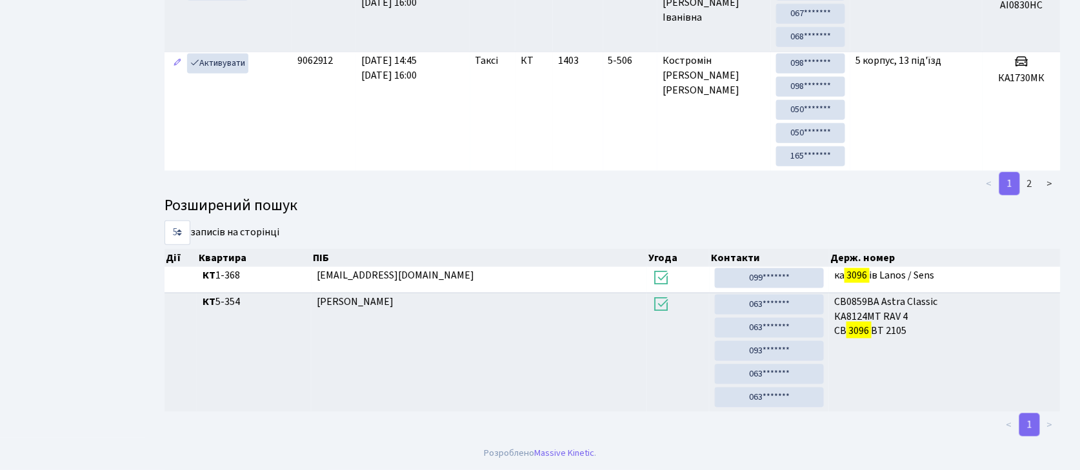
scroll to position [24, 0]
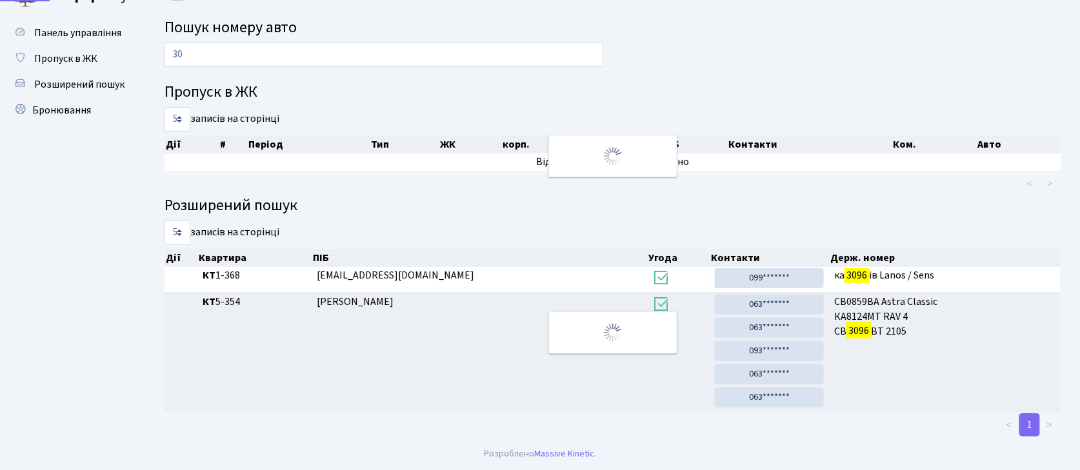
type input "3"
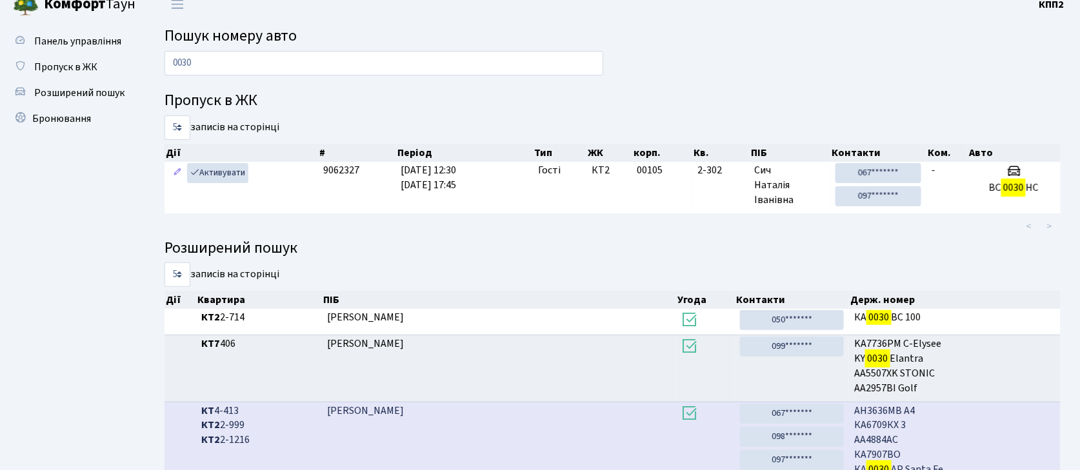
scroll to position [0, 0]
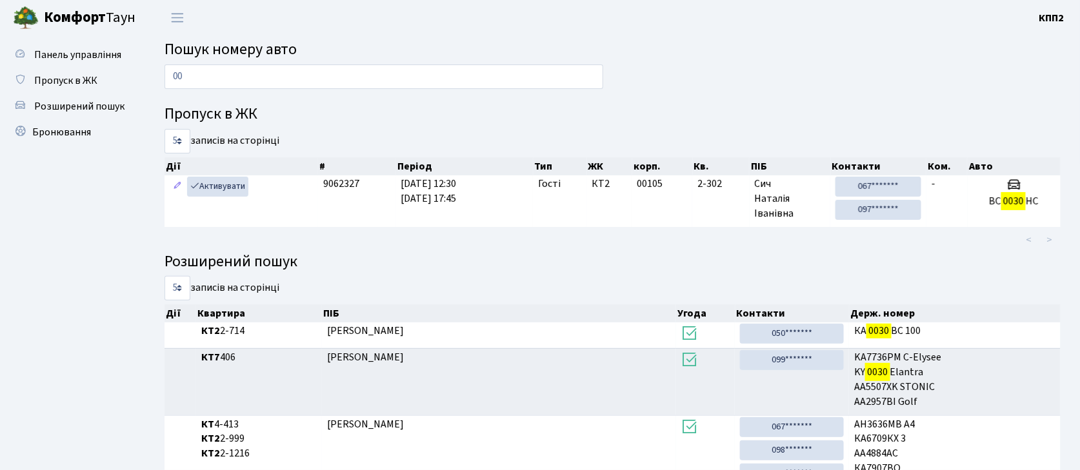
type input "0"
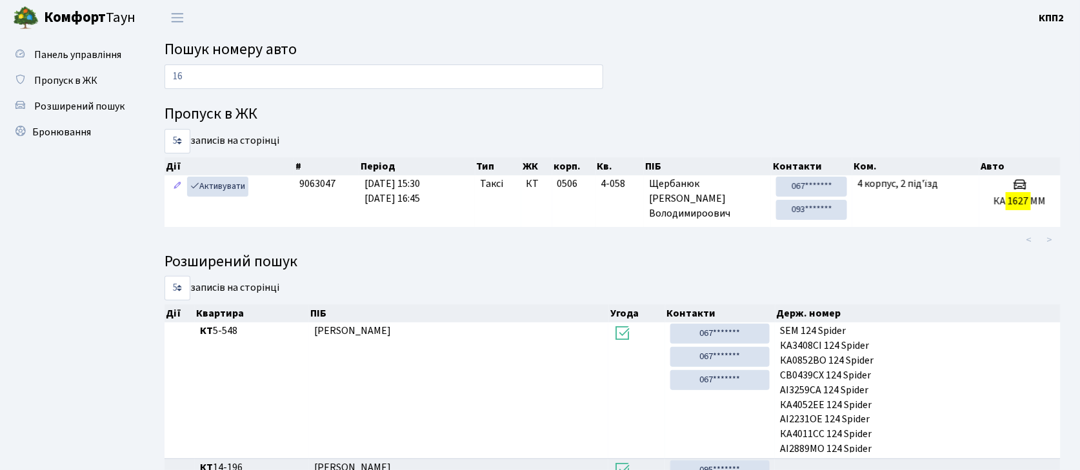
type input "1"
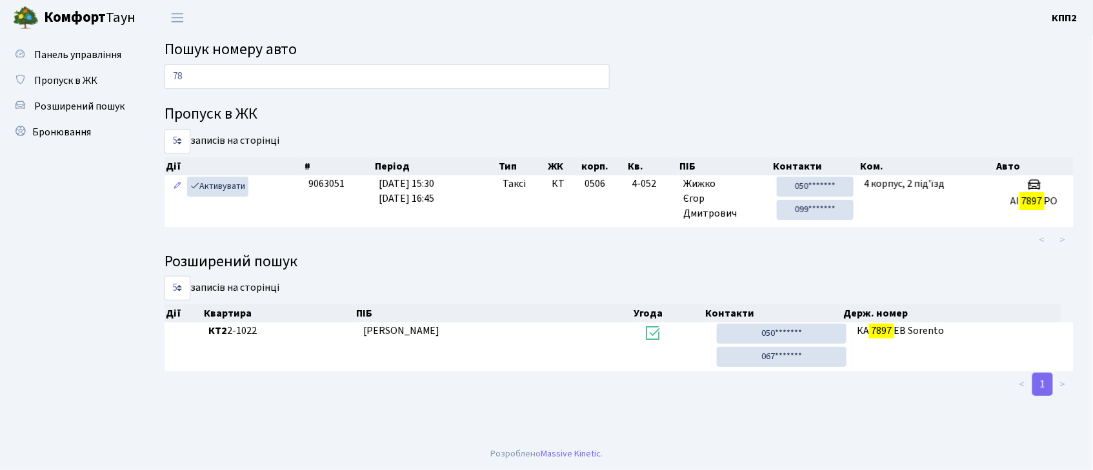
type input "7"
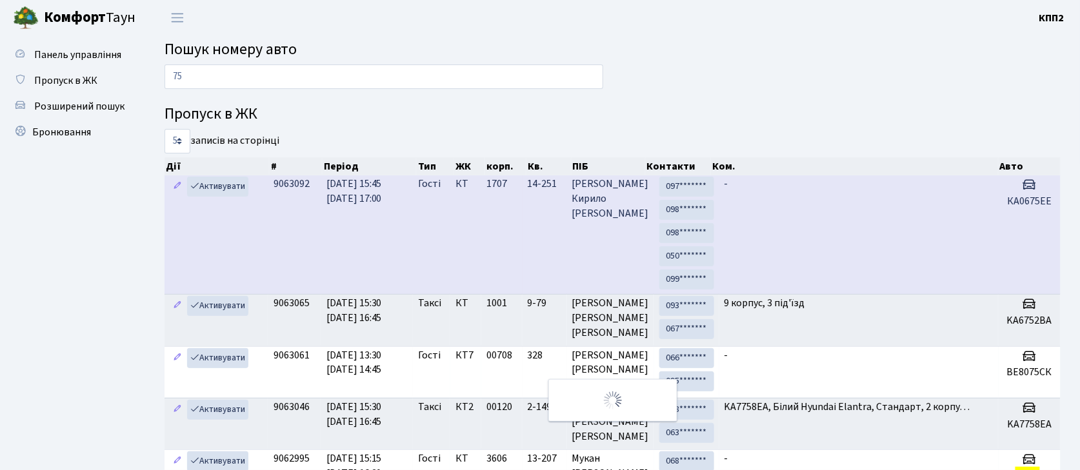
type input "7"
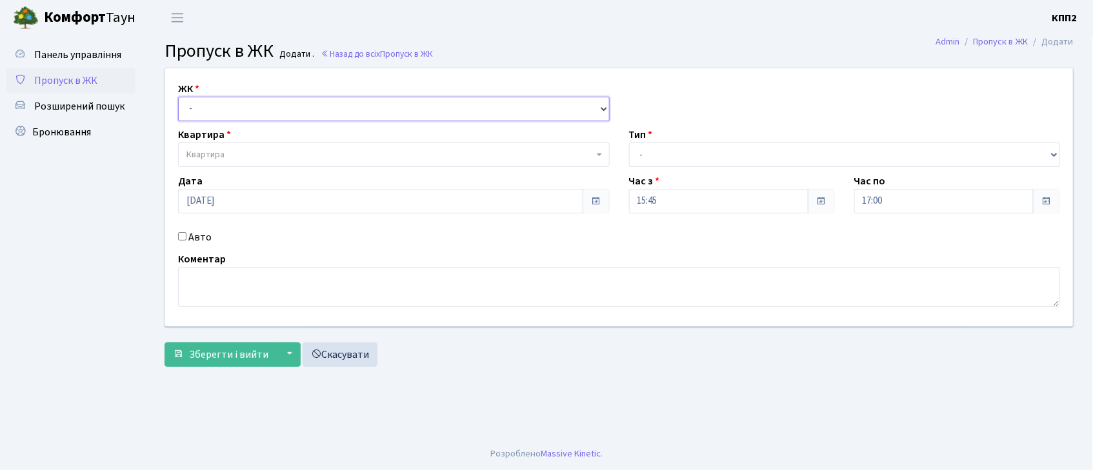
click at [298, 119] on select "- КТ, вул. Регенераторна, 4 КТ2, просп. Соборності, 17 КТ3, вул. Березнева, 16 …" at bounding box center [394, 109] width 432 height 25
select select "295"
click at [178, 97] on select "- КТ, вул. Регенераторна, 4 КТ2, просп. Соборності, 17 КТ3, вул. Березнева, 16 …" at bounding box center [394, 109] width 432 height 25
select select
click at [184, 238] on input "Авто" at bounding box center [182, 236] width 8 height 8
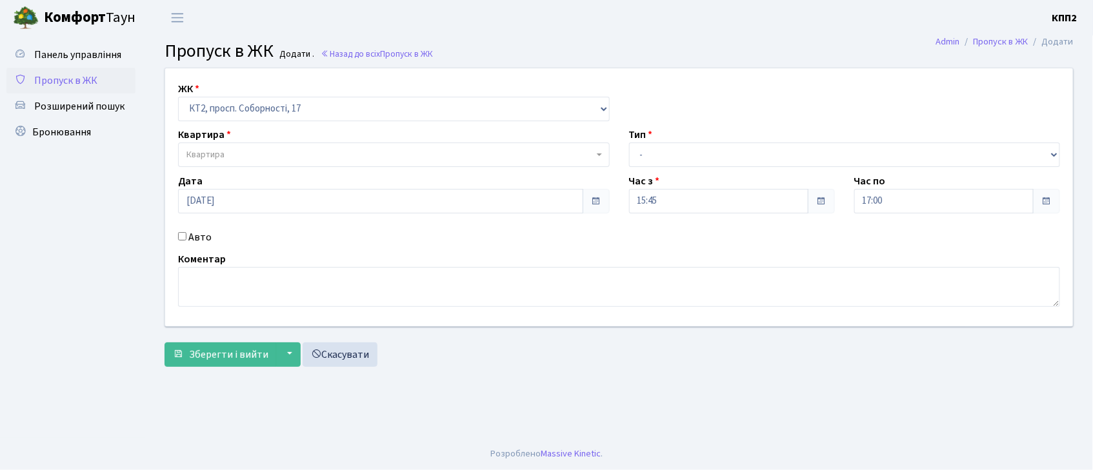
checkbox input "true"
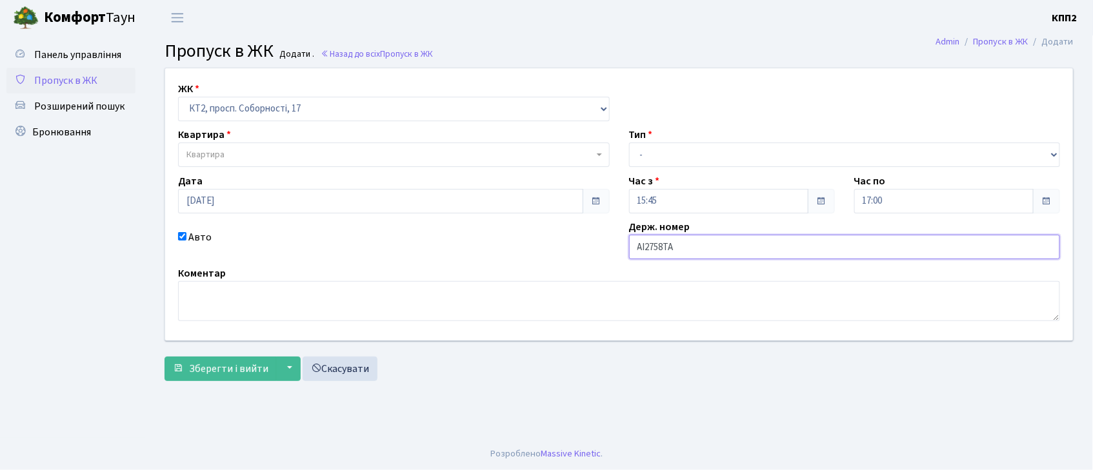
type input "АІ2758ТА"
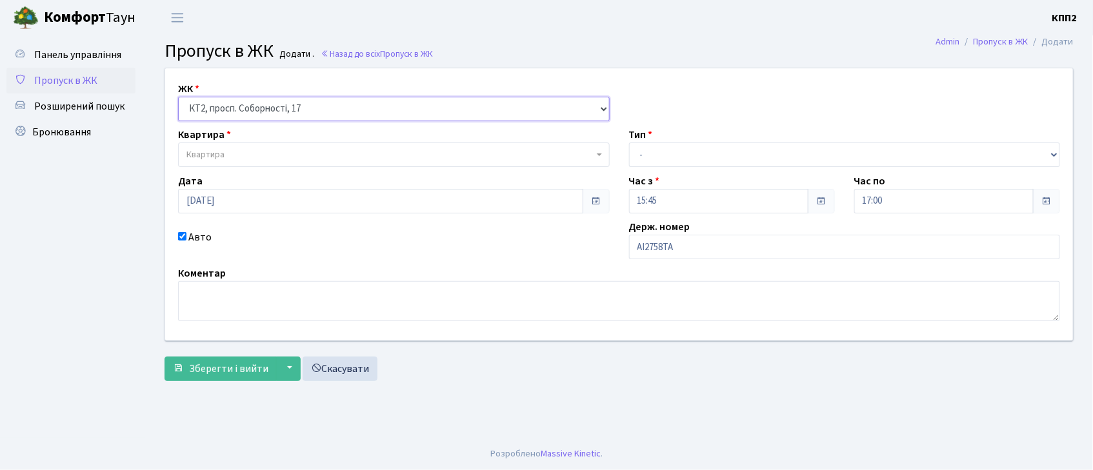
click at [313, 115] on select "- КТ, вул. Регенераторна, 4 КТ2, просп. Соборності, 17 КТ3, вул. Березнева, 16 …" at bounding box center [394, 109] width 432 height 25
select select "271"
click at [178, 97] on select "- КТ, вул. Регенераторна, 4 КТ2, просп. Соборності, 17 КТ3, вул. Березнева, 16 …" at bounding box center [394, 109] width 432 height 25
select select
click at [310, 164] on span "Квартира" at bounding box center [394, 155] width 432 height 25
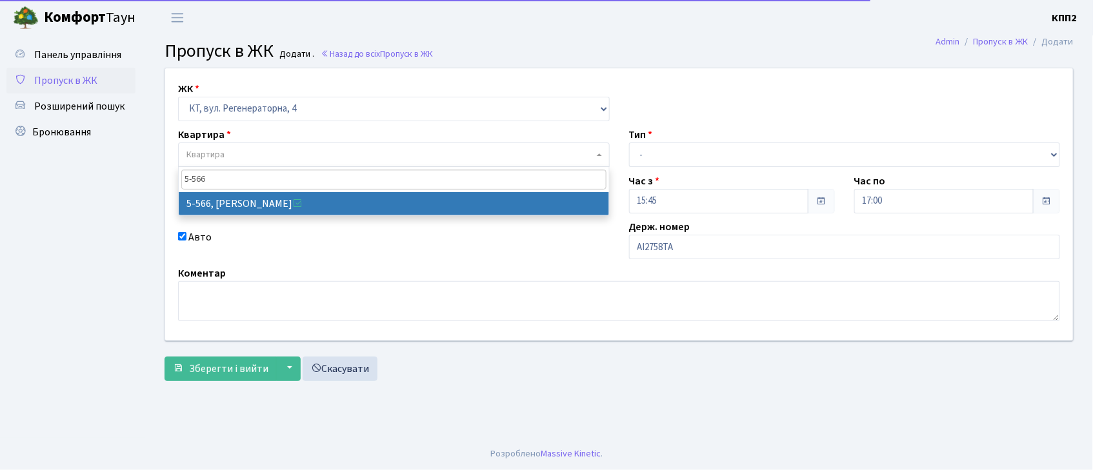
type input "5-566"
select select "1960"
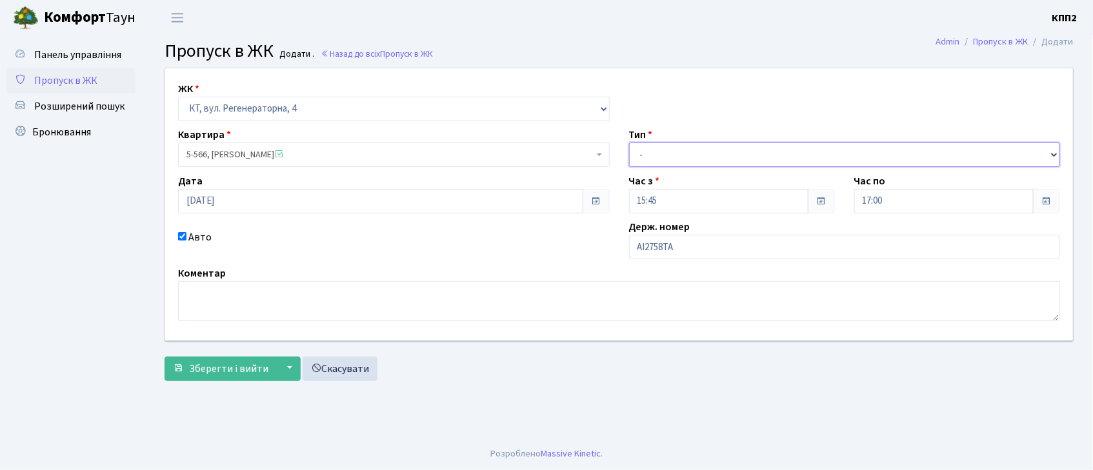
click at [741, 150] on select "- Доставка Таксі Гості Сервіс" at bounding box center [845, 155] width 432 height 25
select select "2"
click at [629, 143] on select "- Доставка Таксі Гості Сервіс" at bounding box center [845, 155] width 432 height 25
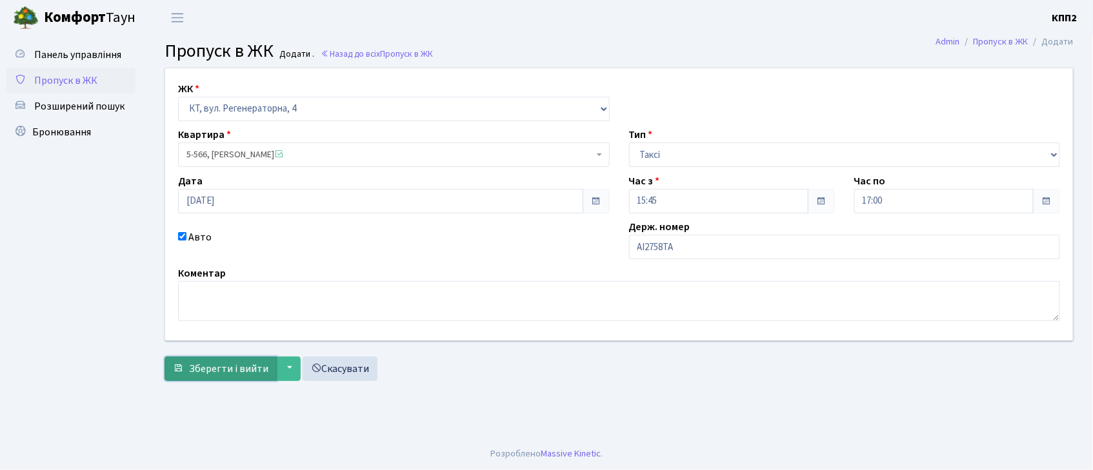
click at [233, 364] on span "Зберегти і вийти" at bounding box center [228, 369] width 79 height 14
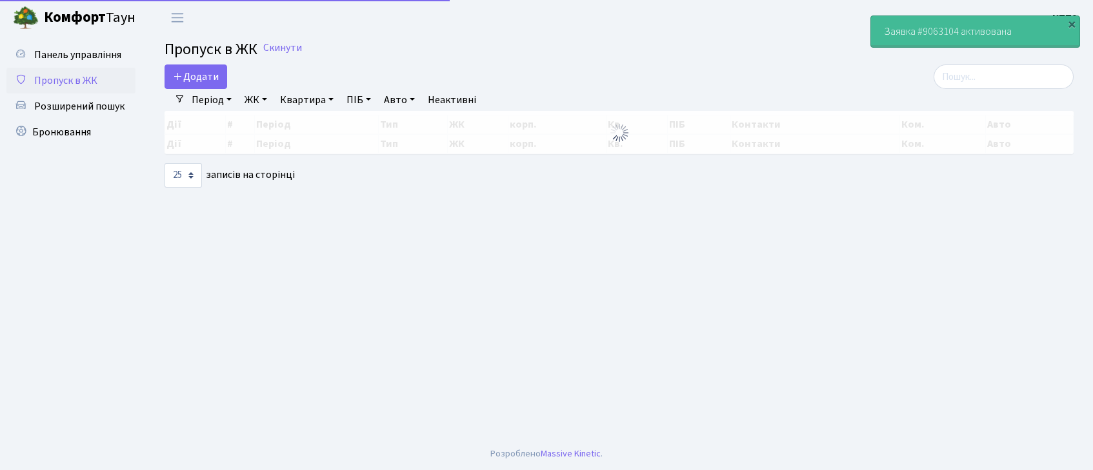
select select "25"
click at [990, 79] on input "search" at bounding box center [1004, 77] width 140 height 25
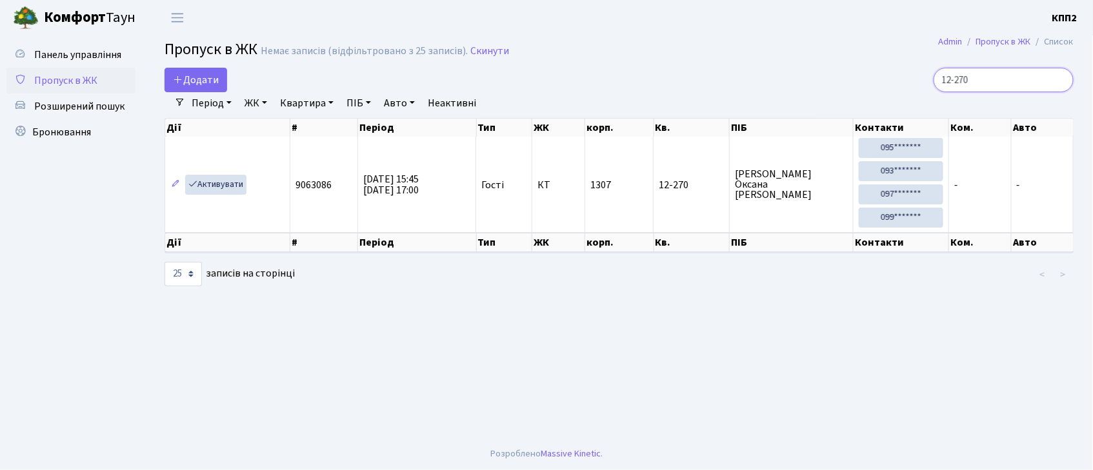
type input "12-270"
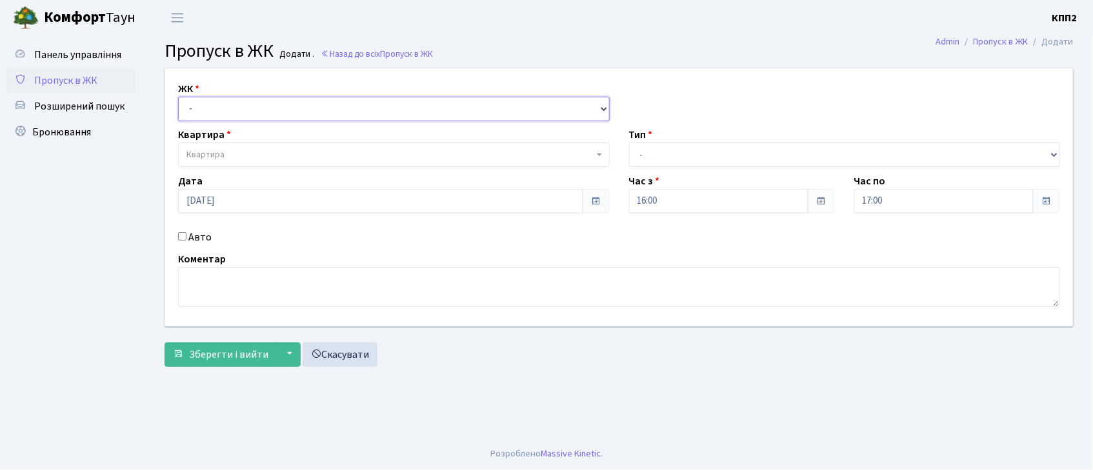
click at [303, 120] on select "- КТ, вул. Регенераторна, 4 КТ2, просп. Соборності, 17 КТ3, вул. Березнева, 16 …" at bounding box center [394, 109] width 432 height 25
select select "271"
click at [178, 97] on select "- КТ, вул. Регенераторна, 4 КТ2, просп. [STREET_ADDRESS] [STREET_ADDRESS] [PERS…" at bounding box center [394, 109] width 432 height 25
select select
click at [182, 230] on div "Авто" at bounding box center [393, 237] width 451 height 15
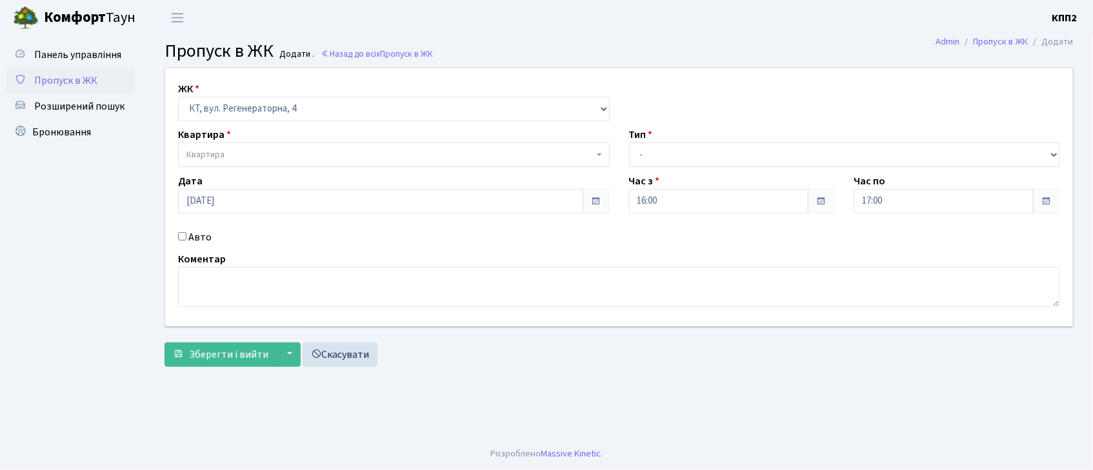
click at [182, 237] on input "Авто" at bounding box center [182, 236] width 8 height 8
checkbox input "true"
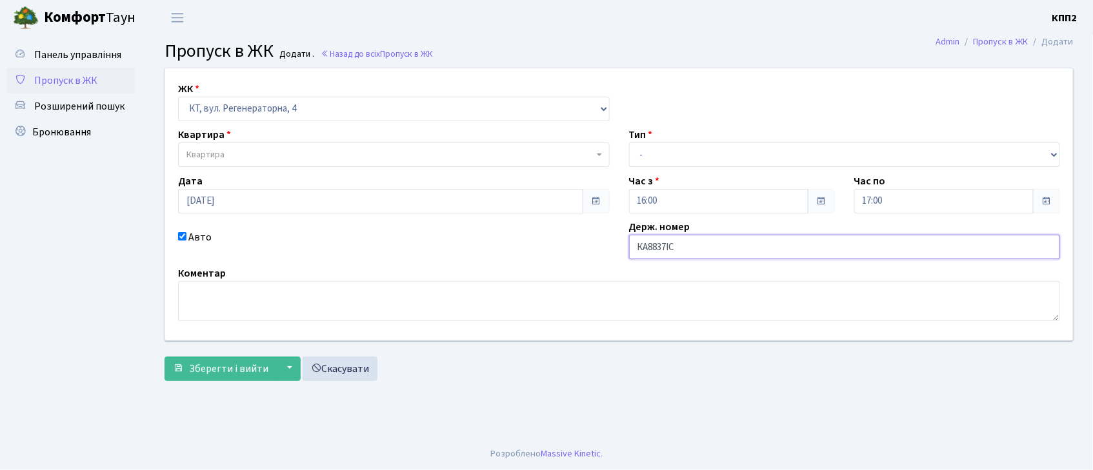
type input "КА8837ІС"
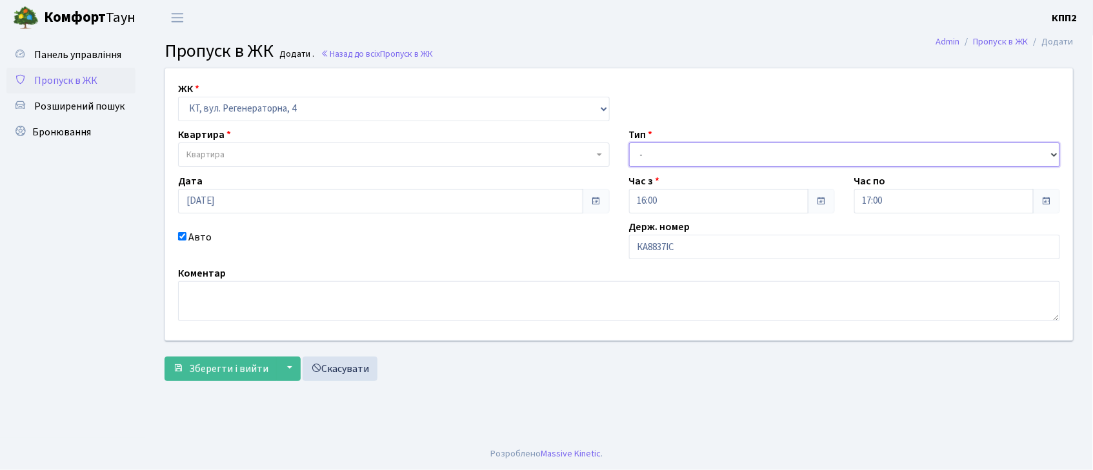
click at [662, 159] on select "- Доставка Таксі Гості Сервіс" at bounding box center [845, 155] width 432 height 25
select select "2"
click at [629, 143] on select "- Доставка Таксі Гості Сервіс" at bounding box center [845, 155] width 432 height 25
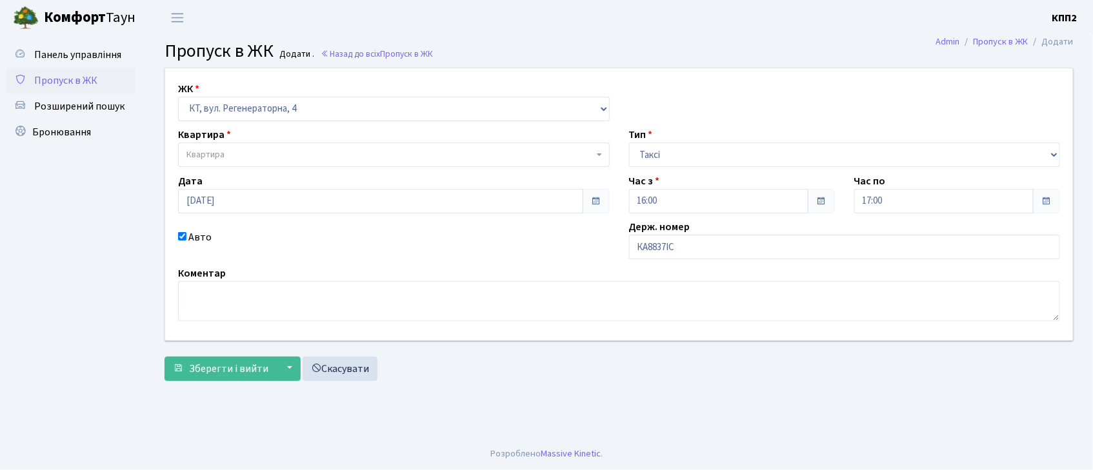
click at [398, 157] on span "Квартира" at bounding box center [389, 154] width 407 height 13
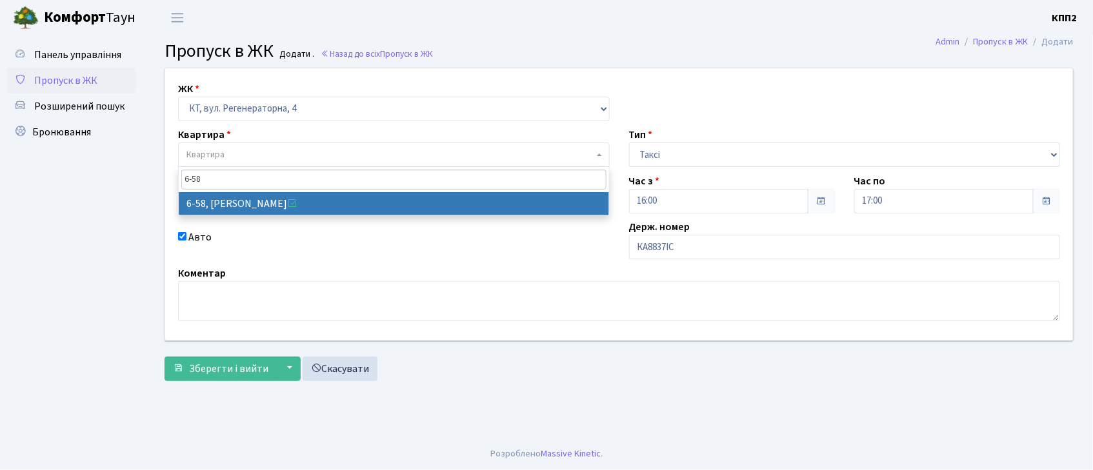
type input "6-58"
select select "5283"
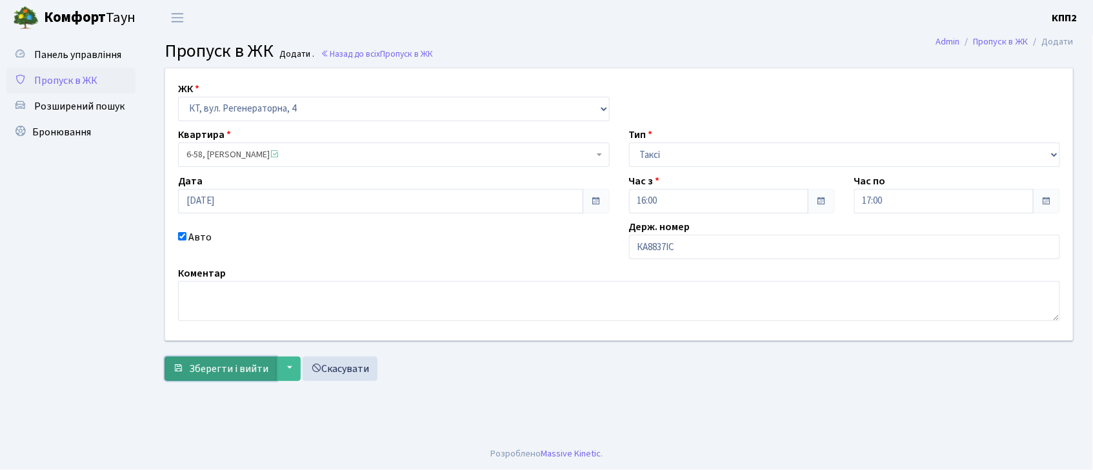
click at [197, 375] on span "Зберегти і вийти" at bounding box center [228, 369] width 79 height 14
